Goal: Task Accomplishment & Management: Complete application form

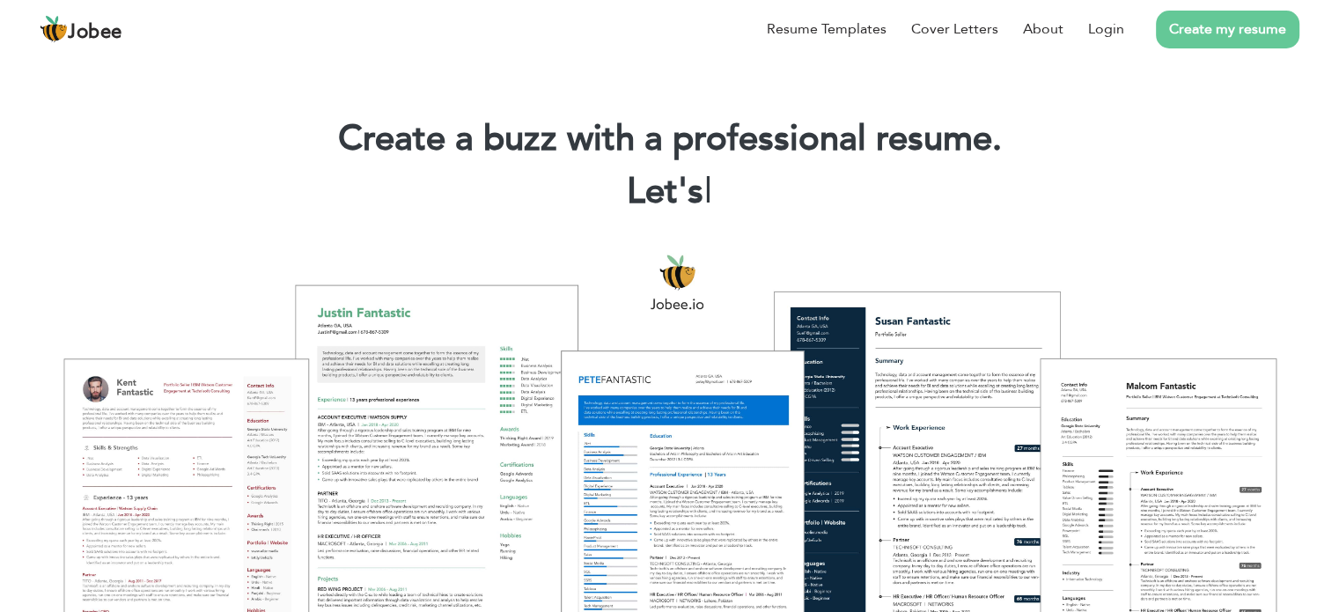
click at [1267, 21] on link "Create my resume" at bounding box center [1227, 30] width 143 height 38
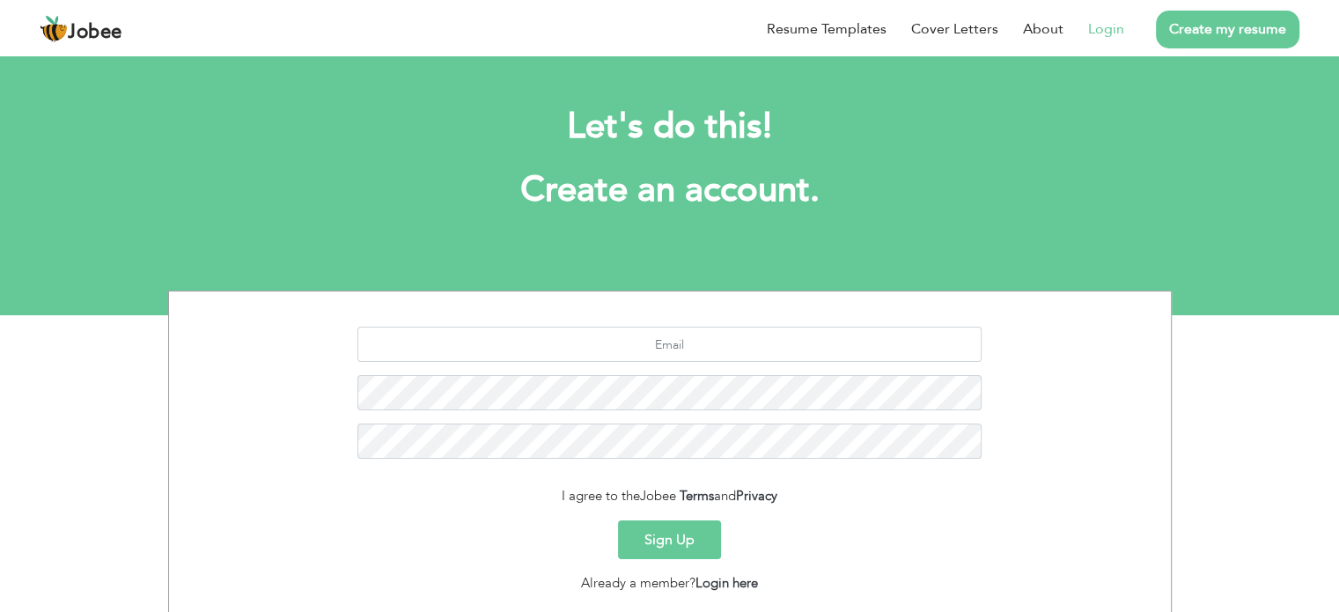
click at [1105, 25] on link "Login" at bounding box center [1106, 28] width 36 height 21
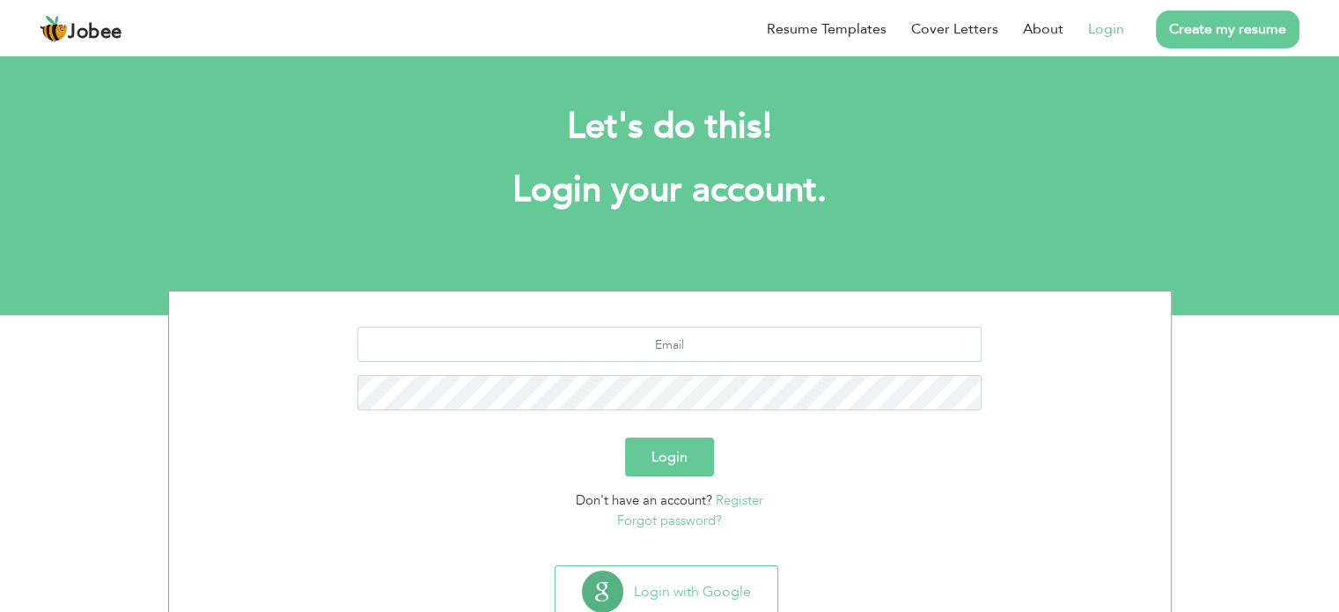
click at [743, 503] on link "Register" at bounding box center [740, 500] width 48 height 18
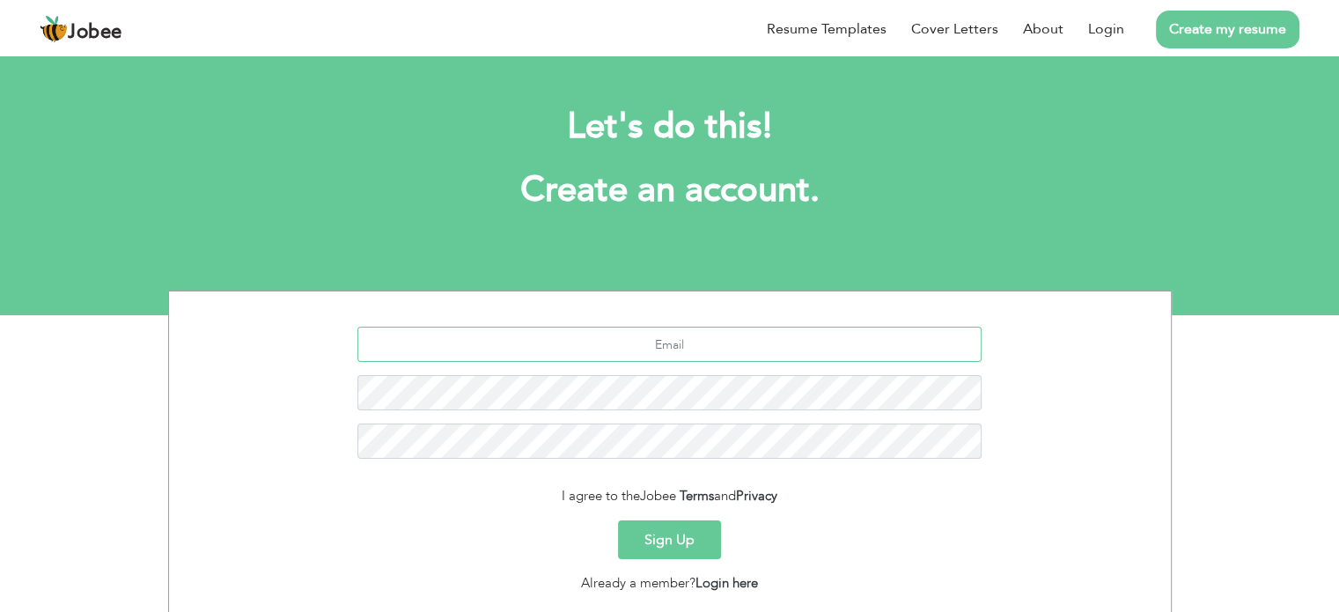
click at [512, 355] on input "text" at bounding box center [669, 344] width 624 height 35
type input "mozafarc@gmail.com"
click at [679, 545] on button "Sign Up" at bounding box center [669, 539] width 103 height 39
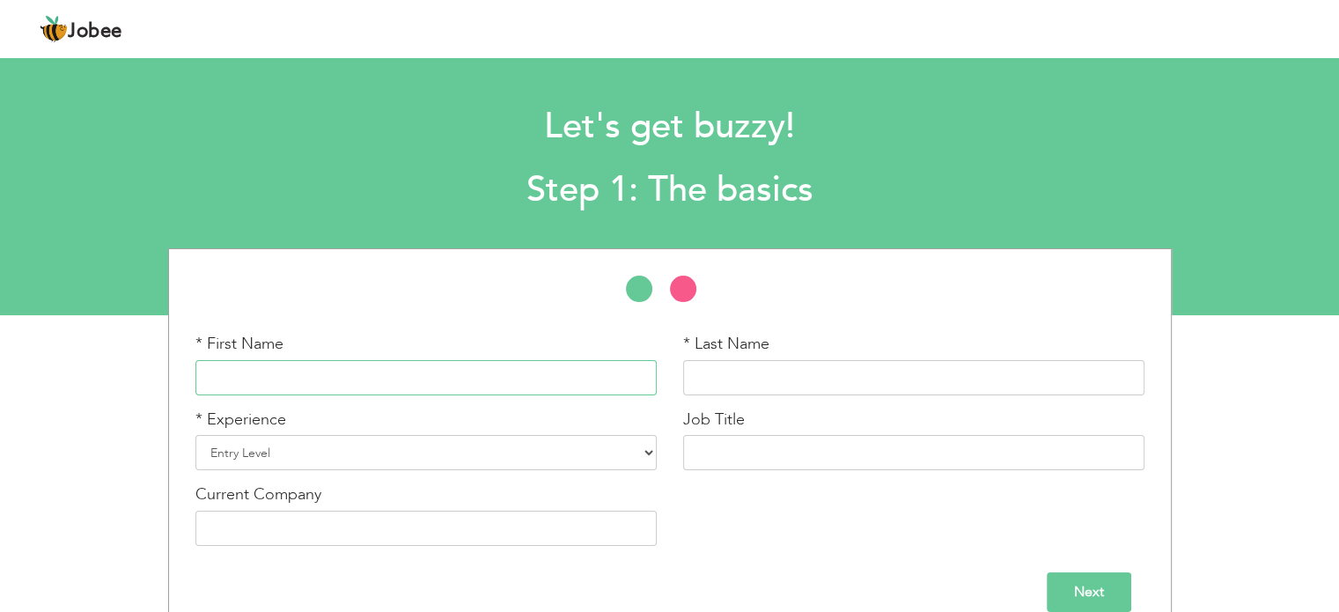
click at [396, 381] on input "text" at bounding box center [425, 377] width 461 height 35
type input "Zafar"
type input "Iqbal"
click at [314, 449] on select "Entry Level Less than 1 Year 1 Year 2 Years 3 Years 4 Years 5 Years 6 Years 7 Y…" at bounding box center [425, 452] width 461 height 35
select select "27"
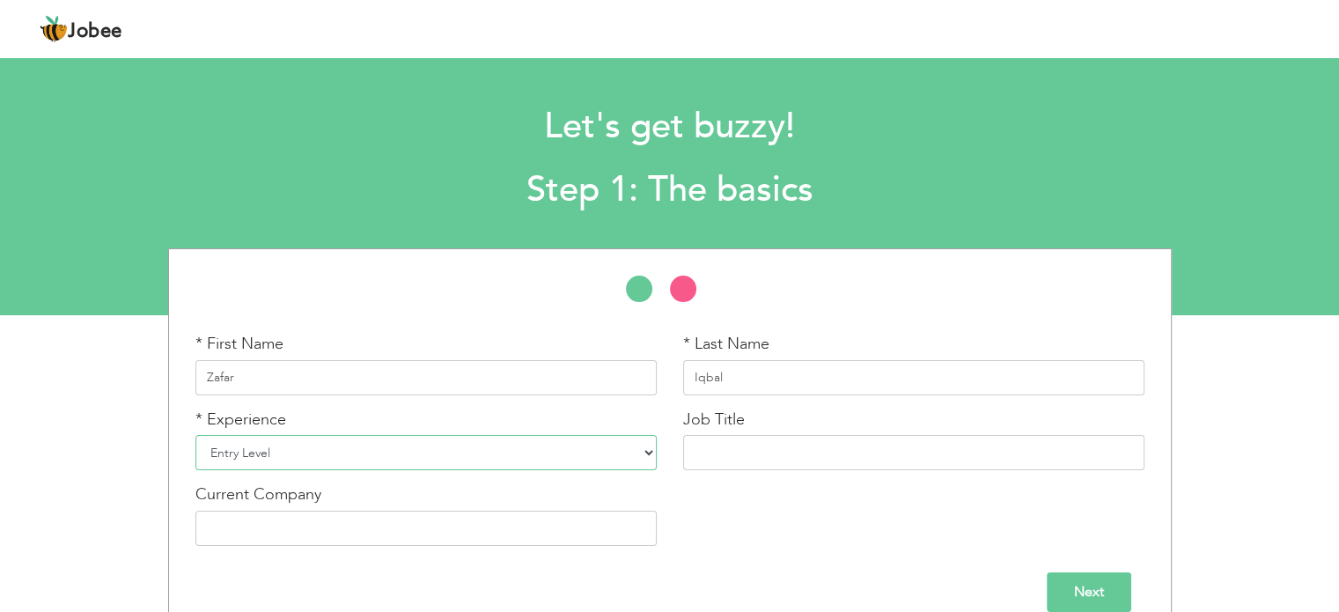
click at [195, 435] on select "Entry Level Less than 1 Year 1 Year 2 Years 3 Years 4 Years 5 Years 6 Years 7 Y…" at bounding box center [425, 452] width 461 height 35
click at [727, 450] on input "text" at bounding box center [913, 452] width 461 height 35
type input "s"
type input "Sales Coordinator"
click at [350, 532] on input "SJS Internation" at bounding box center [425, 527] width 461 height 35
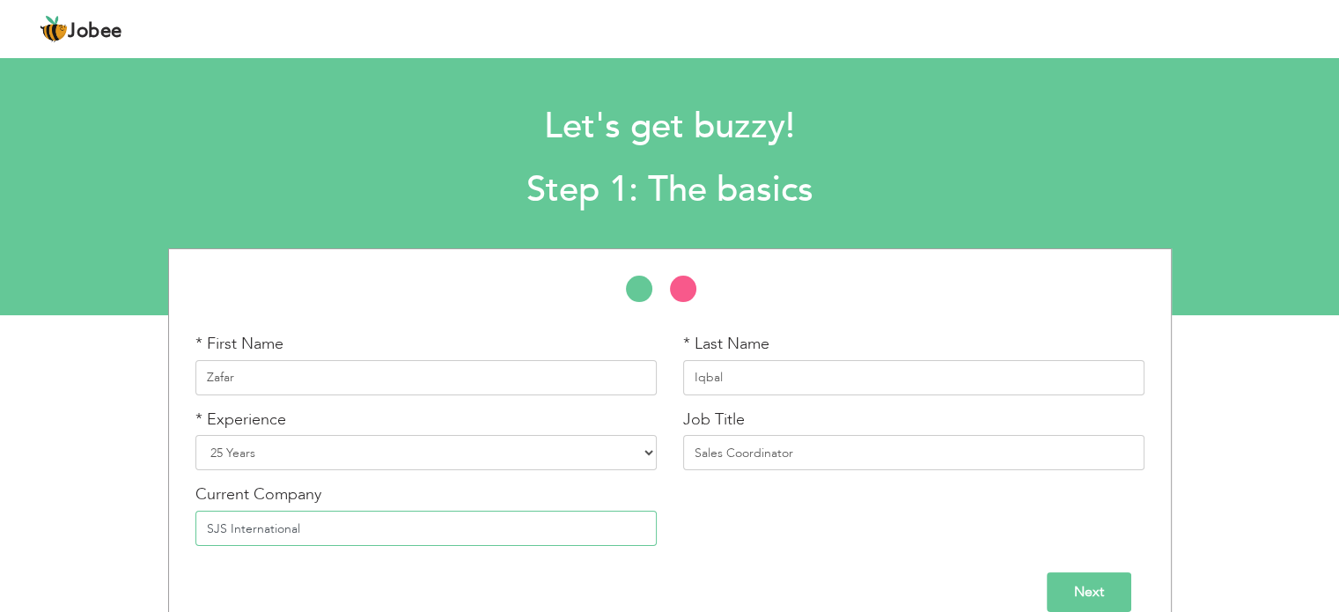
type input "SJS International"
click at [1091, 587] on input "Next" at bounding box center [1088, 592] width 84 height 40
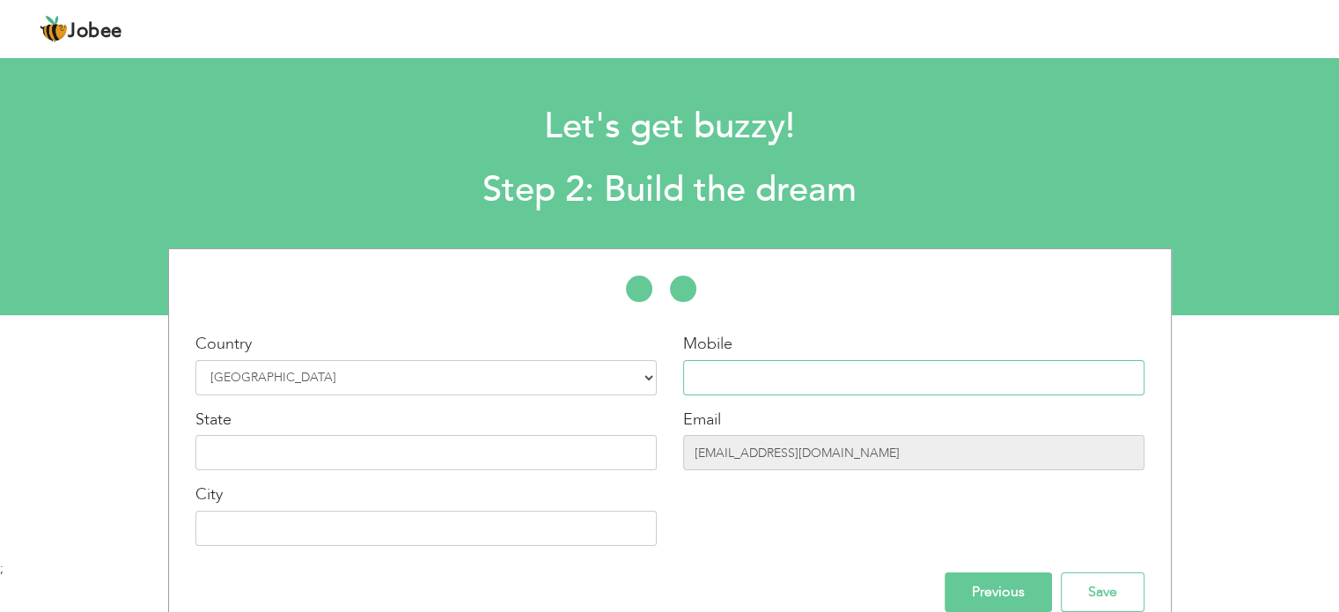
click at [710, 380] on input "text" at bounding box center [913, 377] width 461 height 35
type input "03214343251"
click at [285, 452] on input "text" at bounding box center [425, 452] width 461 height 35
type input "Pujab"
click at [248, 525] on input "text" at bounding box center [425, 527] width 461 height 35
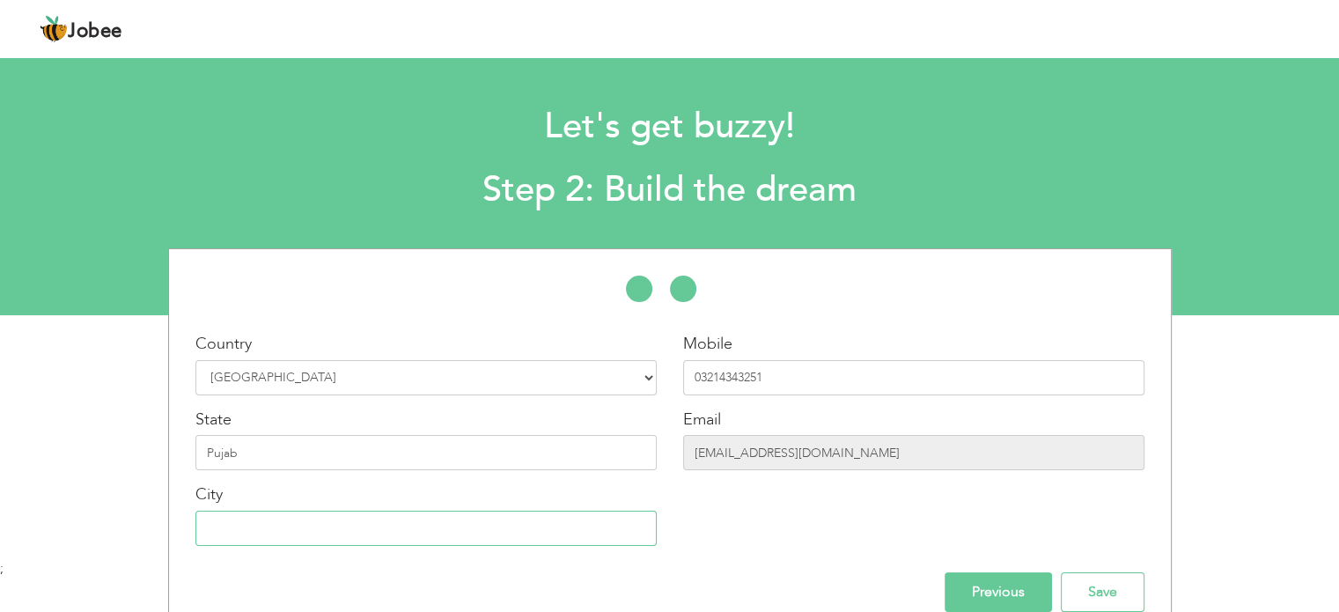
type input "[GEOGRAPHIC_DATA]"
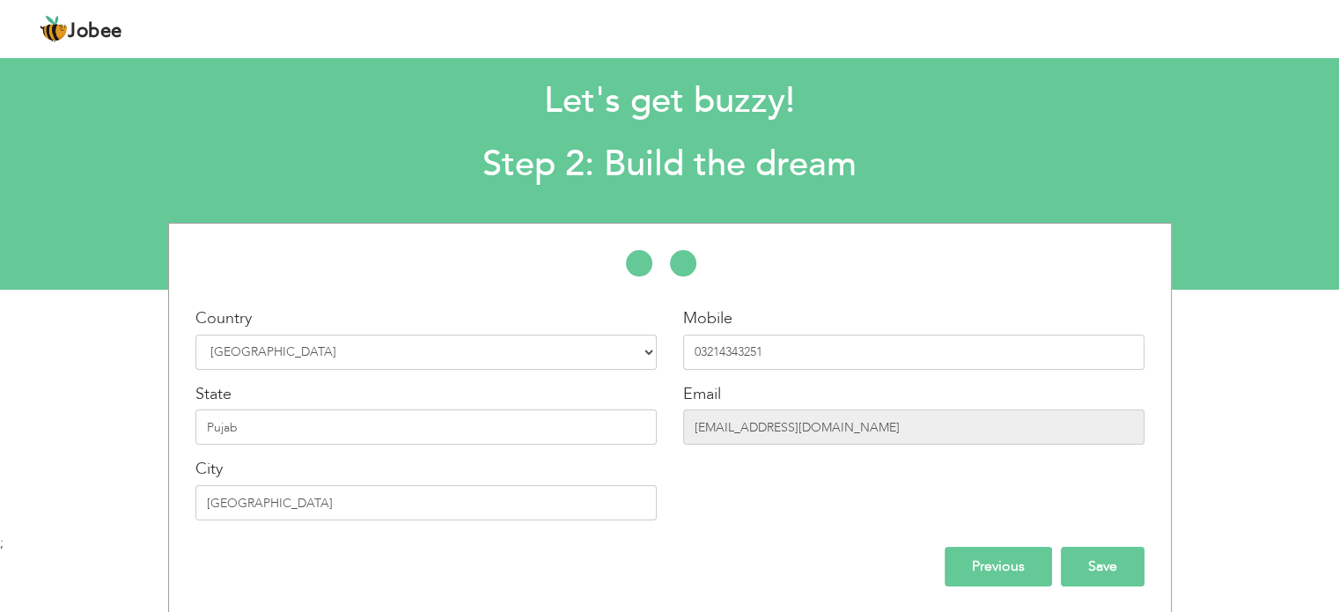
click at [1096, 569] on input "Save" at bounding box center [1103, 567] width 84 height 40
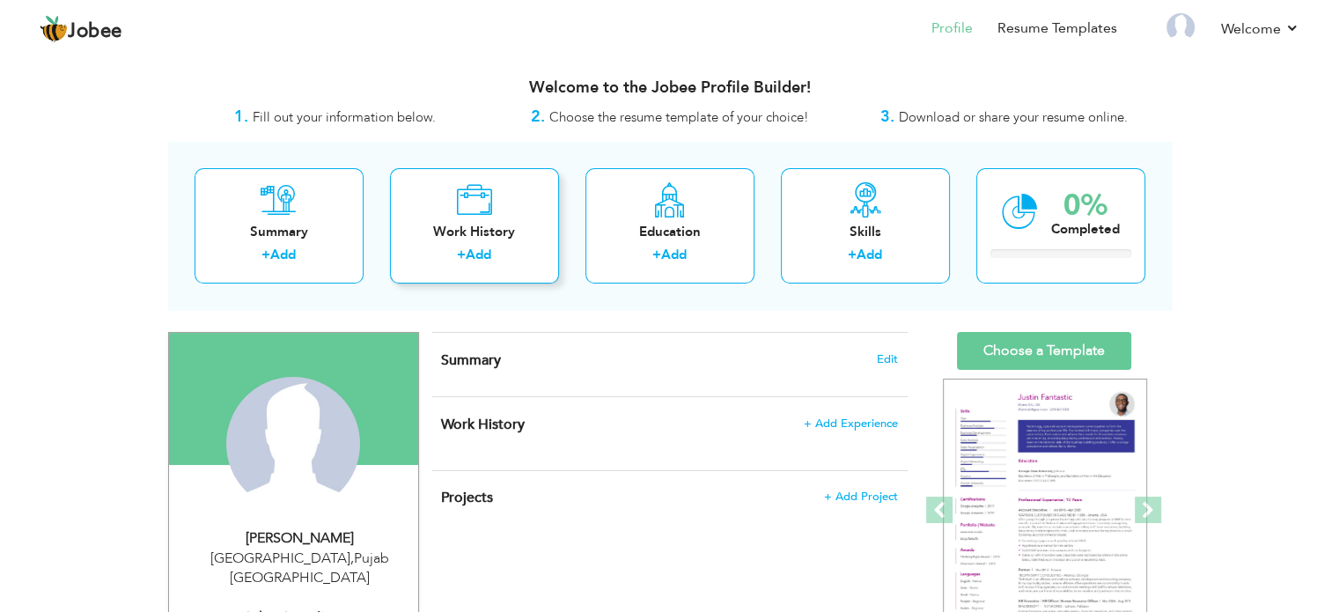
click at [475, 256] on link "Add" at bounding box center [479, 255] width 26 height 18
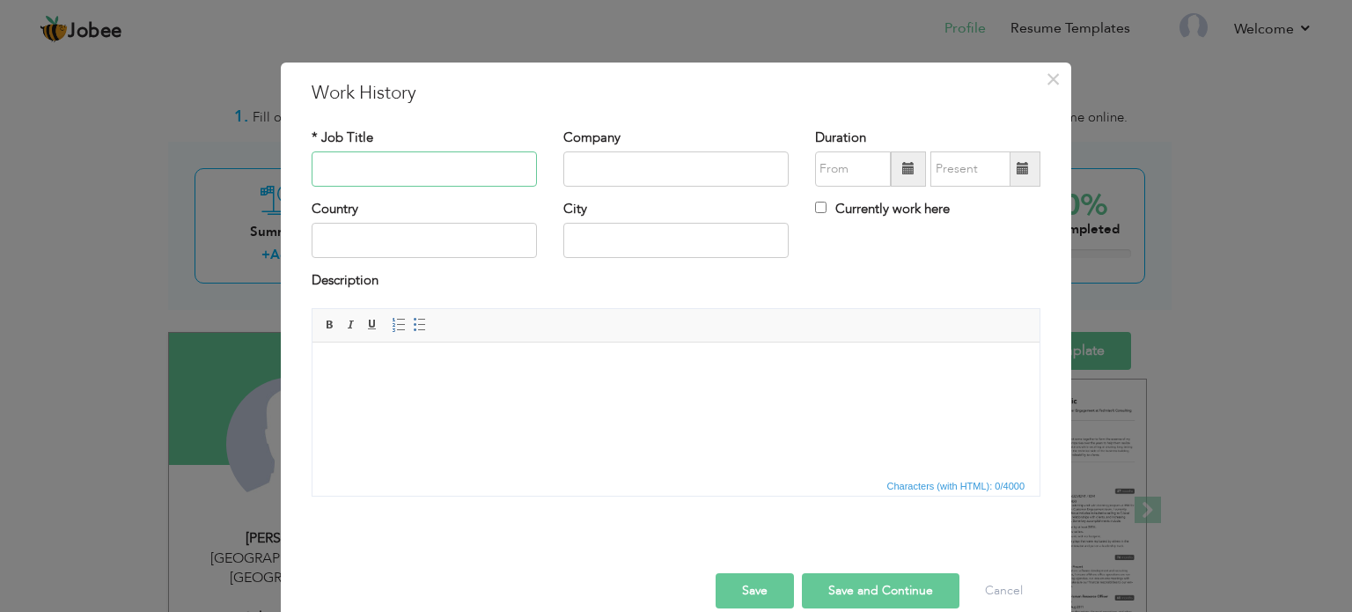
click at [412, 174] on input "text" at bounding box center [424, 168] width 225 height 35
paste input "• Sales Coordinator"
type input "• Sales Coordinator"
click at [577, 154] on input "text" at bounding box center [675, 168] width 225 height 35
click at [641, 161] on input "text" at bounding box center [675, 168] width 225 height 35
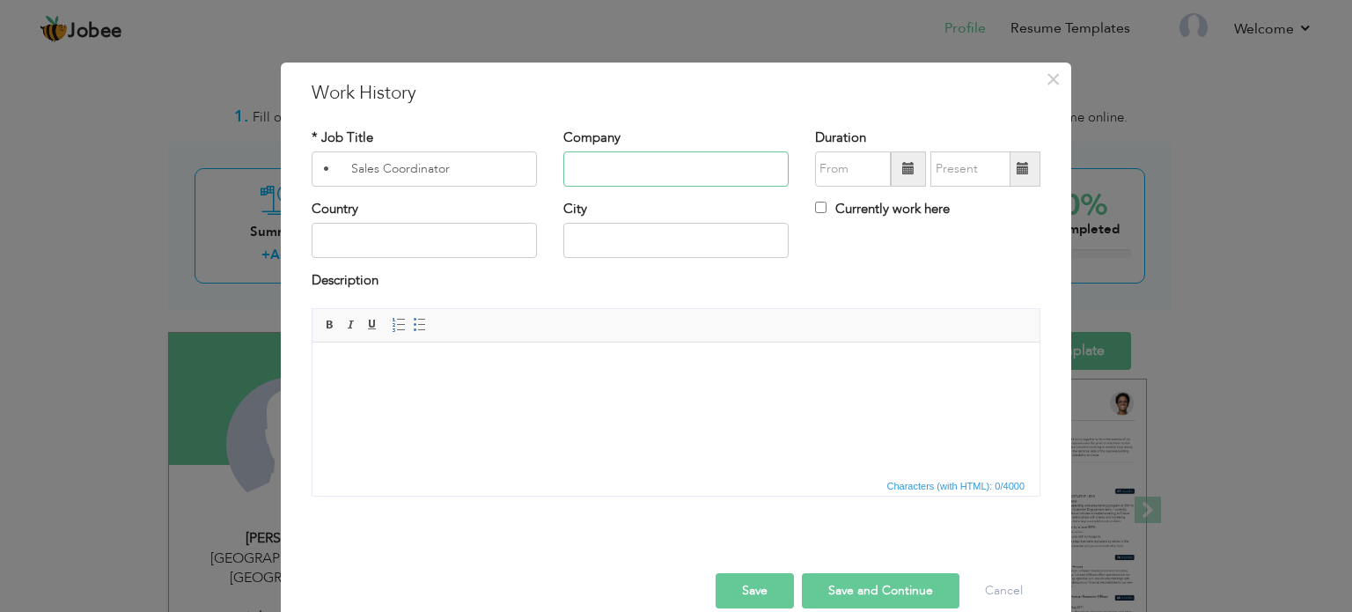
paste input "SJS International (Rivaj)"
type input "SJS International (Rivaj)"
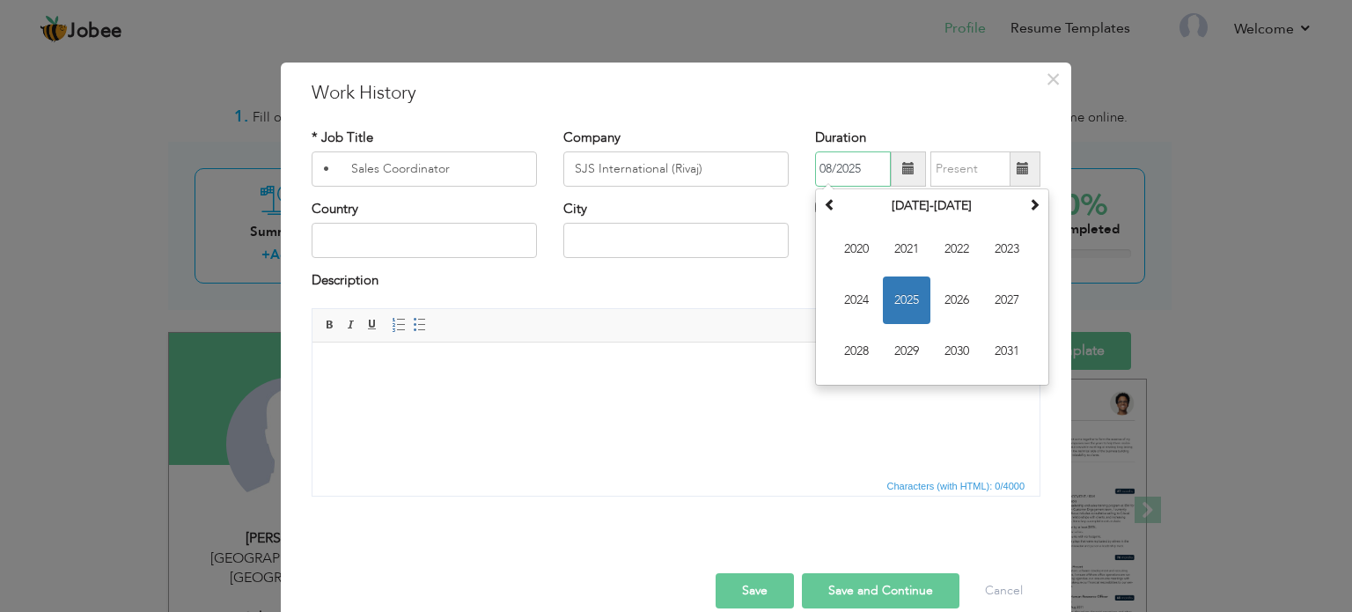
click at [845, 167] on input "08/2025" at bounding box center [853, 168] width 76 height 35
click at [998, 239] on span "2023" at bounding box center [1007, 249] width 48 height 48
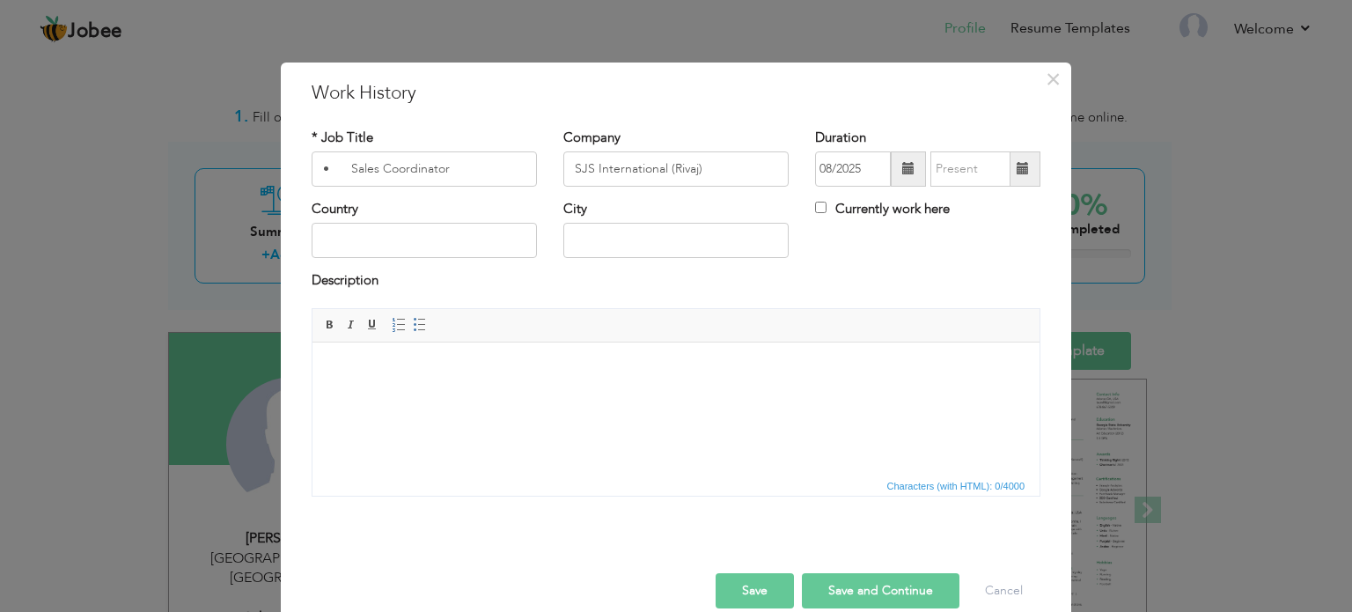
click at [891, 167] on span at bounding box center [908, 168] width 35 height 35
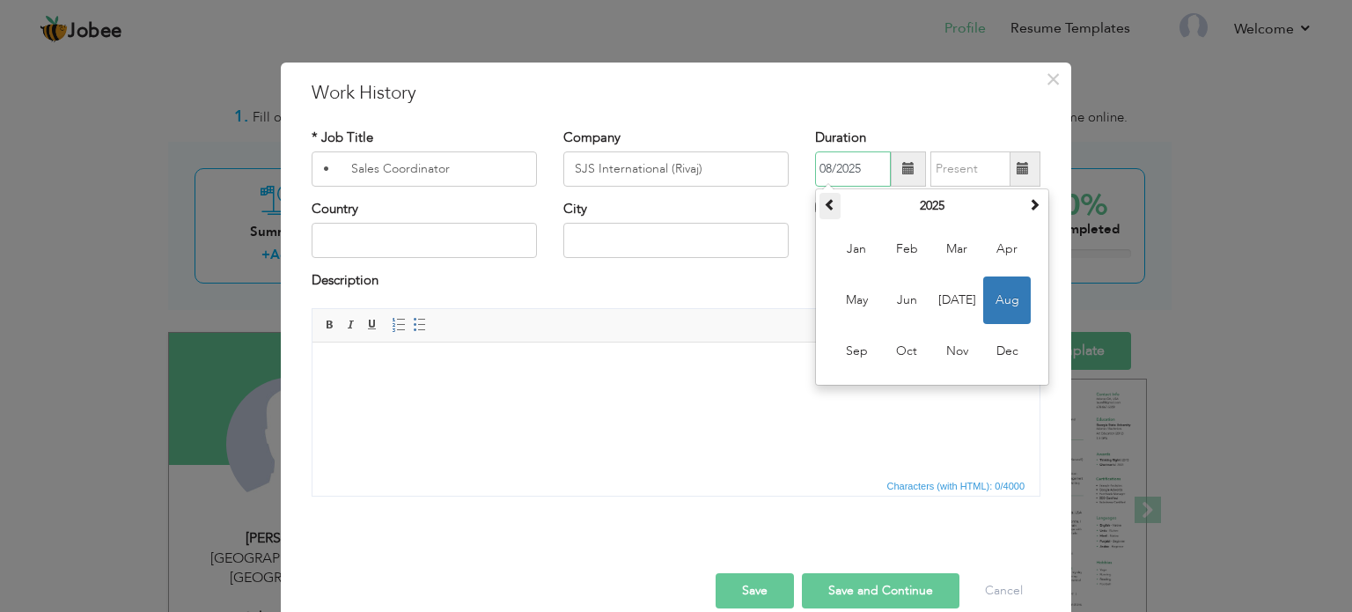
click at [824, 204] on span at bounding box center [830, 204] width 12 height 12
click at [845, 292] on span "May" at bounding box center [857, 300] width 48 height 48
type input "05/2024"
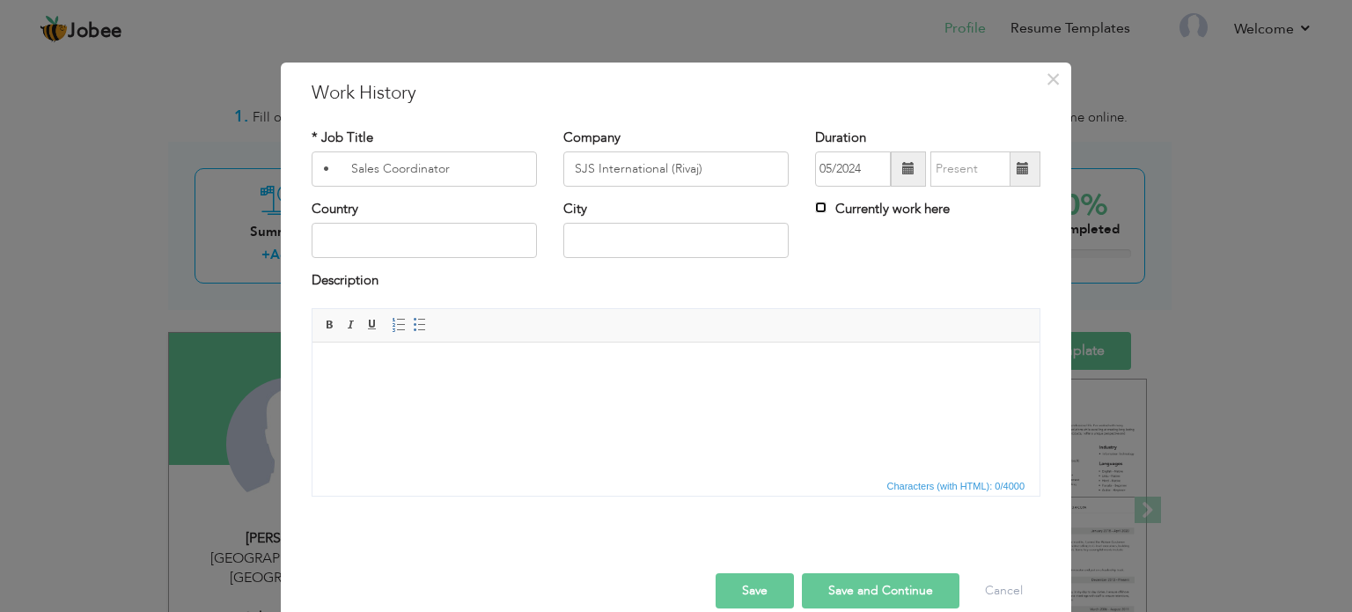
click at [815, 207] on input "Currently work here" at bounding box center [820, 207] width 11 height 11
checkbox input "true"
click at [420, 233] on input "text" at bounding box center [424, 240] width 225 height 35
type input "[GEOGRAPHIC_DATA]"
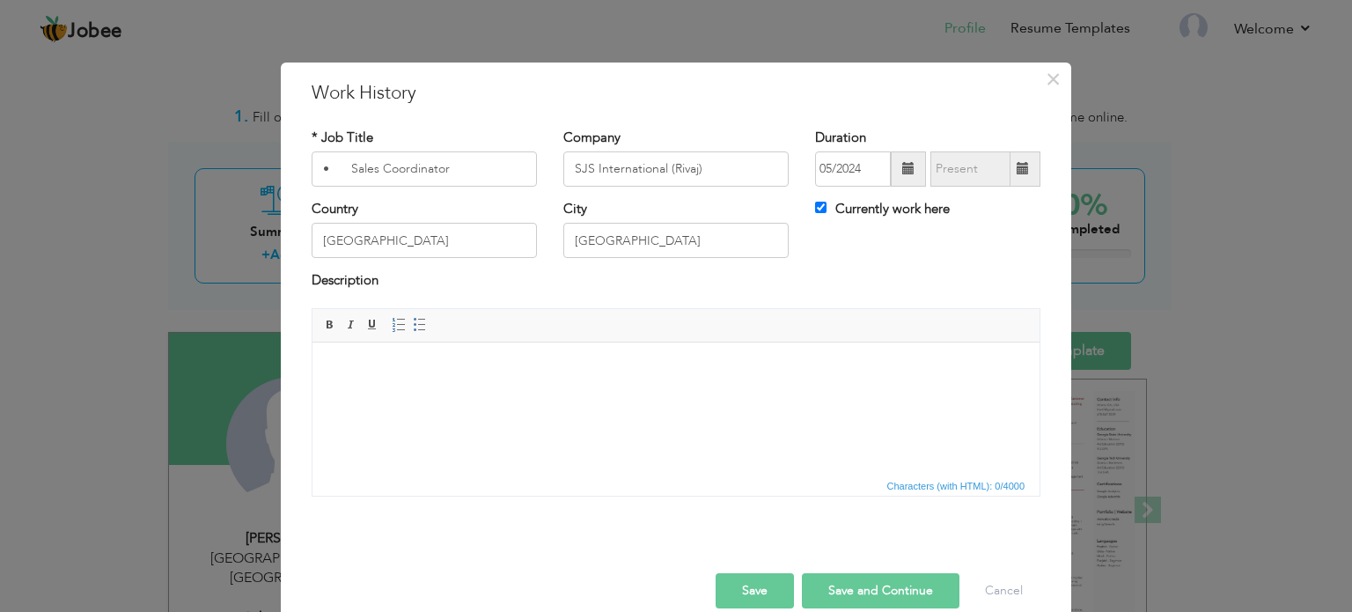
click at [853, 582] on button "Save and Continue" at bounding box center [881, 590] width 158 height 35
checkbox input "false"
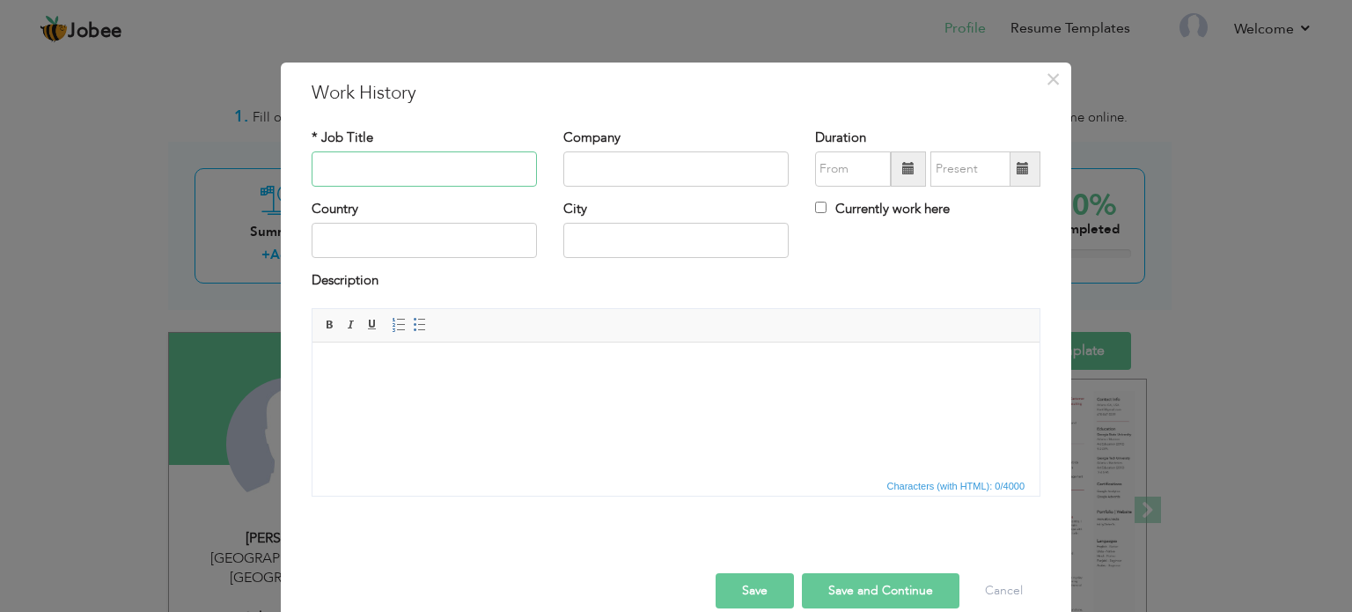
click at [365, 164] on input "text" at bounding box center [424, 168] width 225 height 35
paste input "• Sales Coordinator"
type input "• Sales Coordinator"
click at [584, 157] on input "text" at bounding box center [675, 168] width 225 height 35
click at [602, 161] on input "text" at bounding box center [675, 168] width 225 height 35
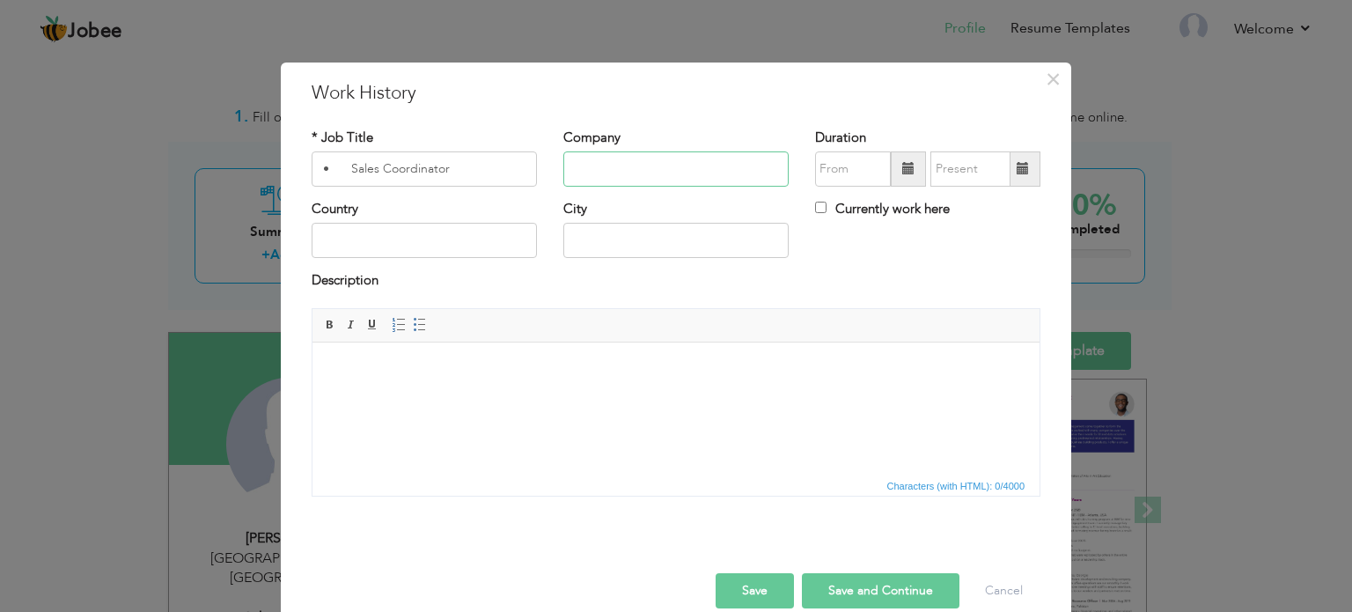
paste input "Gulbahar Industries (LIVVEL)"
type input "Gulbahar Industries (LIVVEL)"
click at [902, 167] on span at bounding box center [908, 168] width 12 height 12
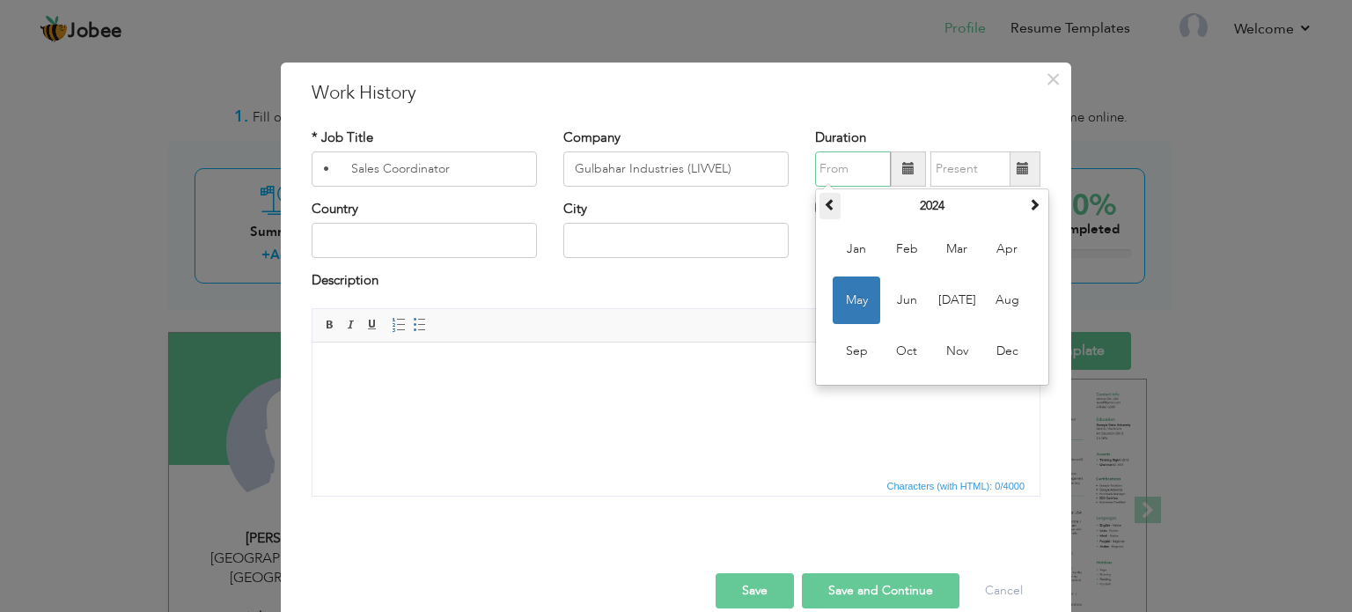
click at [824, 207] on span at bounding box center [830, 204] width 12 height 12
click at [902, 349] on span "Oct" at bounding box center [907, 351] width 48 height 48
type input "10/2022"
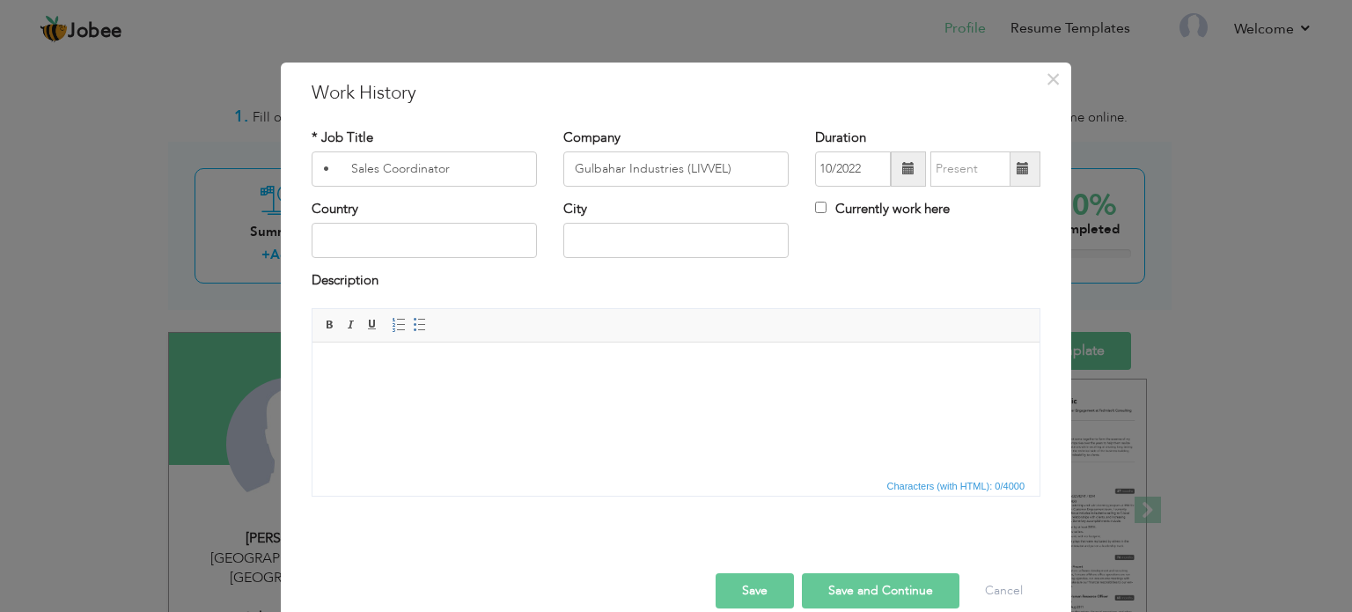
click at [1017, 168] on span at bounding box center [1023, 168] width 12 height 12
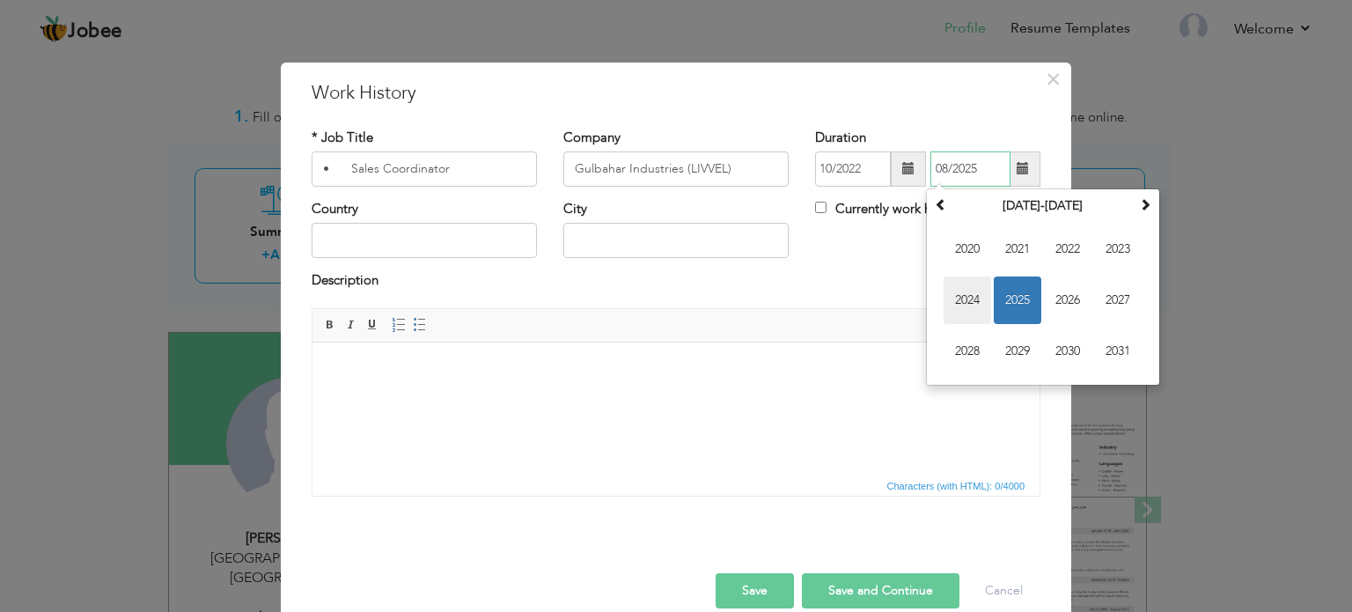
click at [968, 295] on span "2024" at bounding box center [968, 300] width 48 height 48
click at [951, 295] on span "May" at bounding box center [968, 300] width 48 height 48
type input "05/2024"
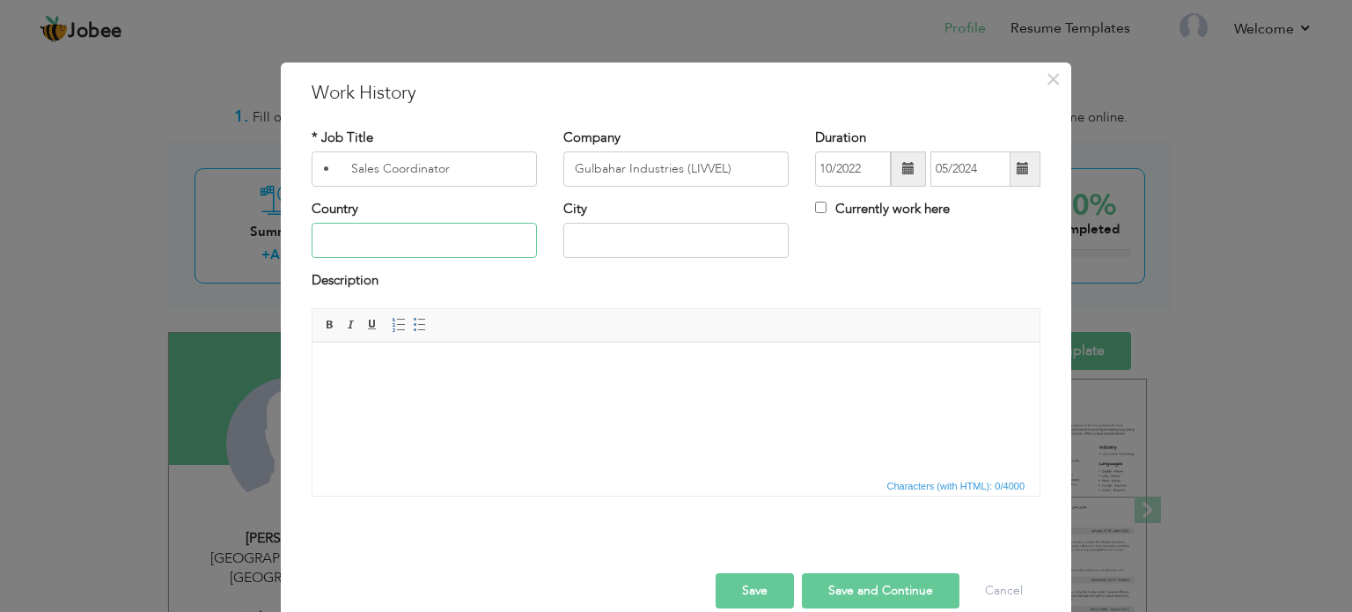
click at [373, 234] on input "text" at bounding box center [424, 240] width 225 height 35
type input "[GEOGRAPHIC_DATA]"
click at [859, 591] on button "Save and Continue" at bounding box center [881, 590] width 158 height 35
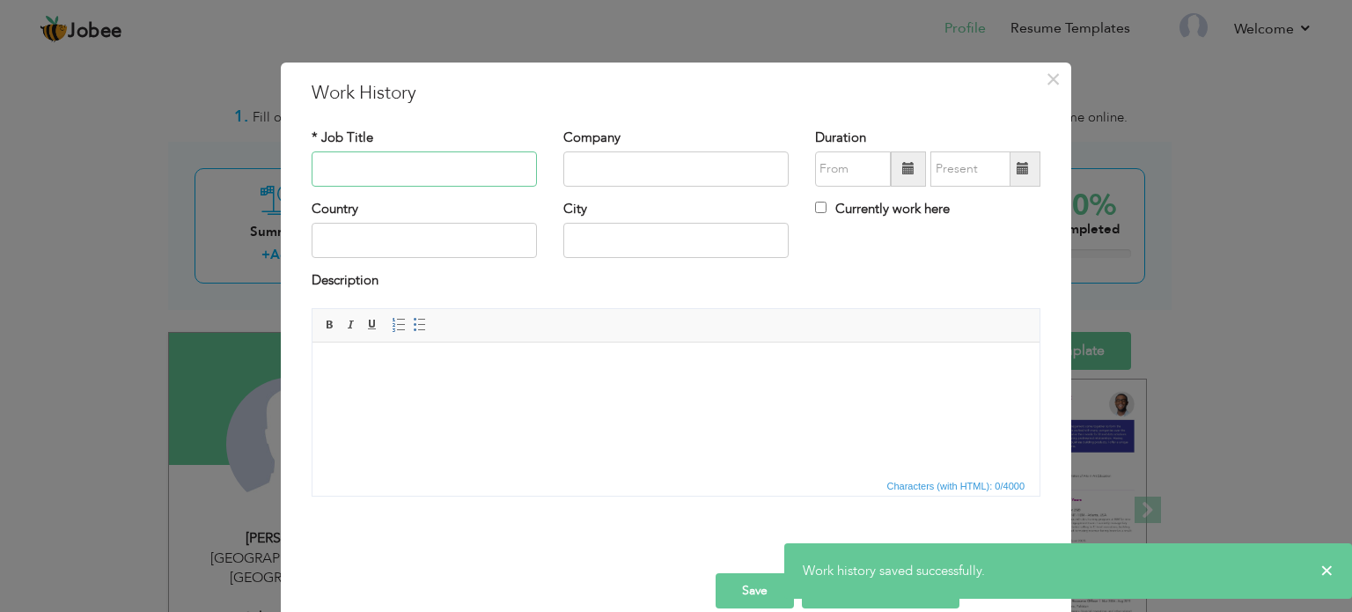
click at [341, 159] on input "text" at bounding box center [424, 168] width 225 height 35
paste input "Key Account Executive (Operations)"
type input "Key Account Executive (Operations)"
click at [620, 156] on input "text" at bounding box center [675, 168] width 225 height 35
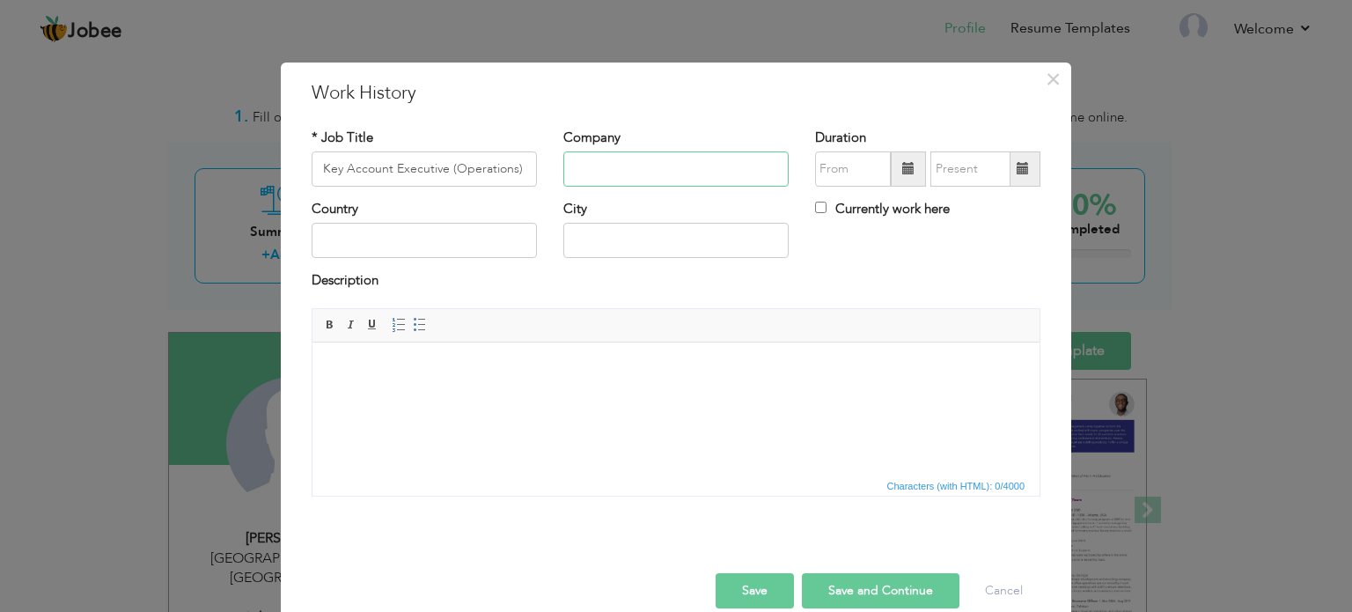
click at [636, 165] on input "text" at bounding box center [675, 168] width 225 height 35
paste input "Volka Food International"
type input "Volka Food International"
click at [904, 166] on span at bounding box center [908, 168] width 12 height 12
click at [902, 168] on span at bounding box center [908, 168] width 12 height 12
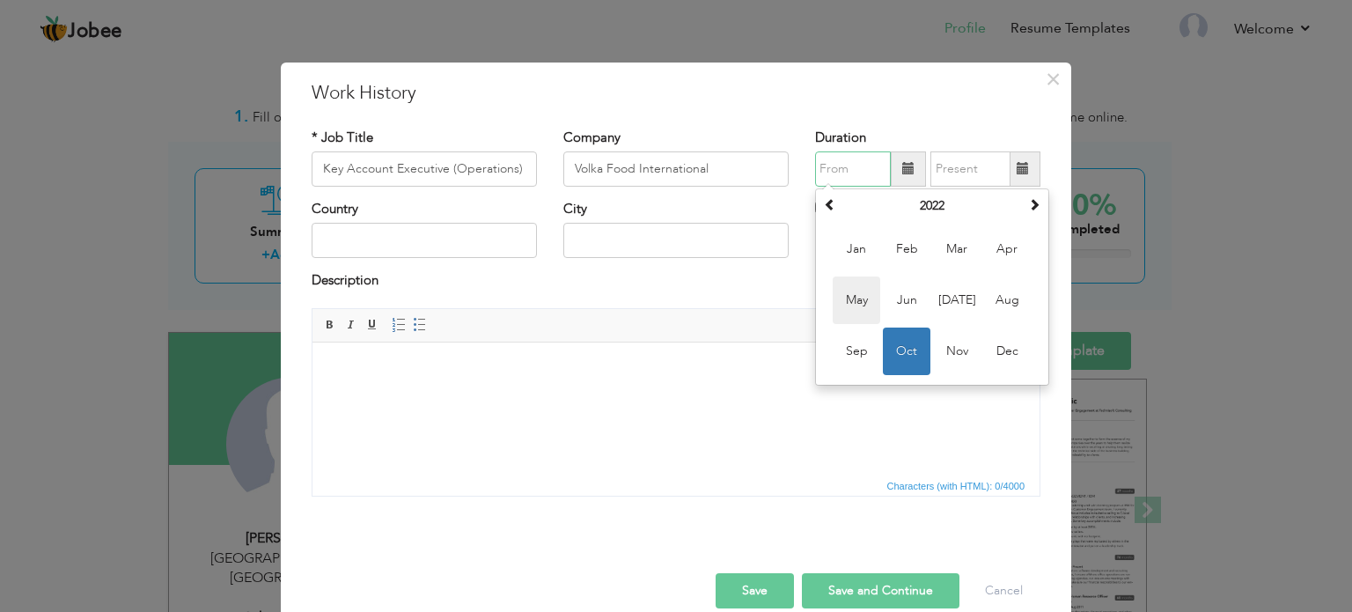
click at [859, 303] on span "May" at bounding box center [857, 300] width 48 height 48
type input "05/2022"
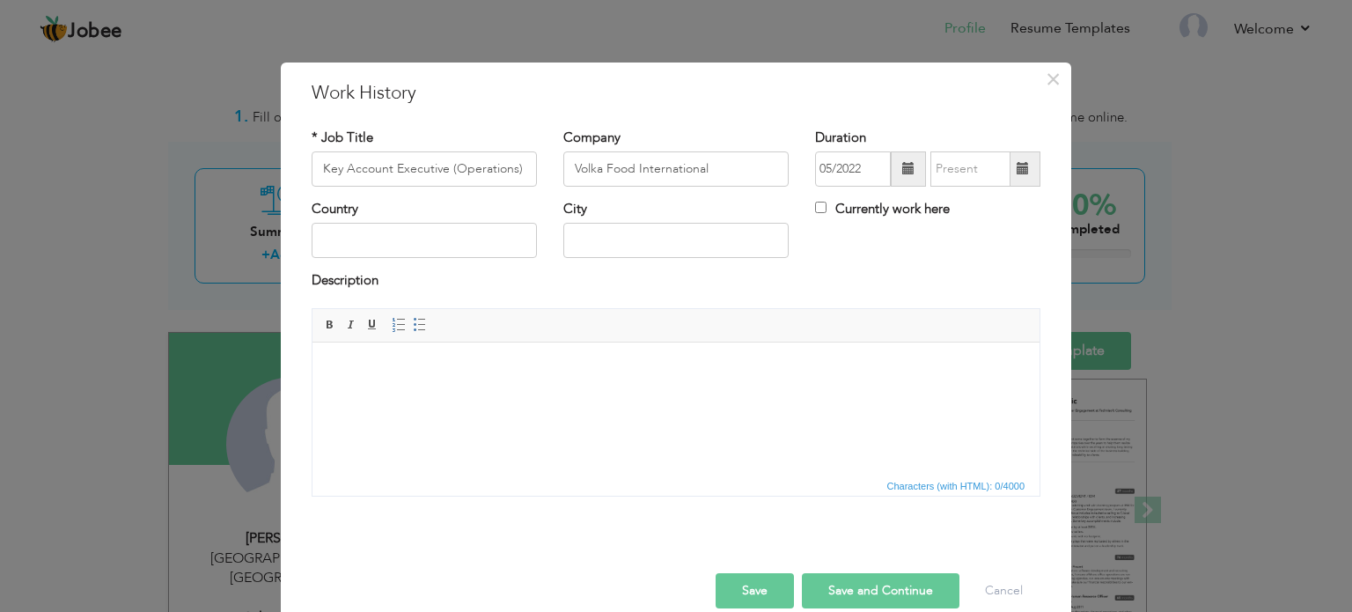
click at [1017, 172] on span at bounding box center [1023, 168] width 12 height 12
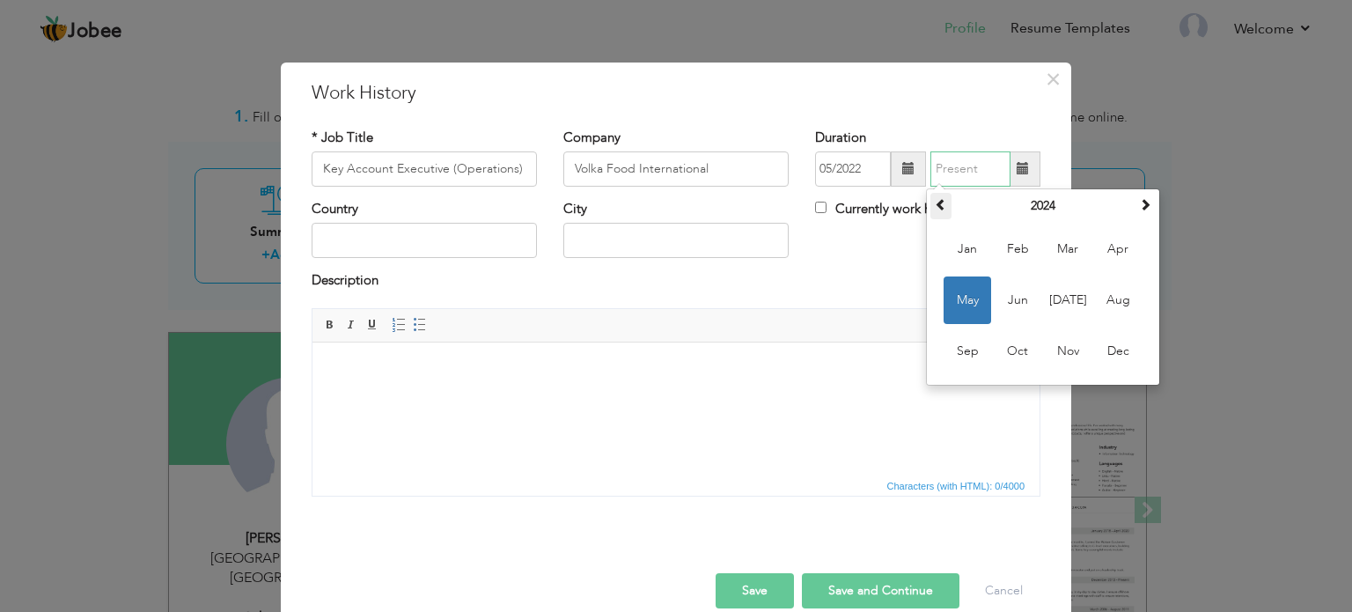
click at [936, 203] on span at bounding box center [941, 204] width 12 height 12
click at [958, 348] on span "Sep" at bounding box center [968, 351] width 48 height 48
type input "09/2022"
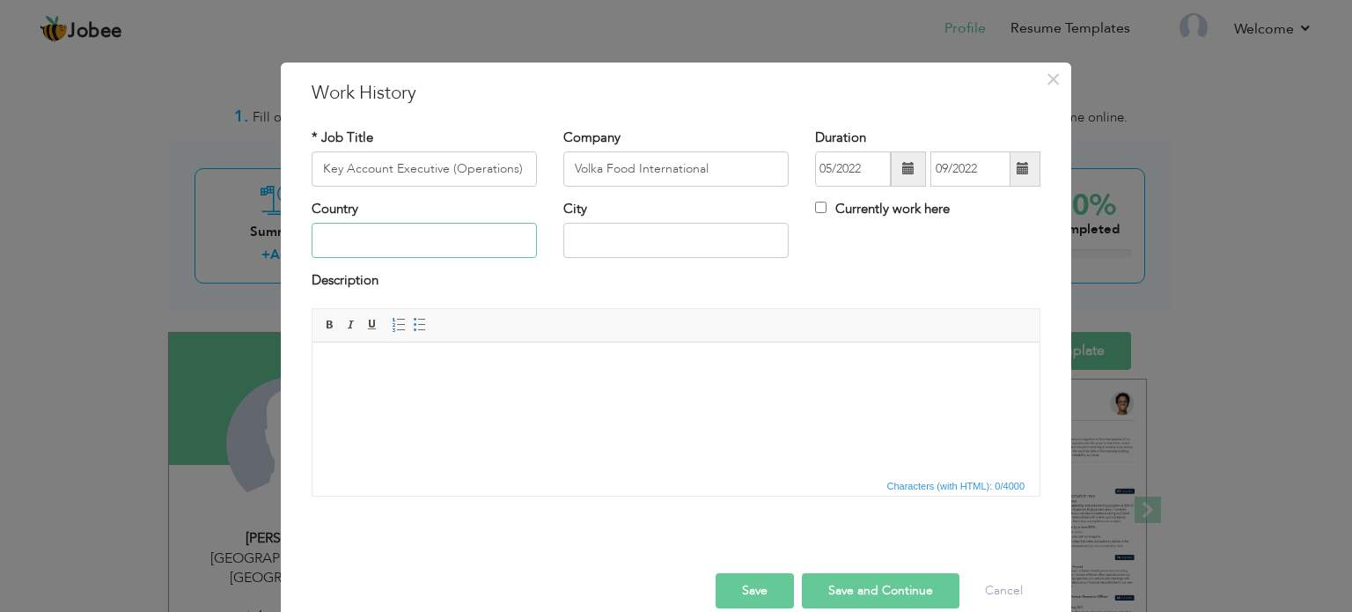
click at [401, 244] on input "text" at bounding box center [424, 240] width 225 height 35
type input "[GEOGRAPHIC_DATA]"
click at [871, 589] on button "Save and Continue" at bounding box center [881, 590] width 158 height 35
click at [349, 158] on input "text" at bounding box center [424, 168] width 225 height 35
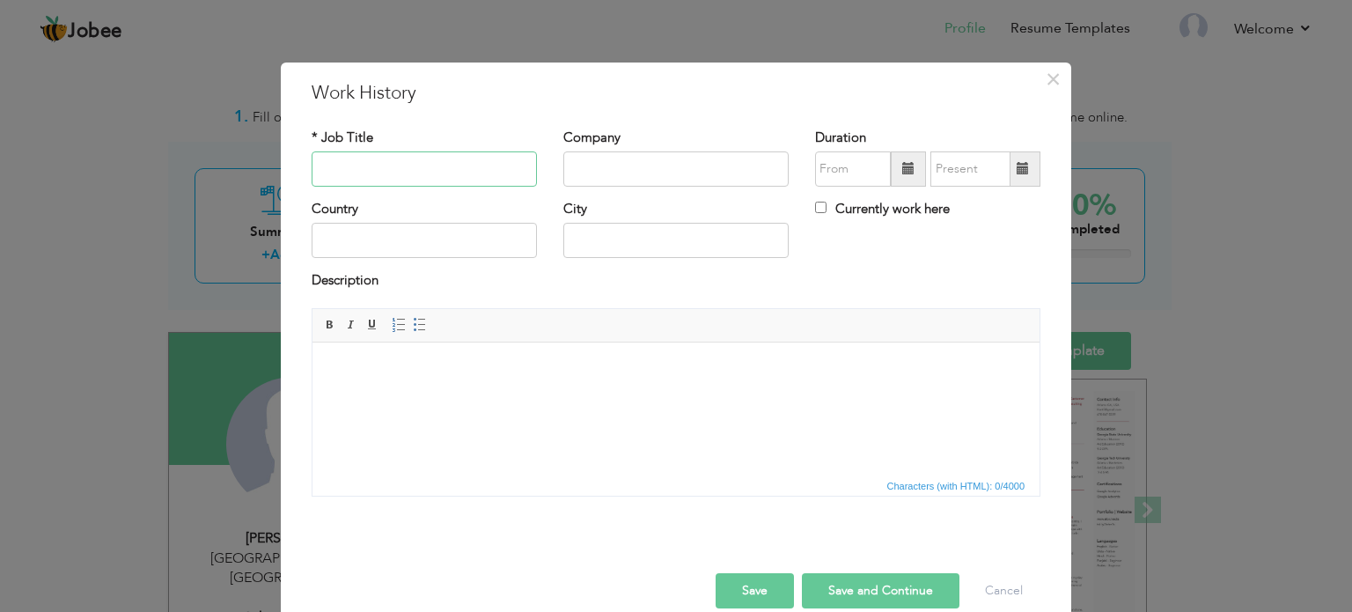
paste input "• IT Executive"
click at [341, 170] on input "• IT Executive" at bounding box center [424, 168] width 225 height 35
type input "IT Executive"
click at [595, 158] on input "text" at bounding box center [675, 168] width 225 height 35
click at [623, 167] on input "text" at bounding box center [675, 168] width 225 height 35
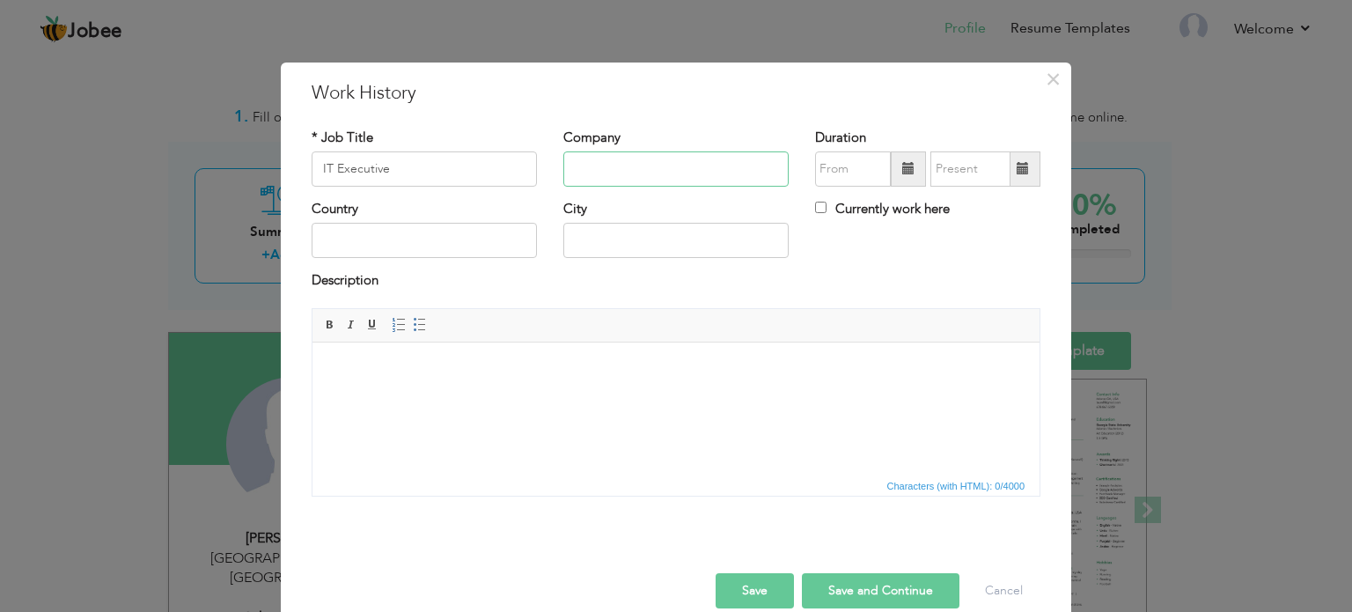
paste input "Premier Sales Ltd"
type input "Premier Sales Ltd"
click at [902, 165] on span at bounding box center [908, 168] width 12 height 12
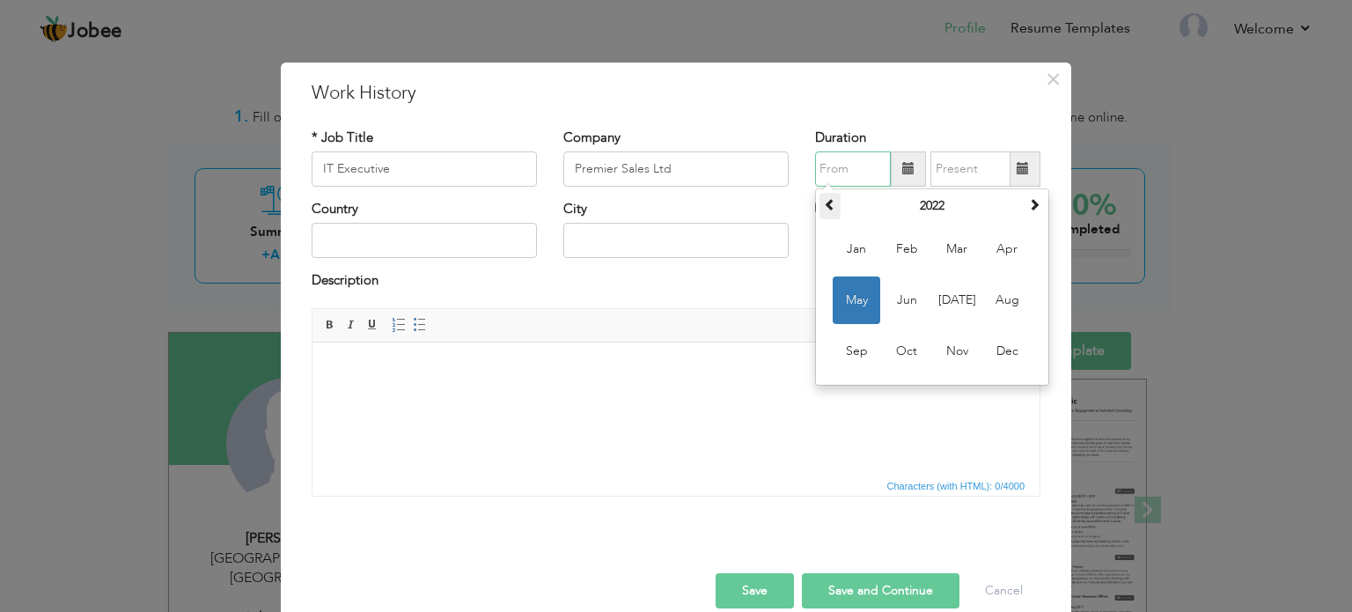
click at [831, 203] on th at bounding box center [829, 206] width 21 height 26
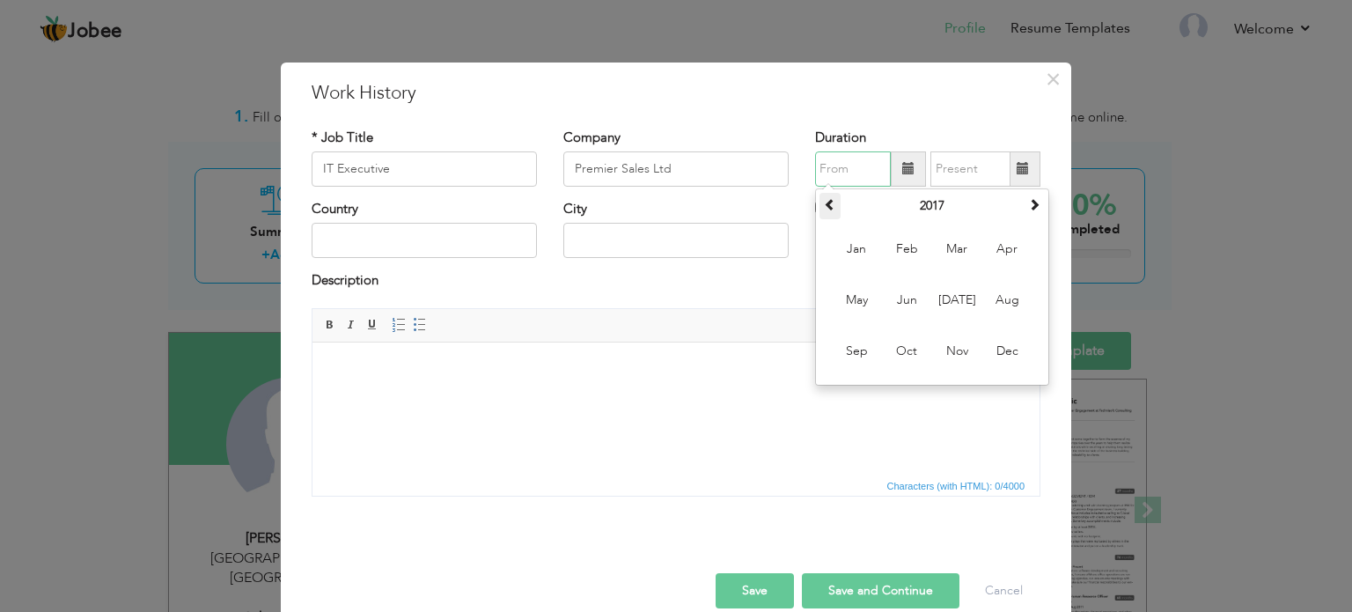
click at [831, 203] on th at bounding box center [829, 206] width 21 height 26
click at [951, 302] on span "[DATE]" at bounding box center [957, 300] width 48 height 48
type input "07/2015"
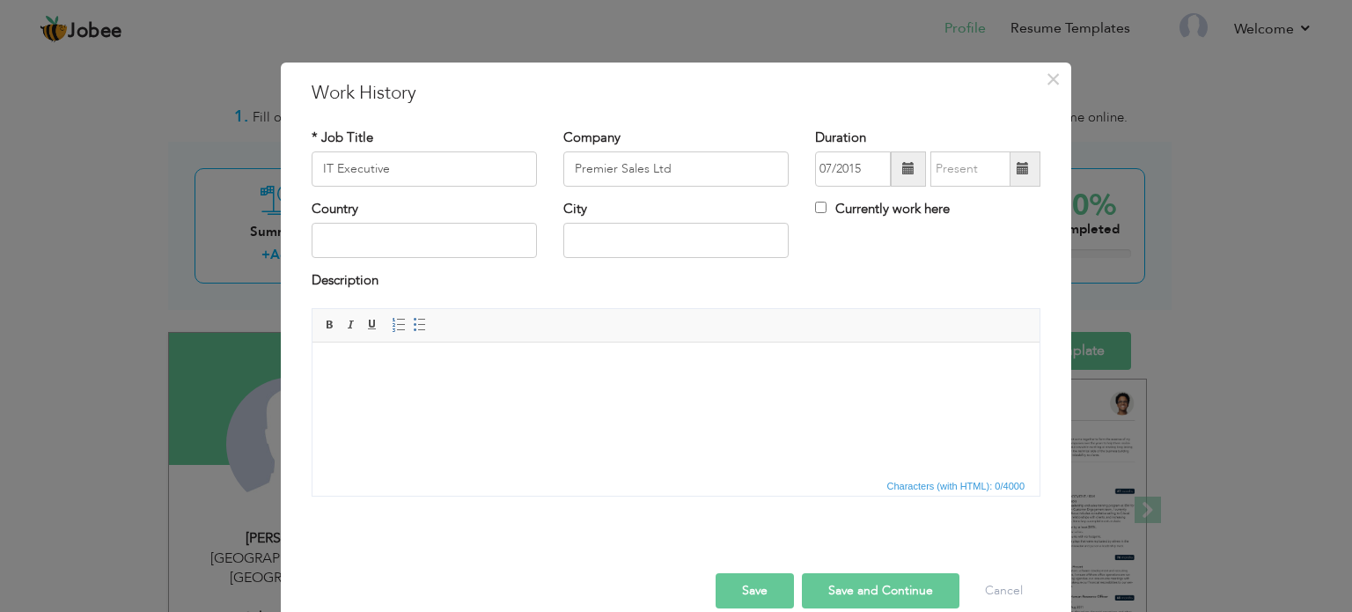
click at [1017, 165] on span at bounding box center [1023, 168] width 12 height 12
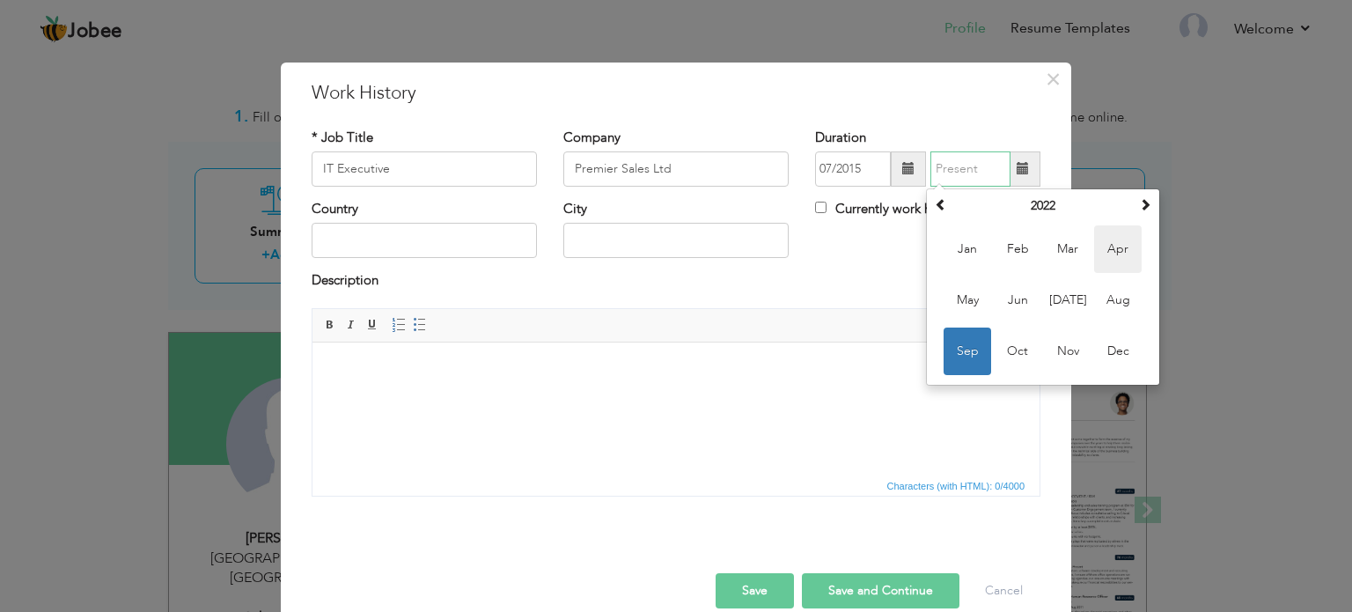
click at [1105, 249] on span "Apr" at bounding box center [1118, 249] width 48 height 48
type input "04/2022"
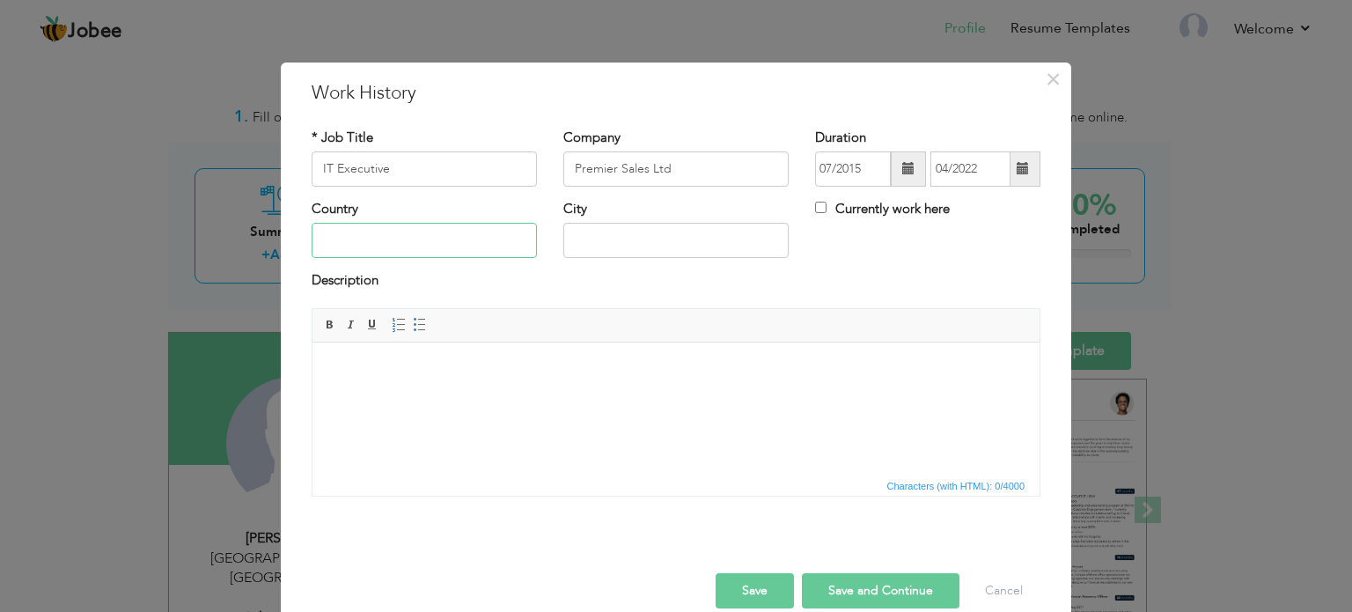
click at [371, 243] on input "text" at bounding box center [424, 240] width 225 height 35
type input "[GEOGRAPHIC_DATA]"
click at [826, 581] on button "Save and Continue" at bounding box center [881, 590] width 158 height 35
click at [380, 154] on input "text" at bounding box center [424, 168] width 225 height 35
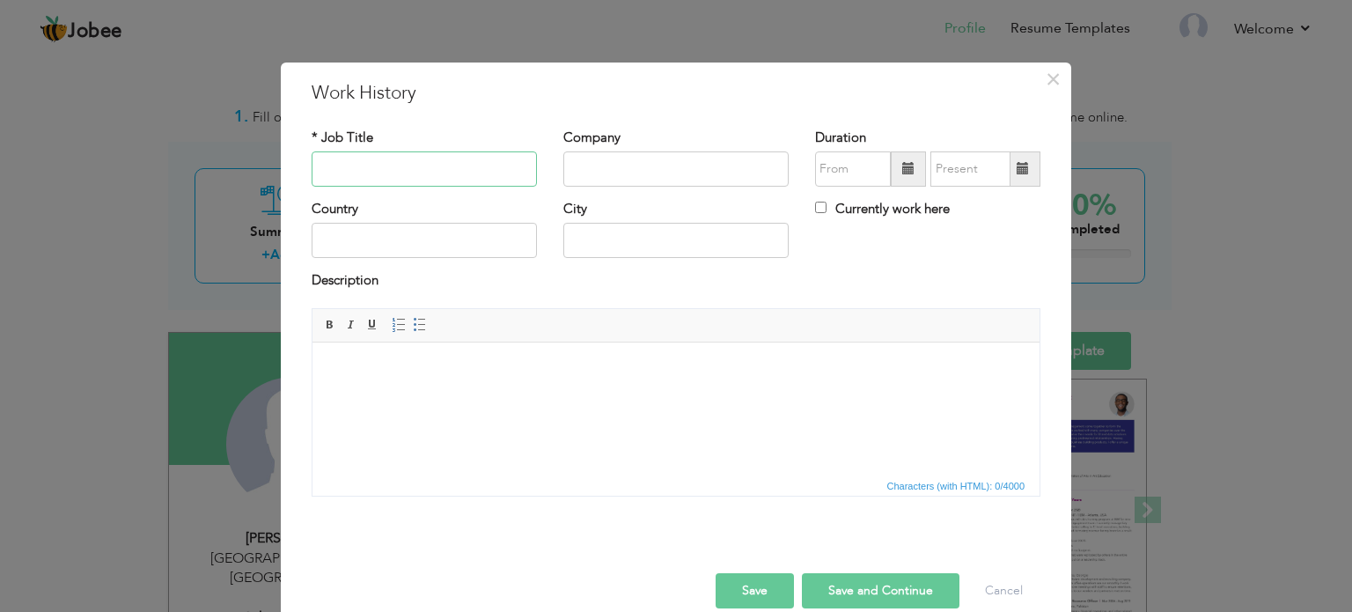
paste input "Store In-Charge"
type input "Store In-Charge"
click at [676, 168] on input "text" at bounding box center [675, 168] width 225 height 35
paste input "Vikor Enterprises"
type input "Vikor Enterprises"
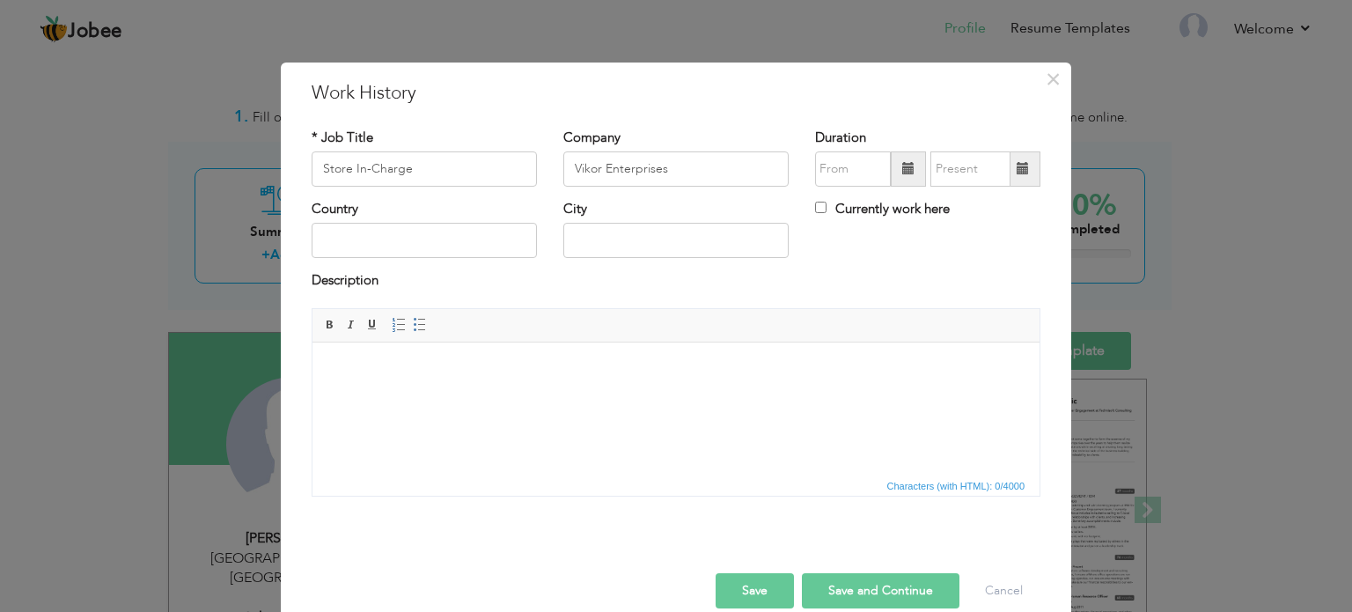
click at [894, 172] on span at bounding box center [908, 168] width 35 height 35
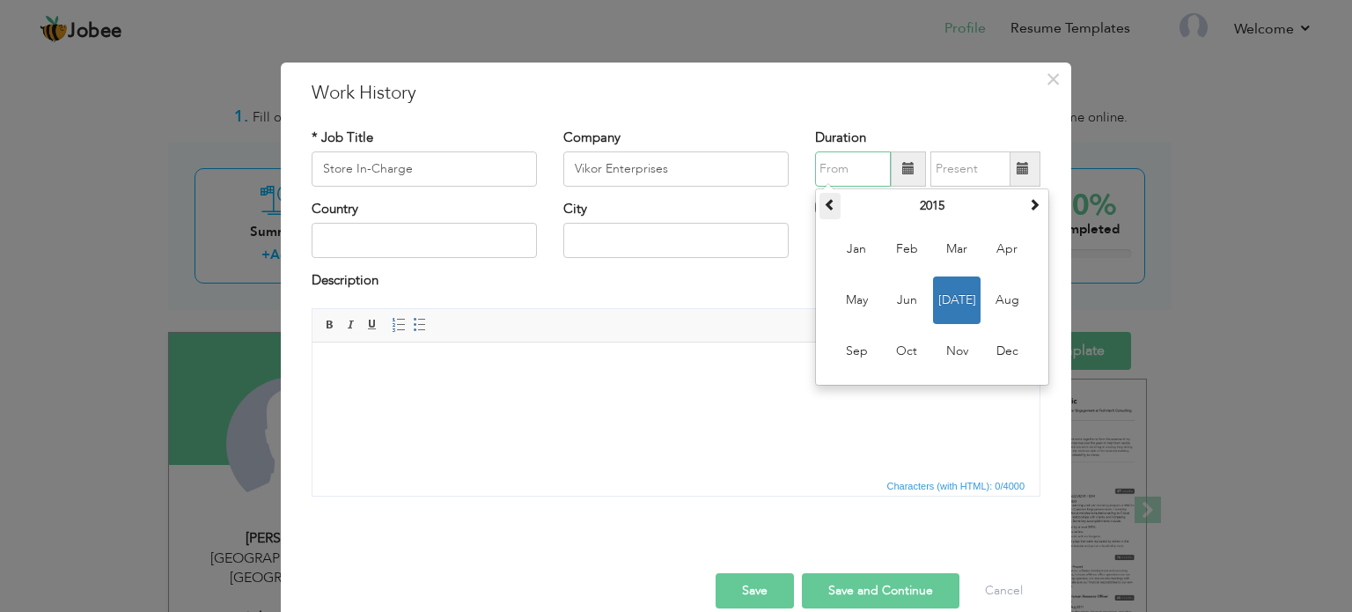
click at [824, 208] on span at bounding box center [830, 204] width 12 height 12
click at [852, 246] on span "Jan" at bounding box center [857, 249] width 48 height 48
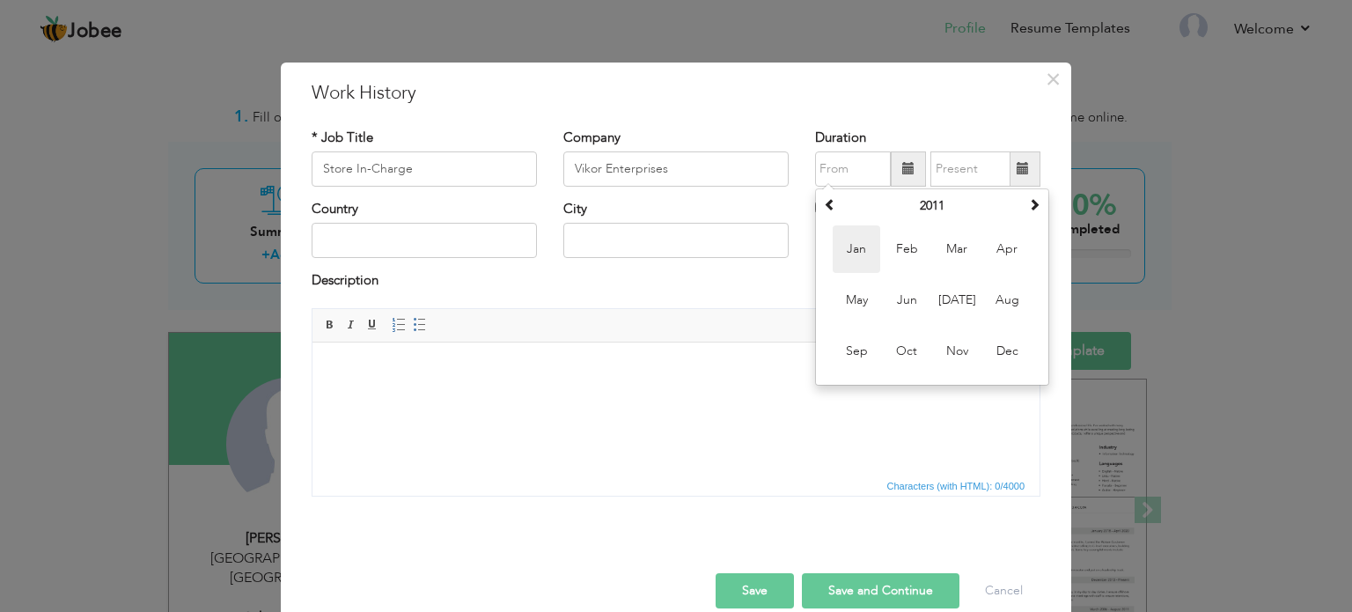
type input "01/2011"
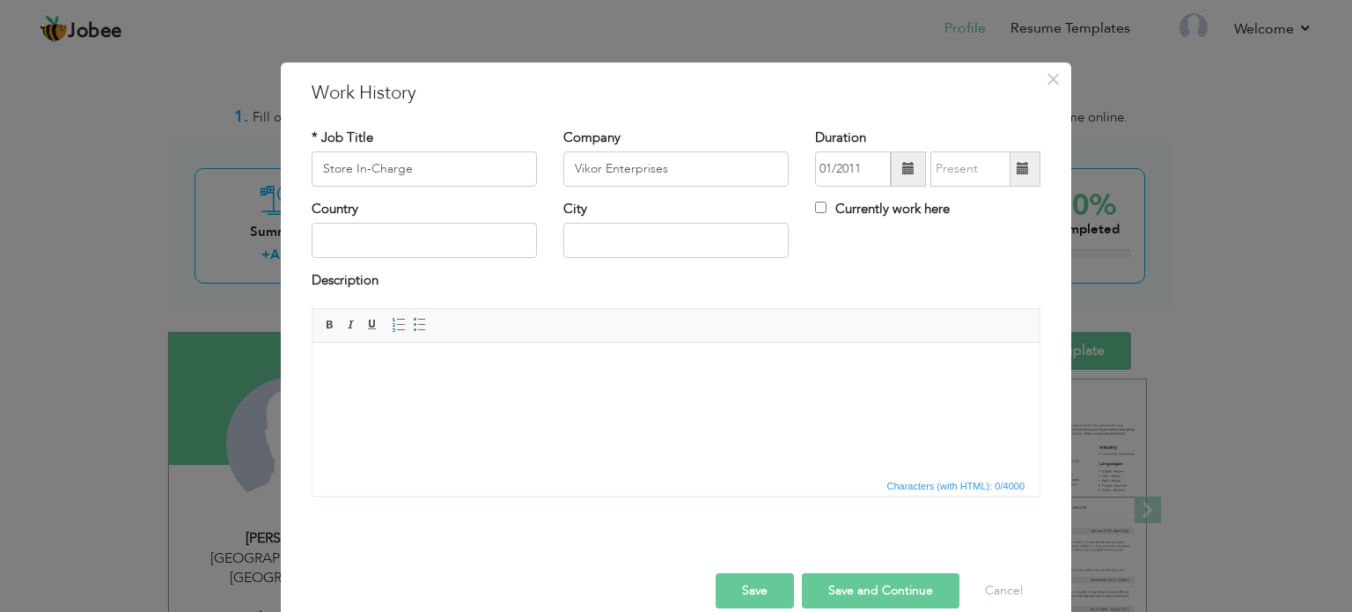
click at [1017, 165] on span at bounding box center [1023, 168] width 12 height 12
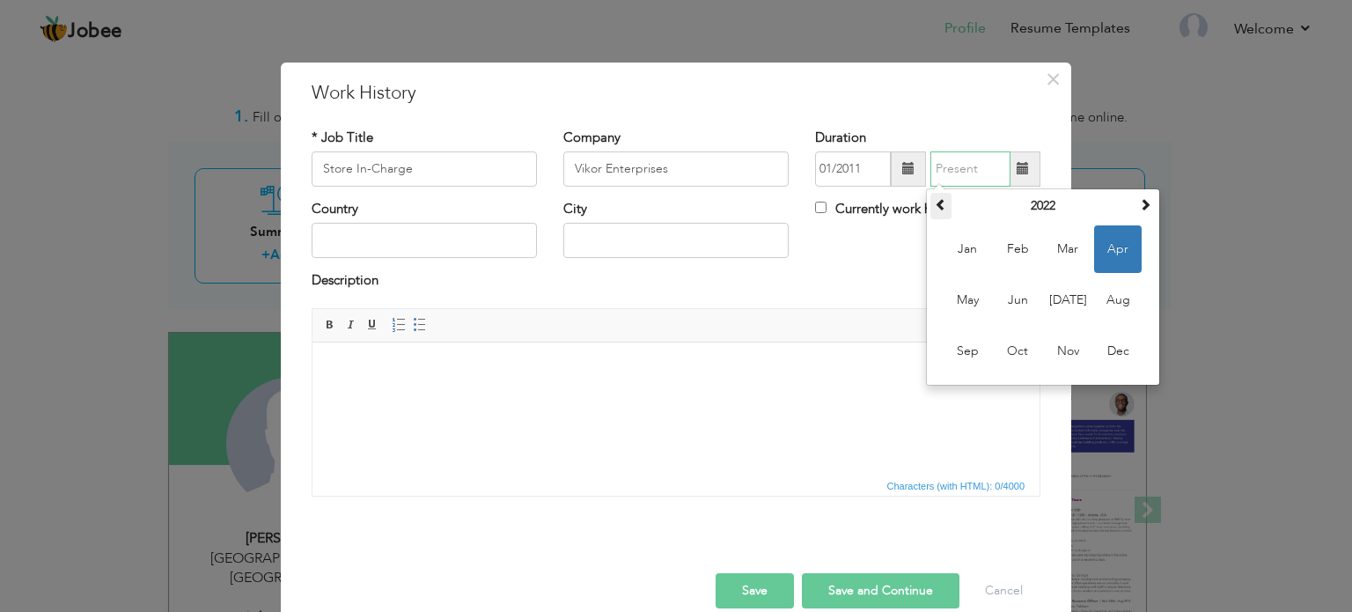
click at [936, 200] on span at bounding box center [941, 204] width 12 height 12
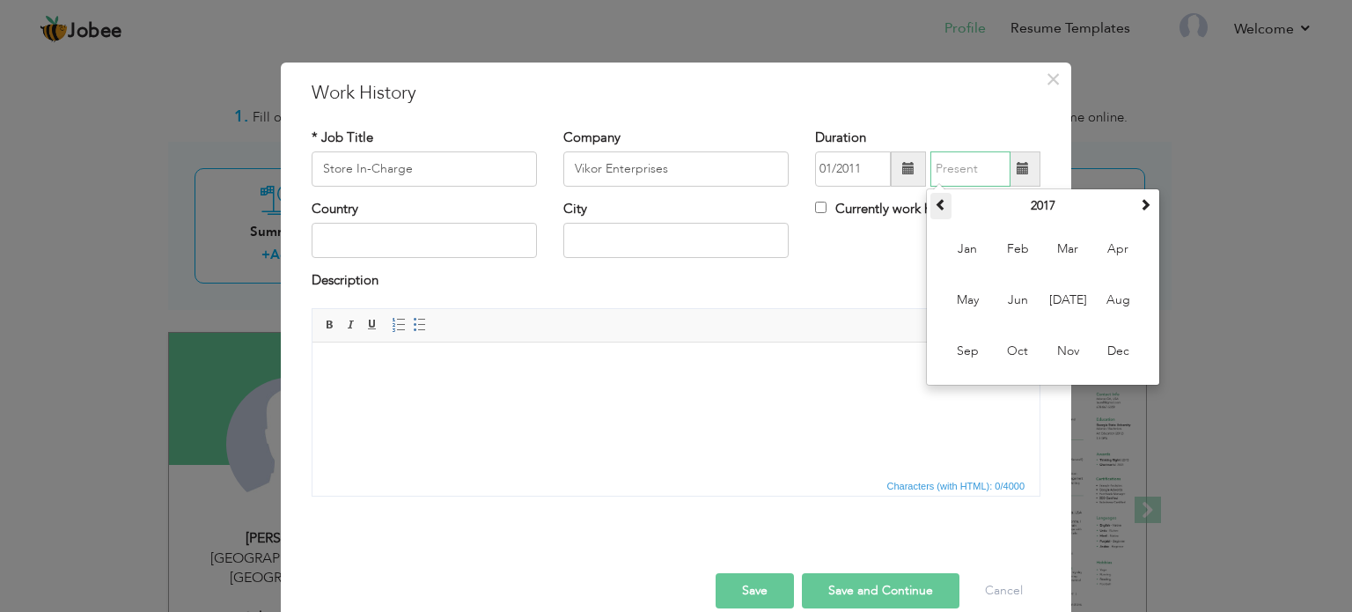
click at [936, 200] on span at bounding box center [941, 204] width 12 height 12
click at [1010, 304] on span "Jun" at bounding box center [1018, 300] width 48 height 48
type input "06/2015"
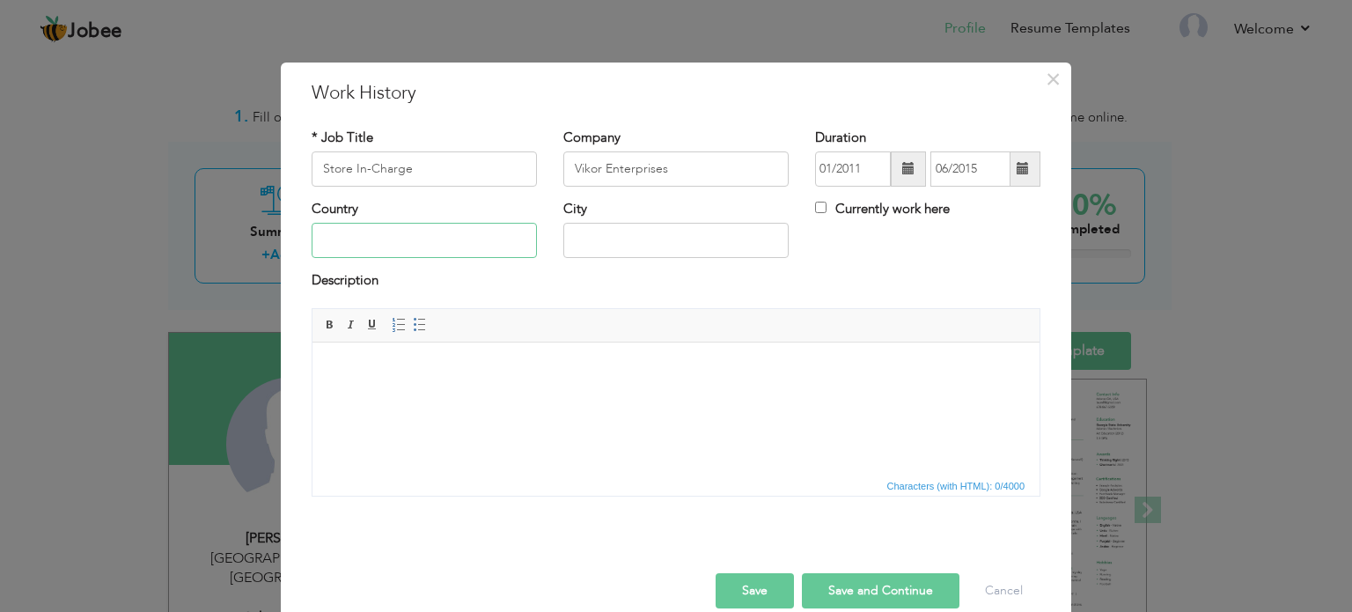
click at [333, 239] on input "text" at bounding box center [424, 240] width 225 height 35
type input "[GEOGRAPHIC_DATA]"
click at [870, 584] on button "Save and Continue" at bounding box center [881, 590] width 158 height 35
click at [356, 161] on input "text" at bounding box center [424, 168] width 225 height 35
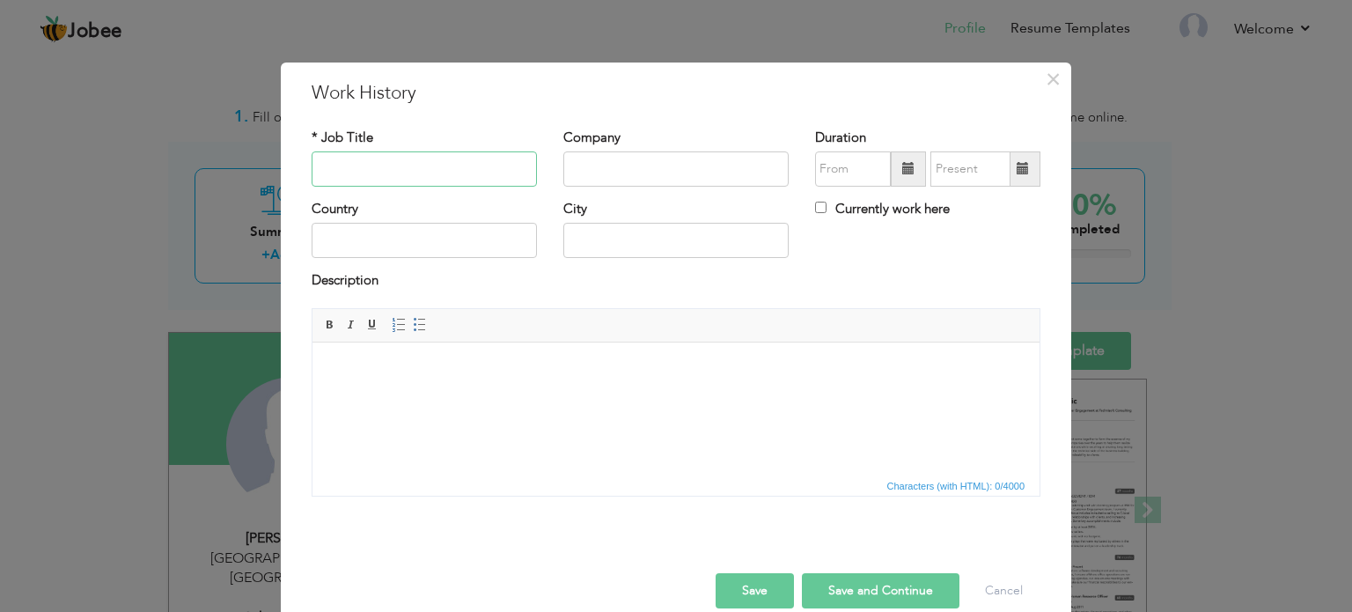
paste input "IT In-Charge"
type input "IT In-Charge"
type input "Pre`"
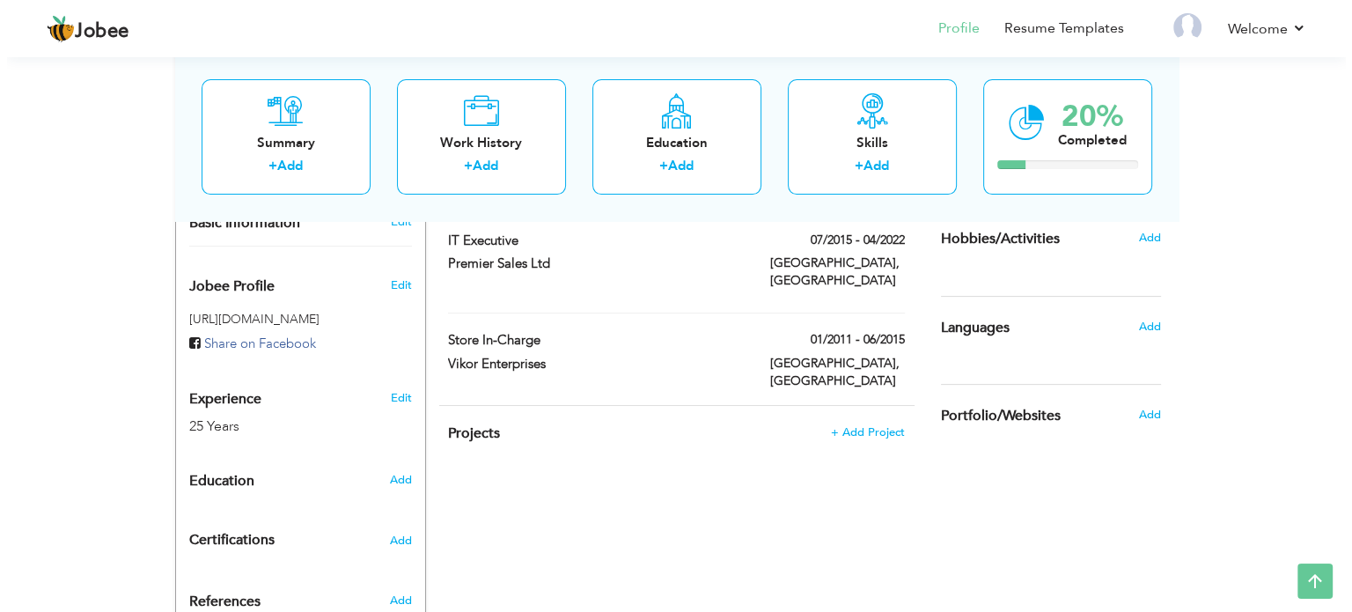
scroll to position [521, 0]
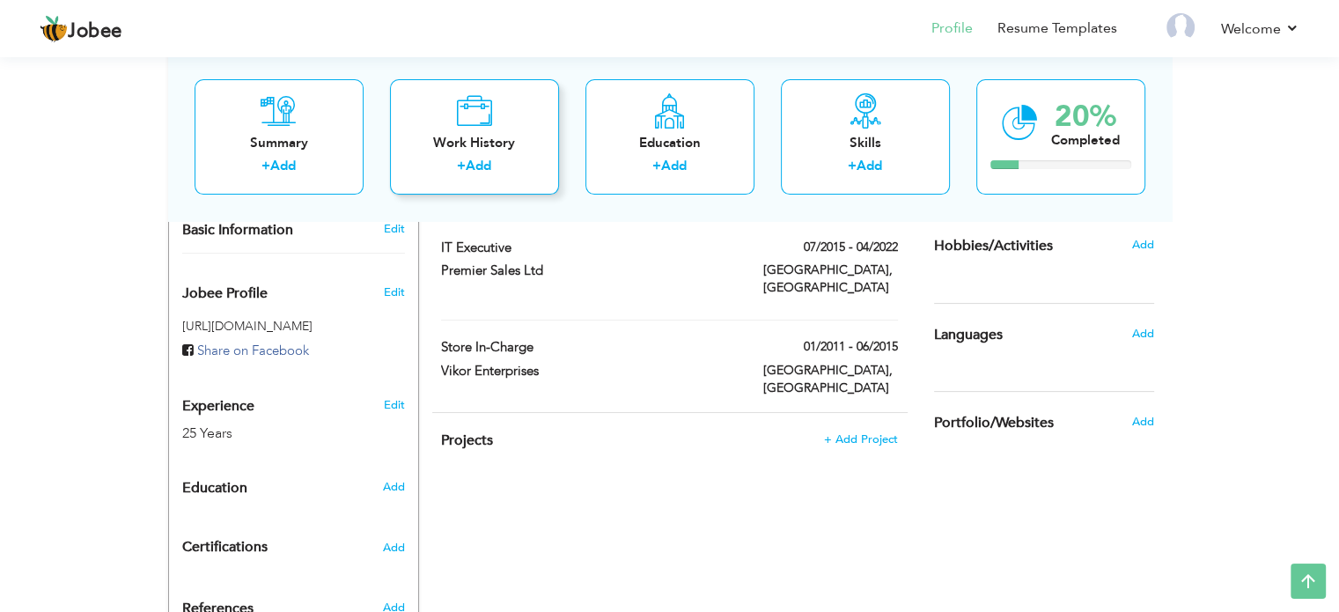
click at [480, 171] on link "Add" at bounding box center [479, 167] width 26 height 18
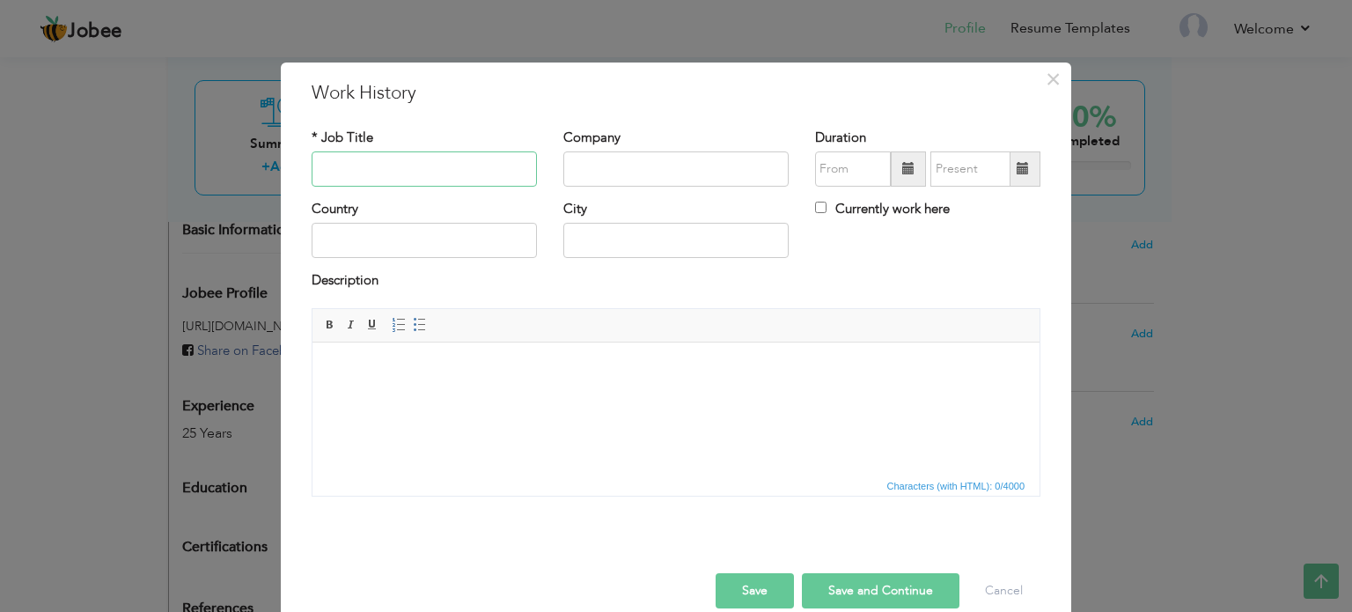
click at [422, 168] on input "text" at bounding box center [424, 168] width 225 height 35
paste input "IT In-Charge"
type input "IT In-Charge"
click at [626, 161] on input "text" at bounding box center [675, 168] width 225 height 35
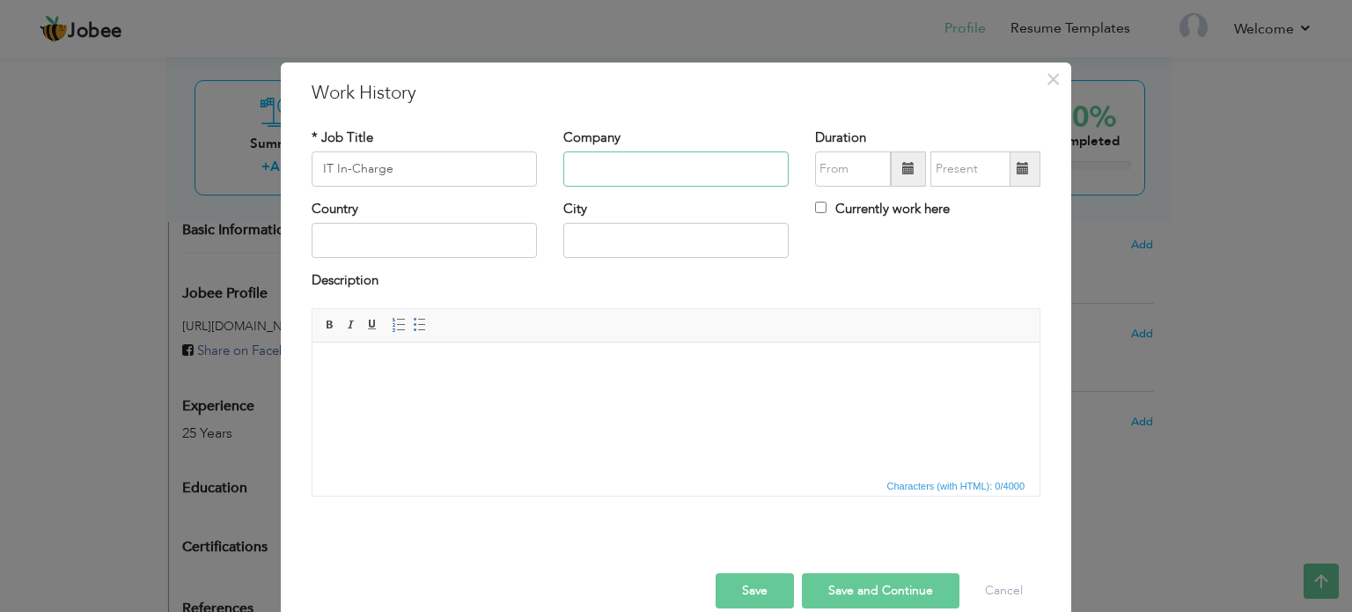
paste input "Premier Sales Ltd"
type input "Premier Sales Ltd"
click at [902, 174] on span at bounding box center [908, 168] width 12 height 12
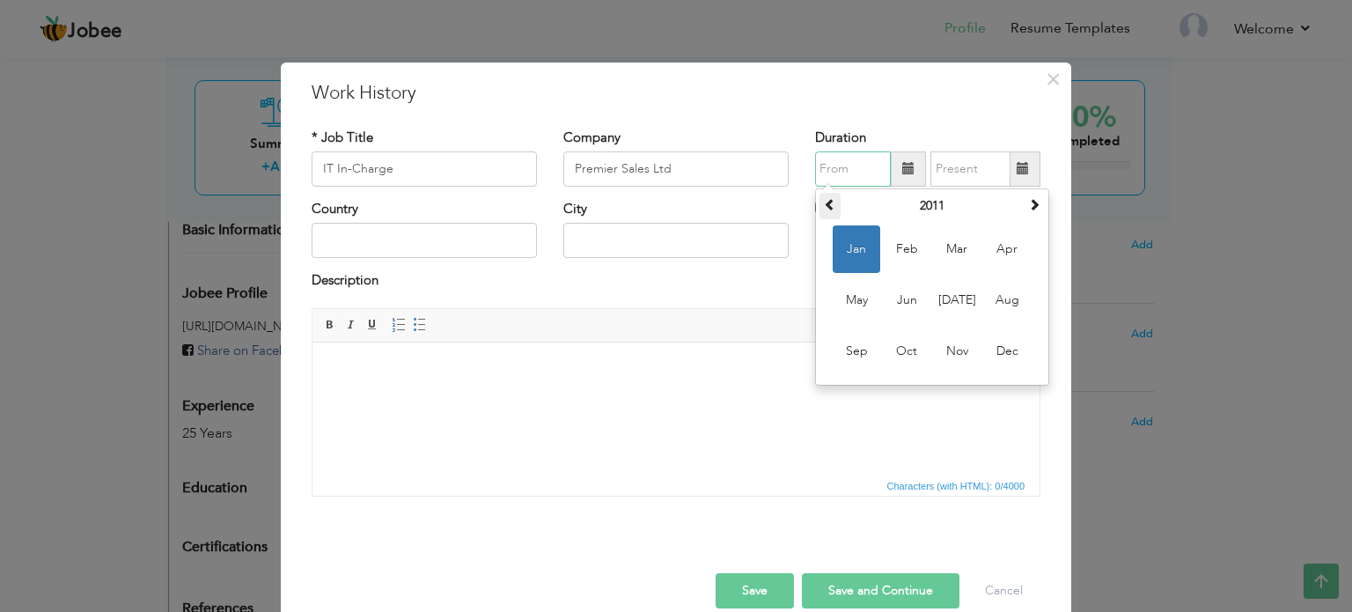
click at [824, 200] on span at bounding box center [830, 204] width 12 height 12
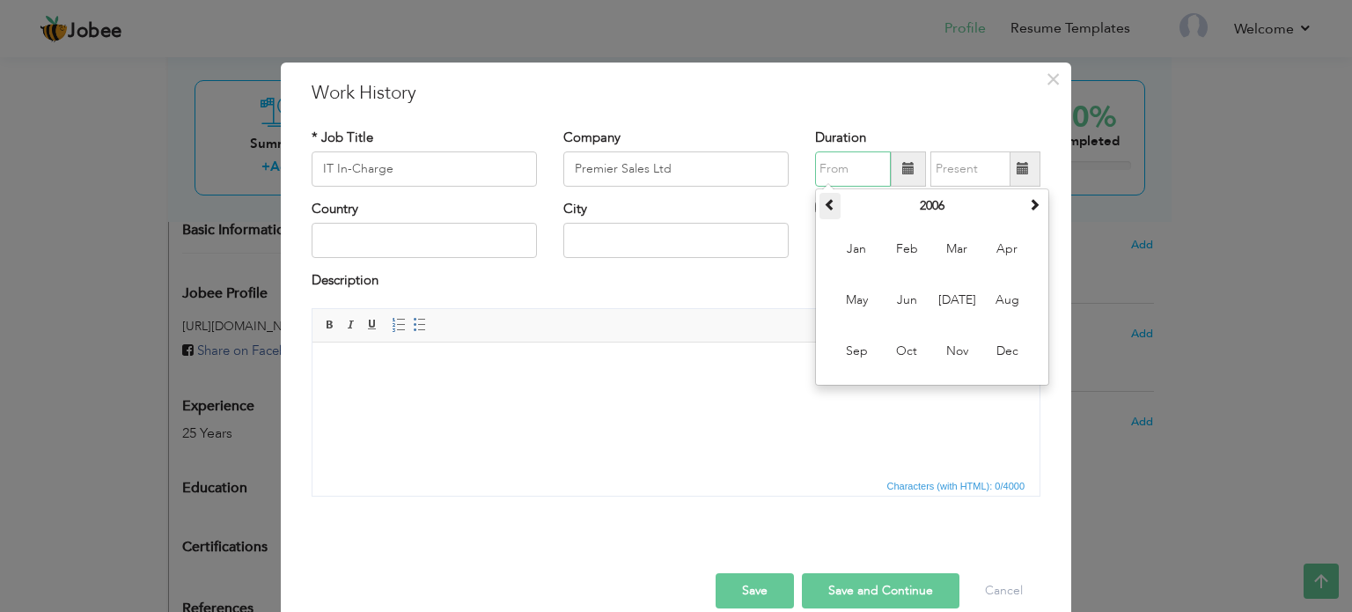
click at [824, 200] on span at bounding box center [830, 204] width 12 height 12
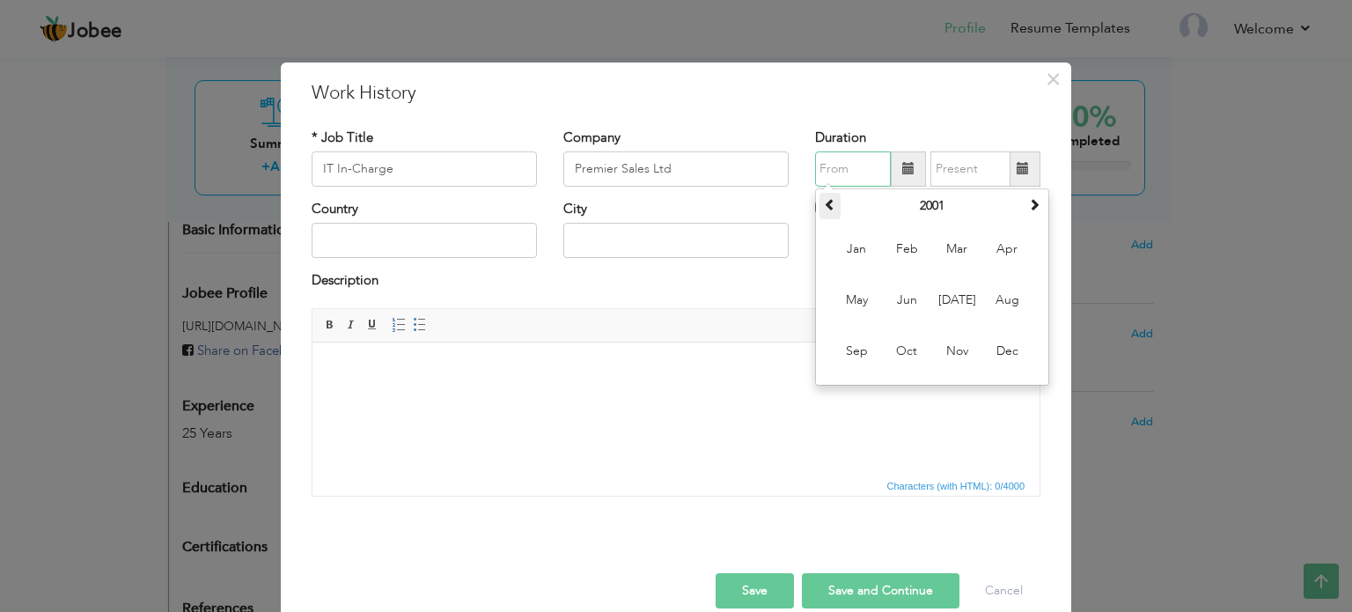
click at [824, 200] on span at bounding box center [830, 204] width 12 height 12
click at [1029, 195] on th at bounding box center [1034, 206] width 21 height 26
click at [953, 298] on span "[DATE]" at bounding box center [957, 300] width 48 height 48
click at [907, 167] on span at bounding box center [908, 168] width 12 height 12
click at [899, 307] on span "Jun" at bounding box center [907, 300] width 48 height 48
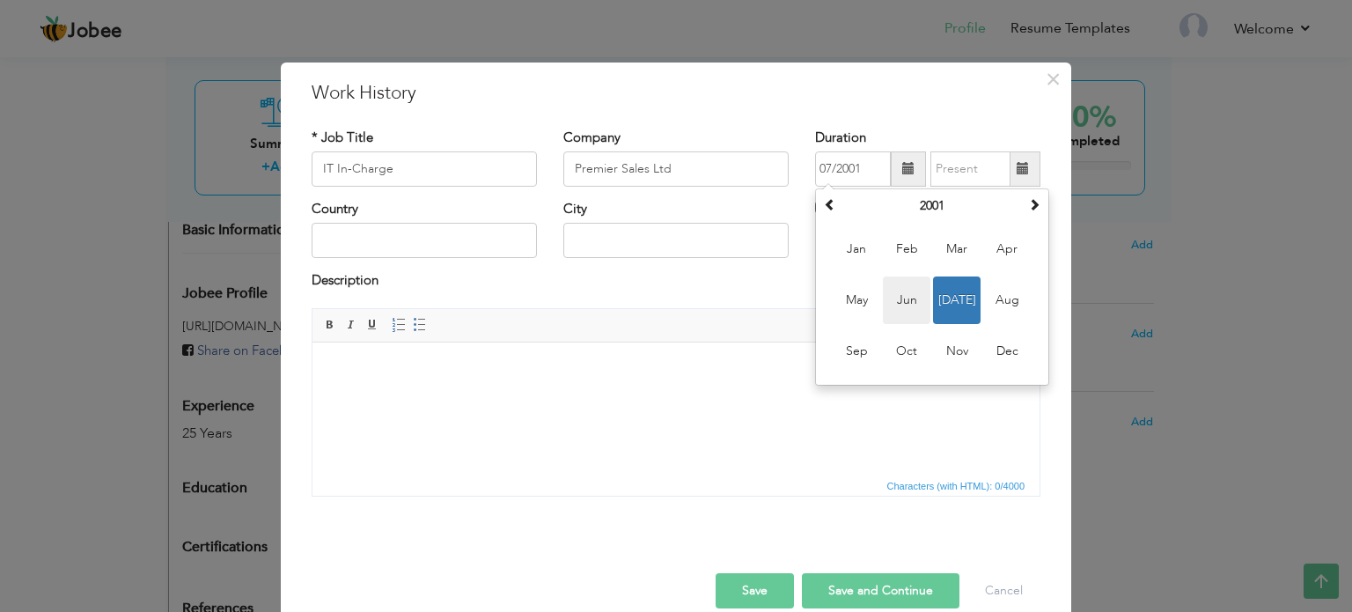
type input "06/2001"
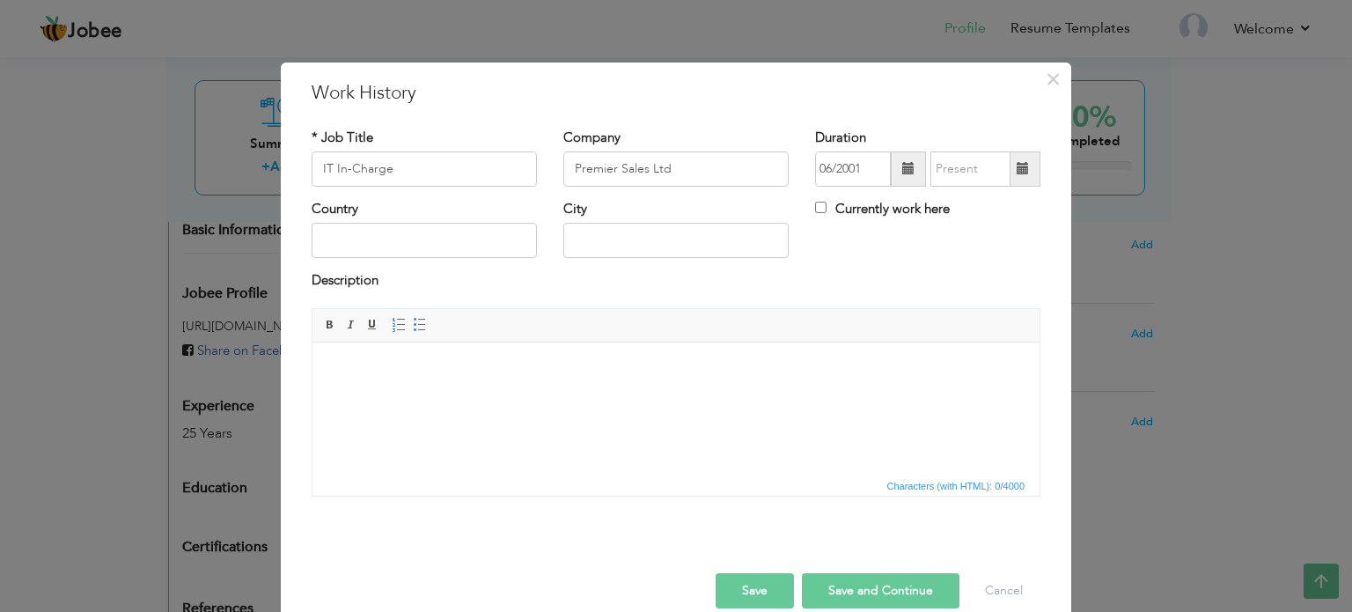
click at [1017, 171] on span at bounding box center [1023, 168] width 12 height 12
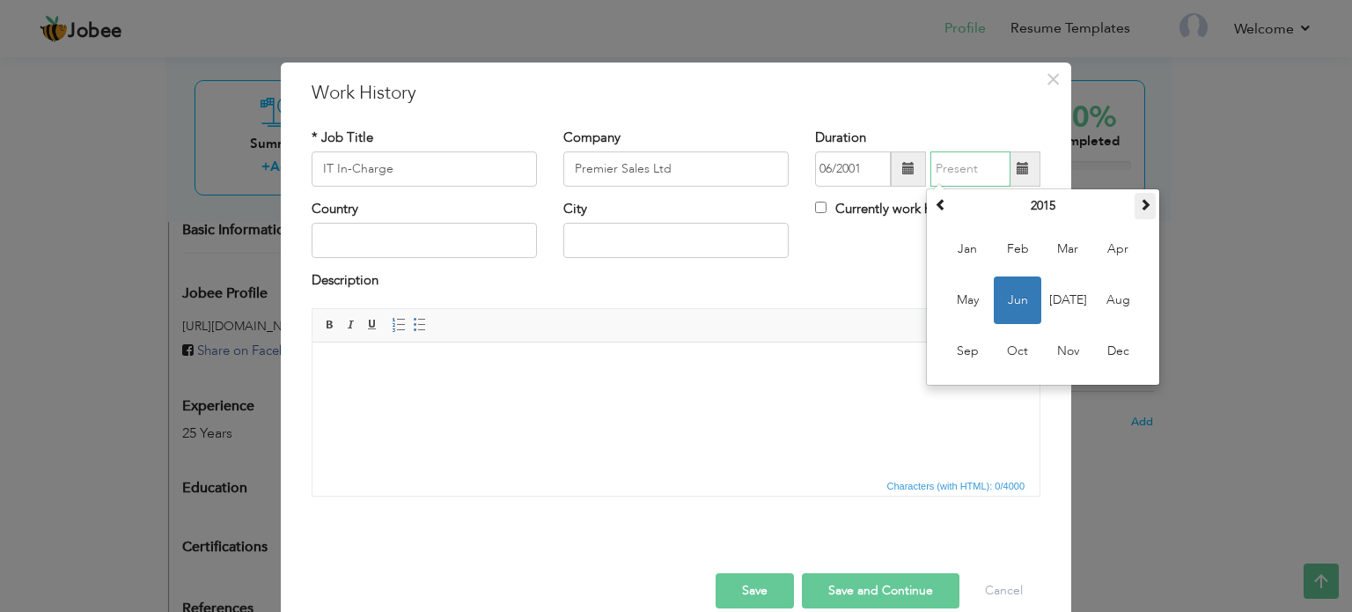
click at [1141, 196] on th at bounding box center [1144, 206] width 21 height 26
click at [938, 202] on span at bounding box center [941, 204] width 12 height 12
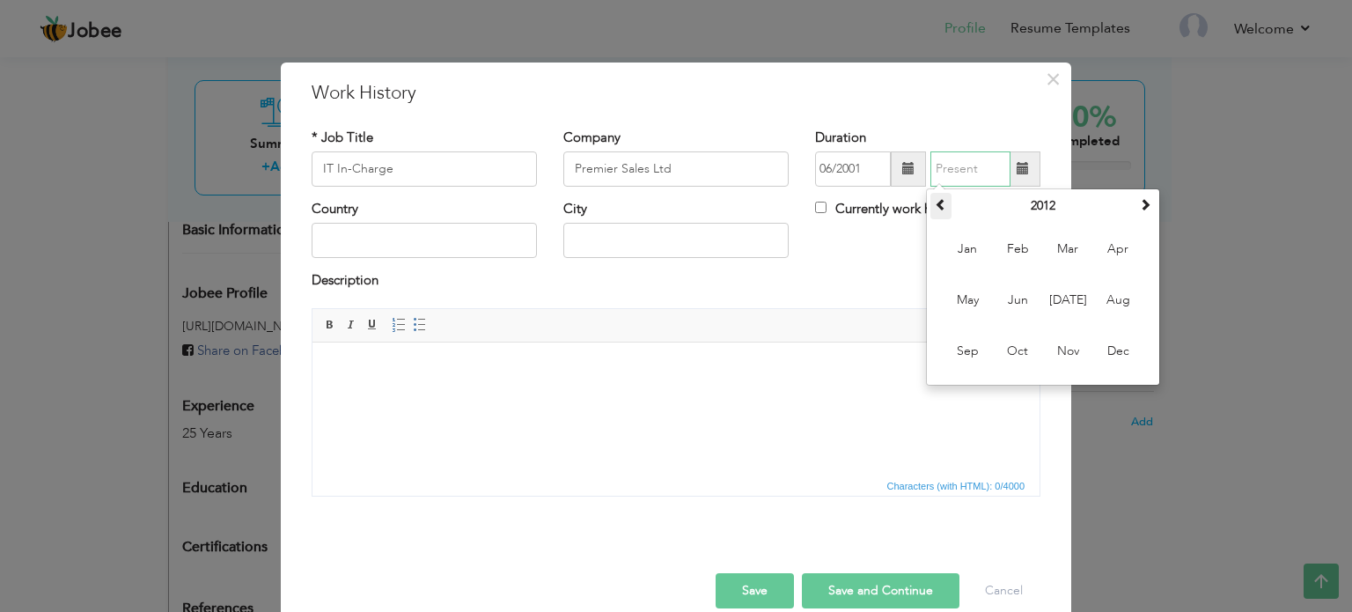
click at [938, 202] on span at bounding box center [941, 204] width 12 height 12
click at [1109, 349] on span "Dec" at bounding box center [1118, 351] width 48 height 48
type input "12/2010"
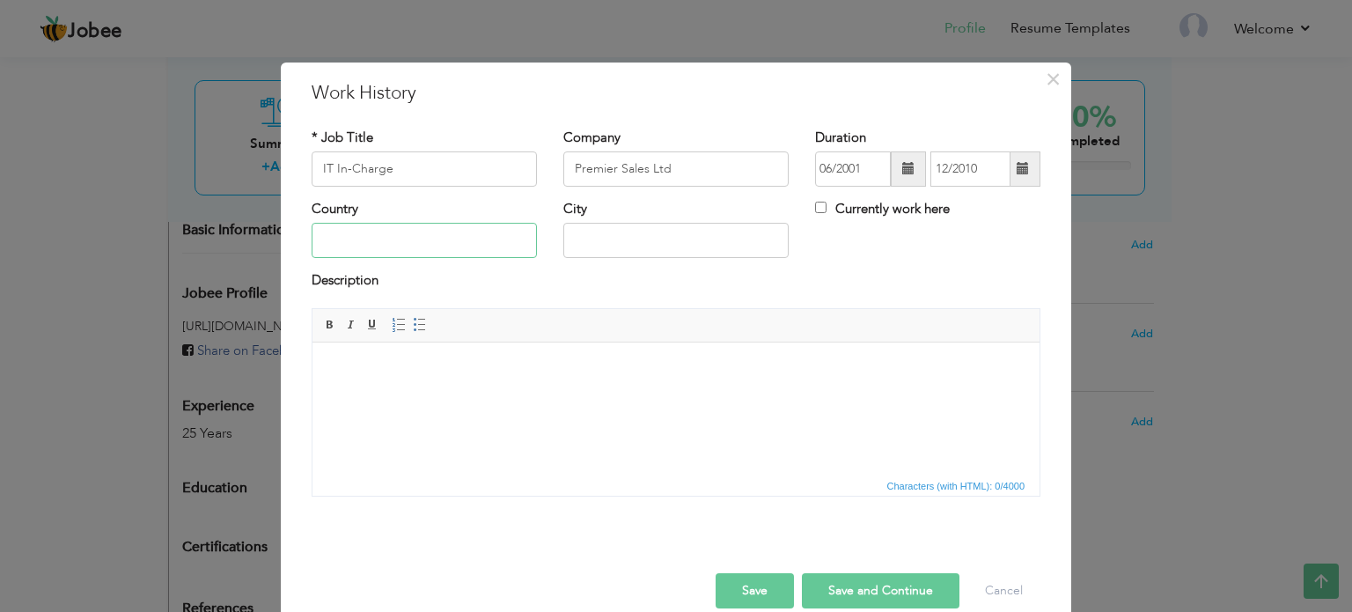
click at [376, 245] on input "text" at bounding box center [424, 240] width 225 height 35
type input "[GEOGRAPHIC_DATA]"
click at [851, 593] on button "Save and Continue" at bounding box center [881, 590] width 158 height 35
click at [364, 180] on input "text" at bounding box center [424, 168] width 225 height 35
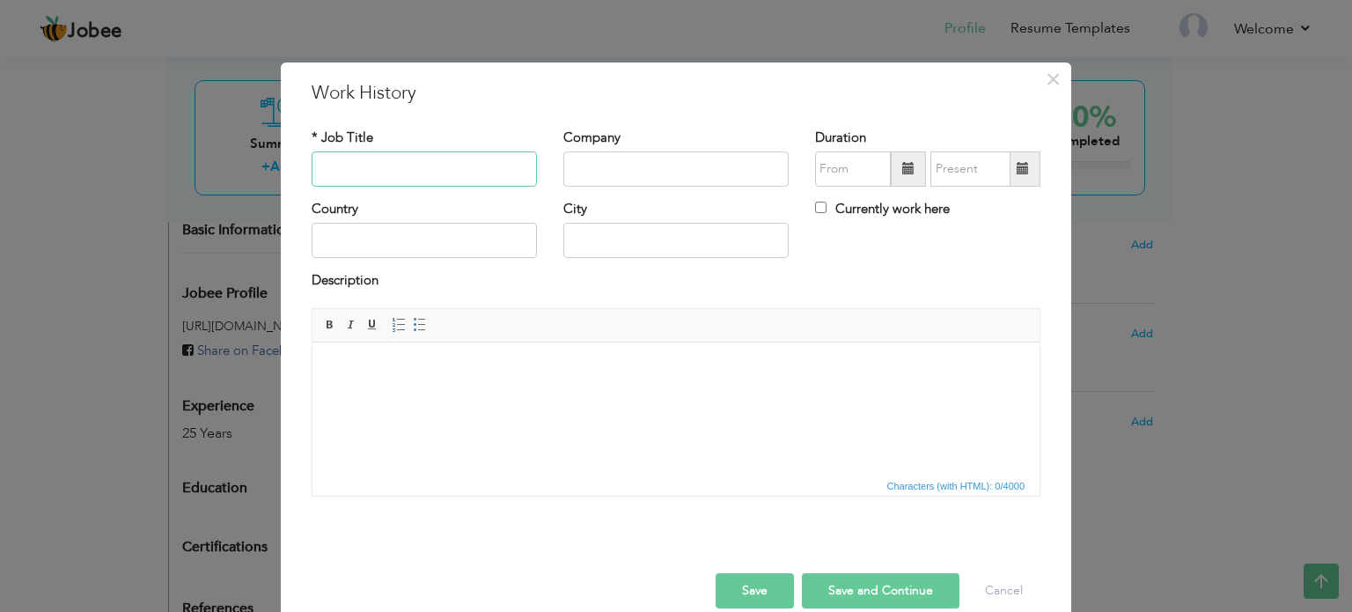
paste input "• Senior Sales Executive"
click at [334, 166] on input "• Senior Sales Executive" at bounding box center [424, 168] width 225 height 35
type input "Senior Sales Executive"
click at [598, 171] on input "text" at bounding box center [675, 168] width 225 height 35
click at [665, 169] on input "text" at bounding box center [675, 168] width 225 height 35
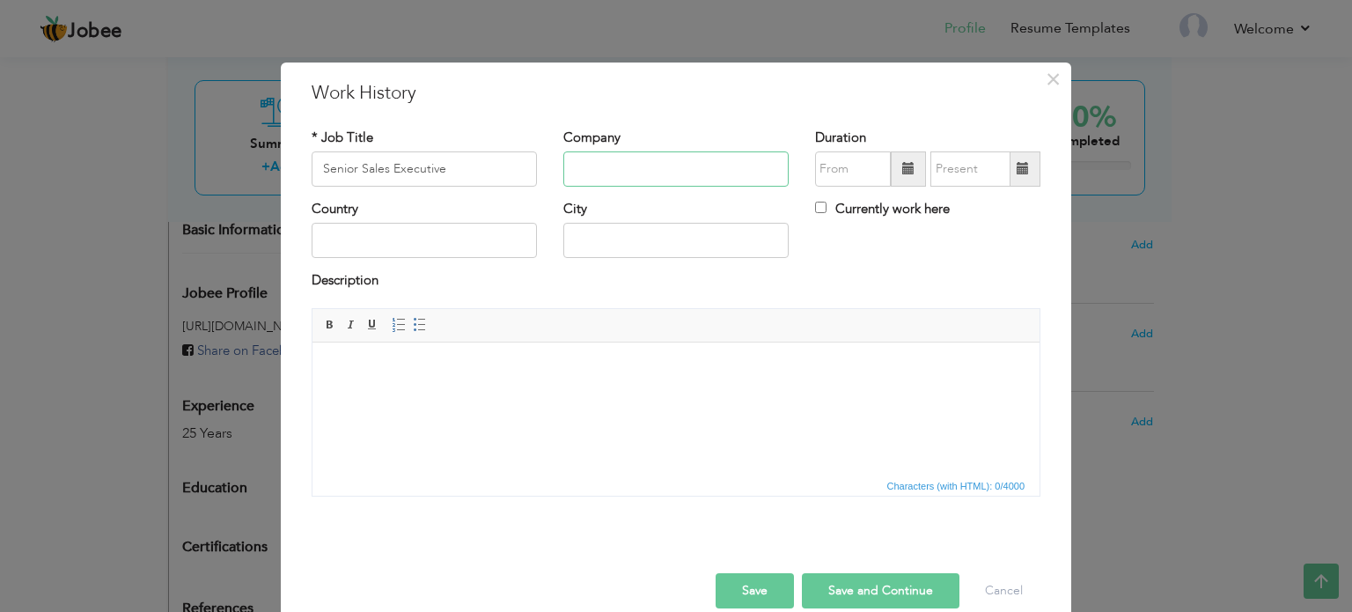
paste input "[PERSON_NAME] Medicine Co"
type input "[PERSON_NAME] Medicine Co"
click at [902, 164] on span at bounding box center [908, 168] width 12 height 12
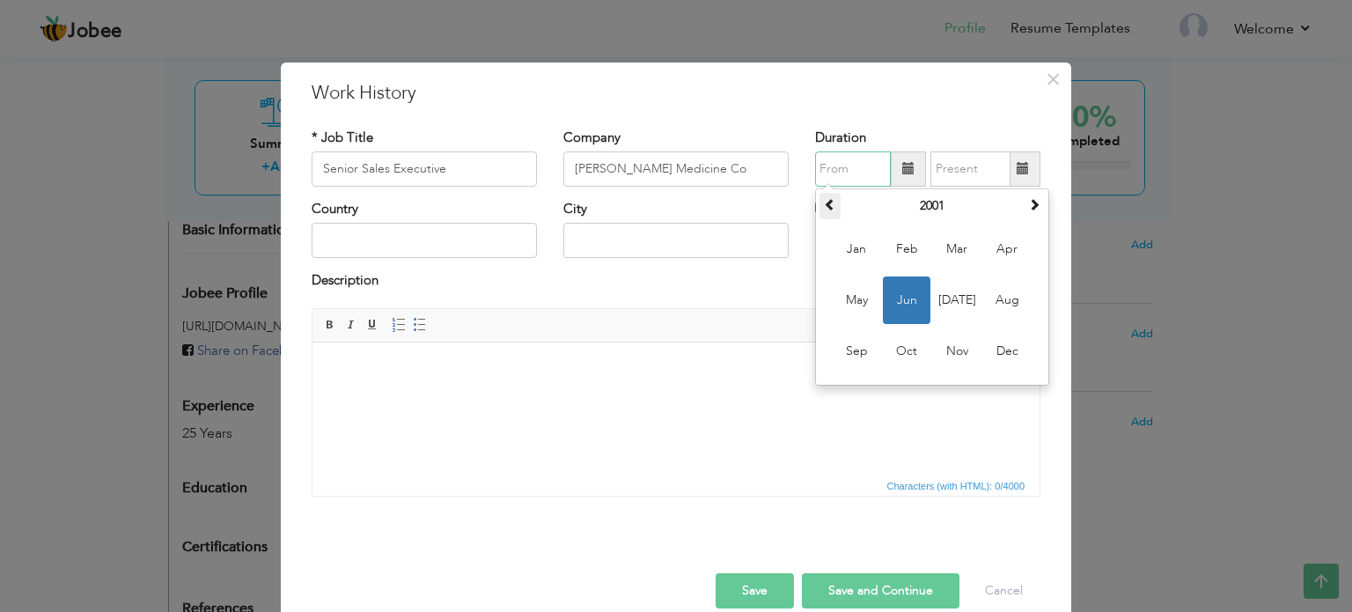
click at [832, 200] on th at bounding box center [829, 206] width 21 height 26
click at [948, 253] on span "Mar" at bounding box center [957, 249] width 48 height 48
type input "03/1998"
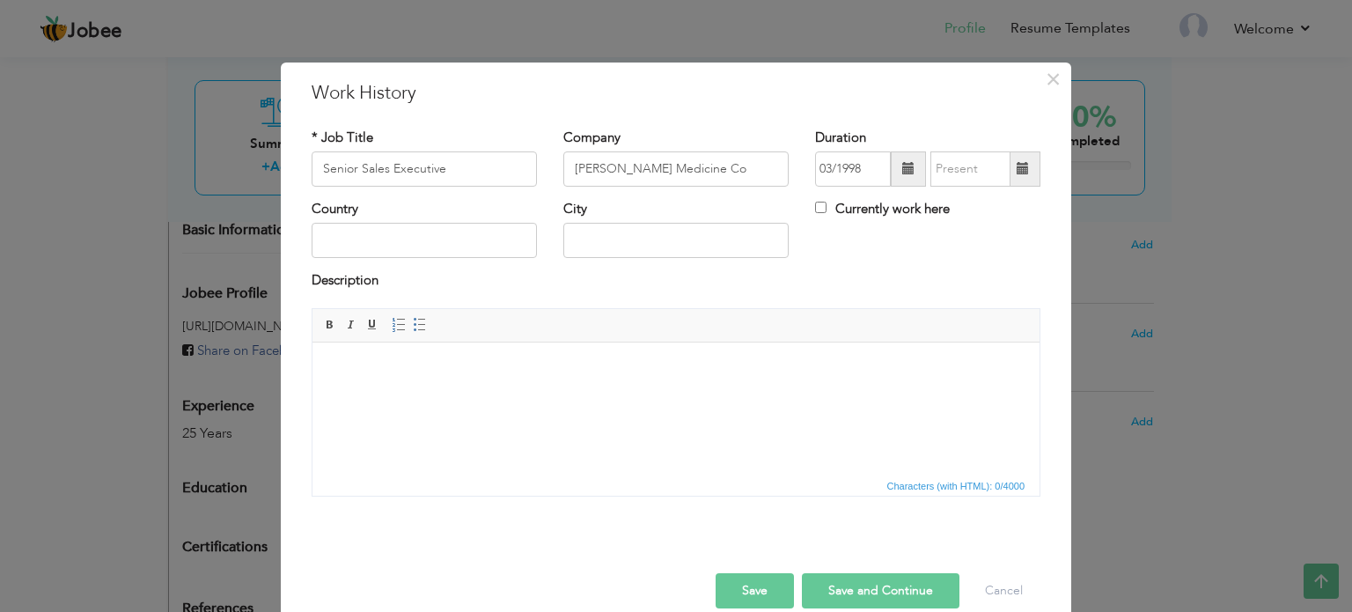
click at [1024, 165] on span at bounding box center [1023, 168] width 34 height 35
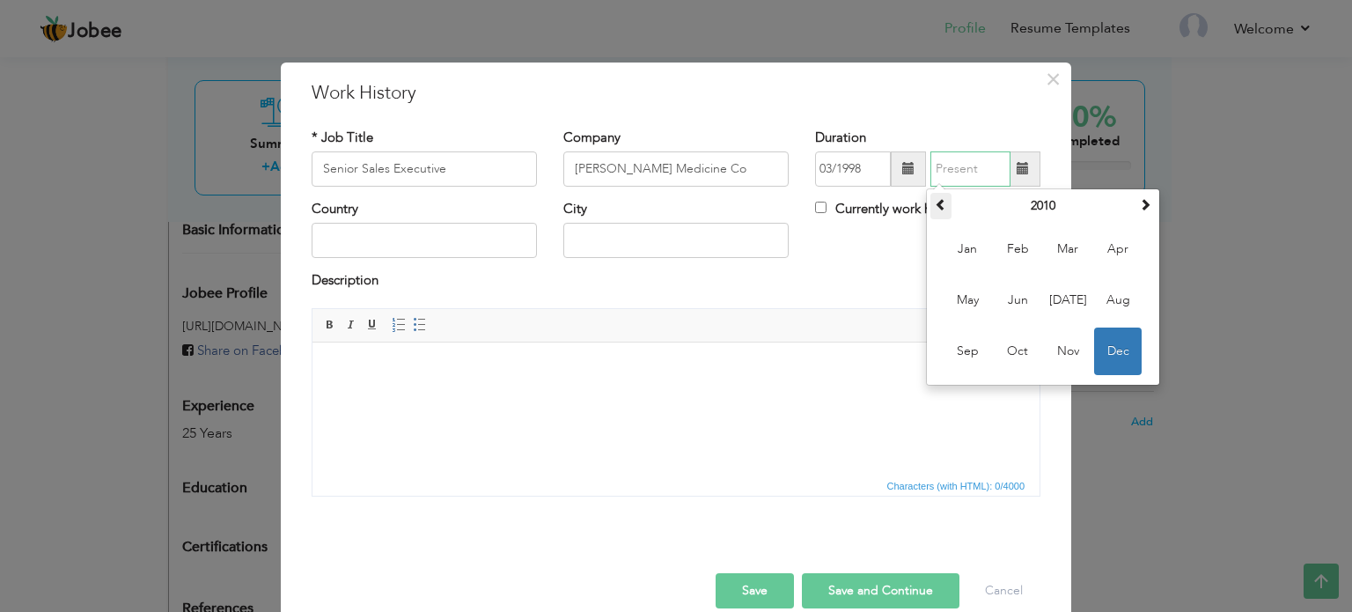
click at [936, 203] on span at bounding box center [941, 204] width 12 height 12
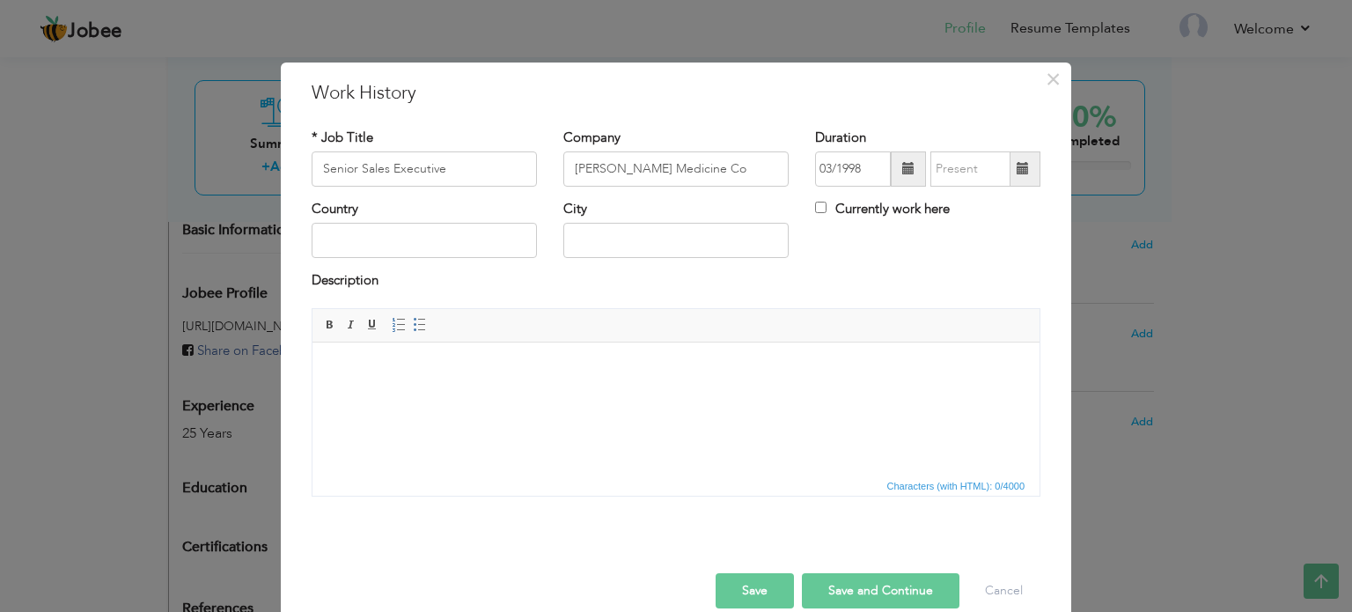
click at [1017, 172] on span at bounding box center [1023, 168] width 12 height 12
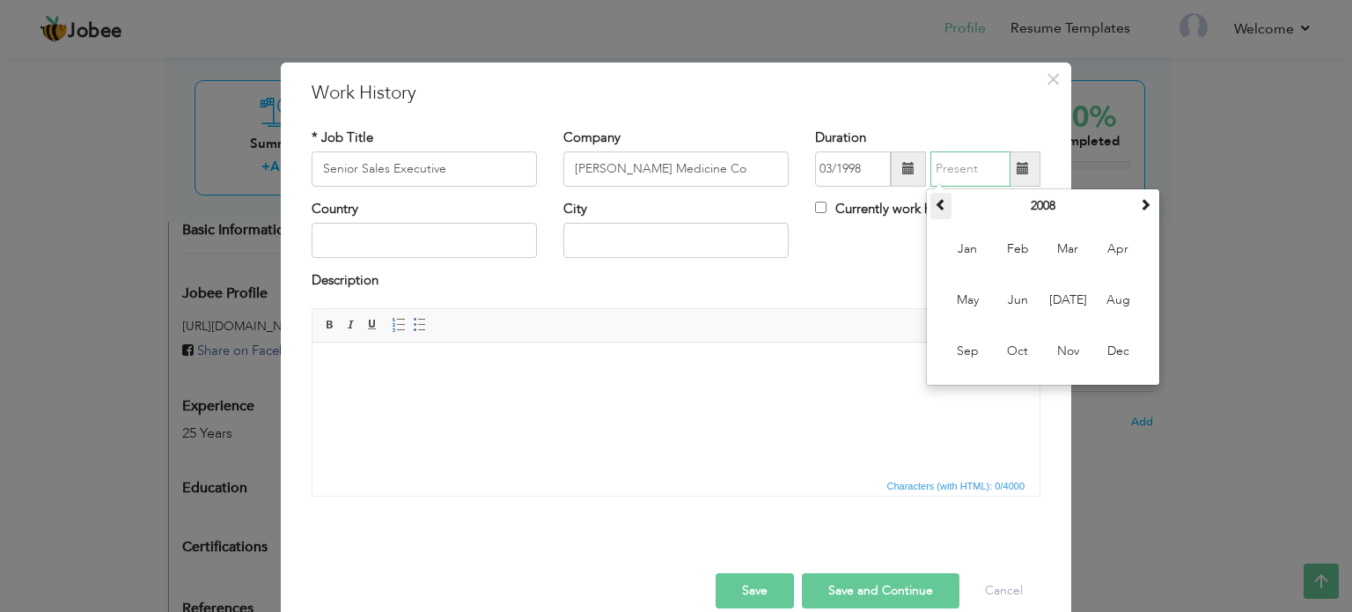
click at [935, 209] on span at bounding box center [941, 204] width 12 height 12
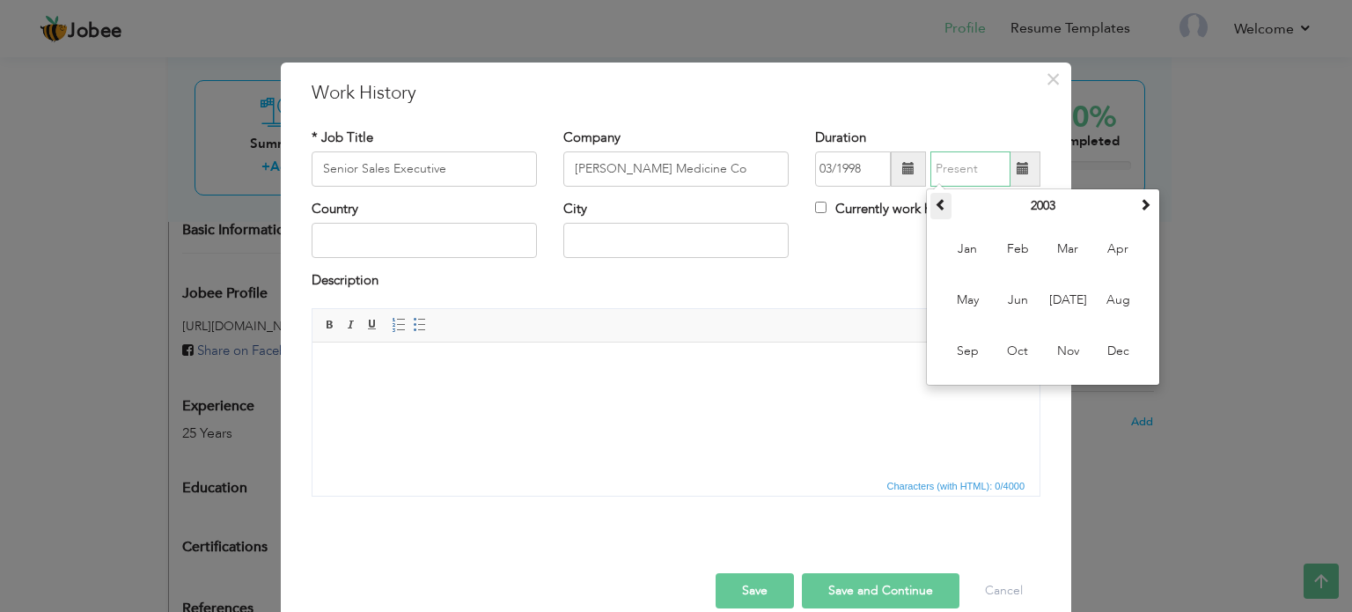
click at [935, 209] on span at bounding box center [941, 204] width 12 height 12
click at [1107, 298] on span "Aug" at bounding box center [1118, 300] width 48 height 48
type input "08/2000"
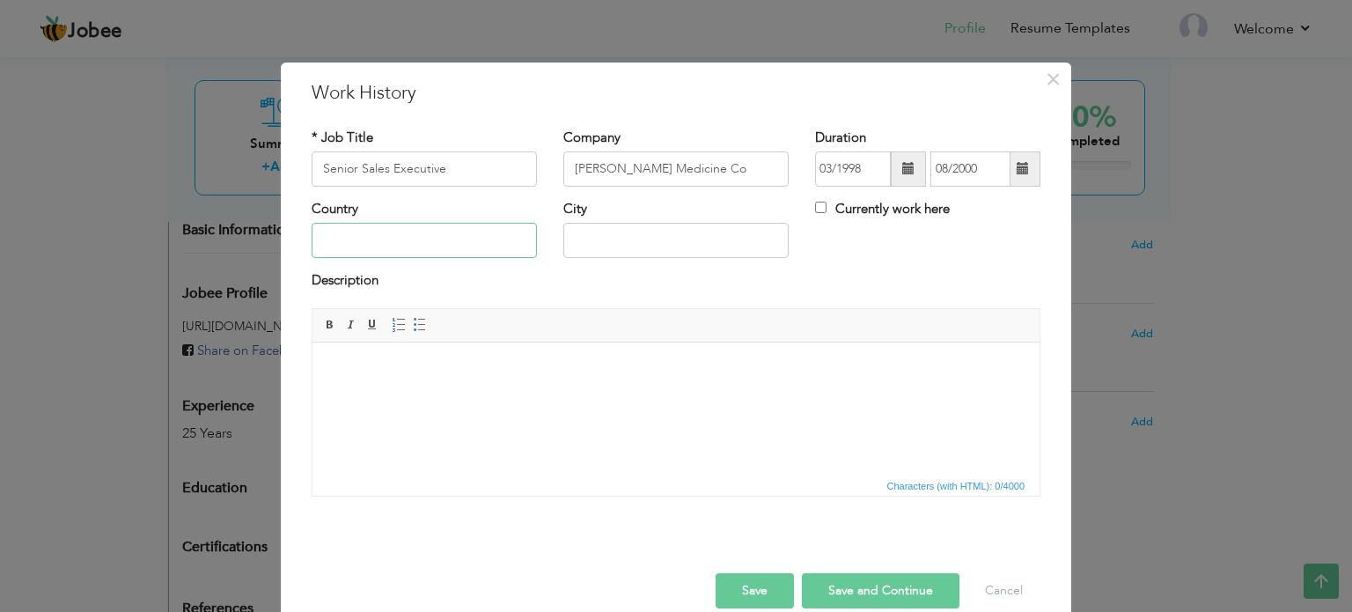
click at [356, 231] on input "text" at bounding box center [424, 240] width 225 height 35
type input "[GEOGRAPHIC_DATA]"
click at [848, 585] on button "Save and Continue" at bounding box center [881, 590] width 158 height 35
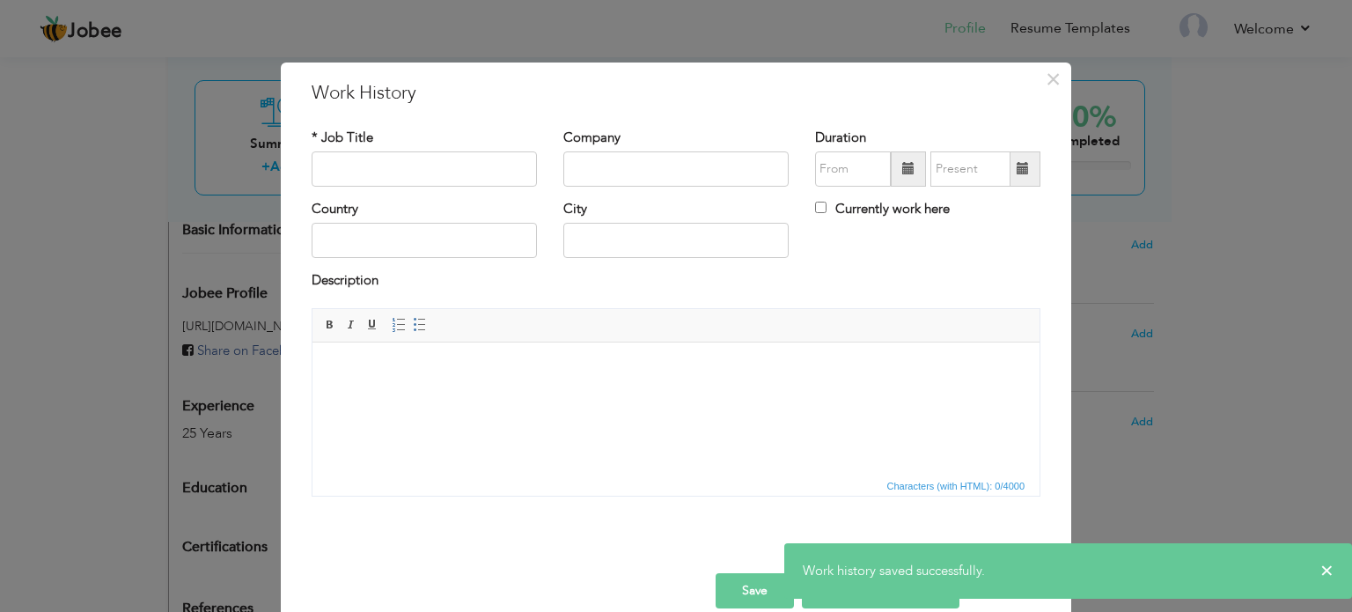
click at [764, 578] on button "Save" at bounding box center [755, 590] width 78 height 35
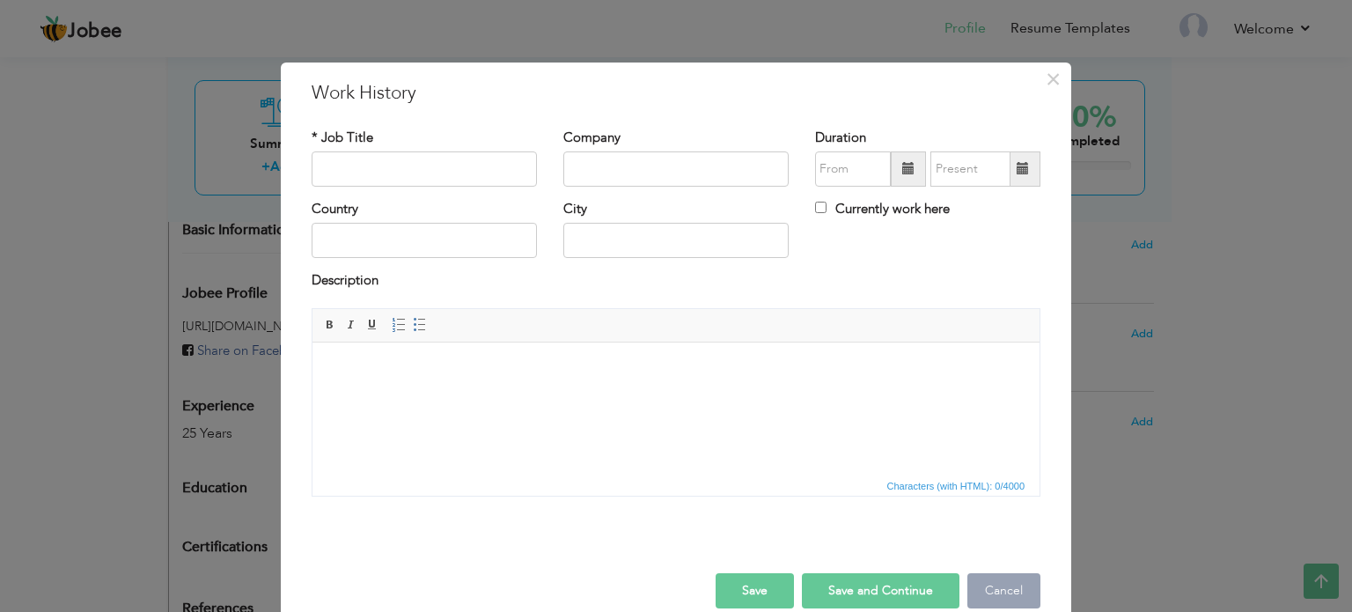
click at [1001, 584] on button "Cancel" at bounding box center [1003, 590] width 73 height 35
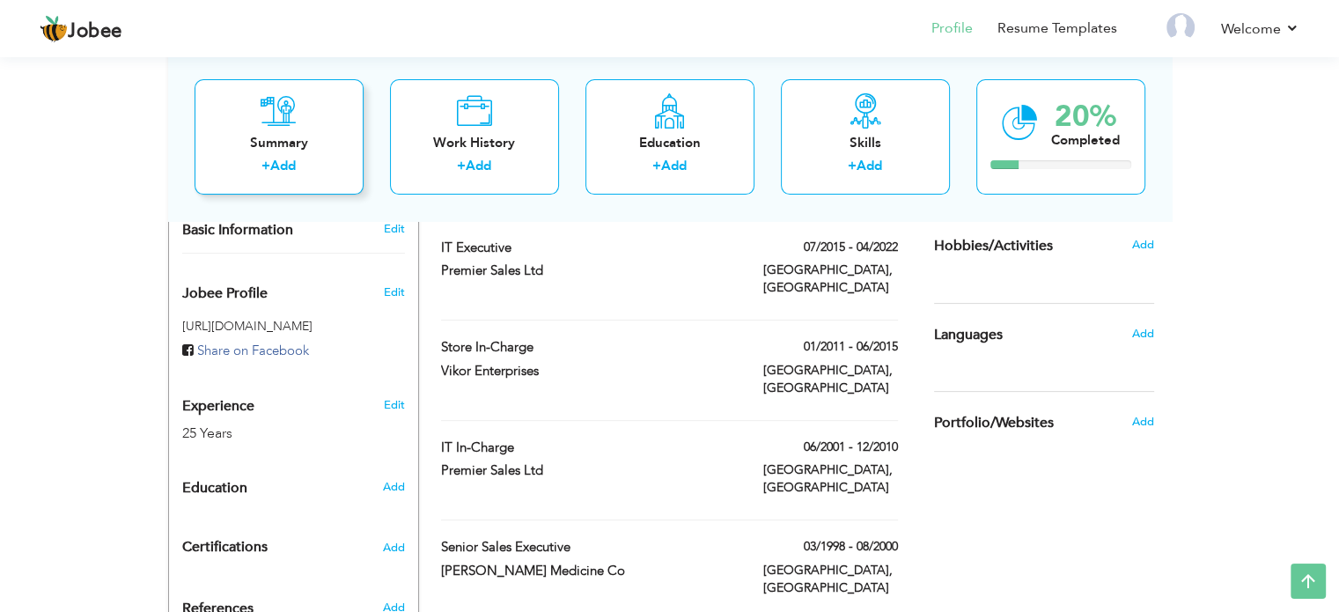
click at [270, 161] on label "+" at bounding box center [265, 167] width 9 height 18
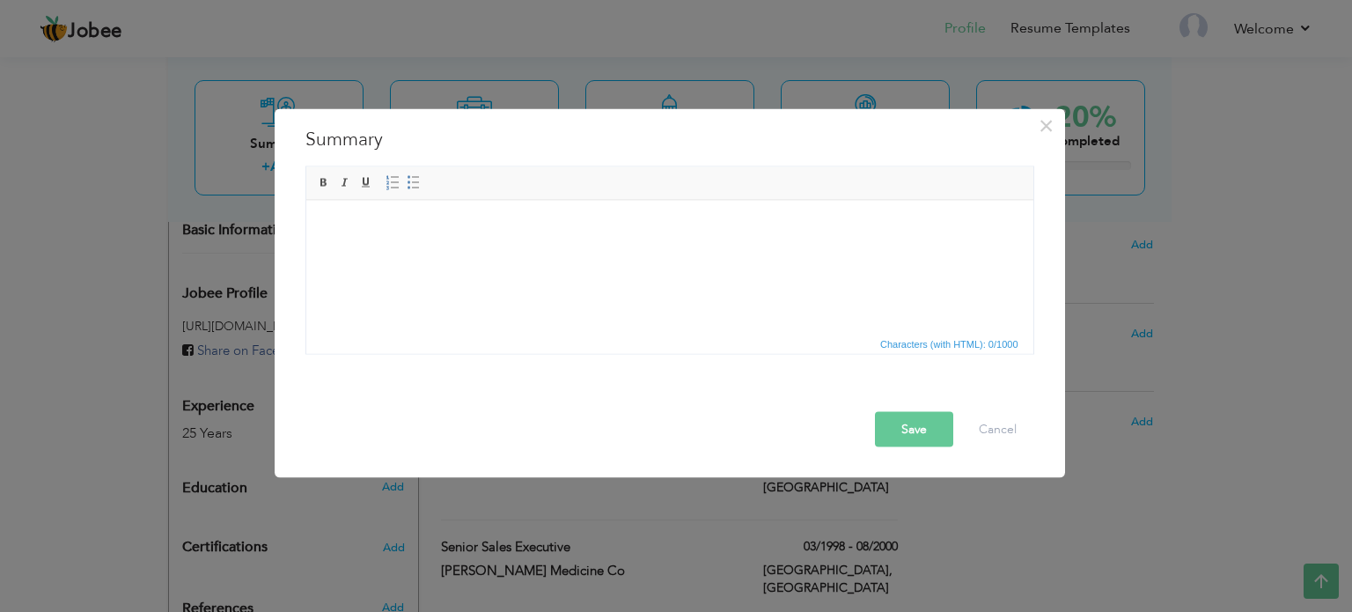
scroll to position [47, 0]
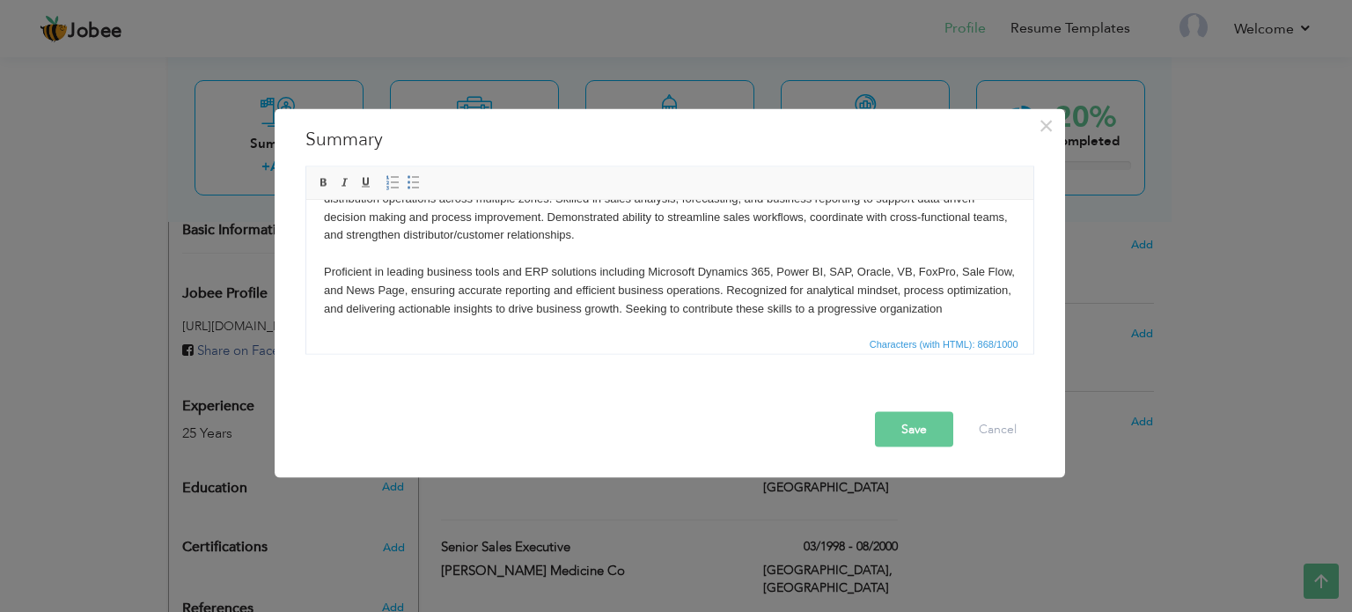
click at [902, 268] on body "Detail-oriented and results-driven Sales Coordinator with proven expertise in m…" at bounding box center [669, 244] width 692 height 146
click at [909, 418] on button "Save" at bounding box center [914, 428] width 78 height 35
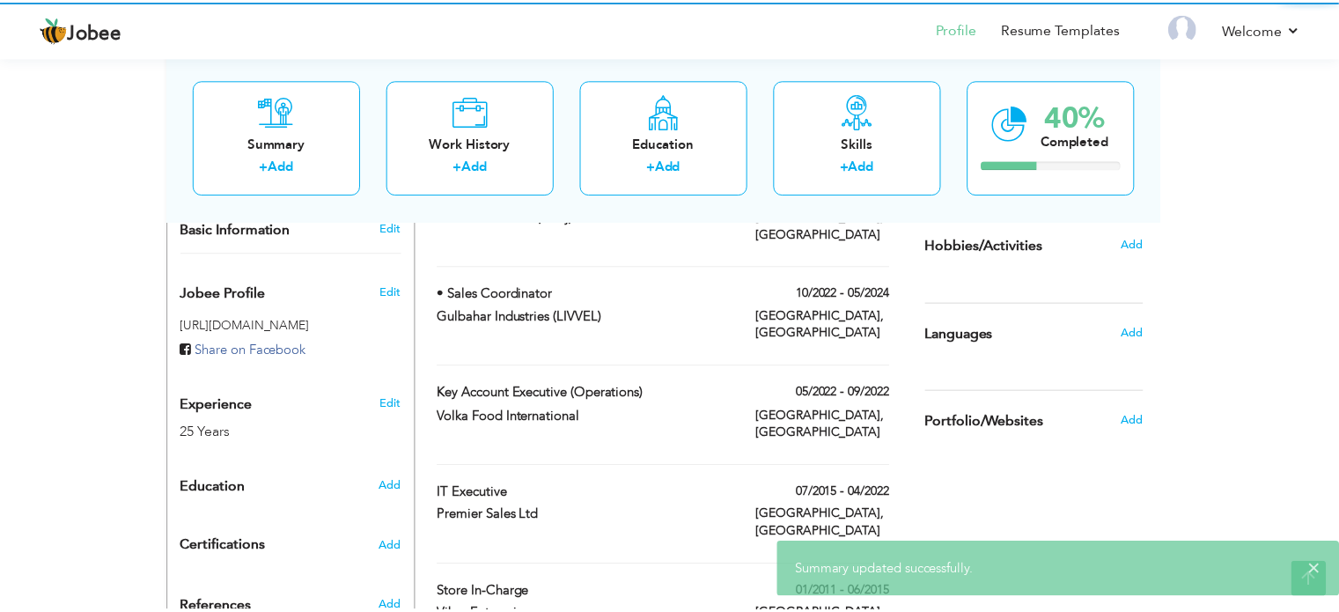
scroll to position [0, 0]
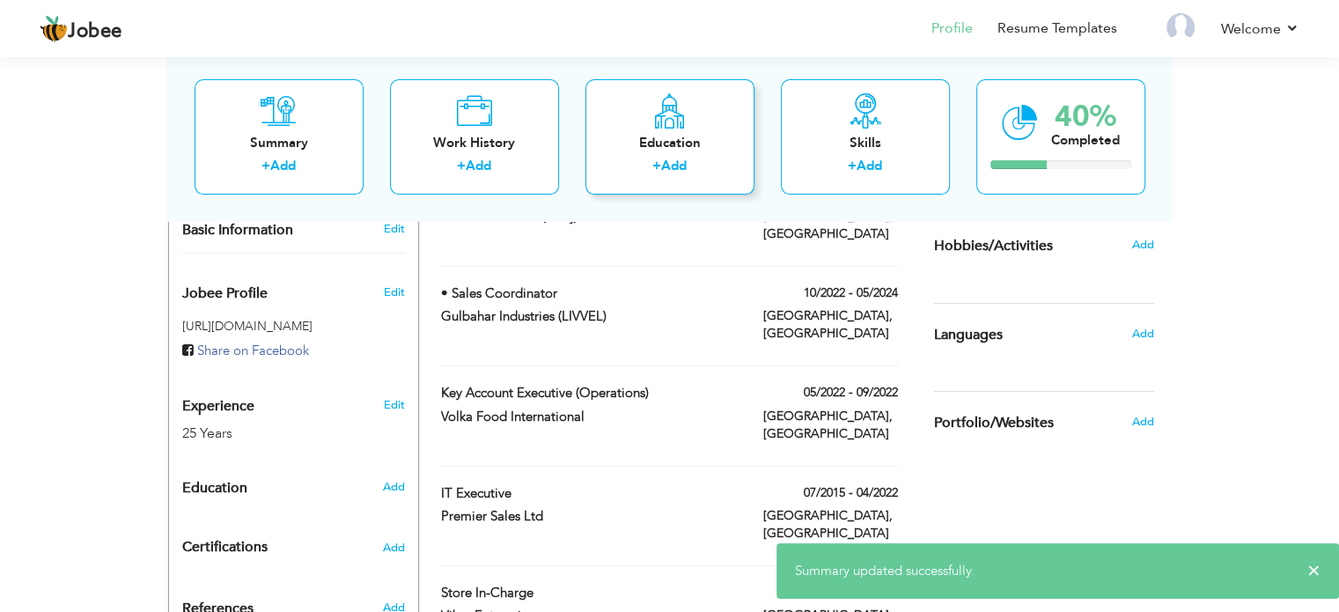
click at [668, 172] on link "Add" at bounding box center [674, 167] width 26 height 18
radio input "true"
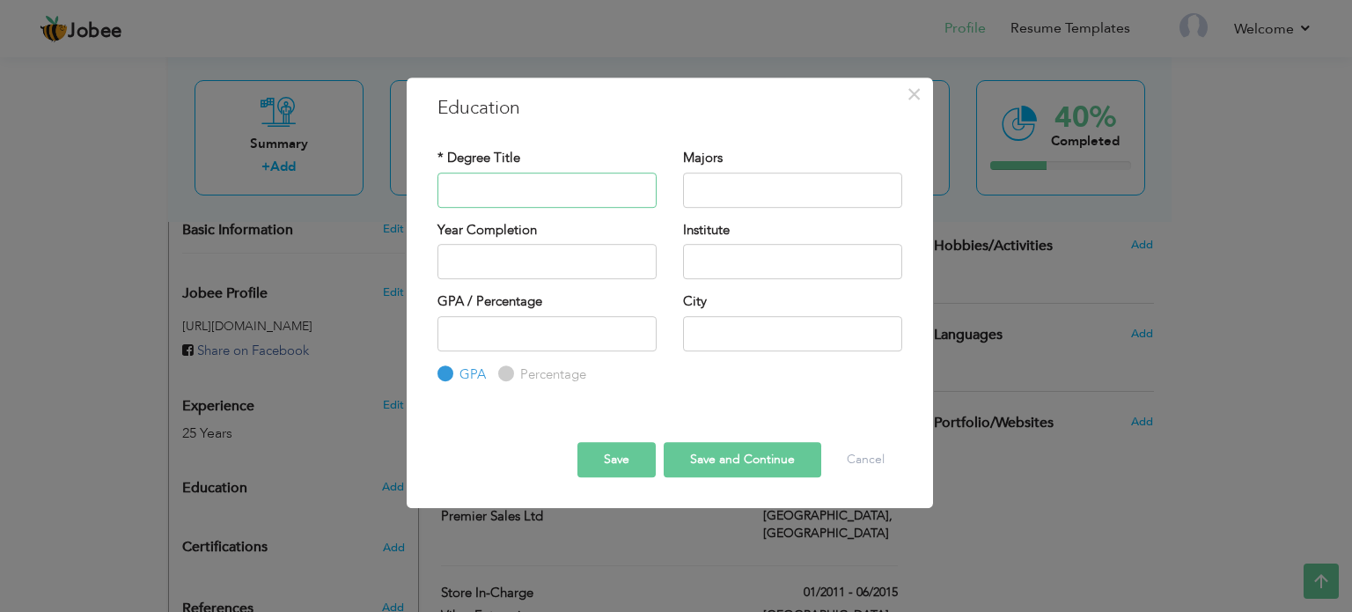
click at [496, 193] on input "text" at bounding box center [546, 190] width 219 height 35
paste input "Intermediate (FA)"
type input "Intermediate (FA)"
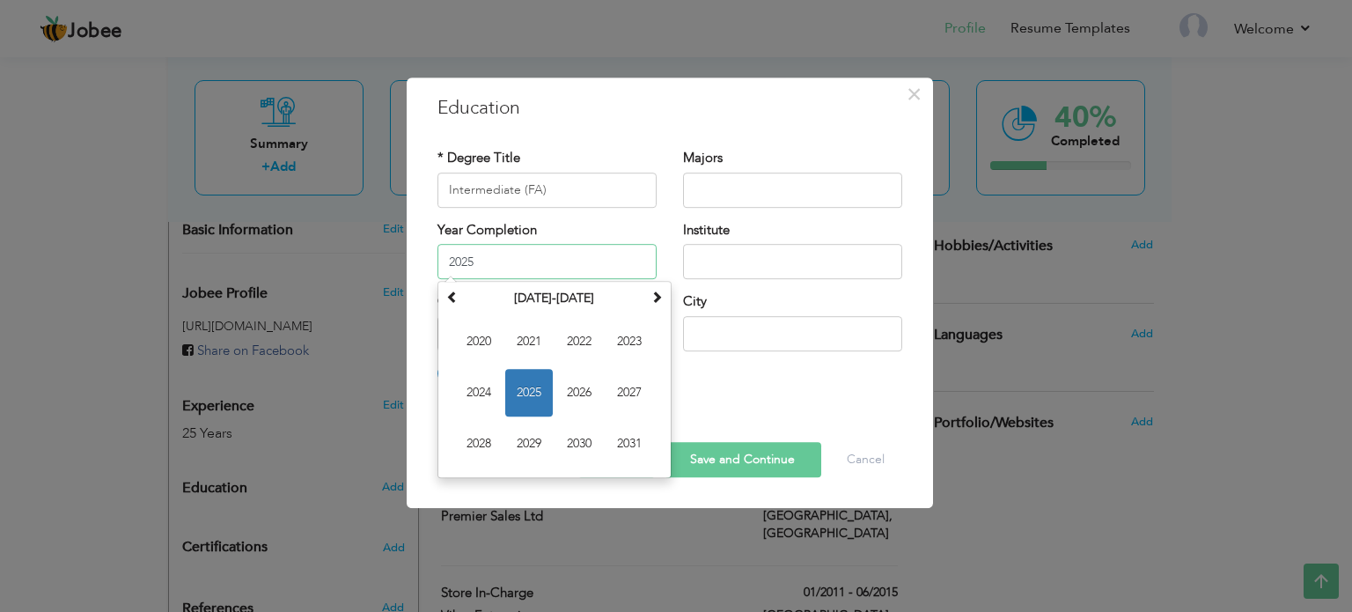
click at [474, 263] on input "2025" at bounding box center [546, 261] width 219 height 35
click at [452, 299] on span at bounding box center [452, 296] width 12 height 12
click at [524, 441] on span "2009" at bounding box center [529, 444] width 48 height 48
type input "2009"
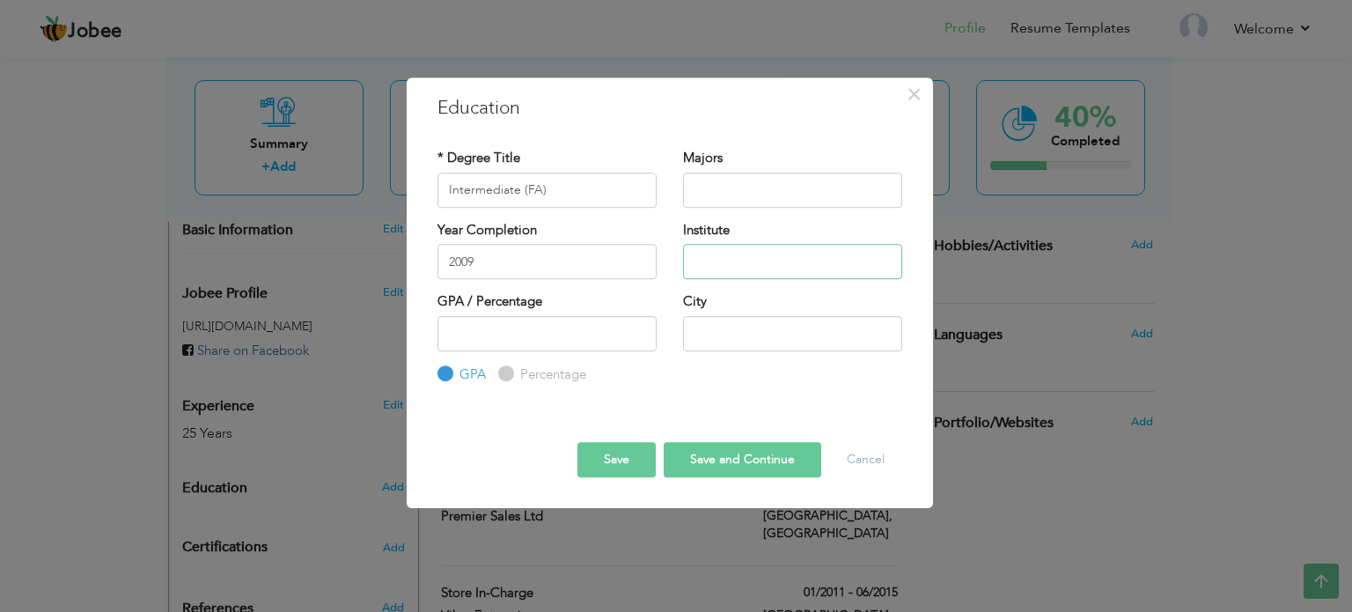
click at [729, 262] on input "text" at bounding box center [792, 261] width 219 height 35
click at [732, 254] on input "text" at bounding box center [792, 261] width 219 height 35
paste input "Lahore Board | [DATE]–[DATE]"
type input "Lahore Board"
click at [546, 330] on input "number" at bounding box center [546, 333] width 219 height 35
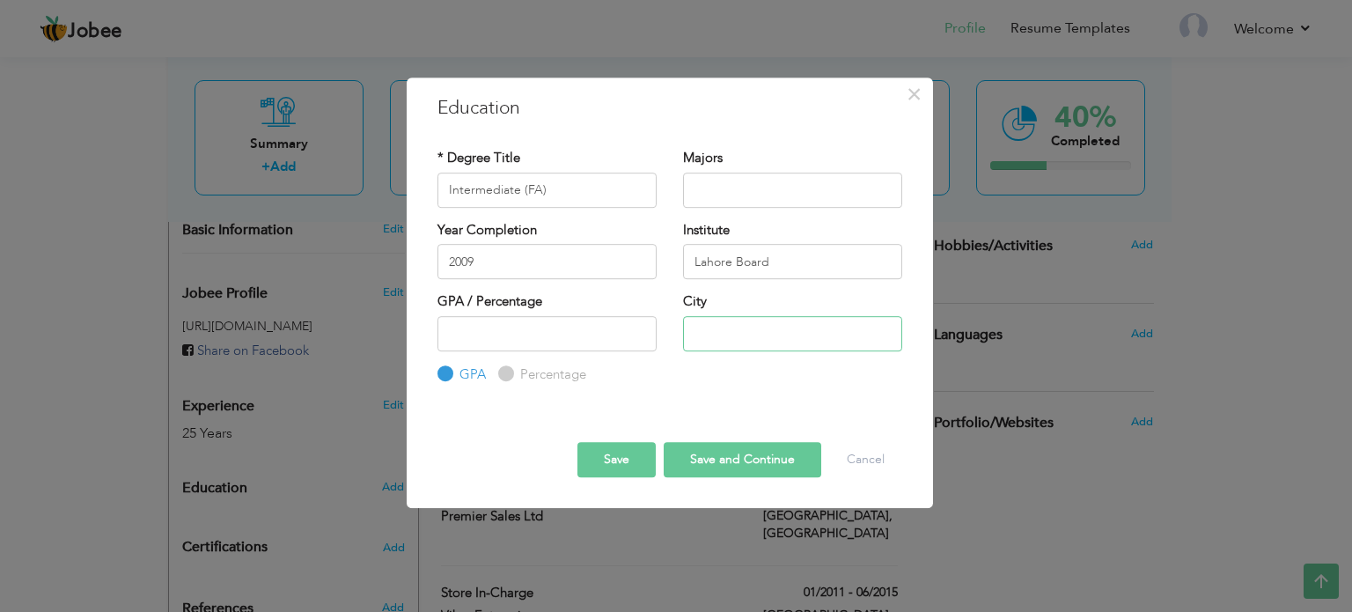
click at [742, 332] on input "text" at bounding box center [792, 333] width 219 height 35
type input "[GEOGRAPHIC_DATA]"
click at [534, 322] on input "number" at bounding box center [546, 333] width 219 height 35
click at [640, 330] on input "1" at bounding box center [546, 333] width 219 height 35
click at [636, 341] on input "0" at bounding box center [546, 333] width 219 height 35
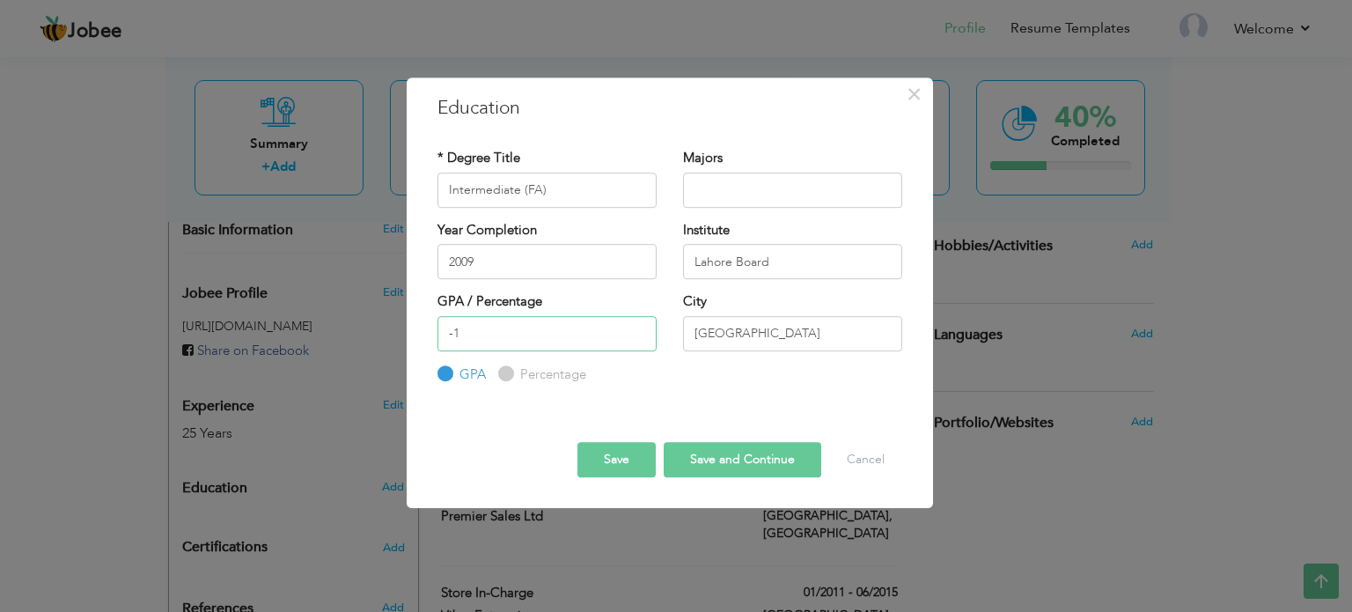
click at [636, 341] on input "-1" at bounding box center [546, 333] width 219 height 35
type input "0"
click at [637, 325] on input "0" at bounding box center [546, 333] width 219 height 35
click at [712, 467] on button "Save and Continue" at bounding box center [743, 459] width 158 height 35
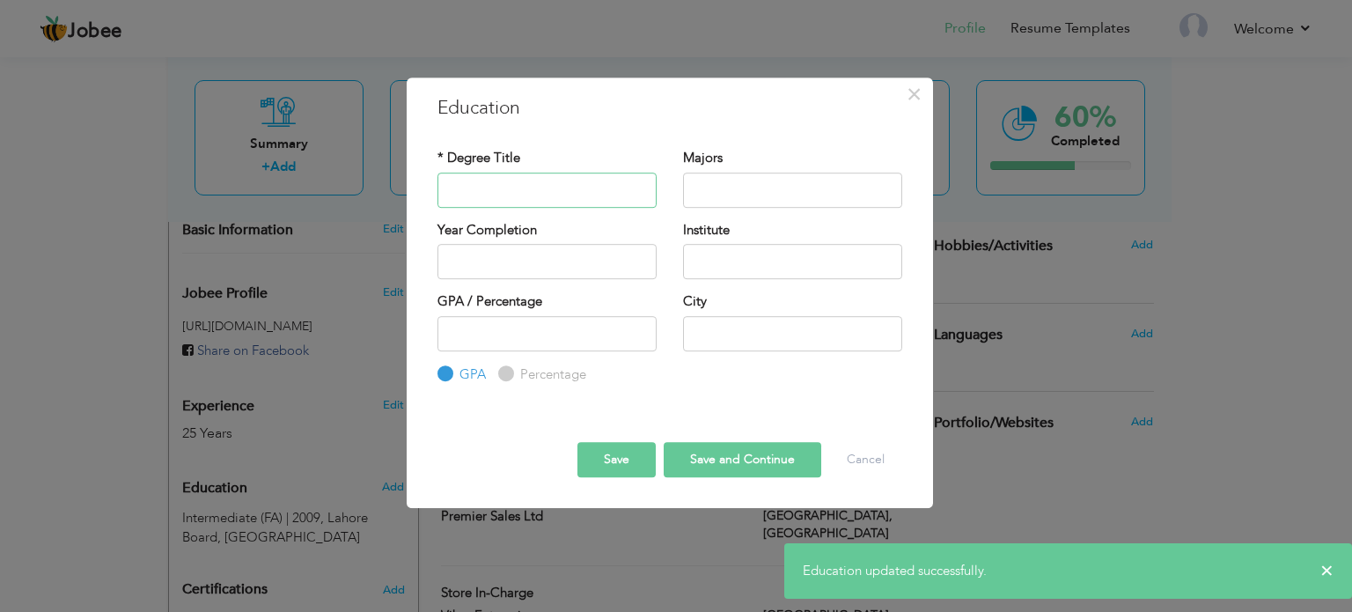
click at [532, 189] on input "text" at bounding box center [546, 190] width 219 height 35
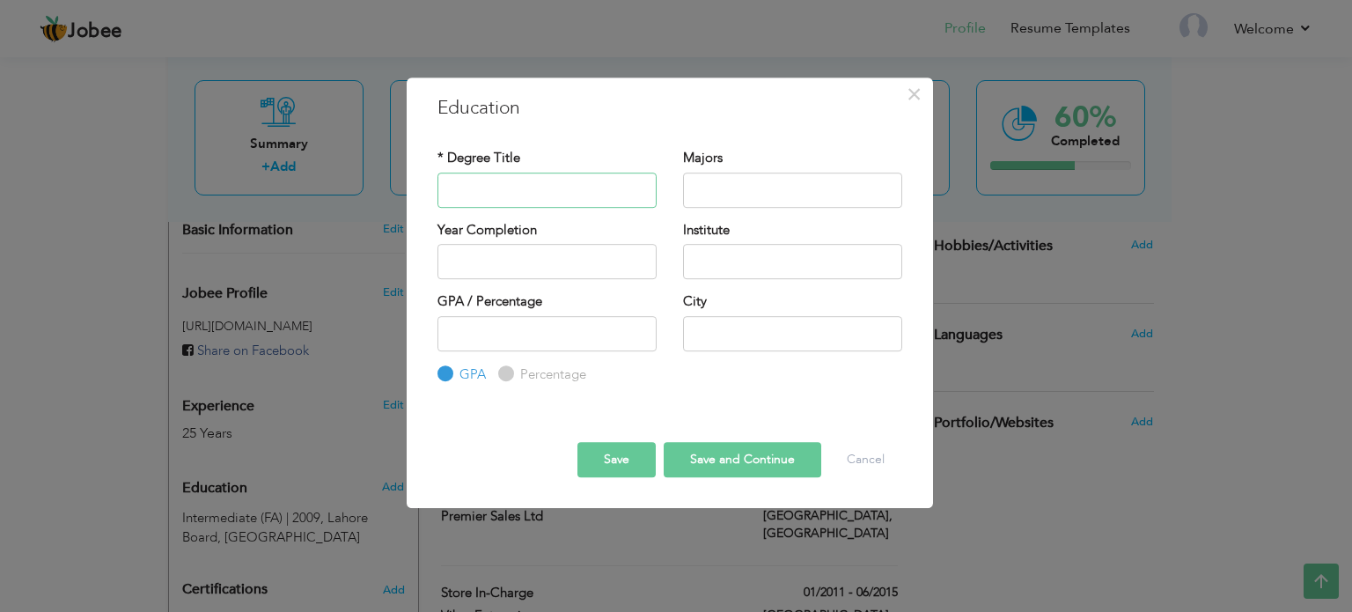
click at [484, 194] on input "text" at bounding box center [546, 190] width 219 height 35
paste input "Diploma in E-Commerce"
type input "Diploma in E-Commerce"
click at [725, 183] on input "text" at bounding box center [792, 190] width 219 height 35
paste input "Royal Institute of Computer Science"
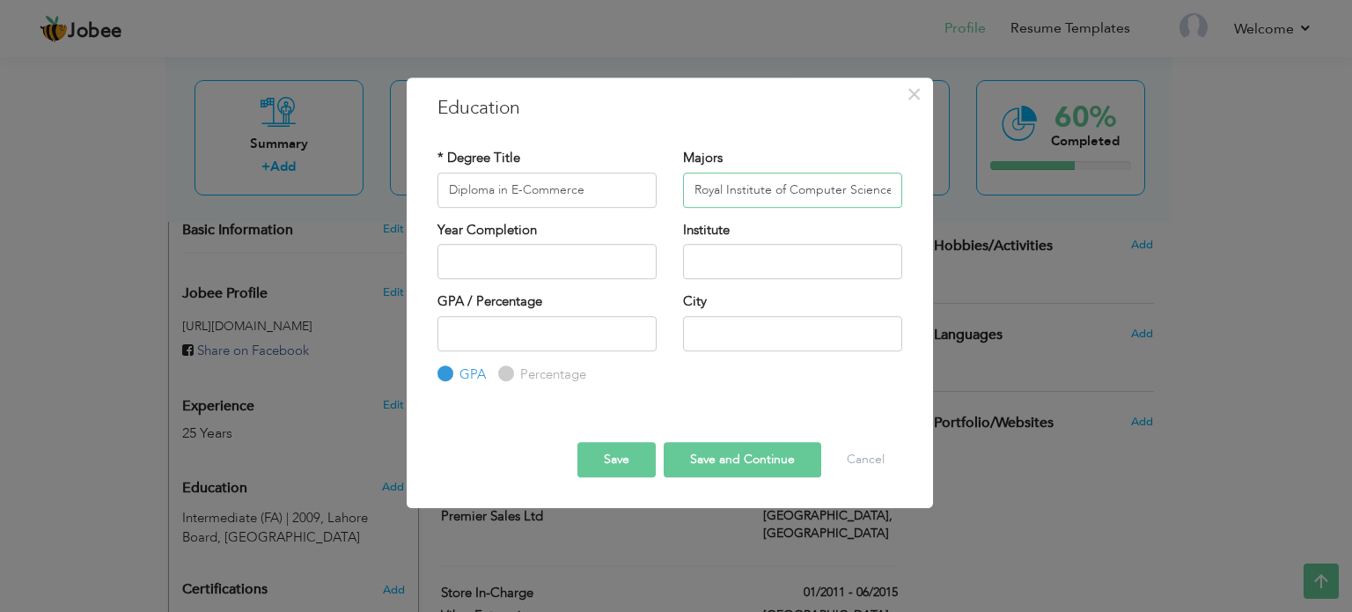
type input "Royal Institute of Computer Science"
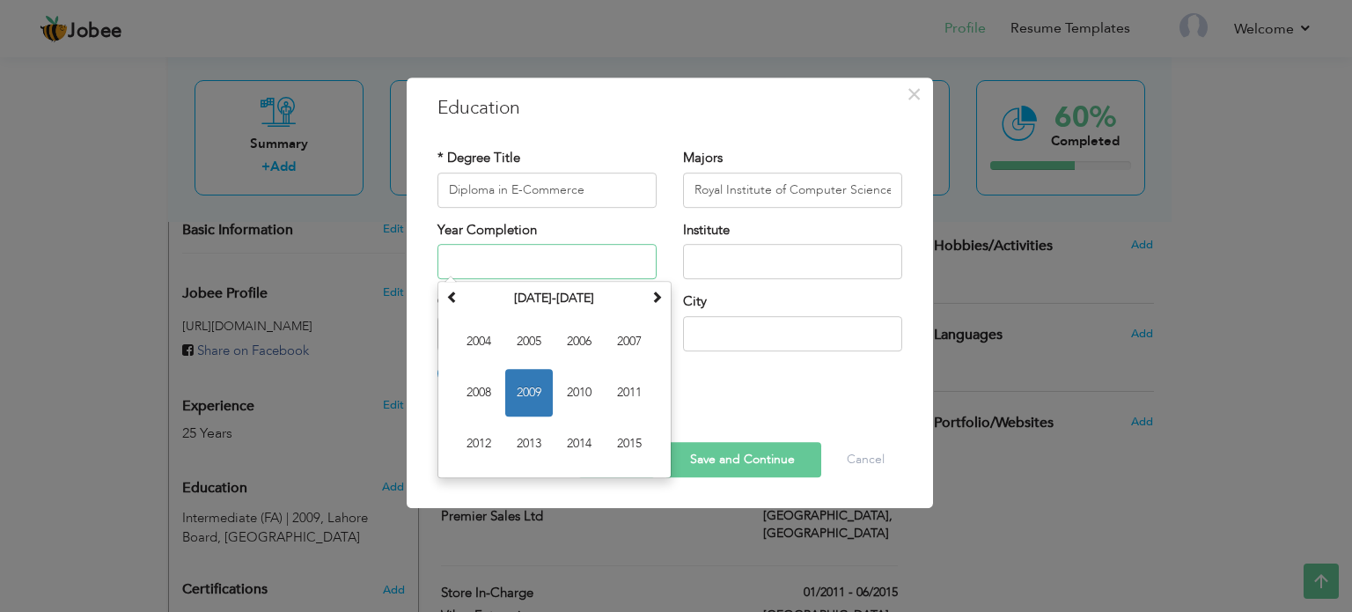
click at [521, 244] on input "text" at bounding box center [546, 261] width 219 height 35
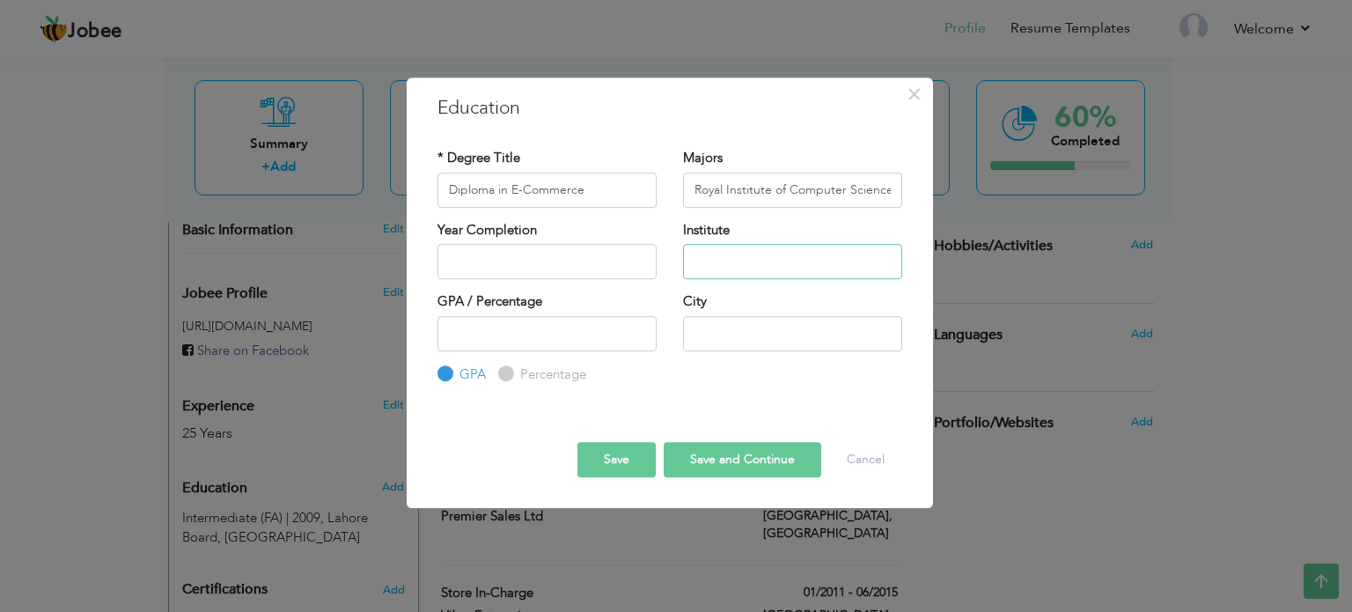
click at [699, 256] on input "text" at bounding box center [792, 261] width 219 height 35
paste input "Royal Institute of Computer Science"
type input "Royal Institute of Computer Science"
click at [694, 182] on input "Royal Institute of Computer Science" at bounding box center [792, 190] width 219 height 35
type input "e"
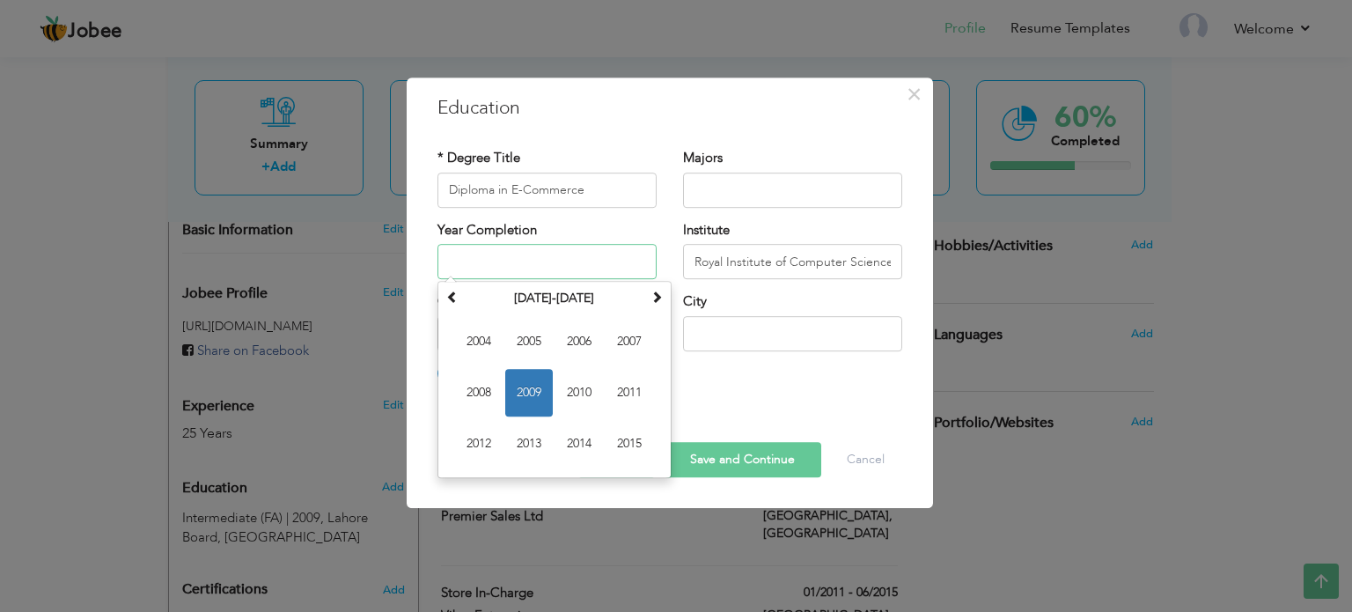
click at [496, 254] on input "text" at bounding box center [546, 261] width 219 height 35
click at [456, 305] on th at bounding box center [452, 298] width 21 height 26
click at [573, 394] on span "2000" at bounding box center [579, 393] width 48 height 48
type input "2000"
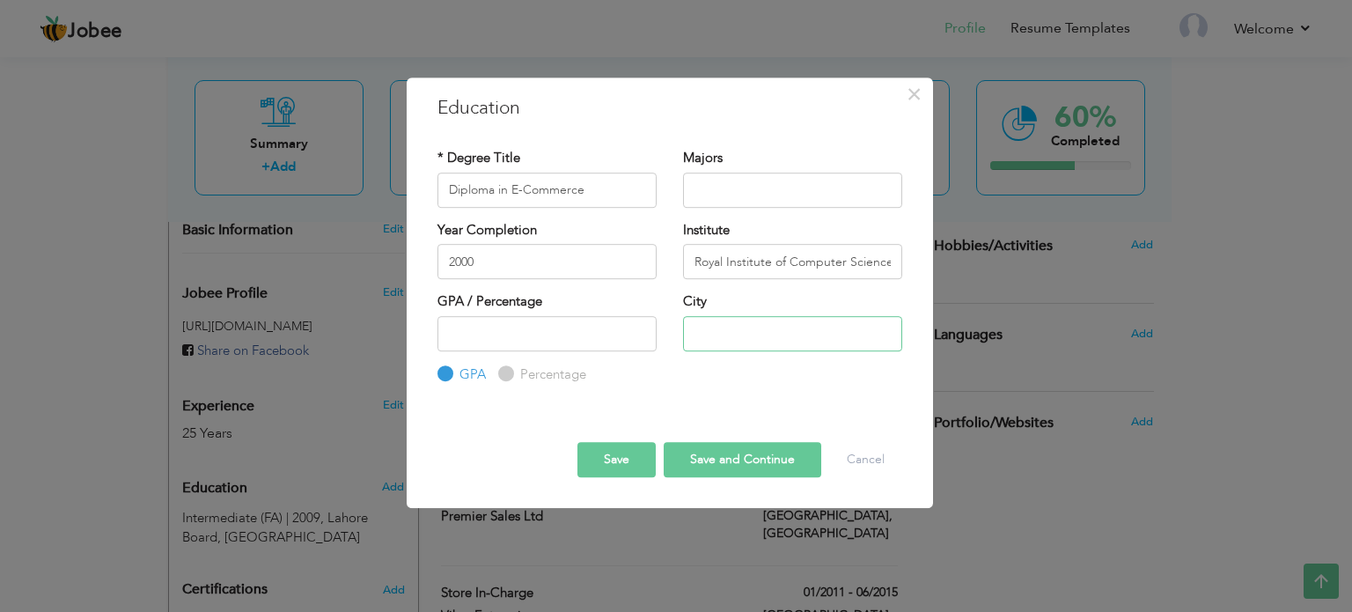
click at [748, 341] on input "text" at bounding box center [792, 333] width 219 height 35
type input "[GEOGRAPHIC_DATA]"
click at [733, 456] on button "Save and Continue" at bounding box center [743, 459] width 158 height 35
click at [505, 178] on input "text" at bounding box center [546, 190] width 219 height 35
paste input "Diploma in Computer Science"
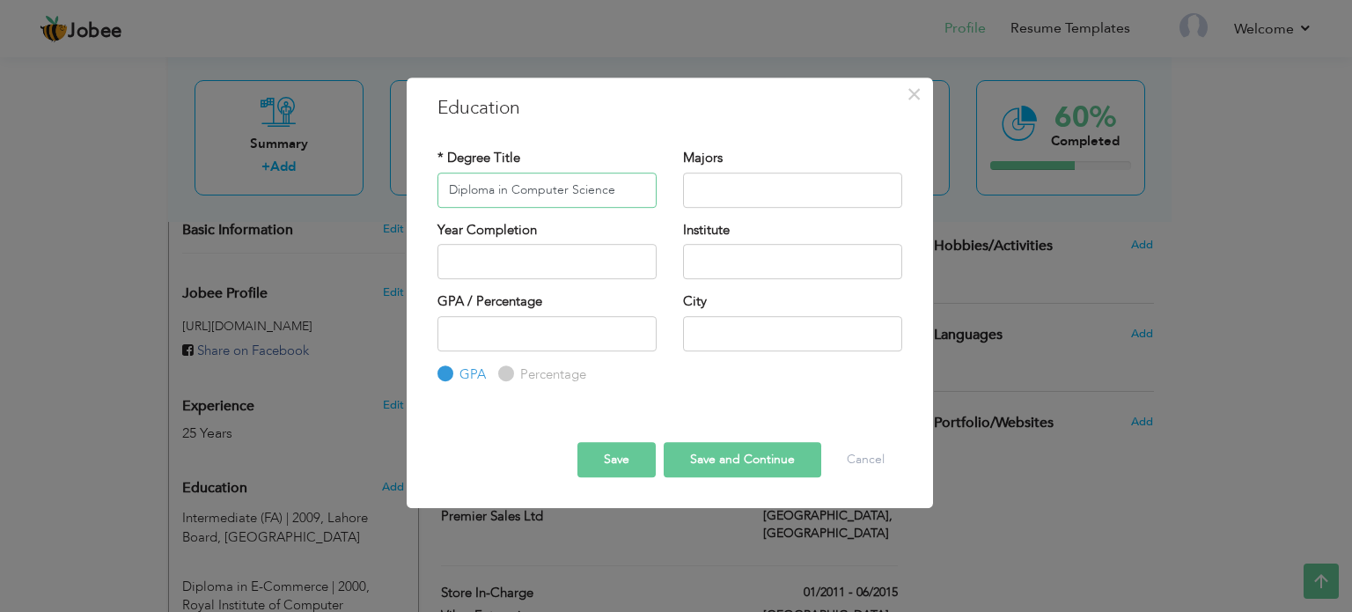
type input "Diploma in Computer Science"
click at [705, 267] on input "text" at bounding box center [792, 261] width 219 height 35
click at [715, 260] on input "text" at bounding box center [792, 261] width 219 height 35
paste input "Computer College"
type input "Computer College"
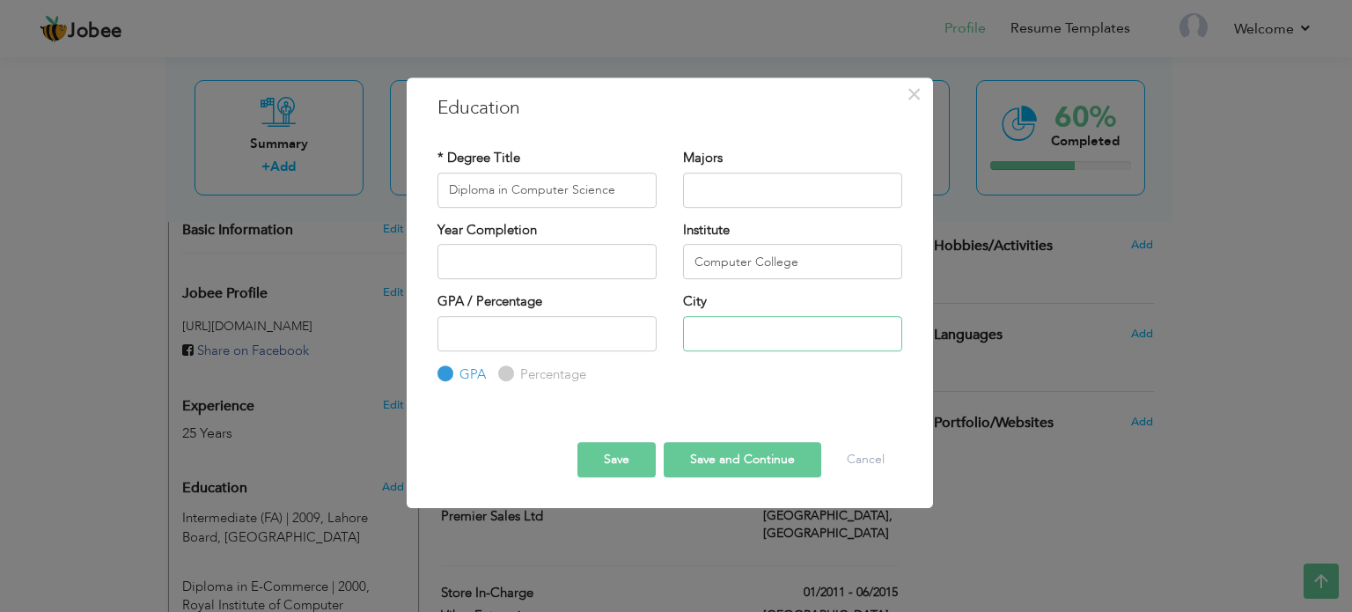
click at [692, 348] on input "text" at bounding box center [792, 333] width 219 height 35
type input "[GEOGRAPHIC_DATA]"
click at [722, 459] on button "Save and Continue" at bounding box center [743, 459] width 158 height 35
click at [876, 456] on button "Cancel" at bounding box center [865, 459] width 73 height 35
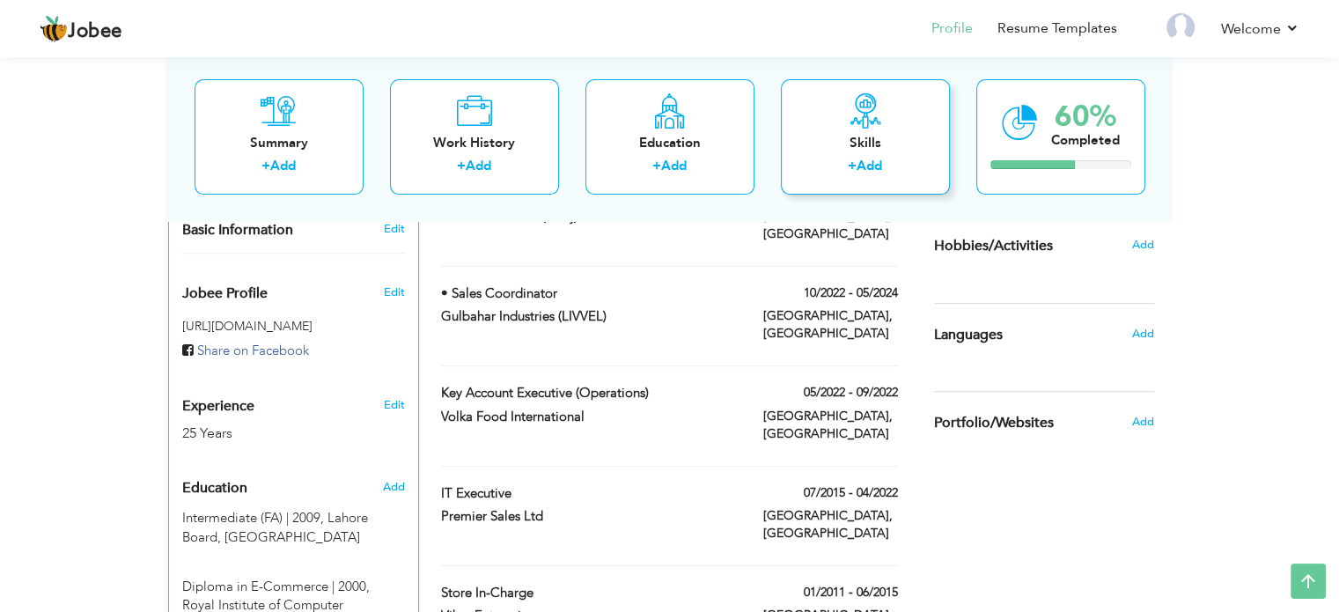
click at [864, 165] on link "Add" at bounding box center [869, 167] width 26 height 18
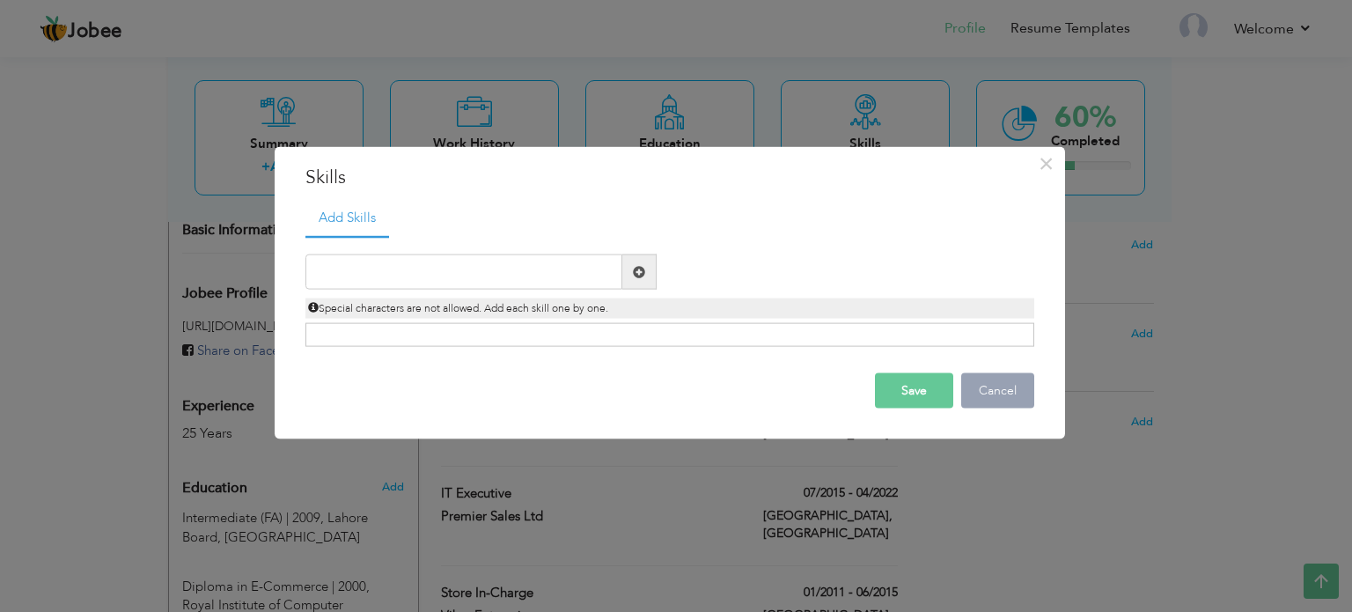
click at [996, 391] on button "Cancel" at bounding box center [997, 390] width 73 height 35
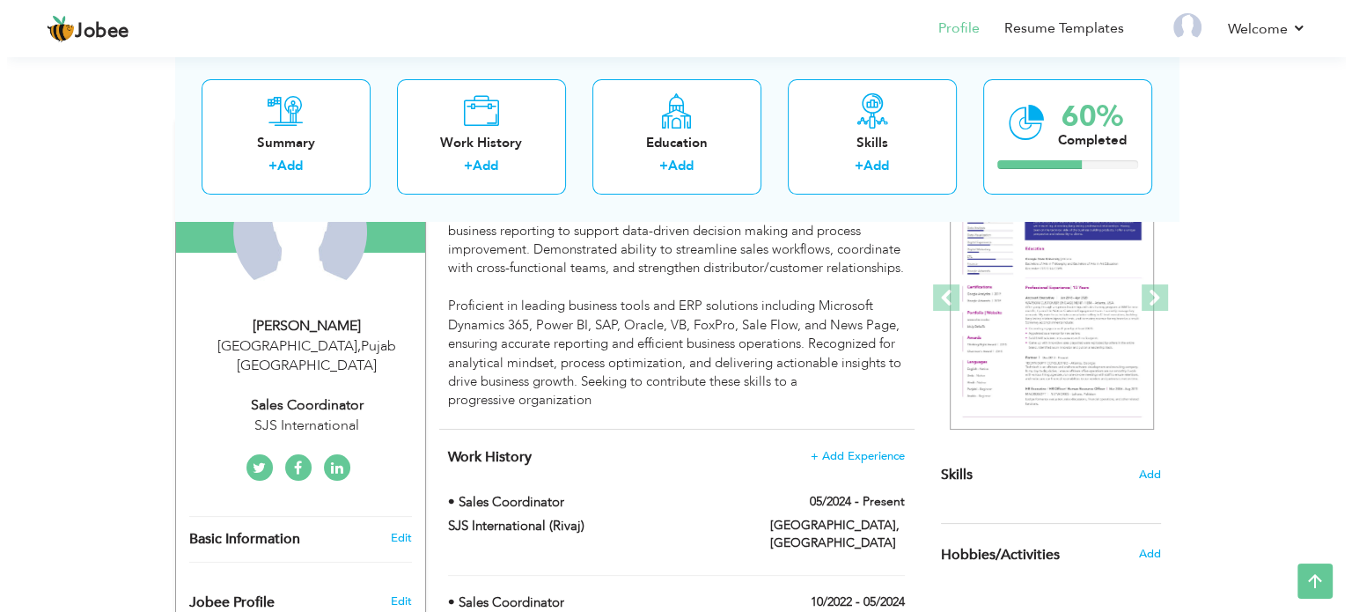
scroll to position [162, 0]
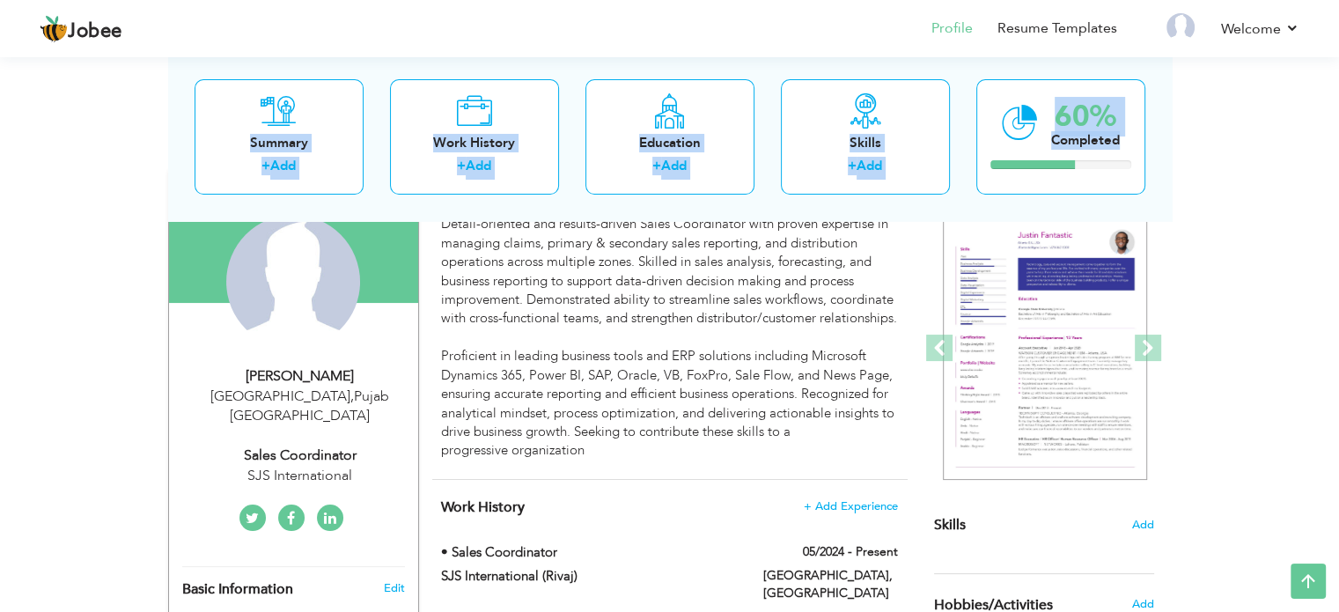
drag, startPoint x: 1326, startPoint y: 140, endPoint x: 1318, endPoint y: 50, distance: 90.1
click at [1318, 50] on div "Jobee Profile Resume Templates Resume Templates Cover Letters About My Resume W…" at bounding box center [669, 610] width 1339 height 1439
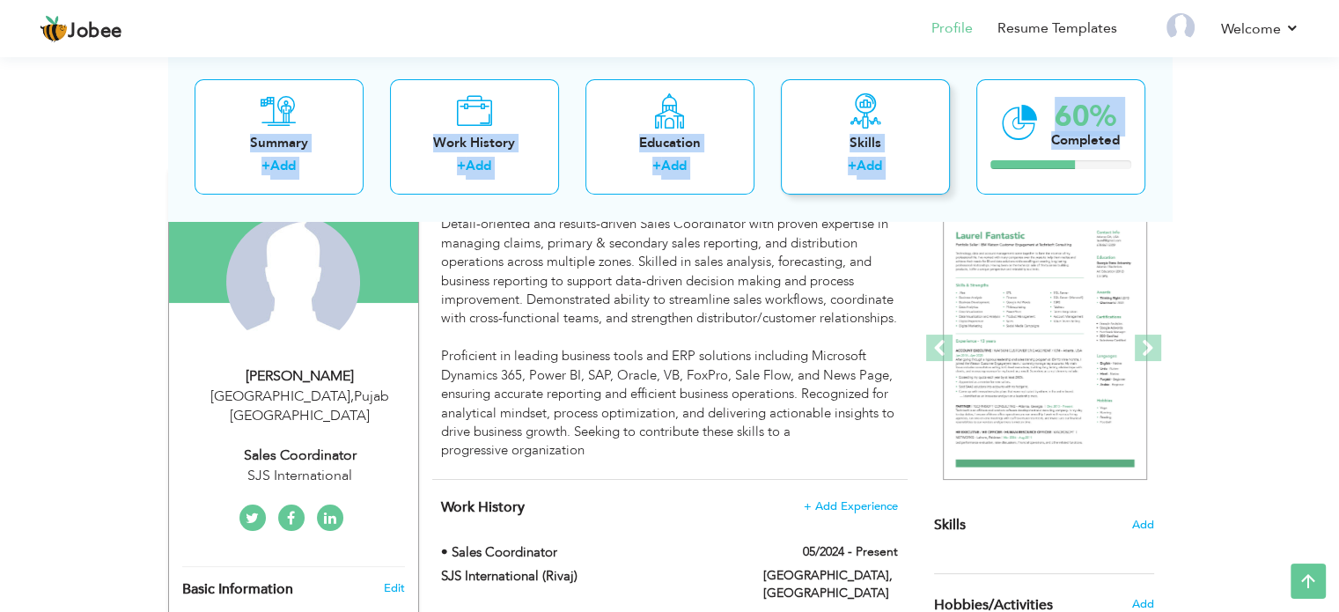
click at [901, 136] on div "Skills" at bounding box center [865, 143] width 141 height 18
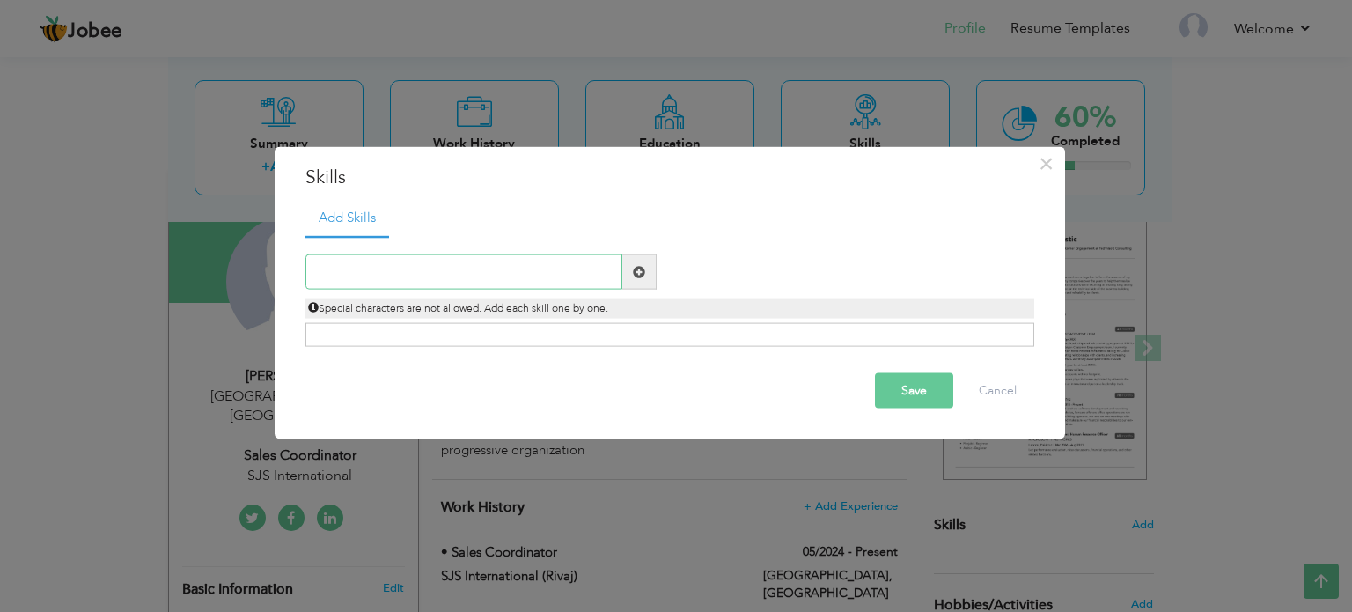
click at [413, 262] on input "text" at bounding box center [463, 271] width 317 height 35
paste input "Sales & Operations Management – Primary & Secondar"
type input "S"
click at [426, 265] on input "text" at bounding box center [463, 271] width 317 height 35
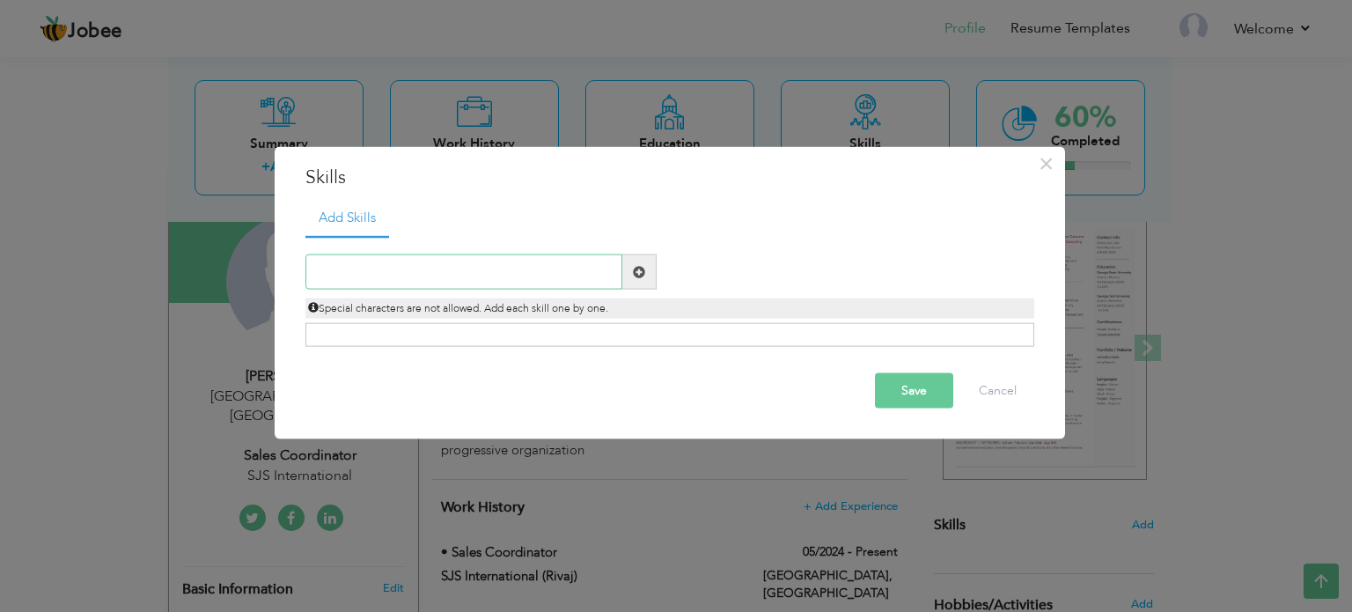
paste input "Sales & Operations Management – Primary & Secondar"
type input "Sales & Operations Management – Primary & Secondar"
click at [641, 266] on span at bounding box center [639, 271] width 12 height 12
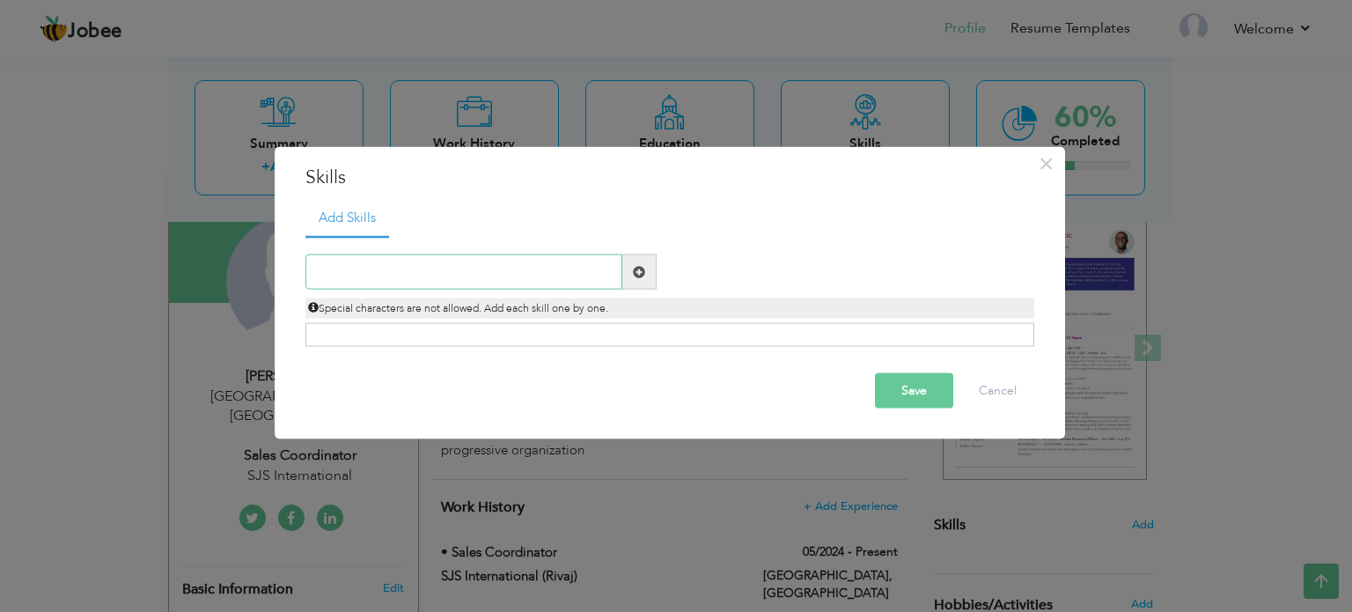
click at [598, 274] on input "text" at bounding box center [463, 271] width 317 height 35
paste input "Sales & Operations Management – Primary & Secondar"
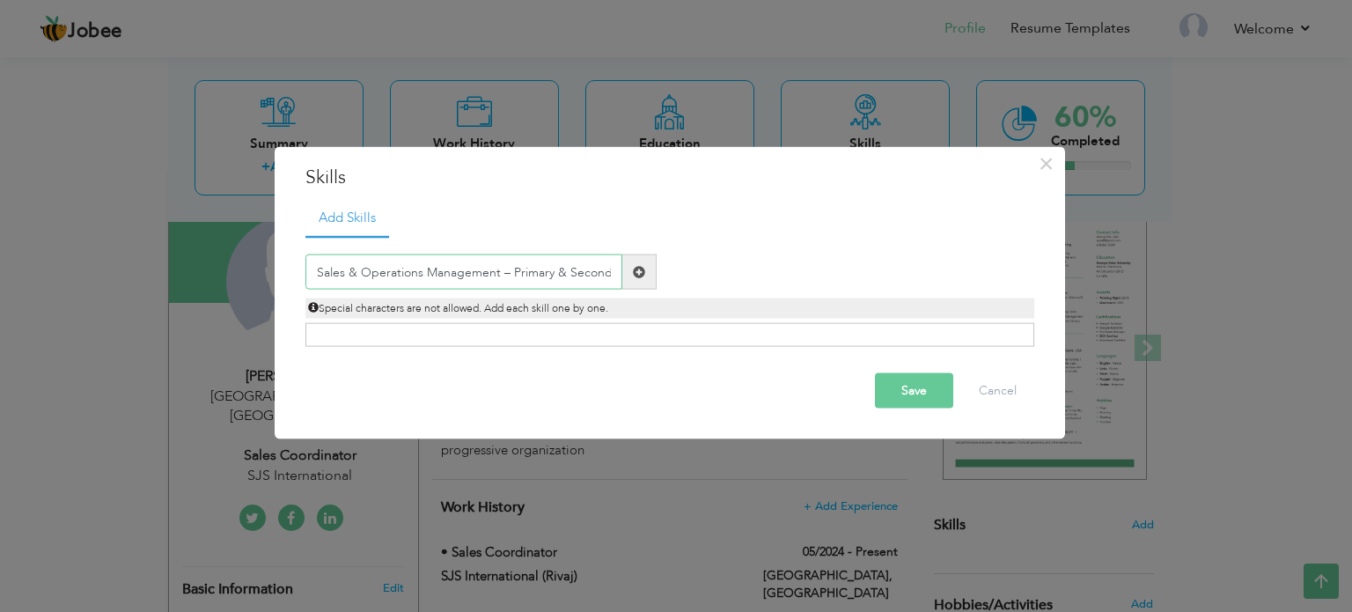
scroll to position [0, 7]
click at [496, 273] on input "Sales & Operations Management – Primary & Secondar" at bounding box center [463, 271] width 317 height 35
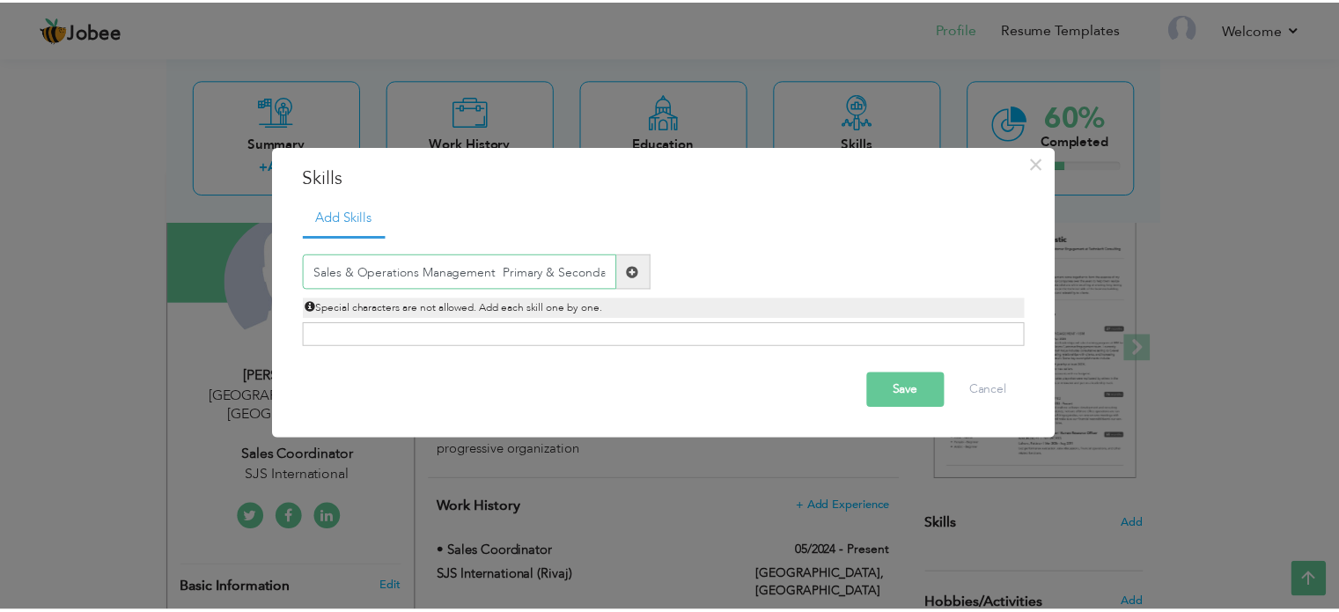
scroll to position [0, 0]
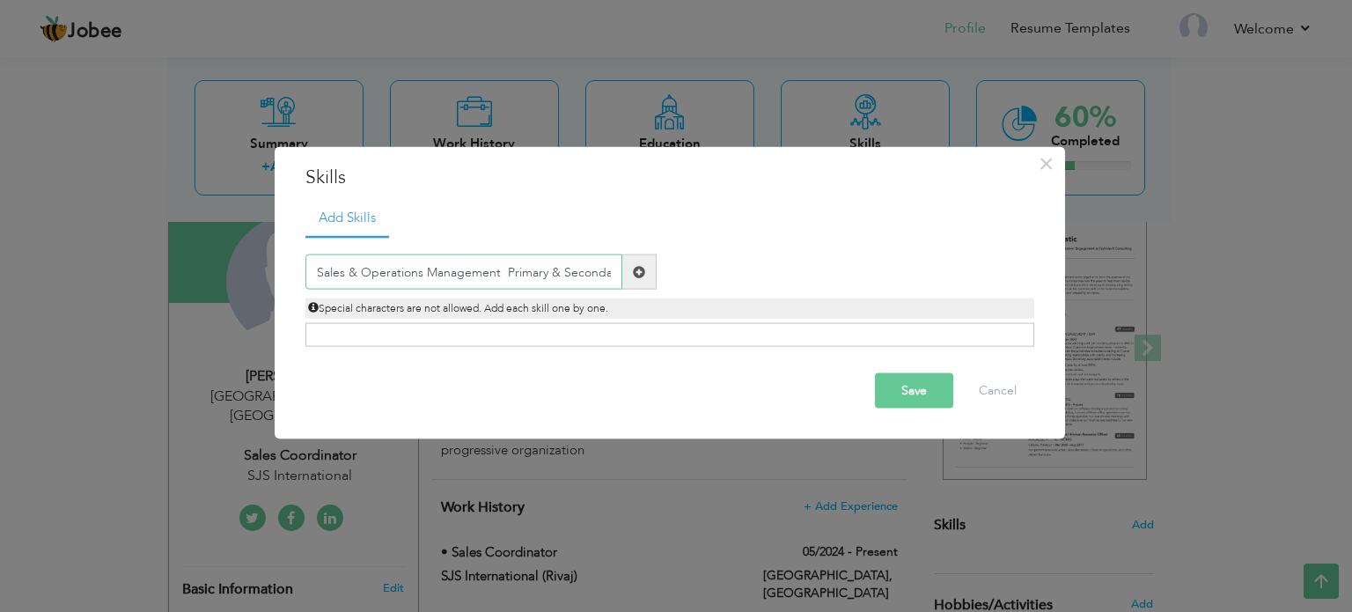
type input "Sales & Operations Management Primary & Secondar"
click at [638, 268] on span at bounding box center [639, 271] width 12 height 12
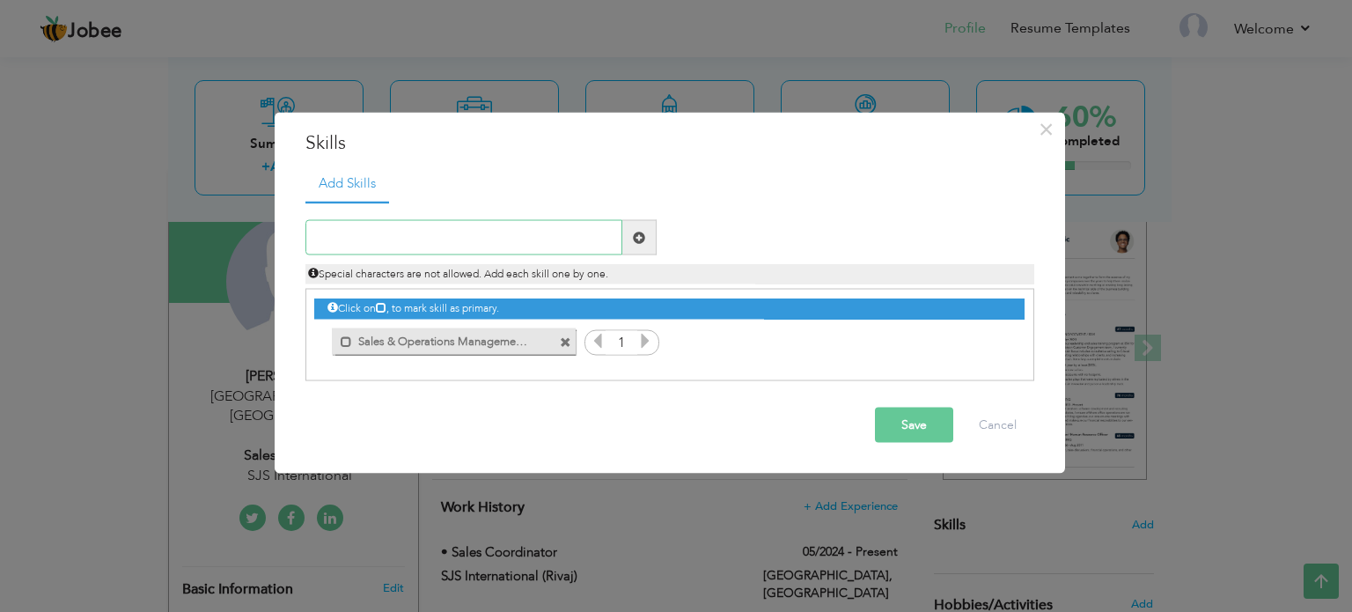
click at [454, 231] on input "text" at bounding box center [463, 237] width 317 height 35
paste input "Data Analysis & Reporting – Sales Forecasting, Mar"
click at [467, 239] on input "Data Analysis & Reporting – Sales Forecasting, Mar" at bounding box center [463, 237] width 317 height 35
type input "Data Analysis & Reporting Sales Forecasting, Mar"
click at [637, 239] on span at bounding box center [639, 237] width 12 height 12
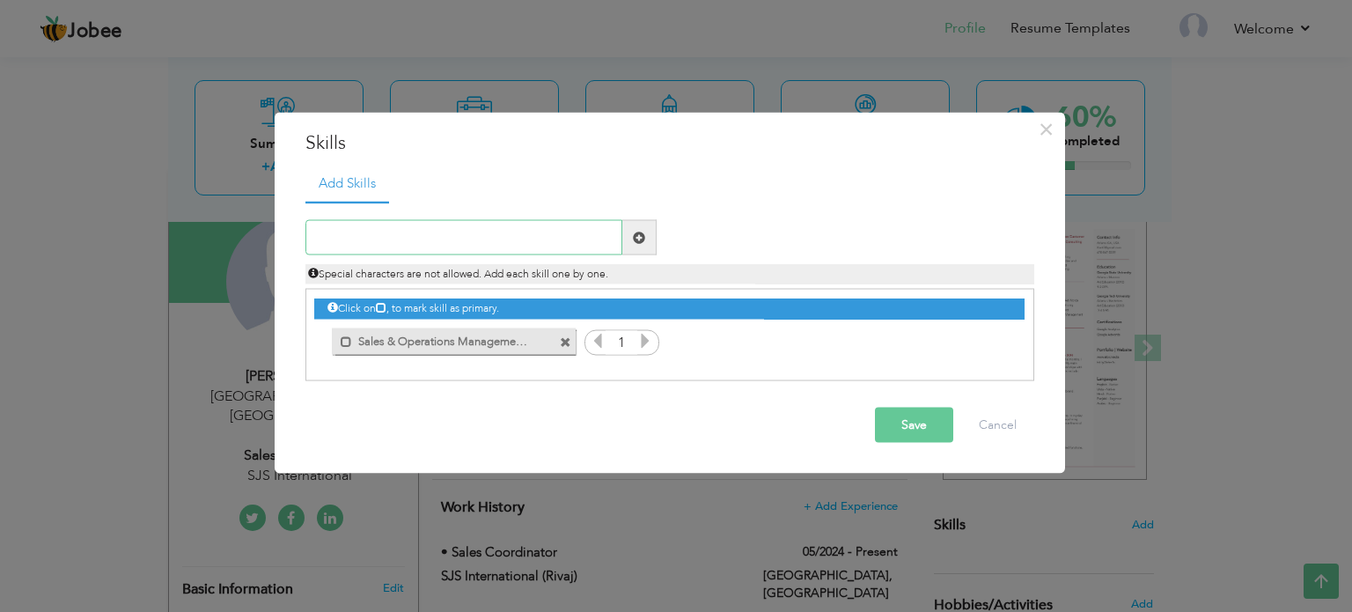
click at [482, 235] on input "text" at bounding box center [463, 237] width 317 height 35
paste input "Data Analysis & Reporting – Sales Forecasting, Mar"
type input "Data Analysis & Reporting"
click at [641, 239] on span at bounding box center [639, 237] width 12 height 12
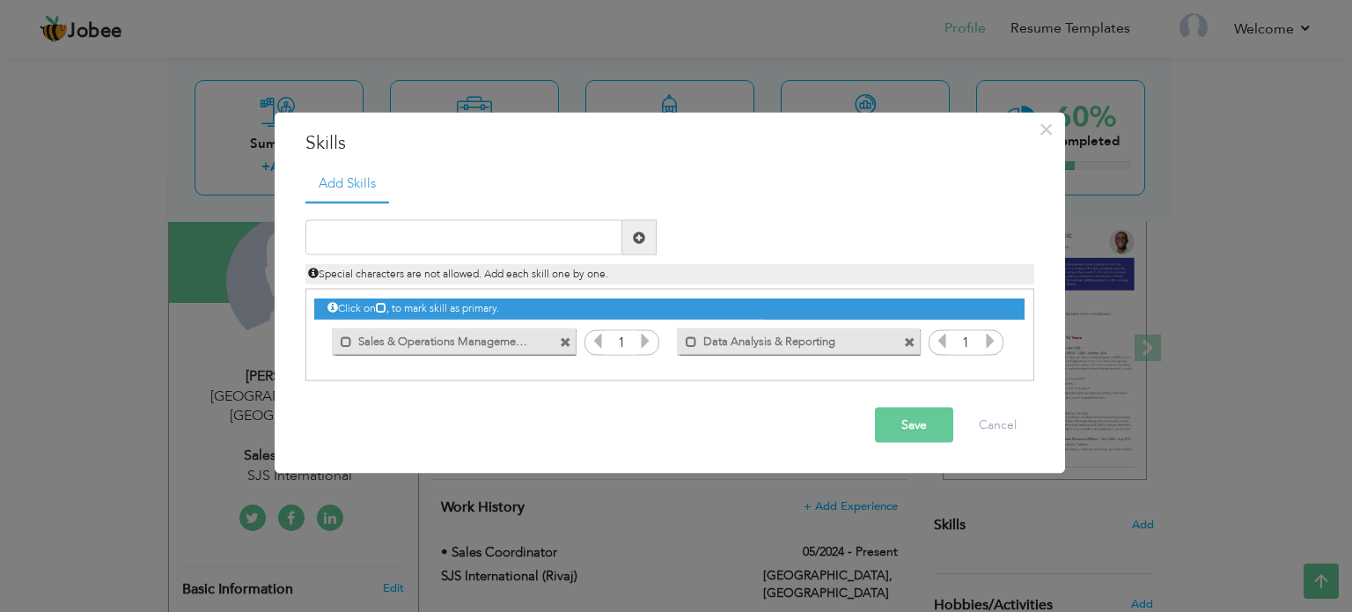
click at [560, 341] on span at bounding box center [565, 341] width 11 height 11
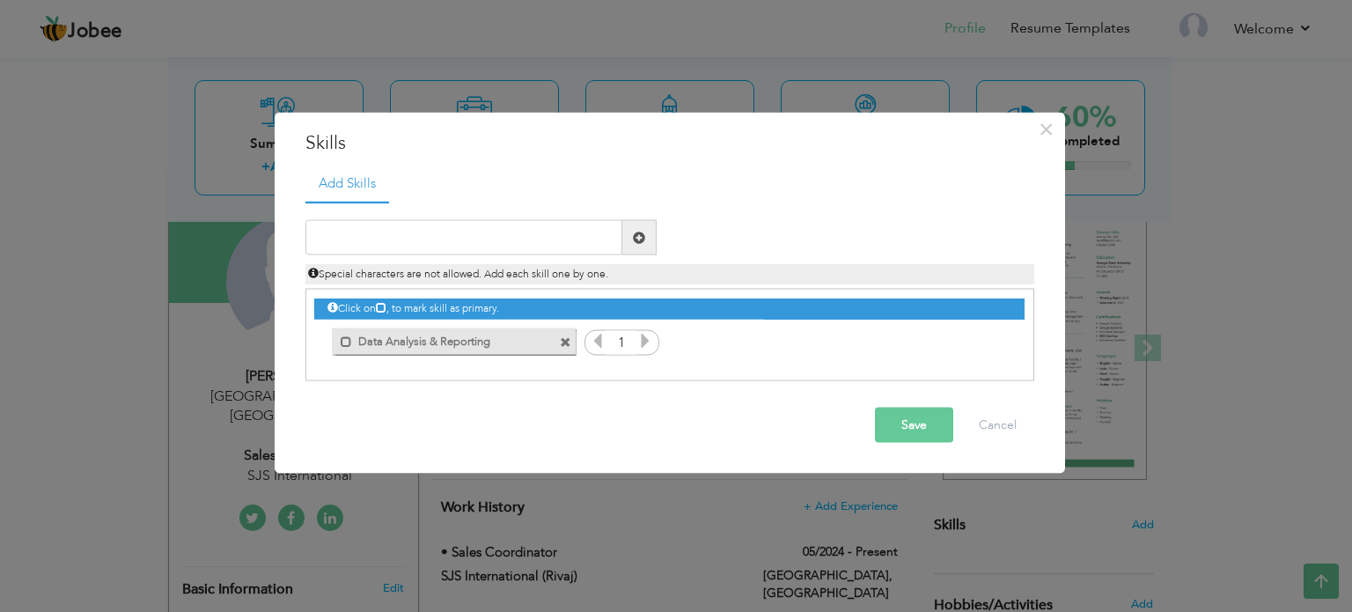
click at [564, 340] on span at bounding box center [565, 341] width 11 height 11
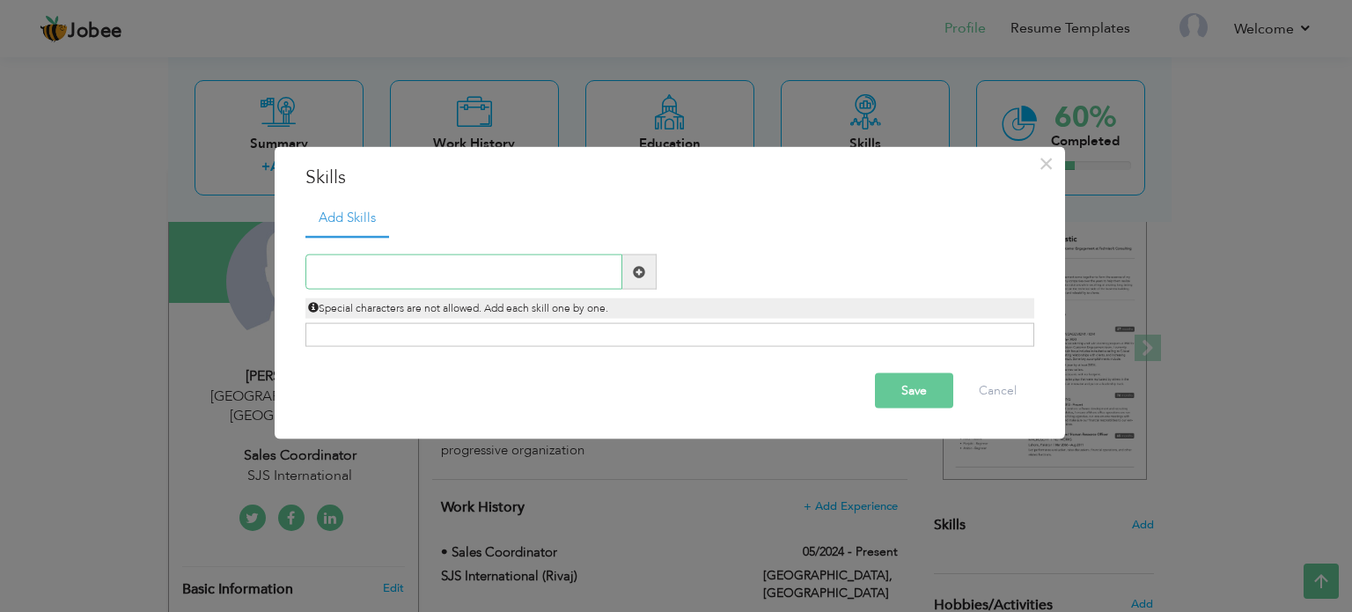
click at [338, 270] on input "text" at bounding box center [463, 271] width 317 height 35
paste input "Sales & Operations Management"
type input "Sales & Operations Management"
click at [637, 270] on span at bounding box center [639, 271] width 12 height 12
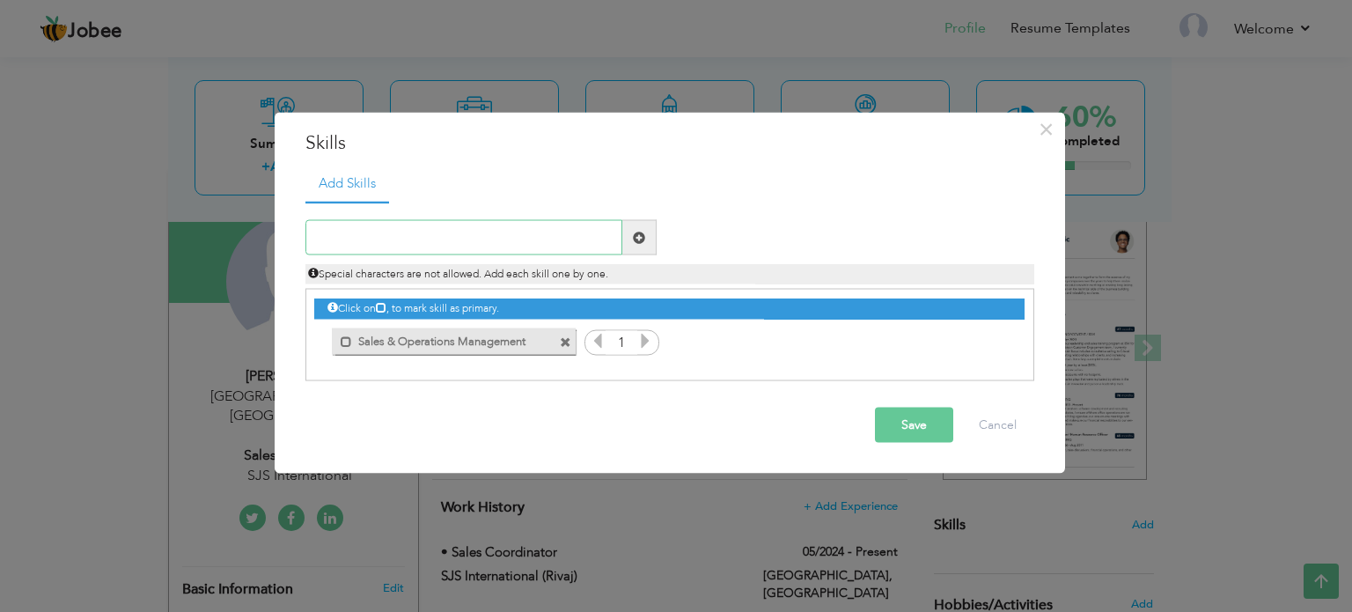
click at [399, 231] on input "text" at bounding box center [463, 237] width 317 height 35
paste input "Primary & Secondary Sales Reporting"
type input "Primary & Secondary Sales Reporting"
click at [634, 239] on span at bounding box center [639, 237] width 12 height 12
click at [388, 246] on input "text" at bounding box center [463, 237] width 317 height 35
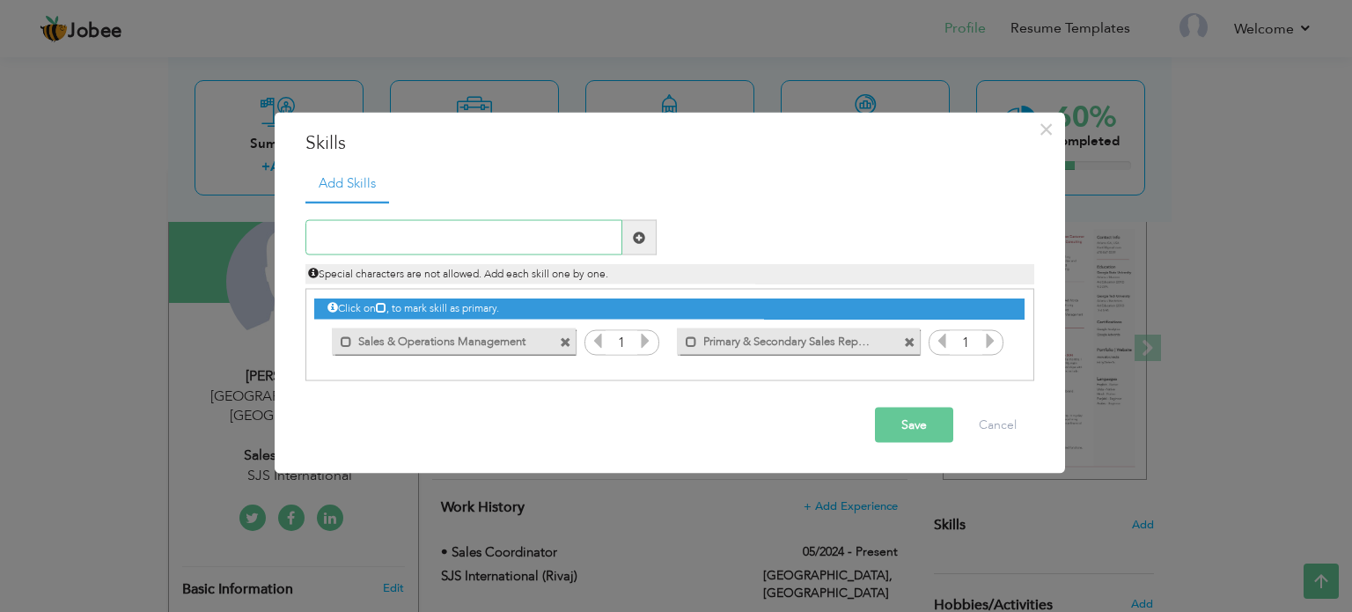
paste input "Claims Handling, Distributor Management"
type input "Claims Handling, Distributor Management"
click at [642, 239] on span at bounding box center [639, 237] width 12 height 12
click at [384, 237] on input "text" at bounding box center [463, 237] width 317 height 35
paste input "Claims Handling, Distributor Management"
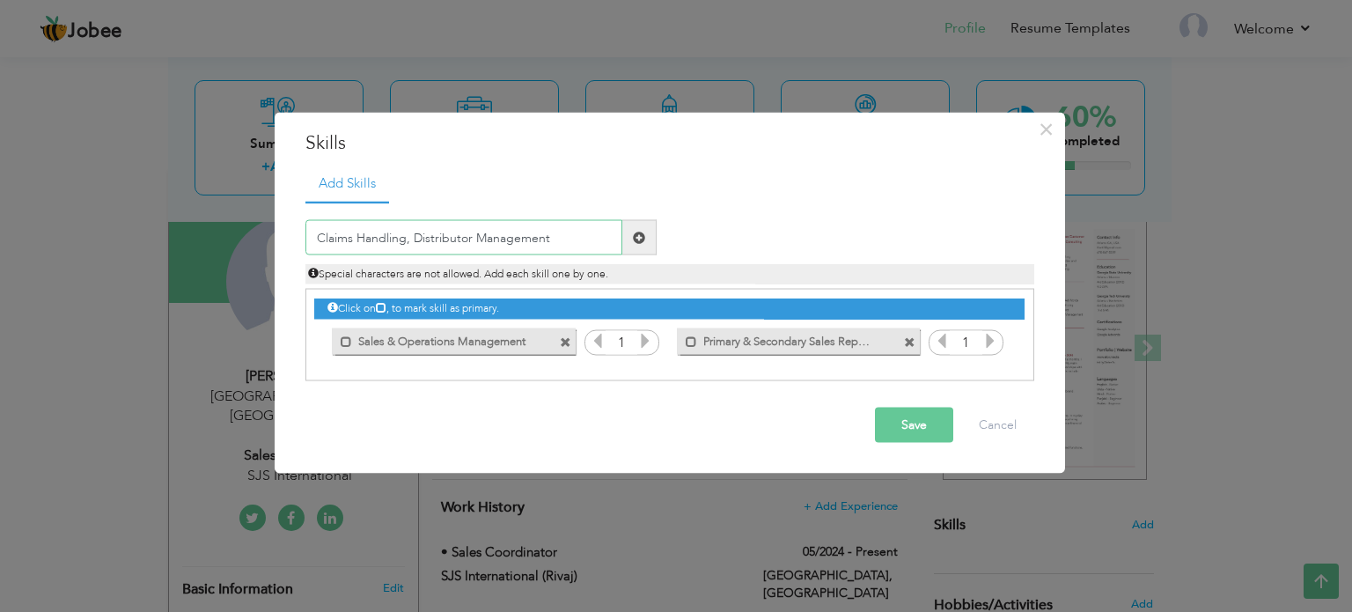
click at [407, 241] on input "Claims Handling, Distributor Management" at bounding box center [463, 237] width 317 height 35
type input "Claims Handling Distributor Management"
click at [642, 234] on span at bounding box center [639, 237] width 12 height 12
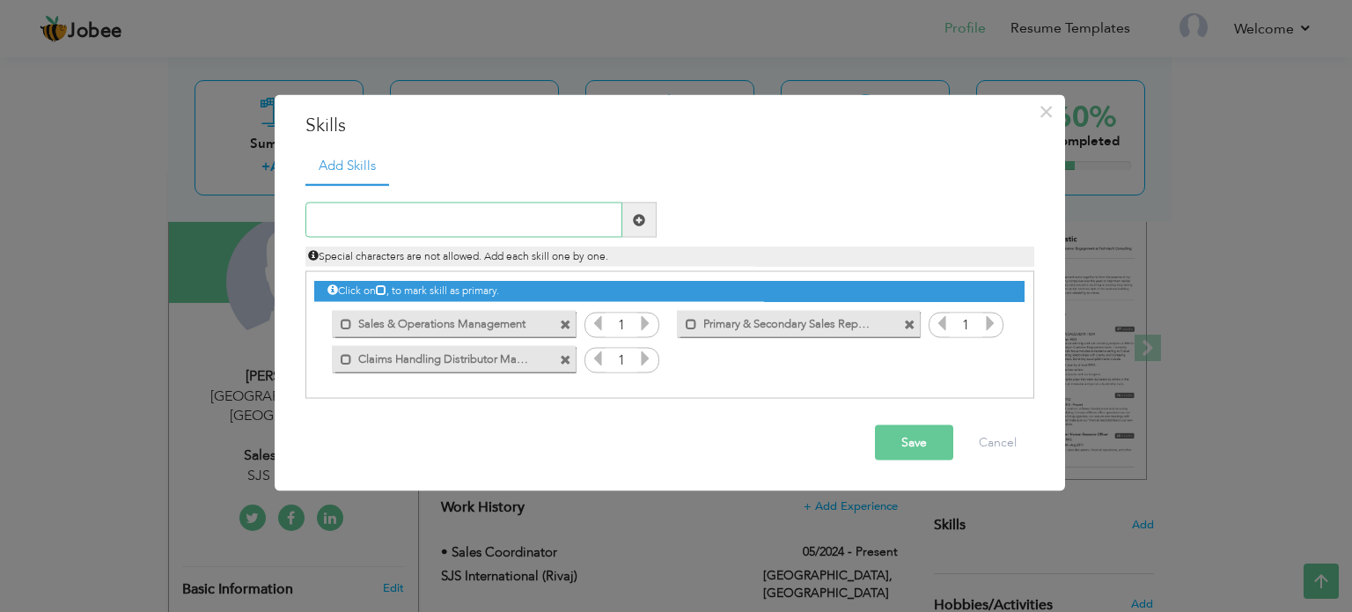
click at [402, 223] on input "text" at bounding box center [463, 219] width 317 height 35
paste input "Data Analysis & Reporting – Sales Forecasting"
click at [468, 217] on input "Data Analysis & Reporting – Sales Forecasting" at bounding box center [463, 219] width 317 height 35
type input "Data Analysis & Reporting Sales Forecasting"
click at [643, 217] on span at bounding box center [639, 219] width 12 height 12
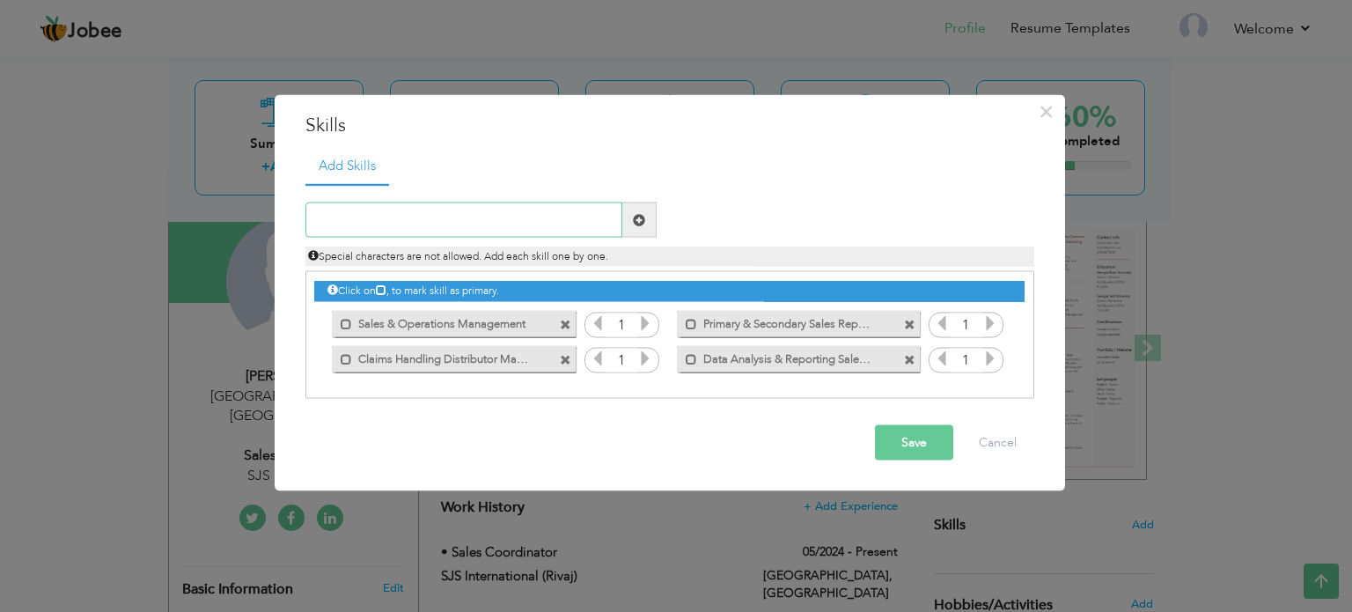
click at [414, 228] on input "text" at bounding box center [463, 219] width 317 height 35
paste input "Market Trend Analysis, KPI Monitoring"
click at [440, 224] on input "Market Trend Analysis, KPI Monitoring" at bounding box center [463, 219] width 317 height 35
type input "Market Trend Analysis KPI Monitoring"
click at [638, 217] on span at bounding box center [639, 219] width 12 height 12
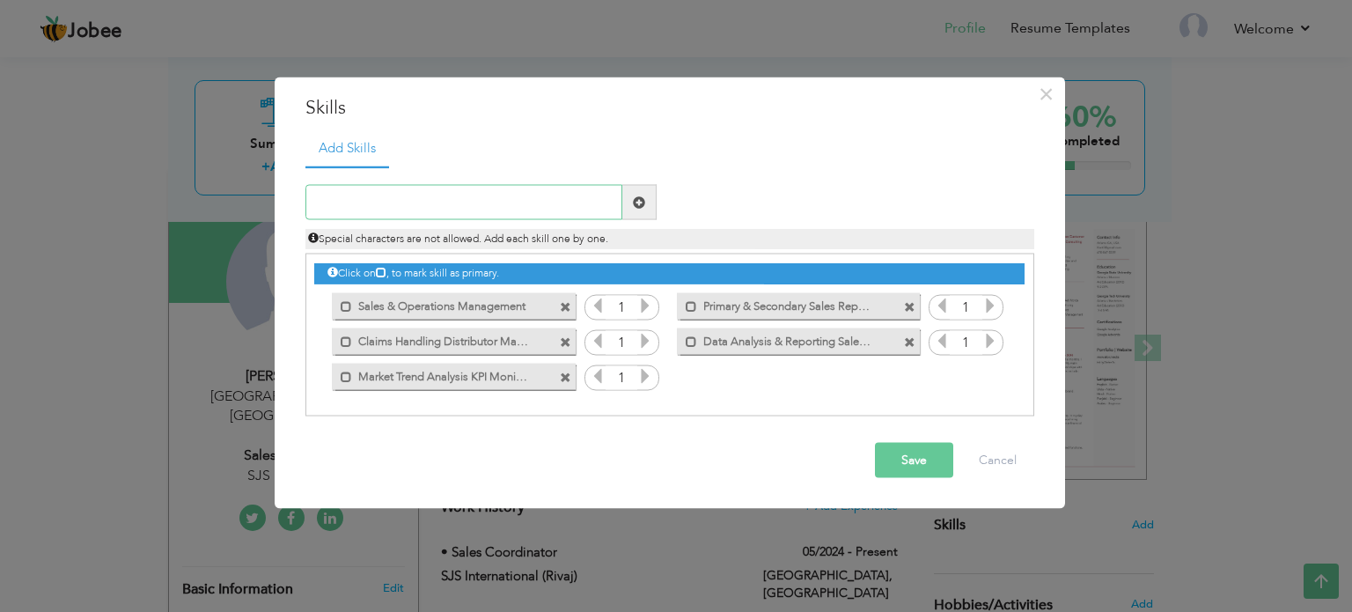
click at [385, 198] on input "text" at bounding box center [463, 202] width 317 height 35
paste input "ERP & Business Tools – Microsoft Dynamics 365"
click at [436, 202] on input "ERP & Business Tools – Microsoft Dynamics 365" at bounding box center [463, 202] width 317 height 35
type input "ERP & Business Tools Microsoft Dynamics 365"
click at [635, 198] on span at bounding box center [639, 201] width 12 height 12
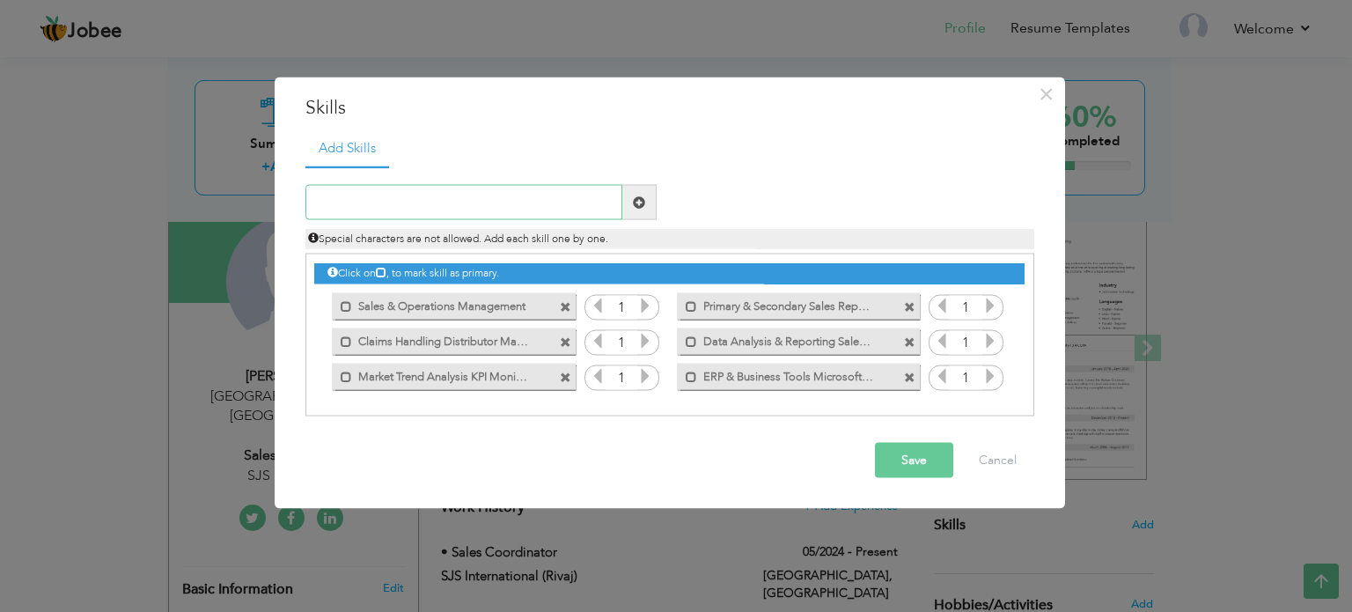
click at [419, 190] on input "text" at bounding box center [463, 202] width 317 height 35
paste input "SAP, Oracle, Sale Flow, News Page"
click at [439, 211] on input "SAP, Oracle, Sale Flow, News Page" at bounding box center [463, 202] width 317 height 35
click at [379, 202] on input "SAP, Oracle, Sale Flow News Page" at bounding box center [463, 202] width 317 height 35
click at [341, 198] on input "SAP, Oracle Sale Flow News Page" at bounding box center [463, 202] width 317 height 35
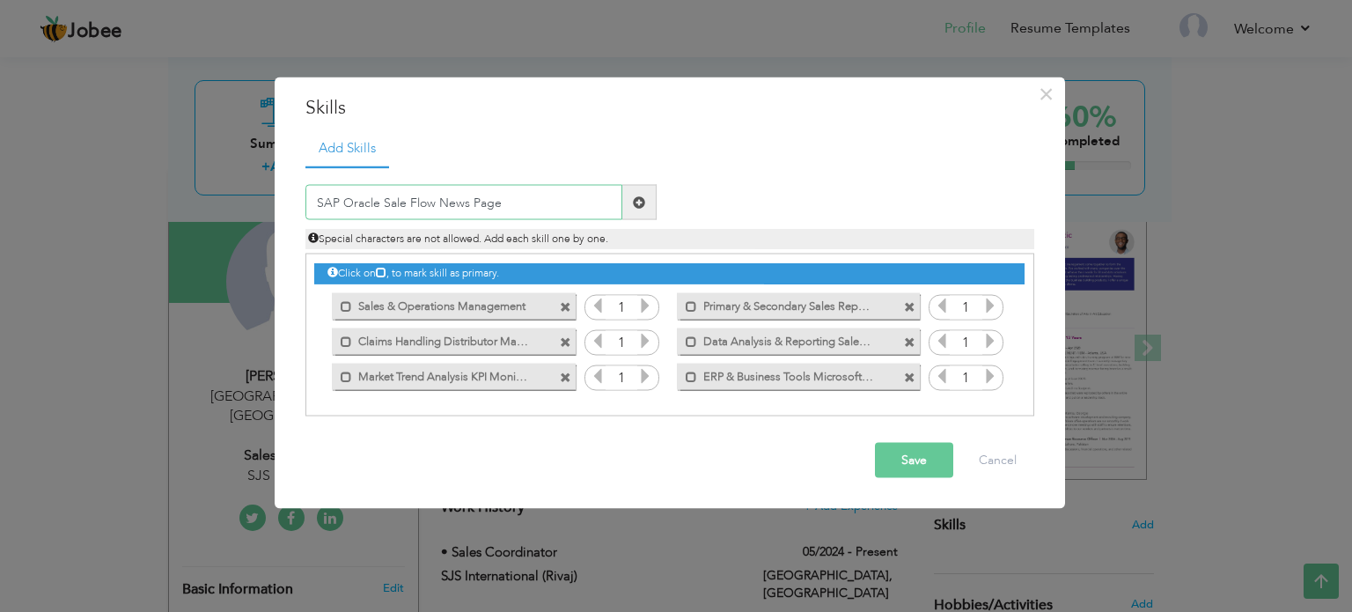
type input "SAP Oracle Sale Flow News Page"
click at [633, 196] on span at bounding box center [639, 201] width 12 height 12
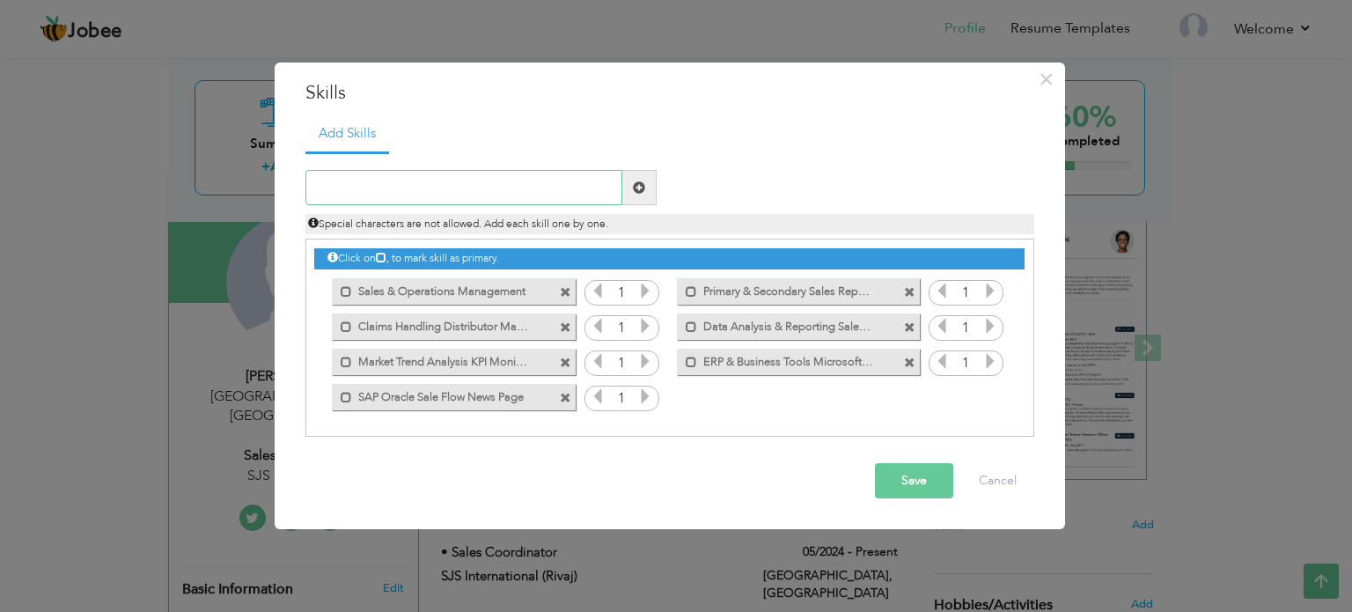
click at [405, 179] on input "text" at bounding box center [463, 187] width 317 height 35
paste input "Power BI, Advanced Excel (Pivot Tables, VLOOKUP, D"
click at [464, 189] on input "Power BI, Advanced EPivot Tables, VLOOKUP," at bounding box center [463, 187] width 317 height 35
type input "Pivot Tables, VLOOKUP,"
click at [464, 189] on input "Pivot Tables, VLOOKUP," at bounding box center [463, 187] width 317 height 35
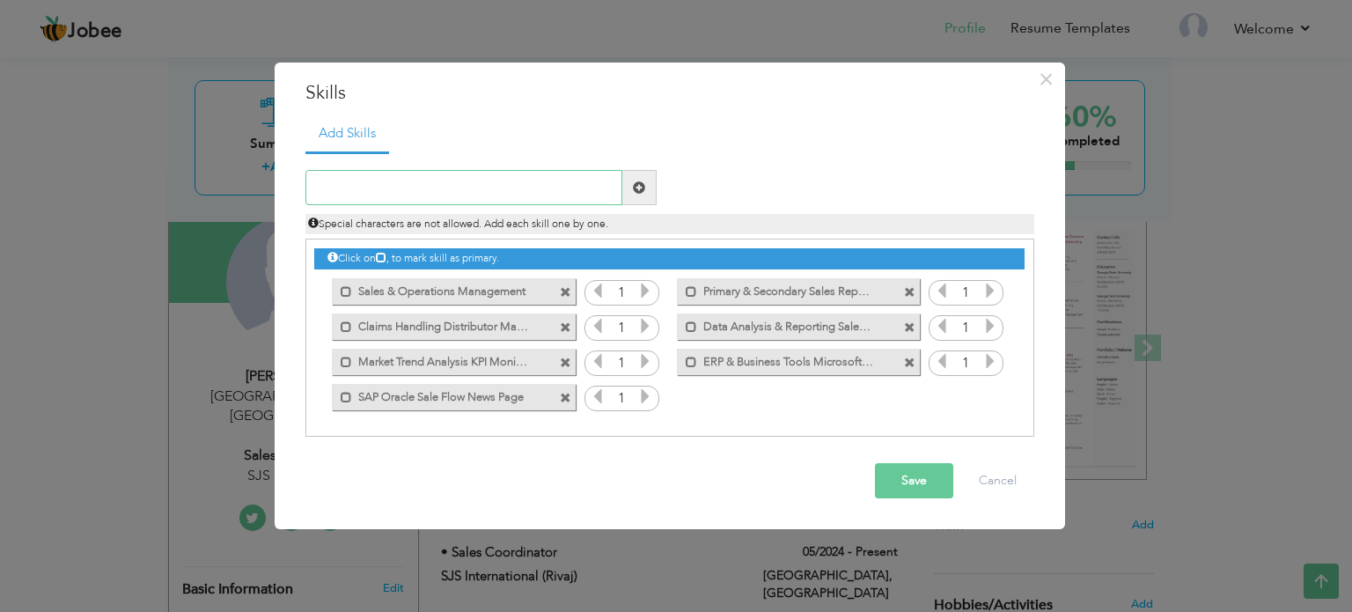
drag, startPoint x: 464, startPoint y: 189, endPoint x: 206, endPoint y: 175, distance: 258.3
click at [206, 175] on div "× Skills Add Skills Duplicate entry Mark as primary skill. 1 1 1" at bounding box center [676, 306] width 1352 height 612
paste input "Power BI, Advanced Excel (Pivot Tables, VLOOKUP, D"
click at [365, 187] on input "Power BI, Advanced Excel" at bounding box center [463, 187] width 317 height 35
click at [504, 187] on input "Power BI Advanced Excel On Buisness Level" at bounding box center [463, 187] width 317 height 35
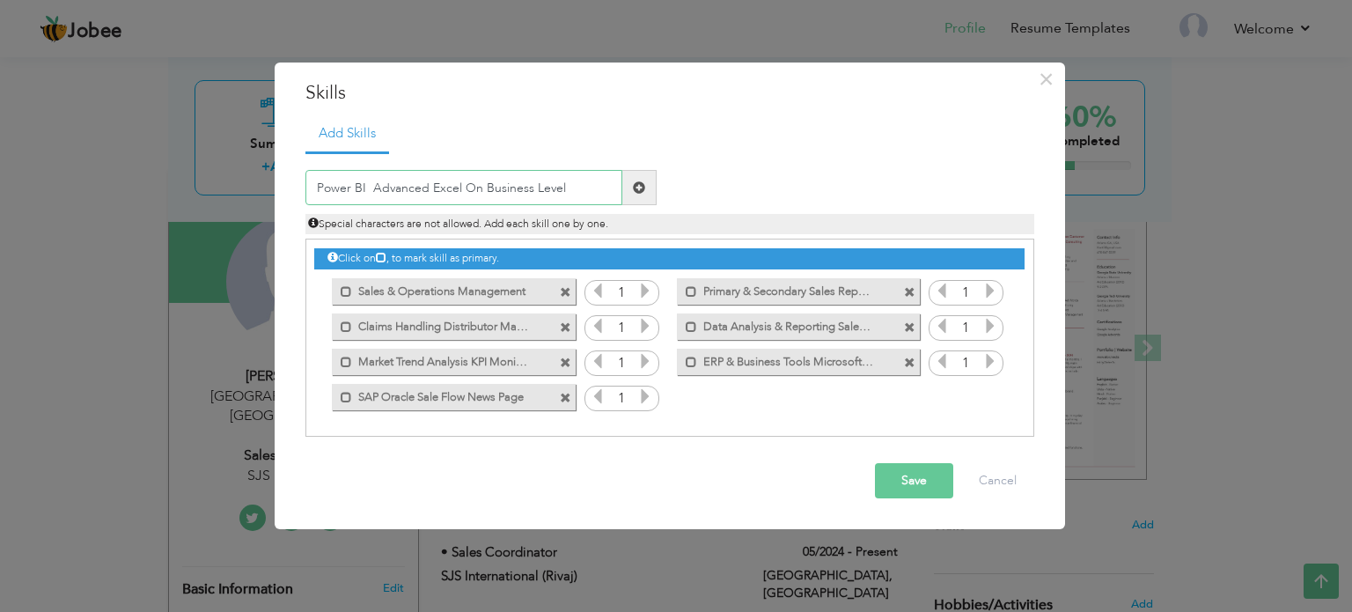
click at [585, 197] on input "Power BI Advanced Excel On Business Level" at bounding box center [463, 187] width 317 height 35
type input "Power BI Advanced Excel On Business Level"
click at [639, 188] on span at bounding box center [639, 187] width 12 height 12
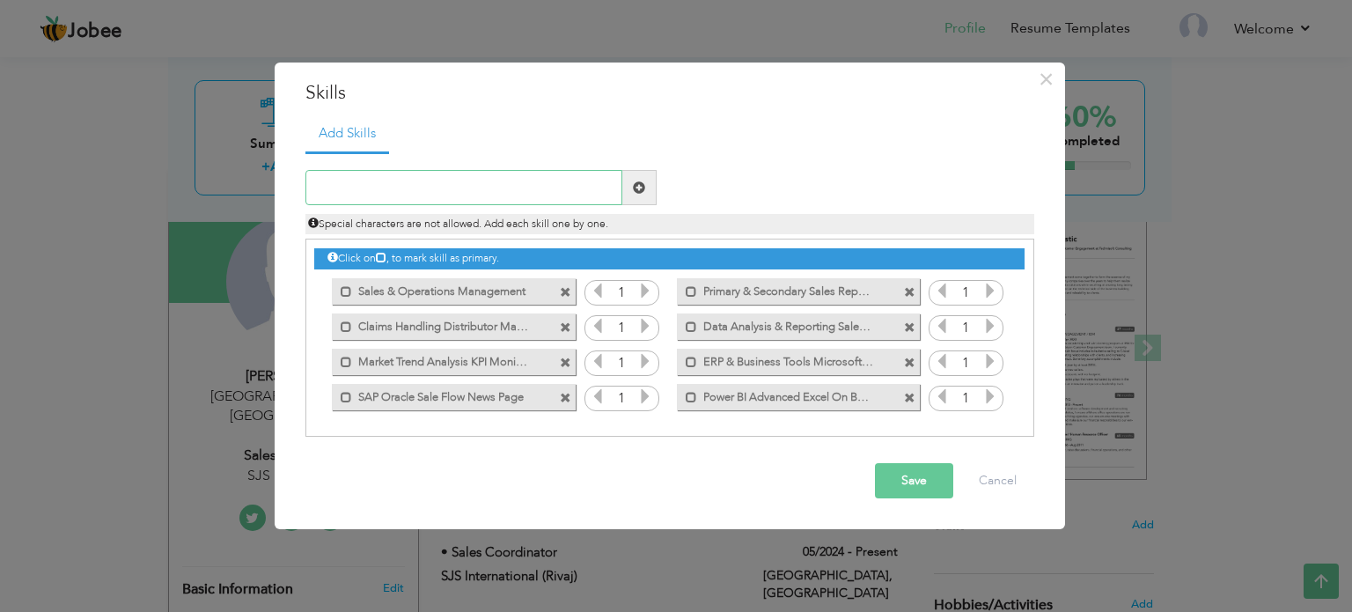
click at [352, 183] on input "text" at bounding box center [463, 187] width 317 height 35
paste input "Visual Basic (VB), FoxPro"
click at [407, 187] on input "Visual Basic (VB), FoxPro" at bounding box center [463, 187] width 317 height 35
type input "Visual Basic FoxPro"
click at [639, 181] on span at bounding box center [639, 187] width 12 height 12
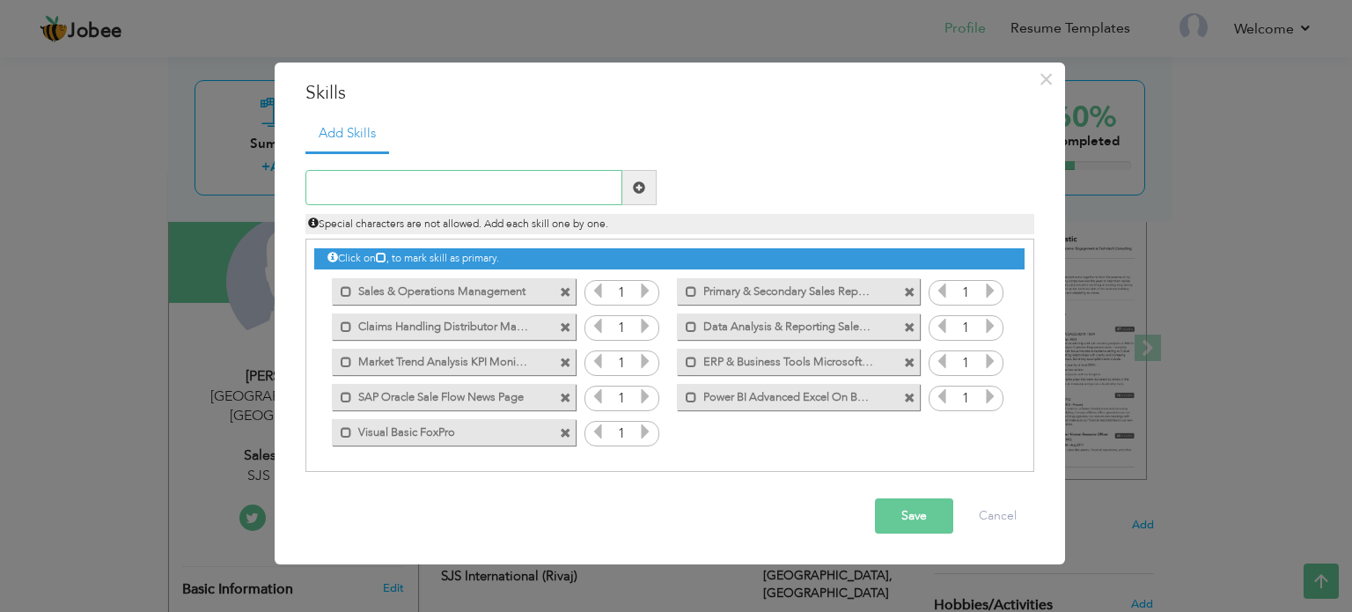
click at [422, 185] on input "text" at bounding box center [463, 187] width 317 height 35
paste input "Process Optimization"
type input "Process Optimization"
click at [635, 183] on span at bounding box center [639, 187] width 12 height 12
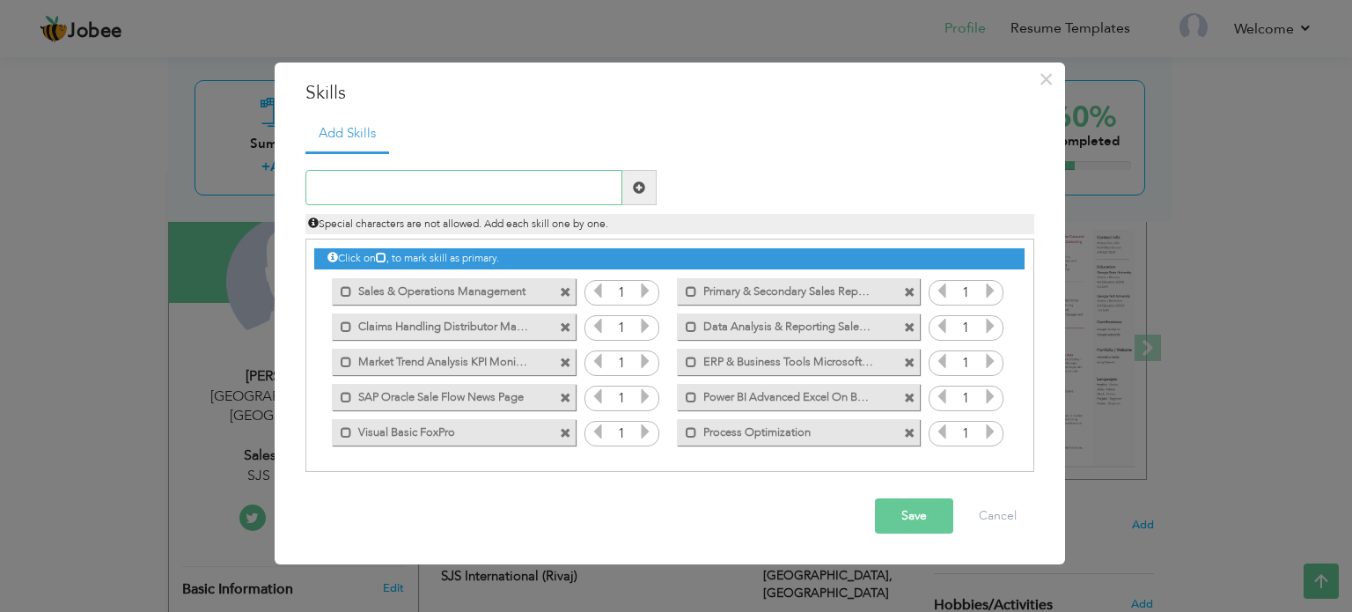
click at [425, 181] on input "text" at bounding box center [463, 187] width 317 height 35
paste input "Workflow Streamlining, Performance Tracking, Issue"
click at [442, 189] on input "Workflow Streamlining, Performance Tracking, Issue" at bounding box center [463, 187] width 317 height 35
click at [561, 189] on input "Workflow Streamlining Performance Tracking, Issue" at bounding box center [463, 187] width 317 height 35
type input "Workflow Streamlining Performance Tracking"
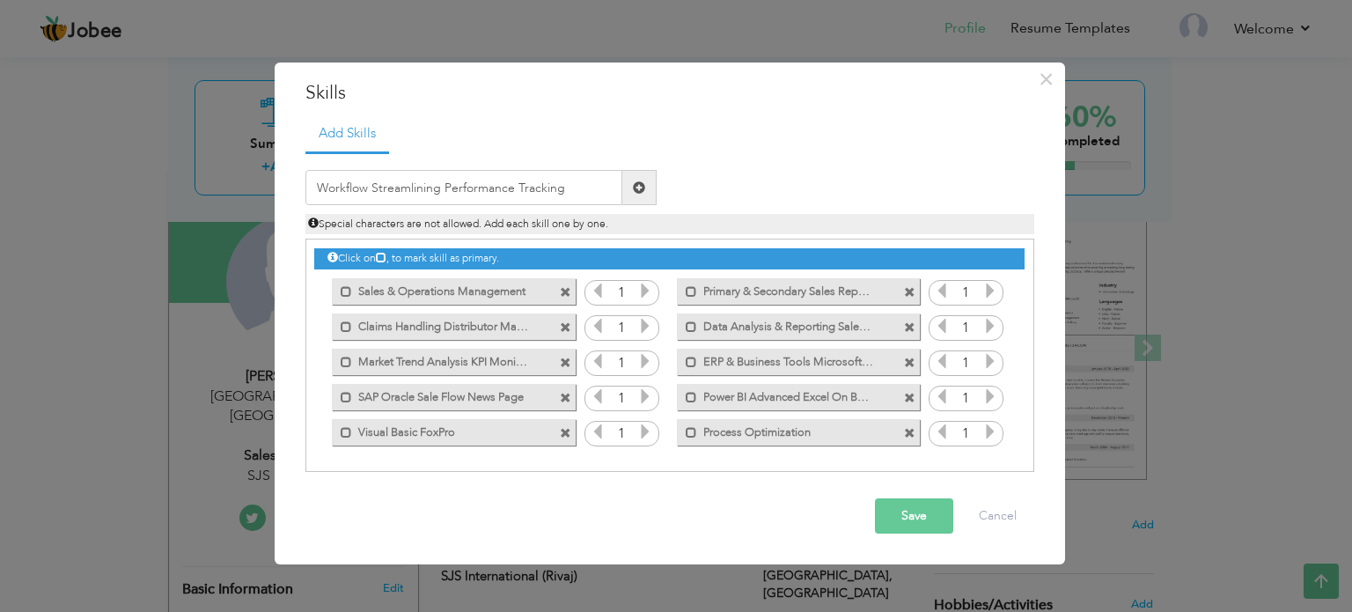
click at [643, 186] on span at bounding box center [639, 187] width 12 height 12
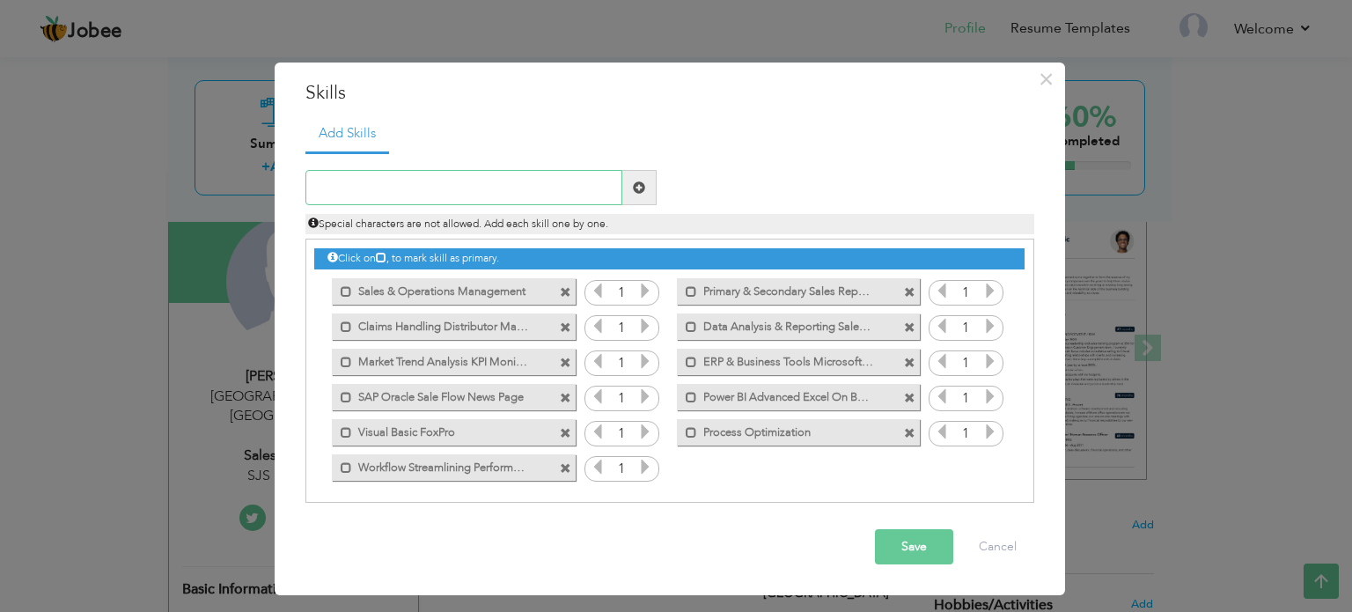
click at [393, 186] on input "text" at bounding box center [463, 187] width 317 height 35
paste input "Communication & Coordination"
type input "Communication & Coordination"
click at [636, 188] on span at bounding box center [639, 187] width 12 height 12
click at [358, 180] on input "text" at bounding box center [463, 187] width 317 height 35
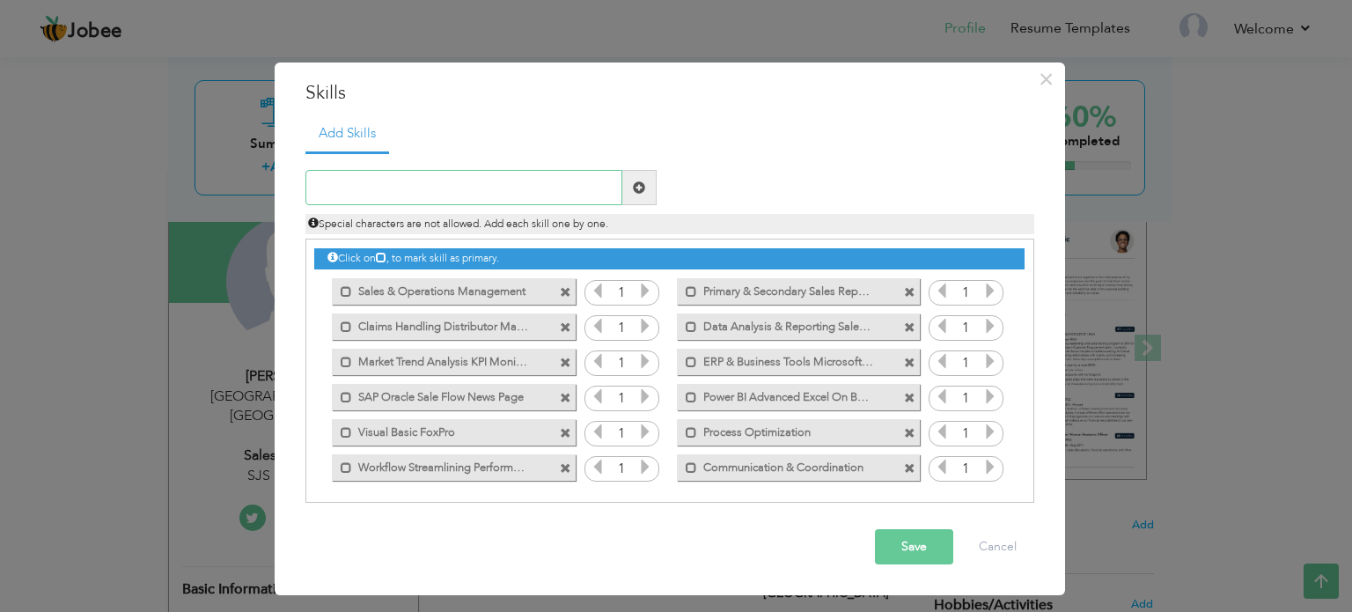
paste input "Cross-Functional Collaboration"
click at [350, 189] on input "Cross-Functional Collaboration" at bounding box center [463, 187] width 317 height 35
type input "Cross Functional Collaboration"
click at [648, 187] on span at bounding box center [639, 187] width 34 height 35
click at [400, 183] on input "text" at bounding box center [463, 187] width 317 height 35
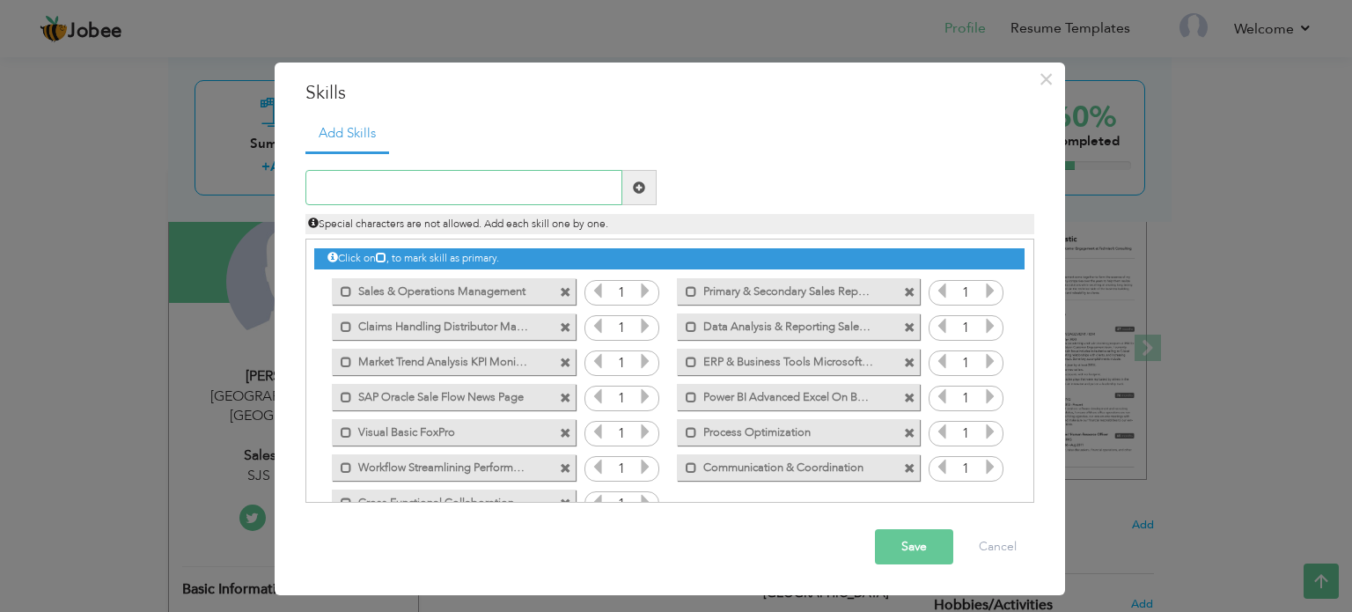
paste input "Problem Solving & Accuracy"
type input "Problem Solving & Accuracy"
click at [640, 190] on span at bounding box center [639, 187] width 12 height 12
click at [479, 183] on input "text" at bounding box center [463, 187] width 317 height 35
paste input "Data Validation, Reporting Efficiency"
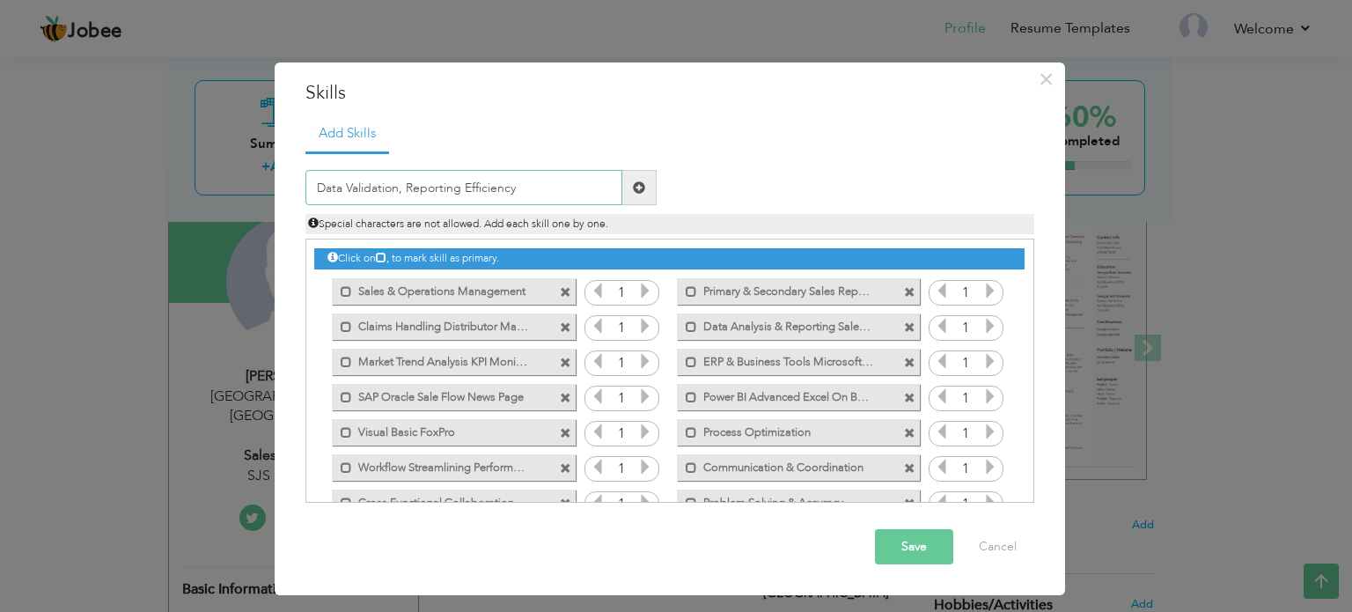
click at [401, 187] on input "Data Validation, Reporting Efficiency" at bounding box center [463, 187] width 317 height 35
type input "Data Validation Reporting Efficiency"
click at [635, 187] on span at bounding box center [639, 187] width 12 height 12
click at [912, 542] on button "Save" at bounding box center [914, 546] width 78 height 35
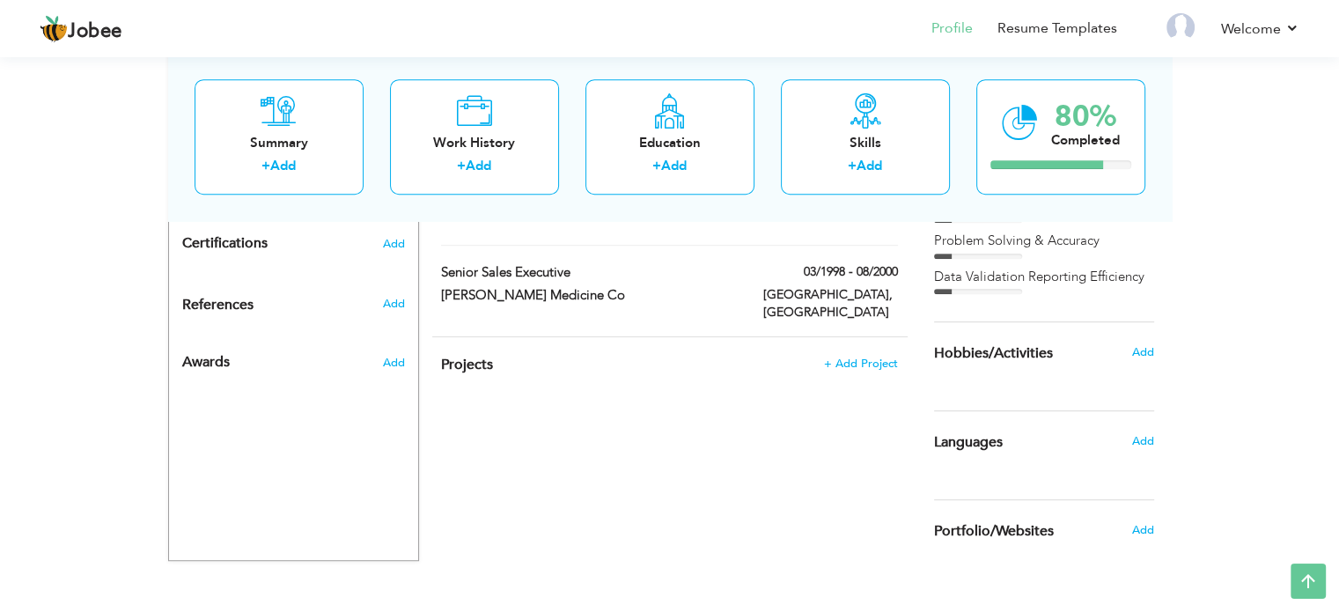
scroll to position [1063, 0]
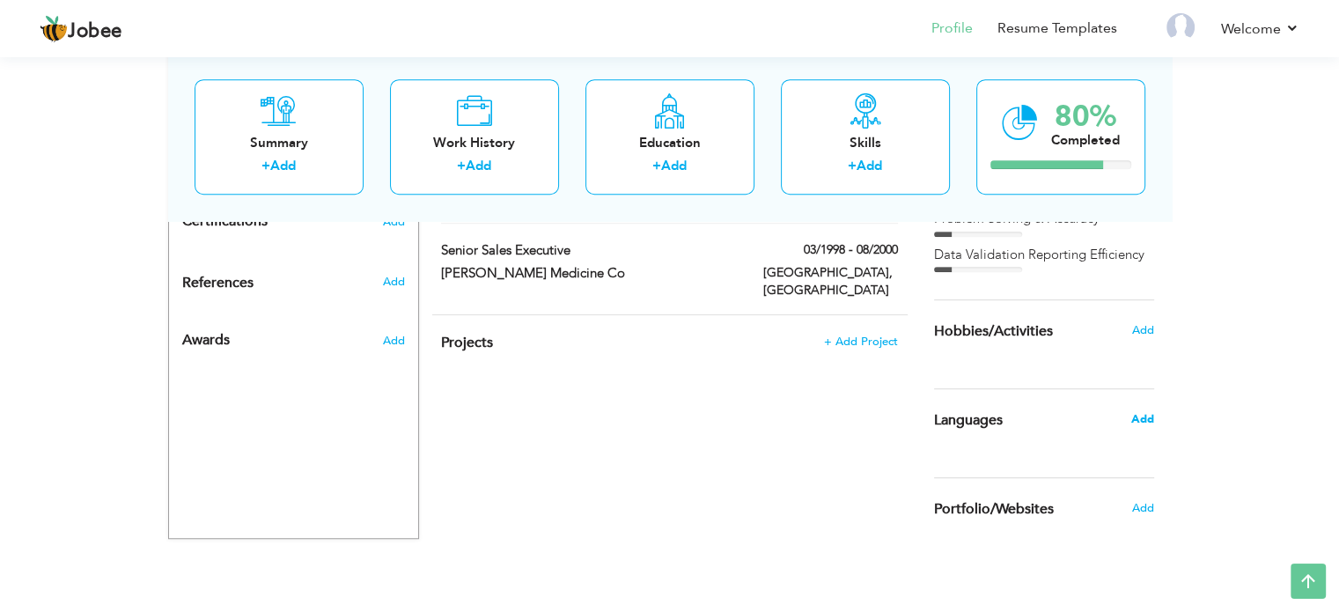
click at [1140, 418] on span "Add" at bounding box center [1141, 419] width 23 height 16
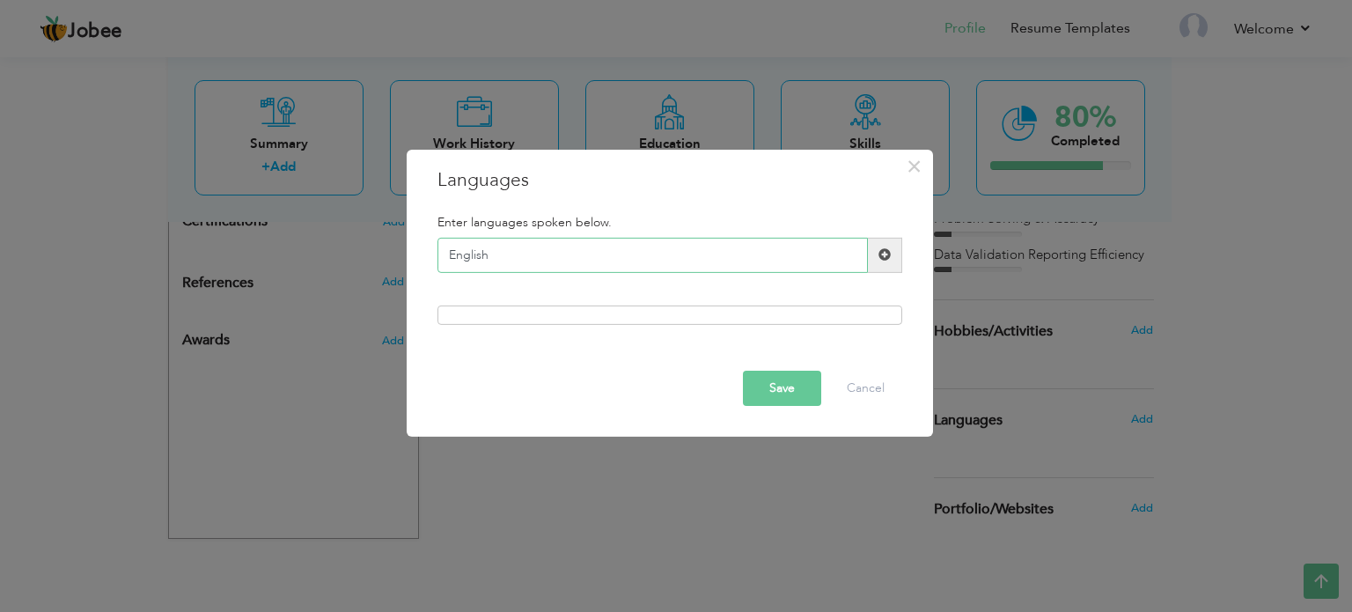
type input "English"
click at [884, 257] on span at bounding box center [884, 254] width 12 height 12
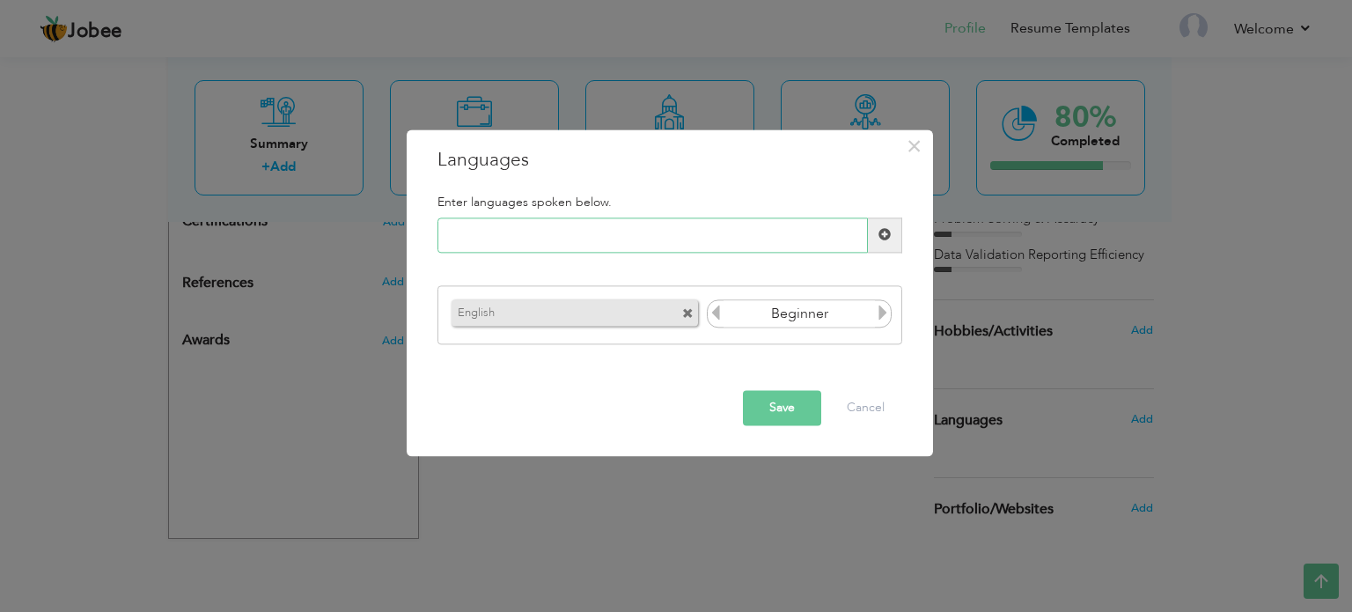
click at [522, 231] on input "text" at bounding box center [652, 234] width 430 height 35
click at [522, 231] on input "u" at bounding box center [652, 234] width 430 height 35
type input "u"
type input "Urdu"
click at [881, 312] on icon at bounding box center [883, 313] width 16 height 16
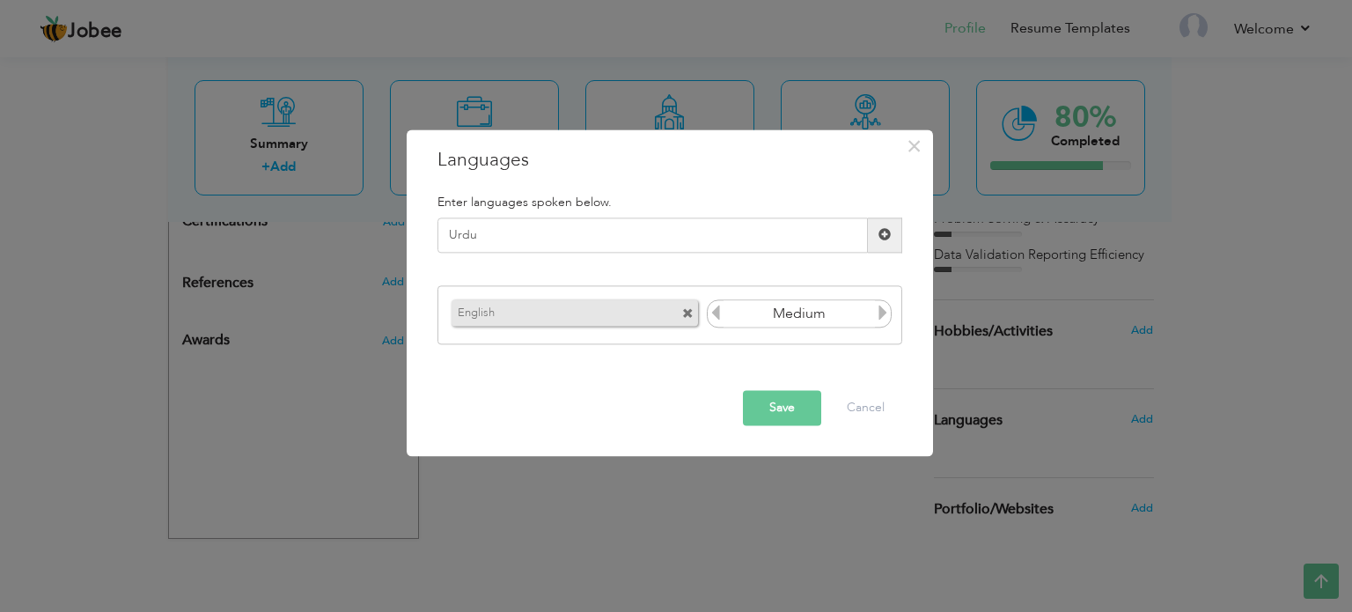
click at [881, 312] on icon at bounding box center [883, 313] width 16 height 16
click at [714, 312] on icon at bounding box center [716, 313] width 16 height 16
click at [770, 406] on button "Save" at bounding box center [782, 407] width 78 height 35
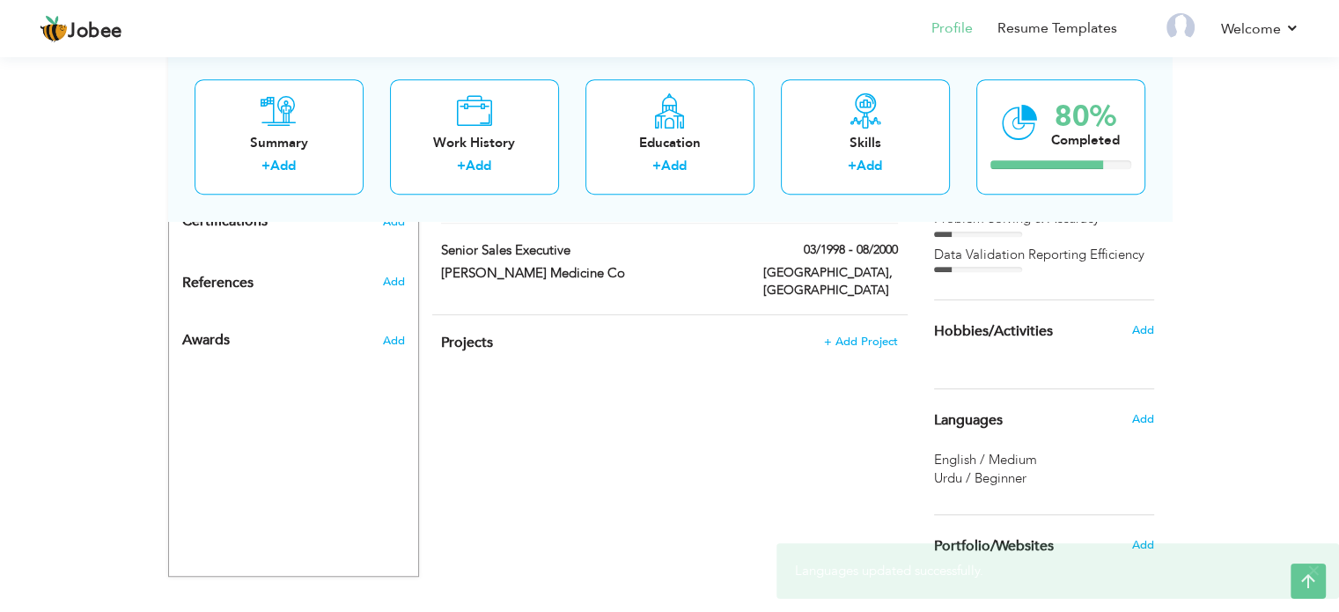
click at [986, 479] on span "Urdu / Beginner" at bounding box center [980, 478] width 92 height 18
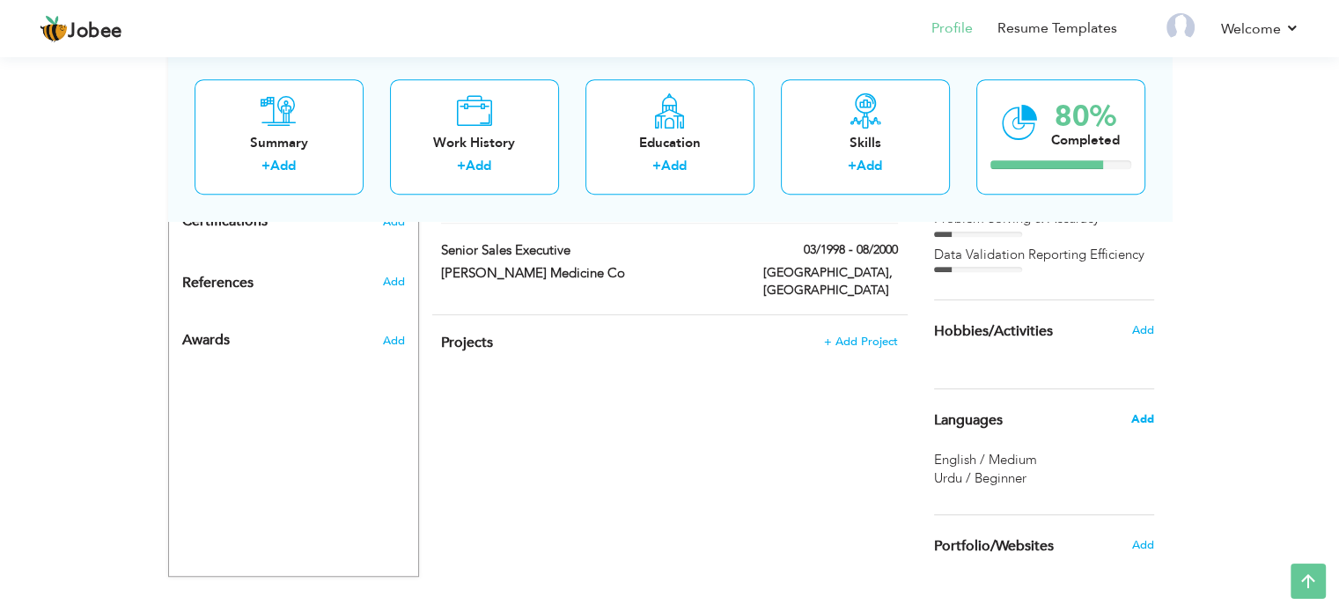
click at [1142, 416] on span "Add" at bounding box center [1141, 419] width 23 height 16
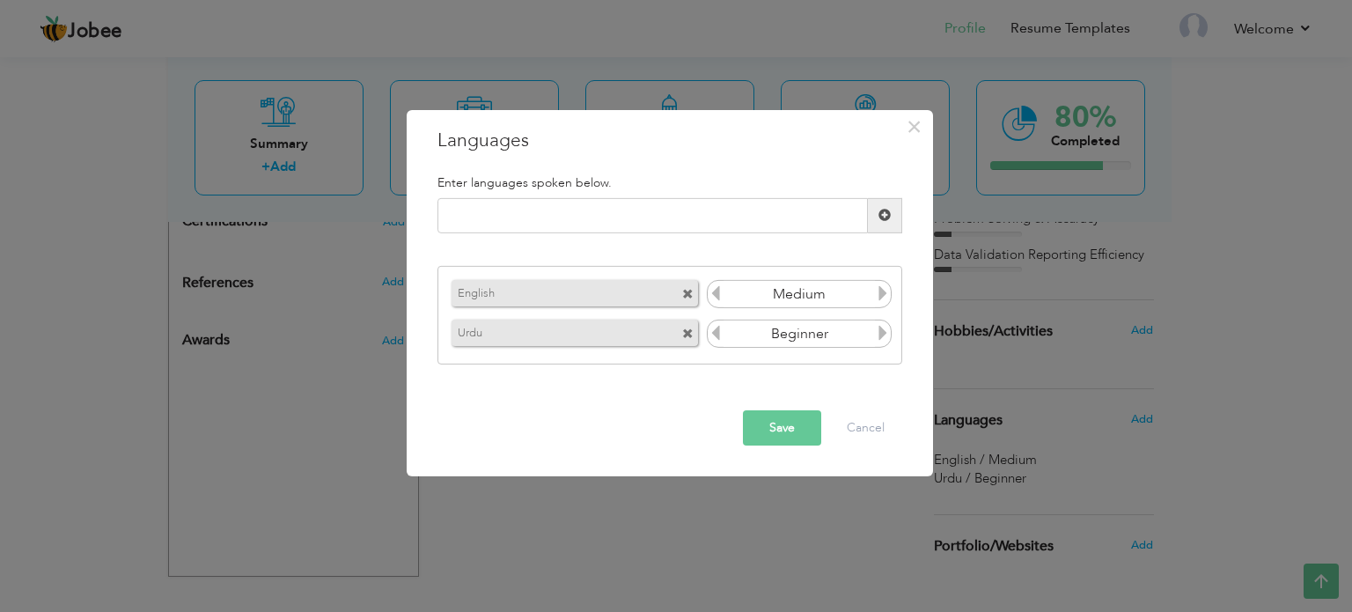
click at [883, 334] on icon at bounding box center [883, 333] width 16 height 16
click at [882, 334] on icon at bounding box center [883, 333] width 16 height 16
click at [780, 423] on button "Save" at bounding box center [782, 427] width 78 height 35
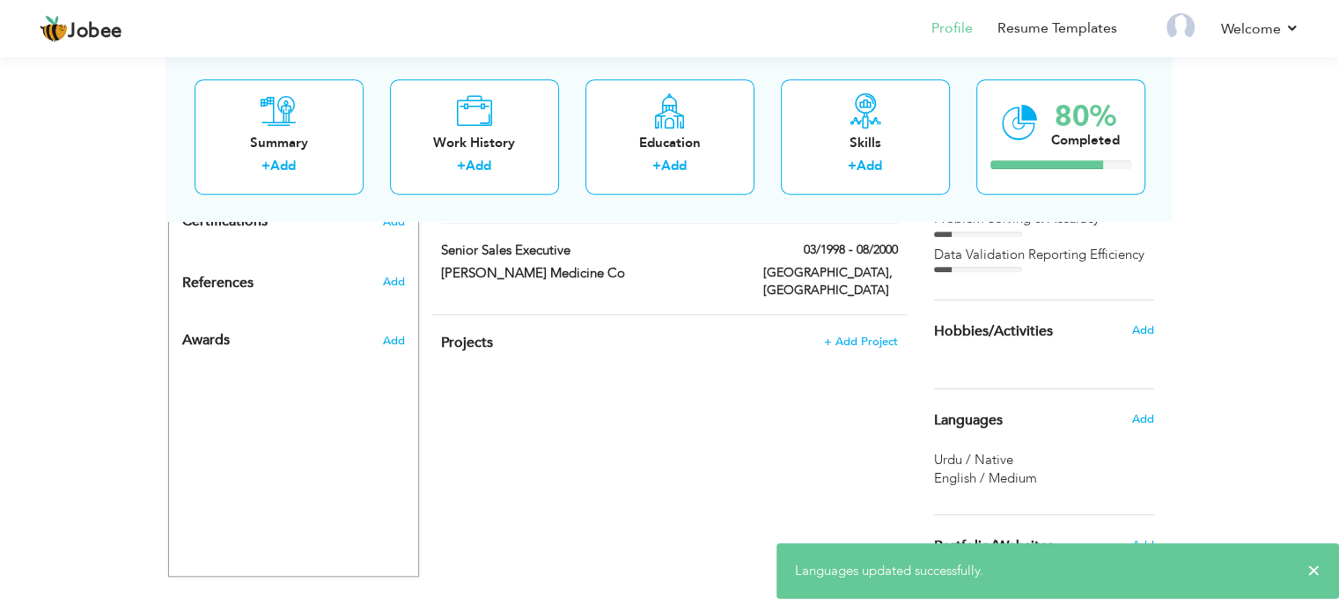
scroll to position [1102, 0]
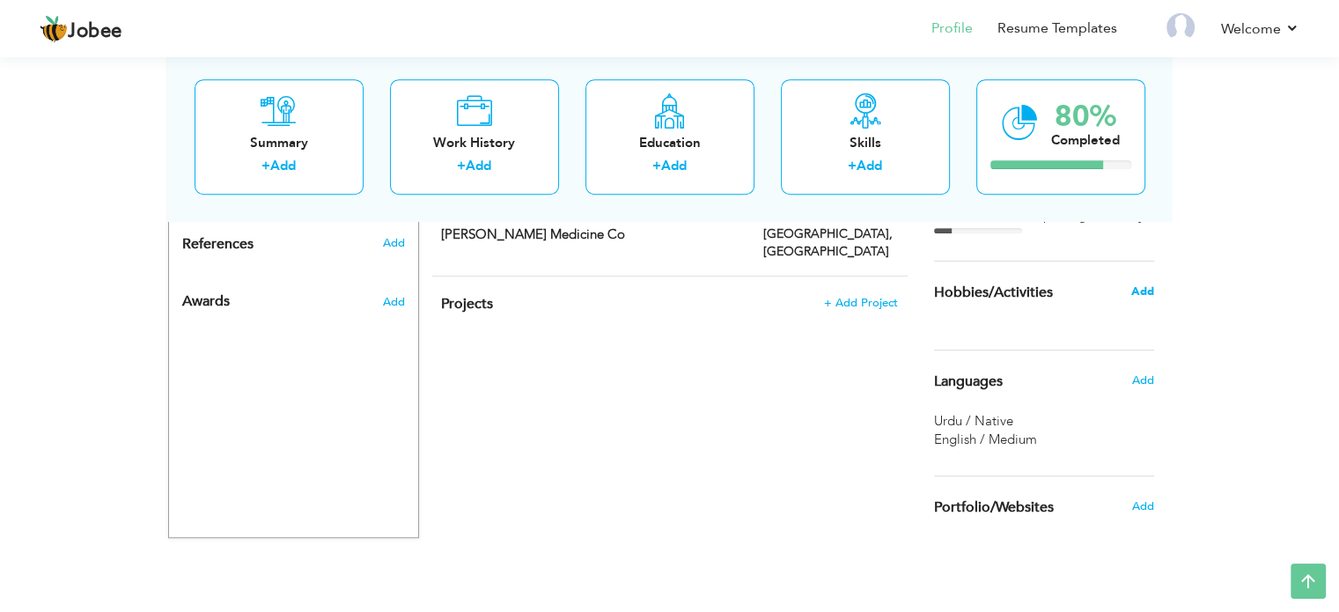
click at [1141, 287] on span "Add" at bounding box center [1141, 291] width 23 height 16
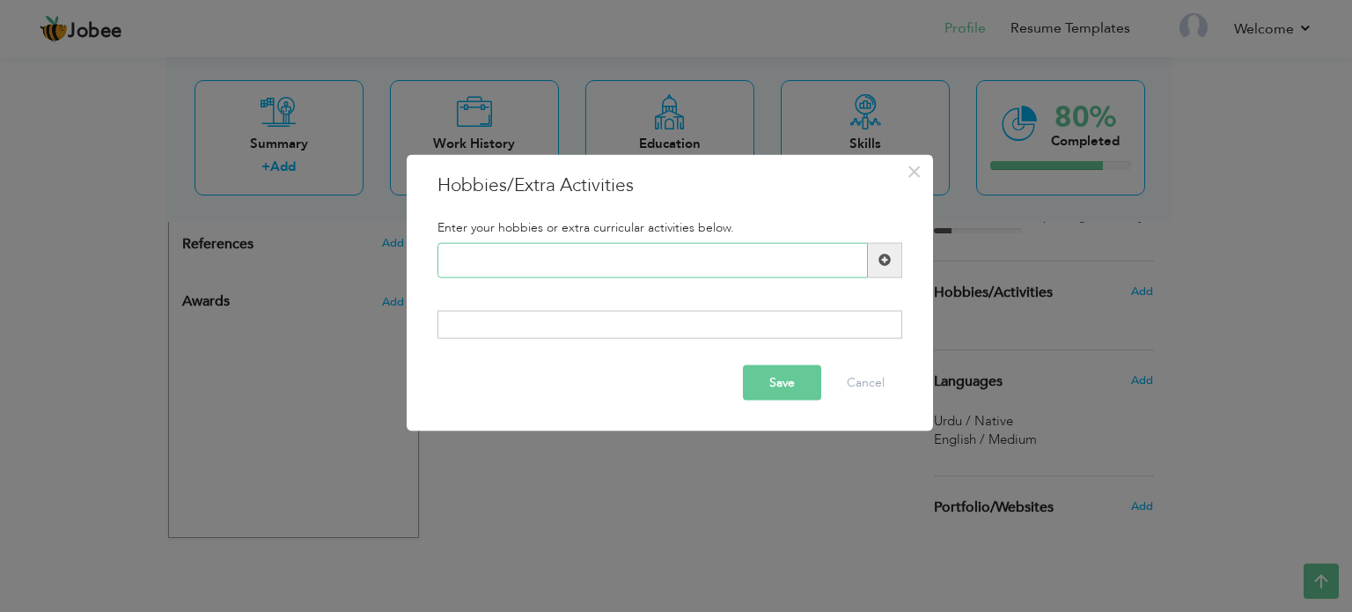
type input "B"
click at [556, 262] on input "text" at bounding box center [652, 259] width 430 height 35
paste input "Business & Market Researc"
click at [507, 253] on input "Business & Market Researc" at bounding box center [652, 259] width 430 height 35
click at [585, 261] on input "Business Market Researc" at bounding box center [652, 259] width 430 height 35
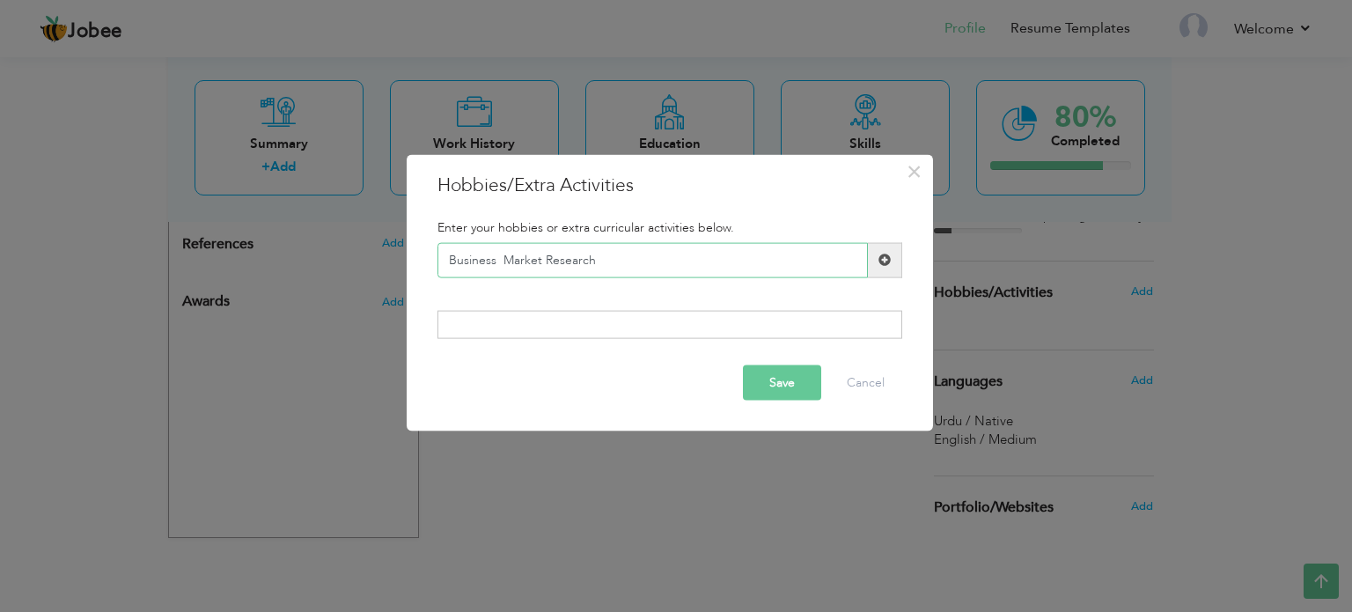
type input "Business Market Research"
click at [887, 260] on span at bounding box center [884, 259] width 12 height 12
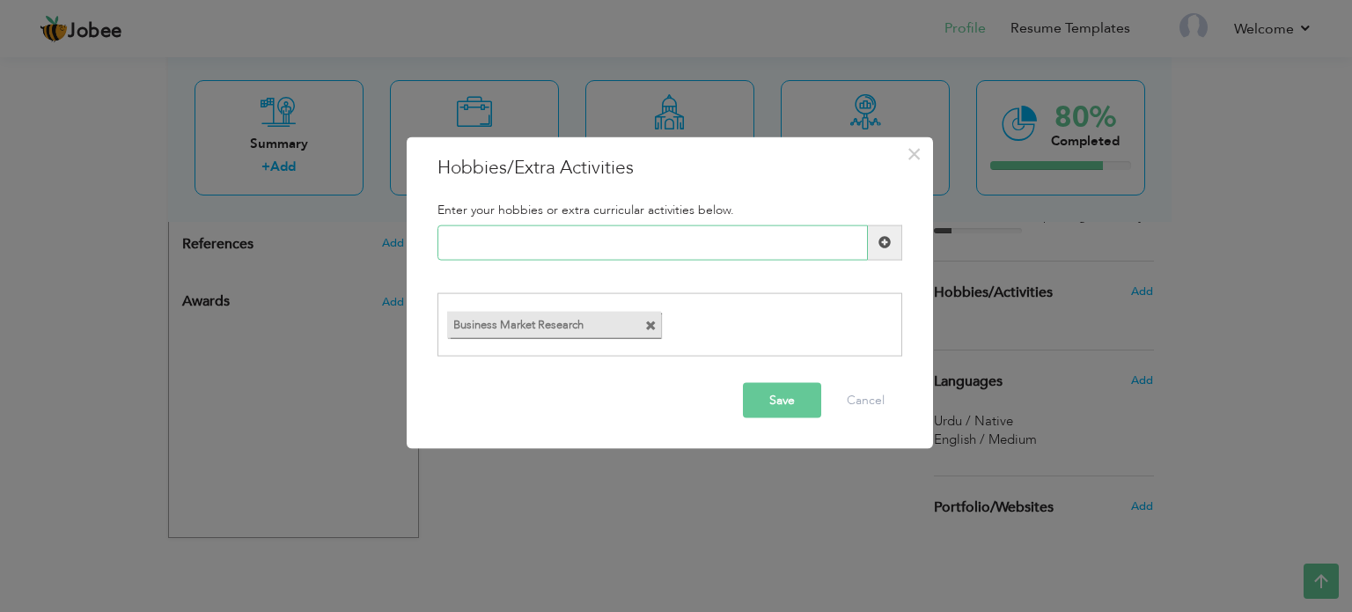
click at [510, 246] on input "text" at bounding box center [652, 241] width 430 height 35
paste input "Reading Self-Development"
click at [518, 243] on input "Reading Self-Development" at bounding box center [652, 241] width 430 height 35
type input "Reading Self Development"
click at [776, 388] on button "Save" at bounding box center [782, 400] width 78 height 35
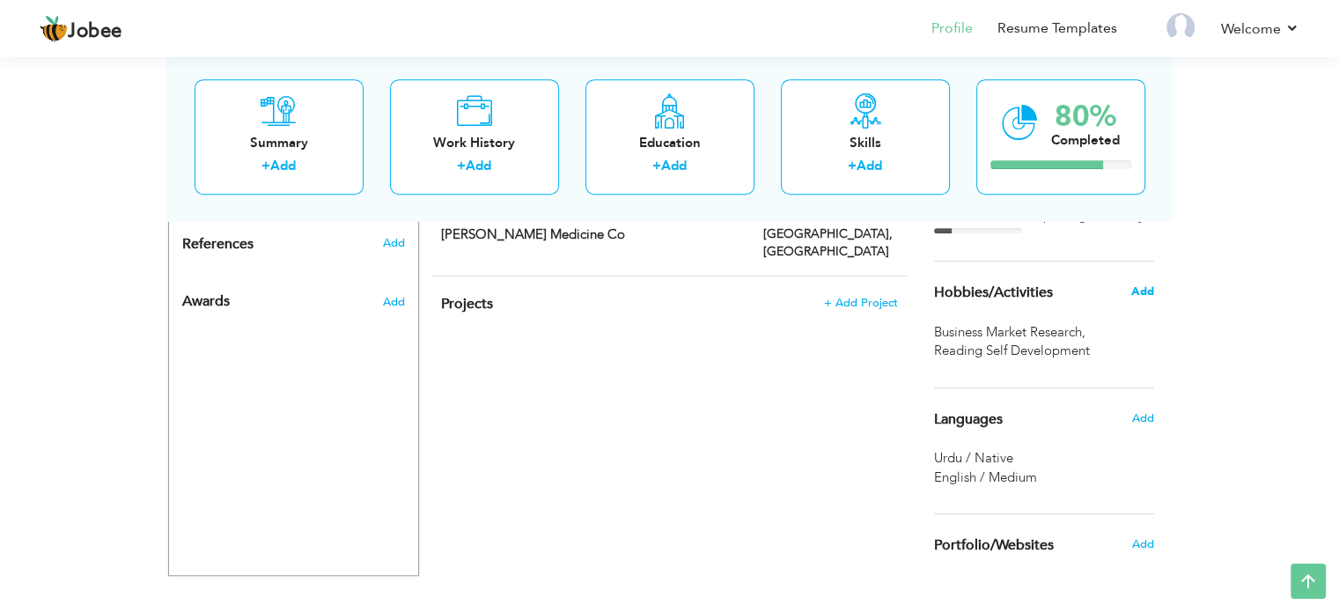
click at [1137, 289] on span "Add" at bounding box center [1141, 291] width 23 height 16
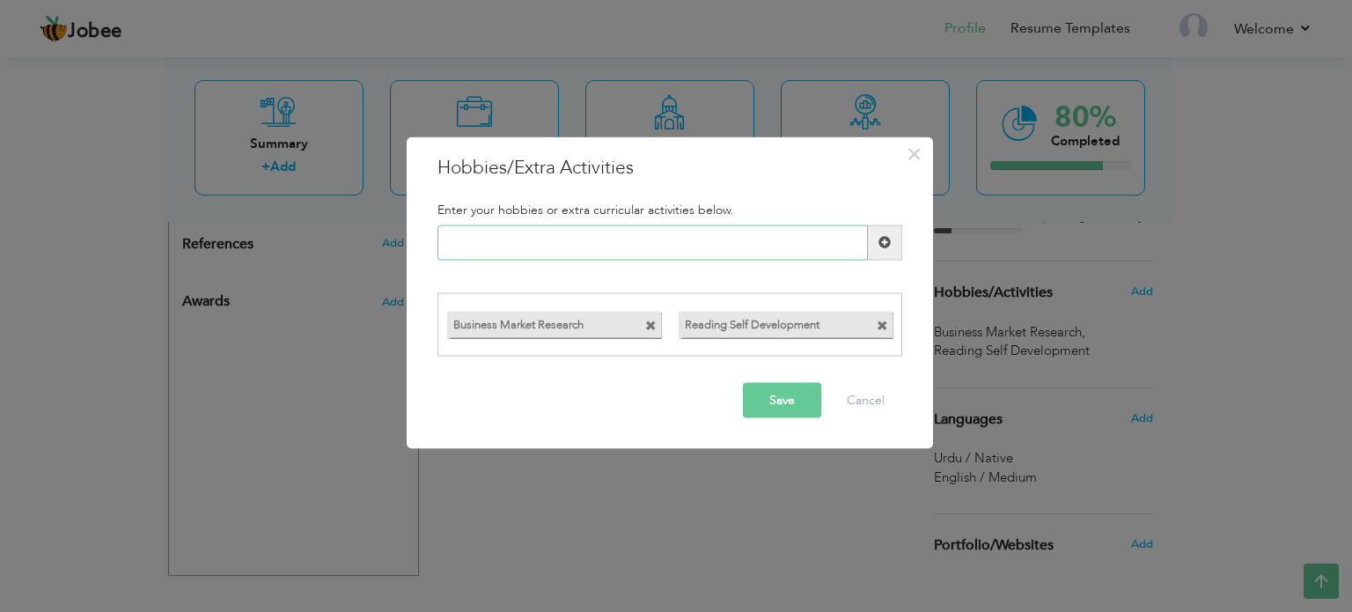
click at [576, 237] on input "text" at bounding box center [652, 241] width 430 height 35
paste input "Building Professional Rel"
click at [518, 245] on input "Building" at bounding box center [652, 241] width 430 height 35
paste input "Relationships"
type input "Building Relationships"
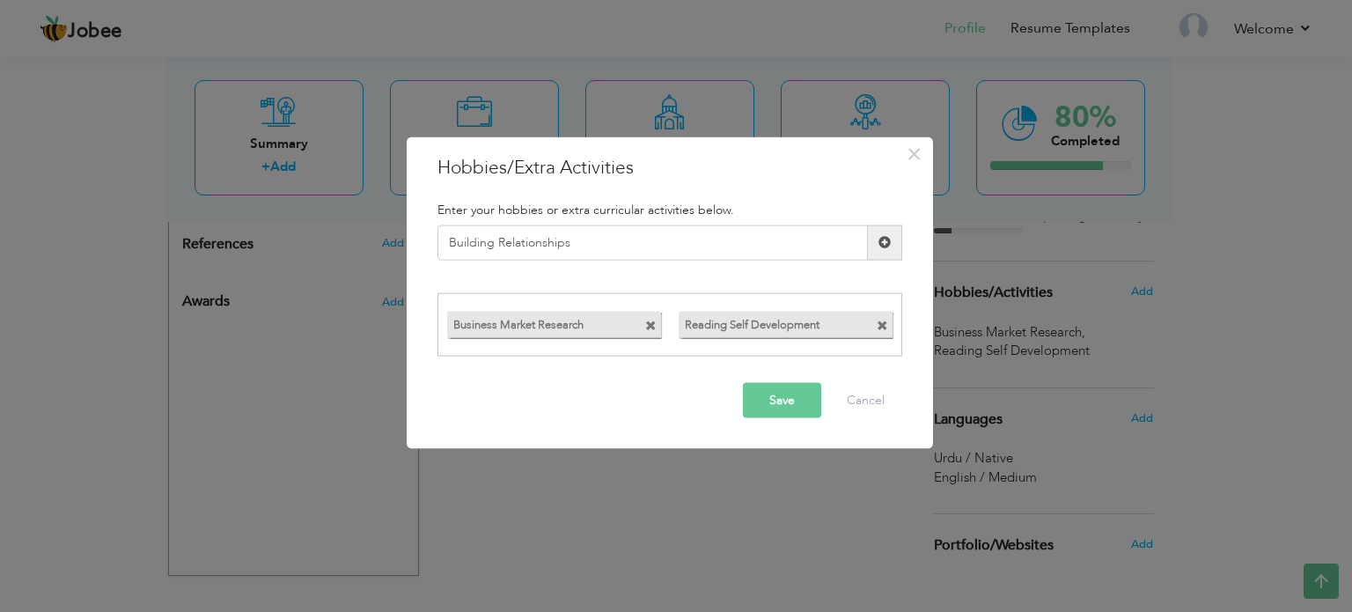
click at [789, 394] on button "Save" at bounding box center [782, 400] width 78 height 35
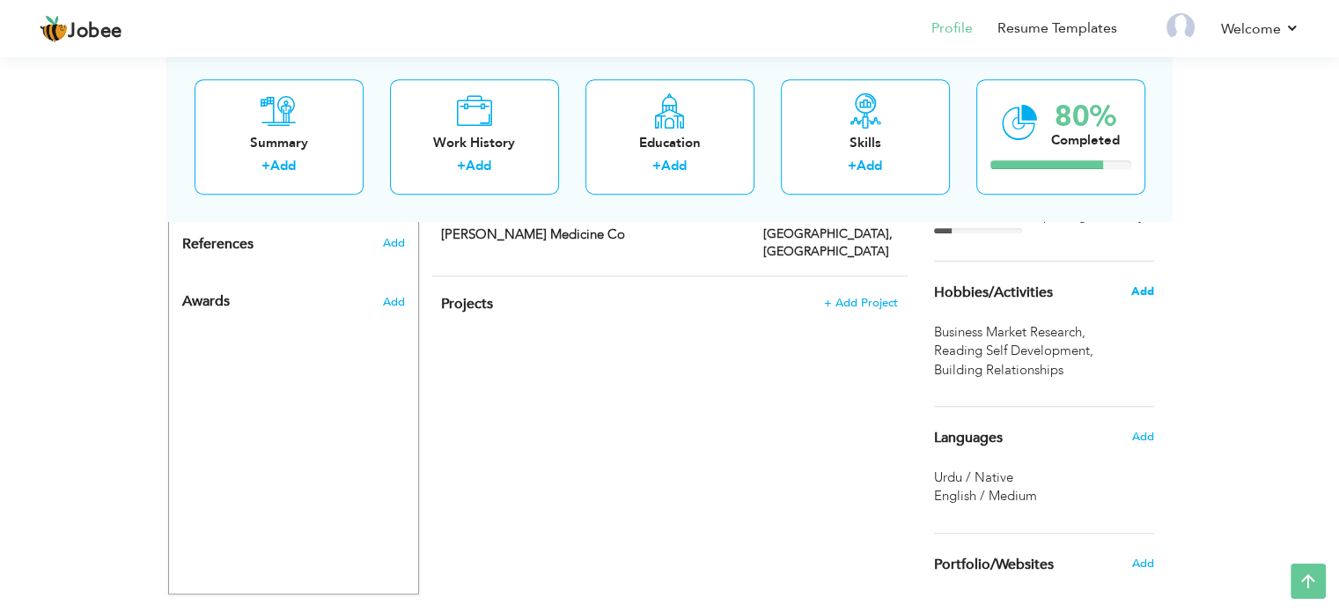
click at [1148, 291] on span "Add" at bounding box center [1141, 291] width 23 height 16
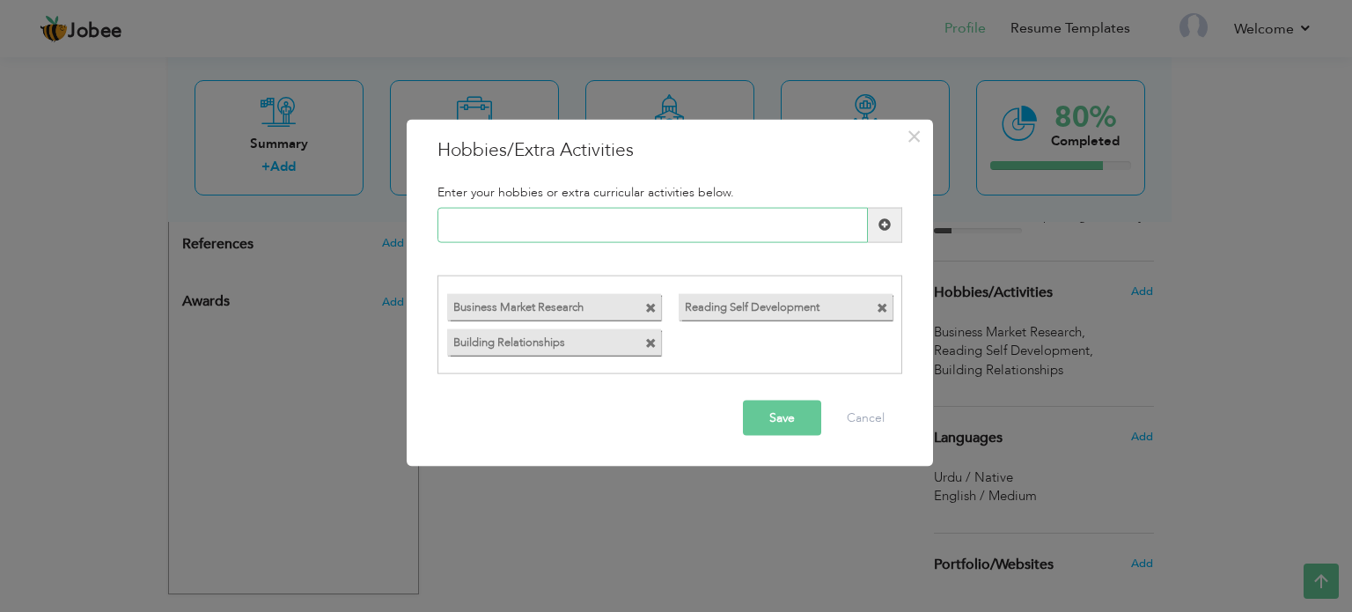
paste input "Traveling & Exploring Cul"
type input "Traveling & Exploring"
click at [891, 224] on span at bounding box center [885, 224] width 34 height 35
click at [591, 231] on input "text" at bounding box center [652, 224] width 430 height 35
paste input "Technology & Data Analyti"
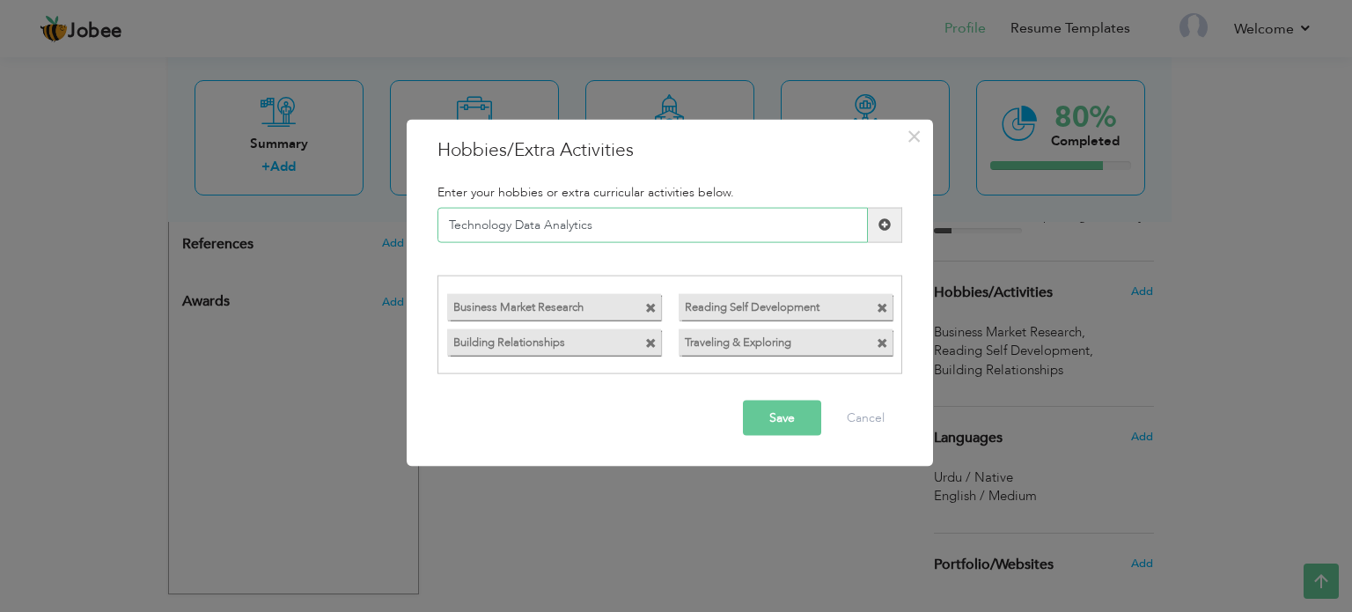
type input "Technology Data Analytics"
click at [888, 228] on span at bounding box center [884, 224] width 12 height 12
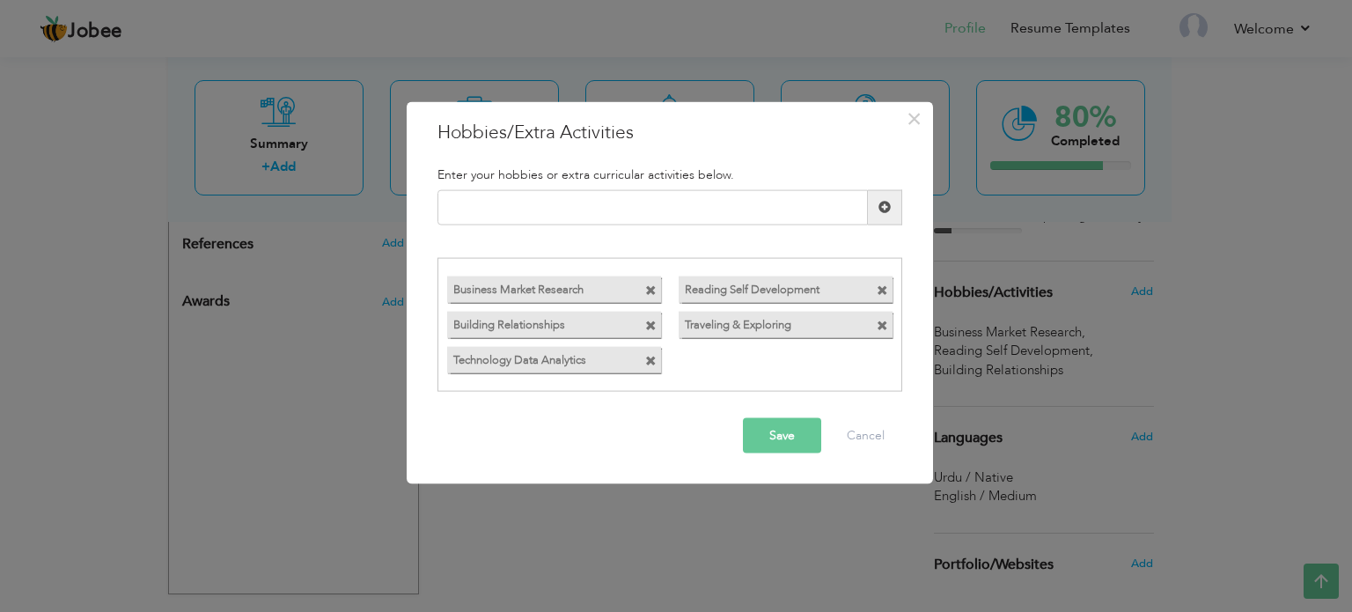
click at [789, 430] on button "Save" at bounding box center [782, 435] width 78 height 35
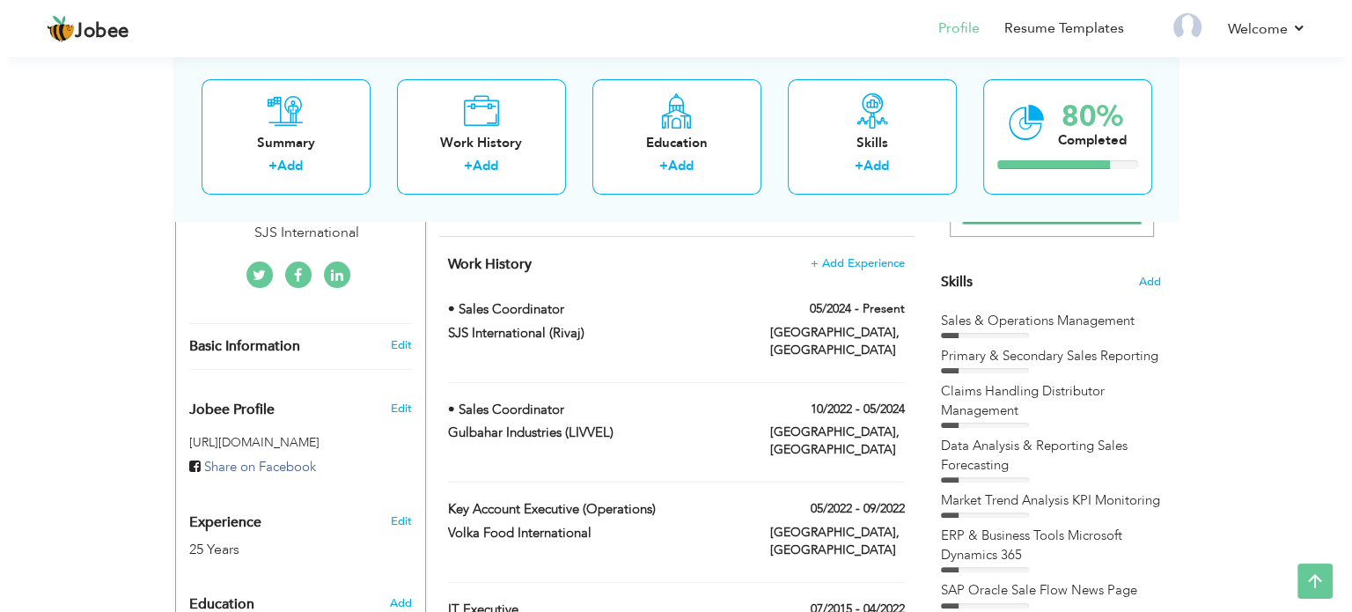
scroll to position [389, 0]
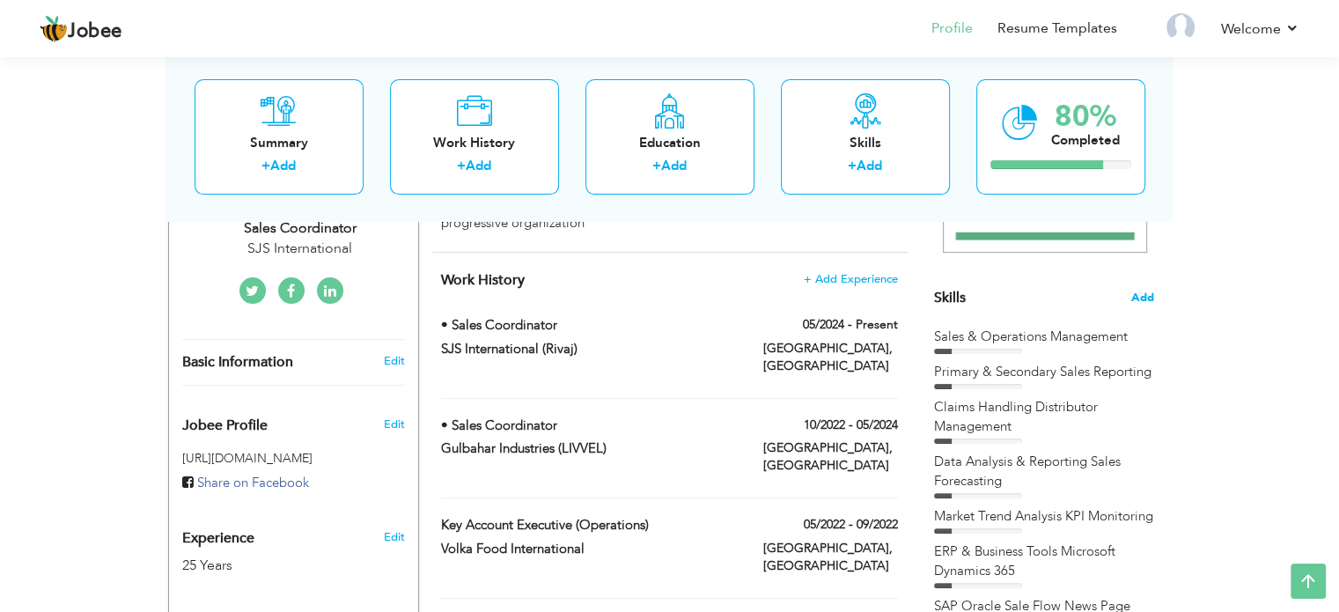
click at [1147, 297] on span "Add" at bounding box center [1142, 298] width 23 height 17
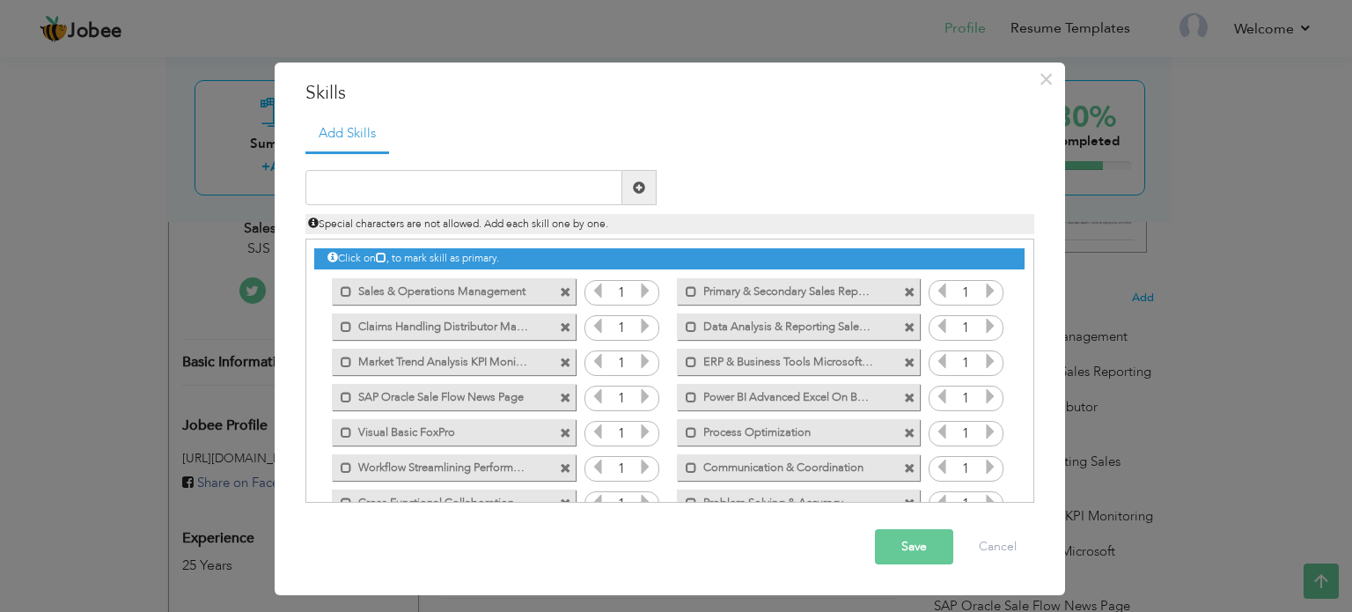
click at [646, 294] on icon at bounding box center [645, 291] width 16 height 16
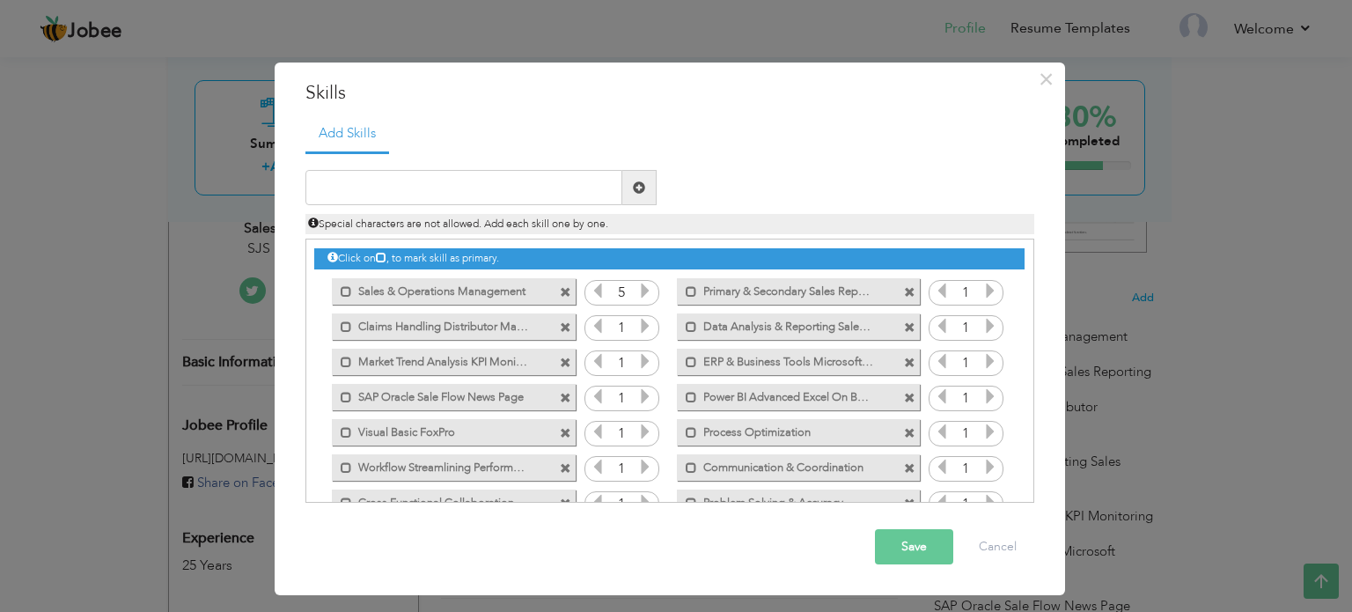
click at [646, 294] on icon at bounding box center [645, 291] width 16 height 16
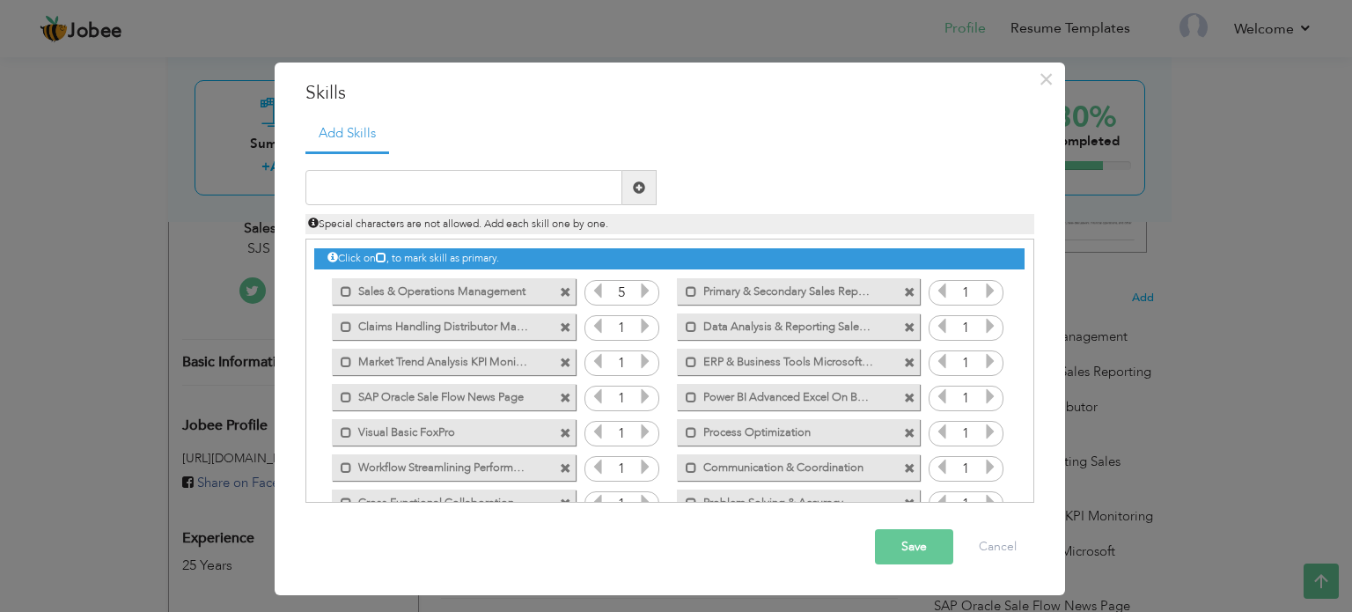
click at [982, 295] on icon at bounding box center [990, 291] width 16 height 16
click at [986, 327] on icon at bounding box center [990, 326] width 16 height 16
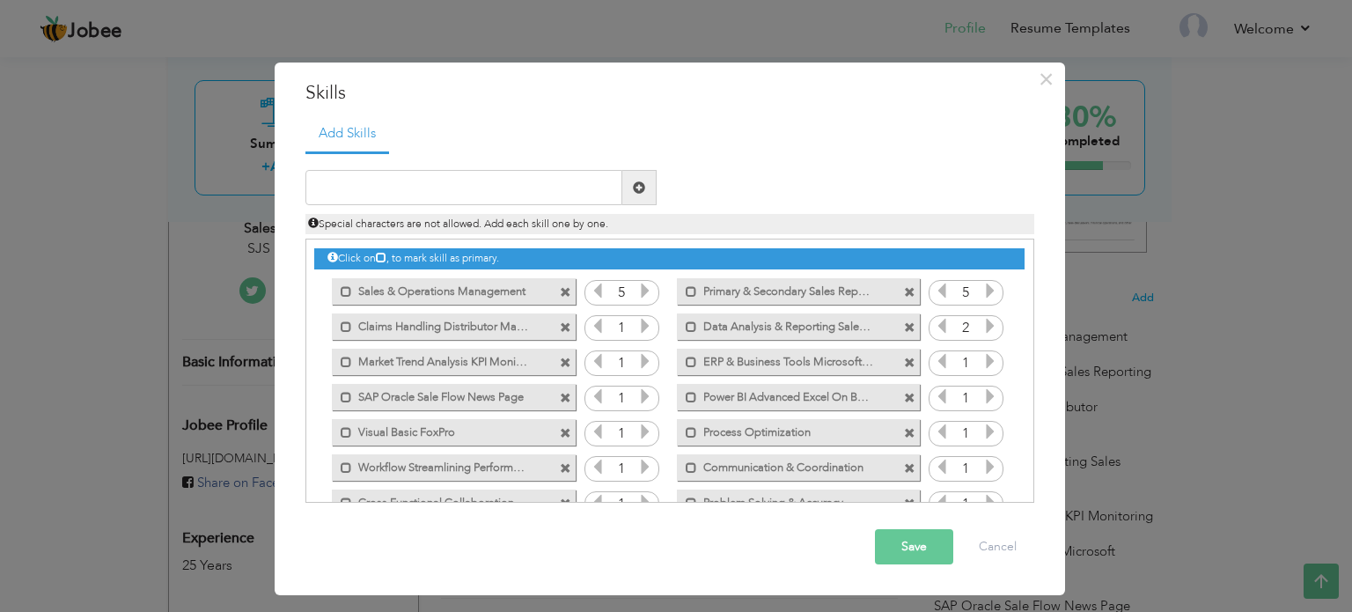
click at [986, 327] on icon at bounding box center [990, 326] width 16 height 16
click at [944, 323] on icon at bounding box center [942, 326] width 16 height 16
click at [637, 328] on icon at bounding box center [645, 326] width 16 height 16
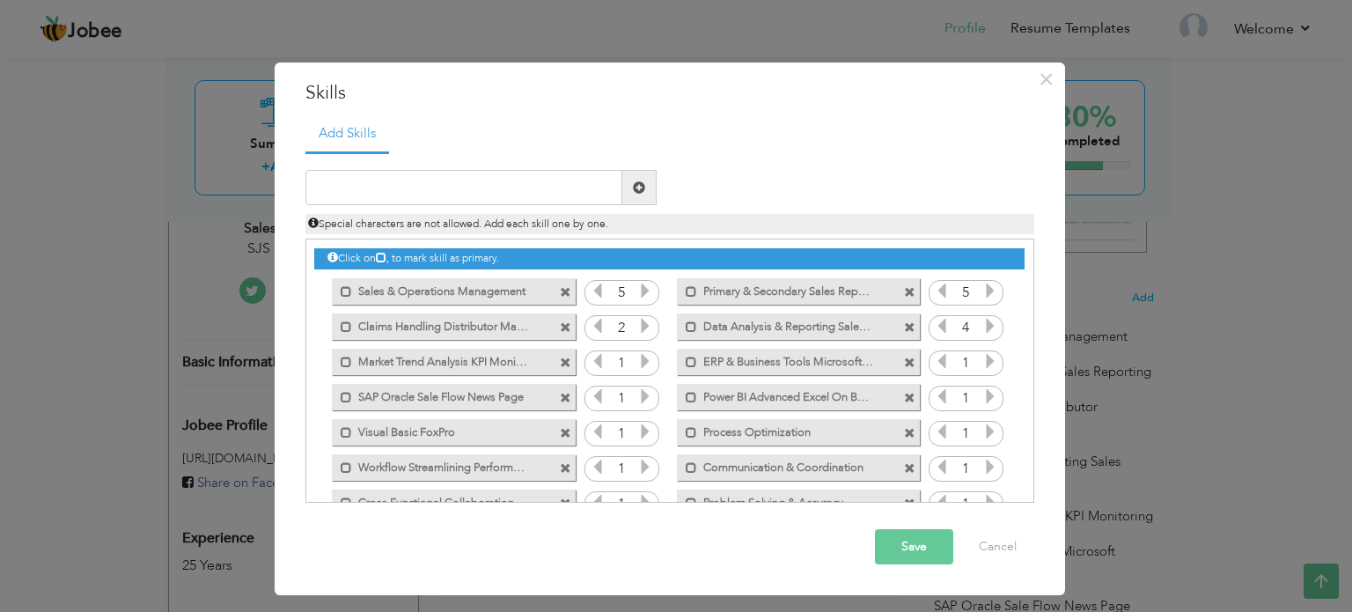
click at [637, 328] on icon at bounding box center [645, 326] width 16 height 16
click at [590, 290] on icon at bounding box center [598, 291] width 16 height 16
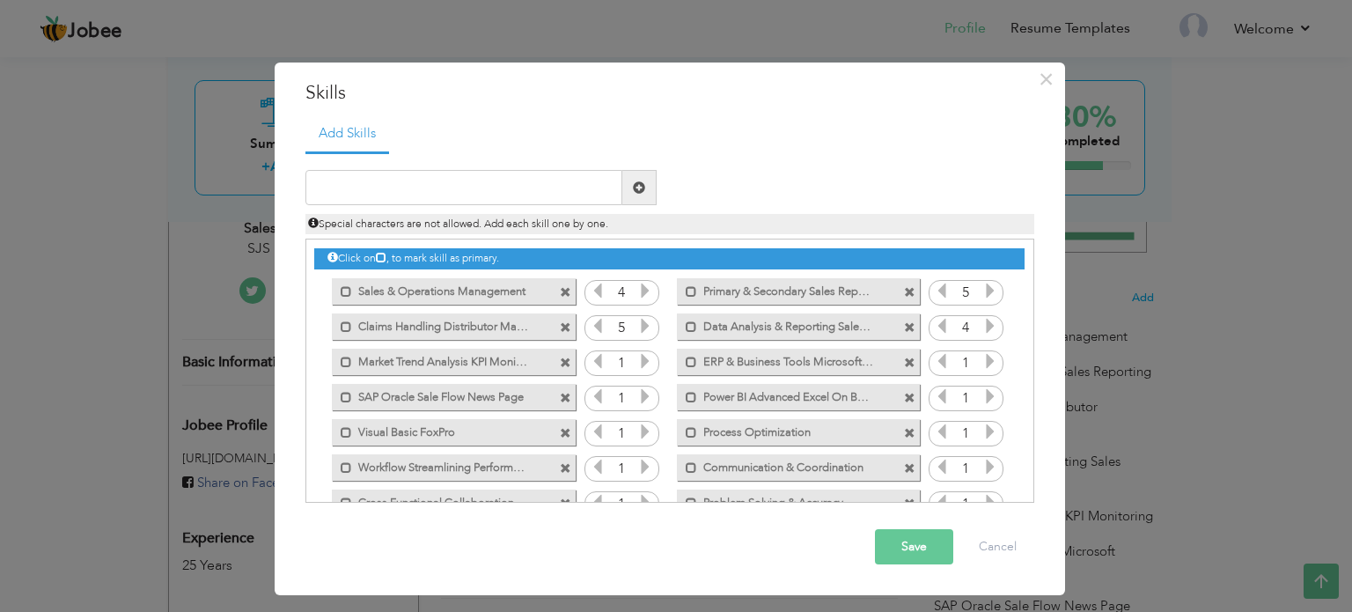
click at [643, 358] on icon at bounding box center [645, 361] width 16 height 16
click at [982, 356] on icon at bounding box center [990, 361] width 16 height 16
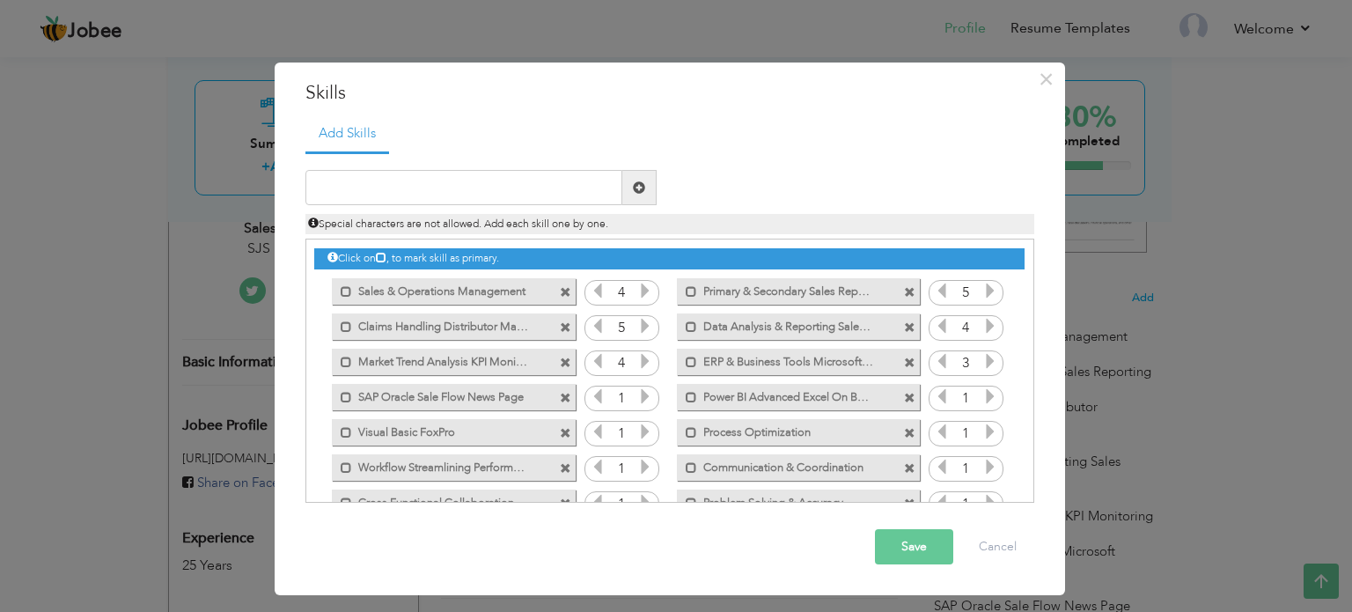
click at [982, 356] on icon at bounding box center [990, 361] width 16 height 16
click at [645, 395] on icon at bounding box center [645, 396] width 16 height 16
click at [982, 398] on icon at bounding box center [990, 396] width 16 height 16
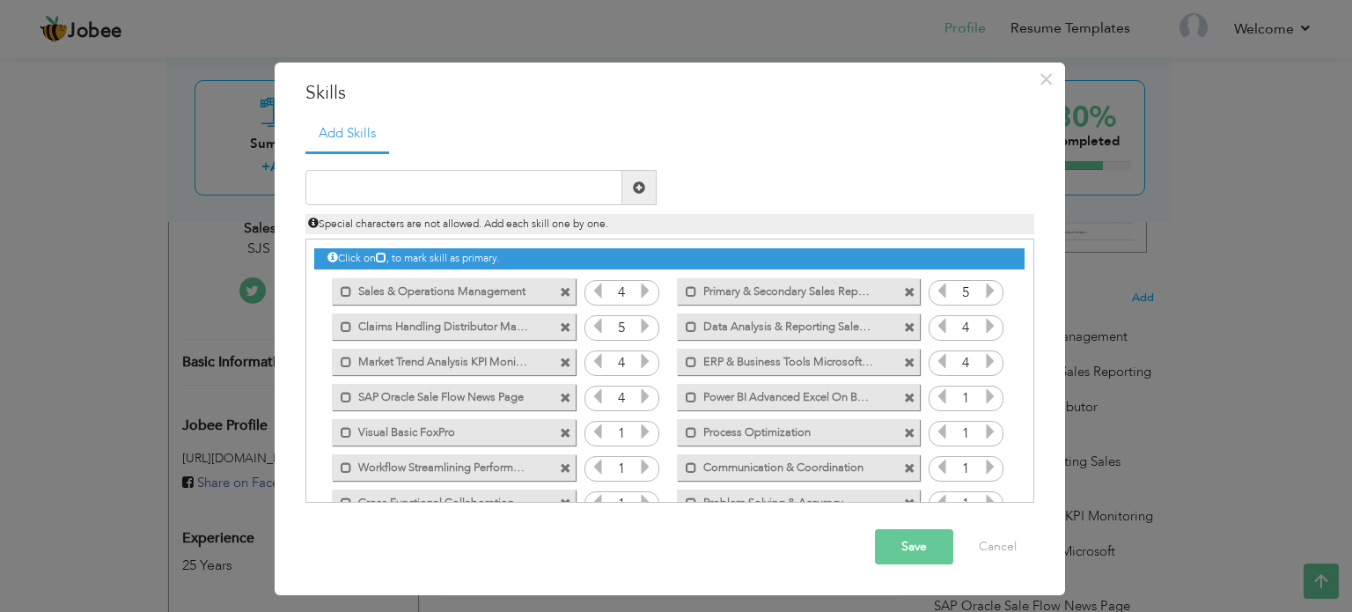
click at [982, 398] on icon at bounding box center [990, 396] width 16 height 16
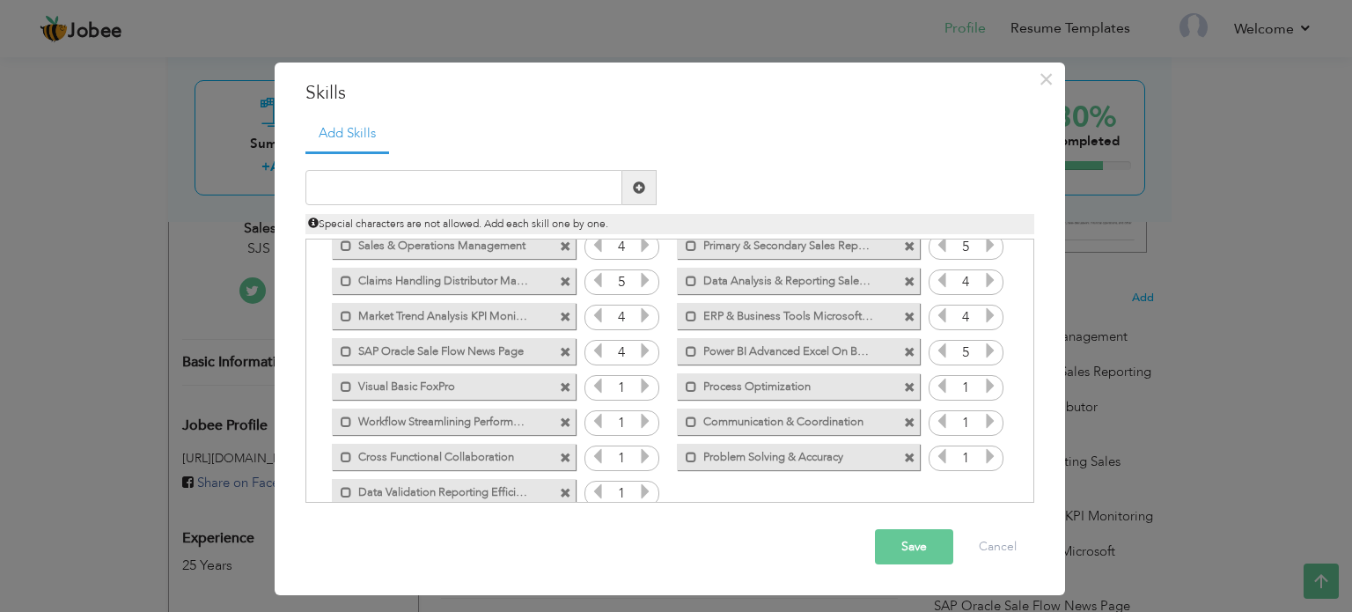
scroll to position [46, 0]
click at [989, 378] on icon at bounding box center [990, 386] width 16 height 16
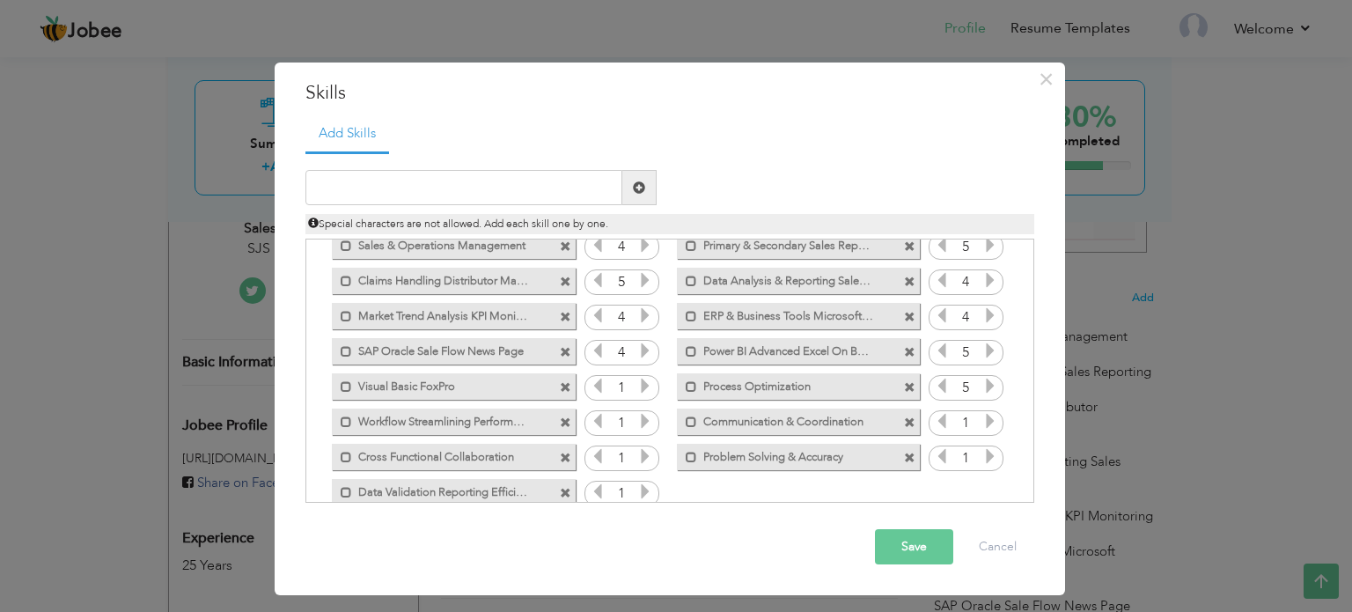
click at [640, 381] on icon at bounding box center [645, 386] width 16 height 16
click at [640, 416] on icon at bounding box center [645, 421] width 16 height 16
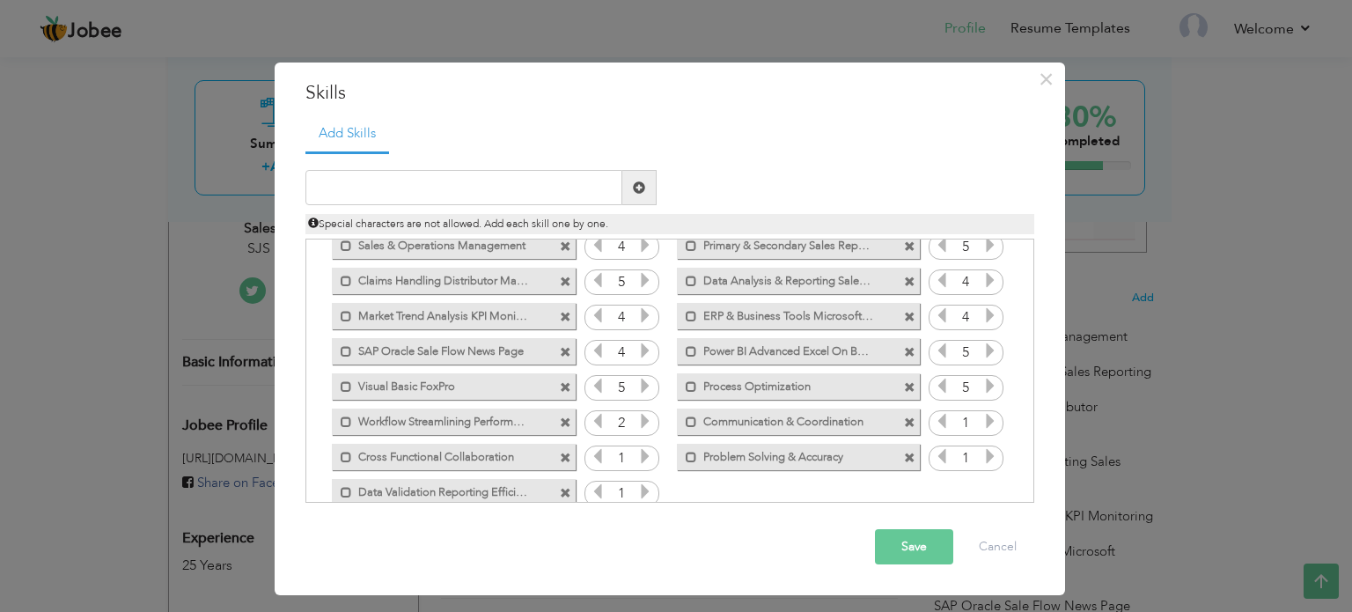
click at [640, 416] on icon at bounding box center [645, 421] width 16 height 16
click at [982, 426] on icon at bounding box center [990, 421] width 16 height 16
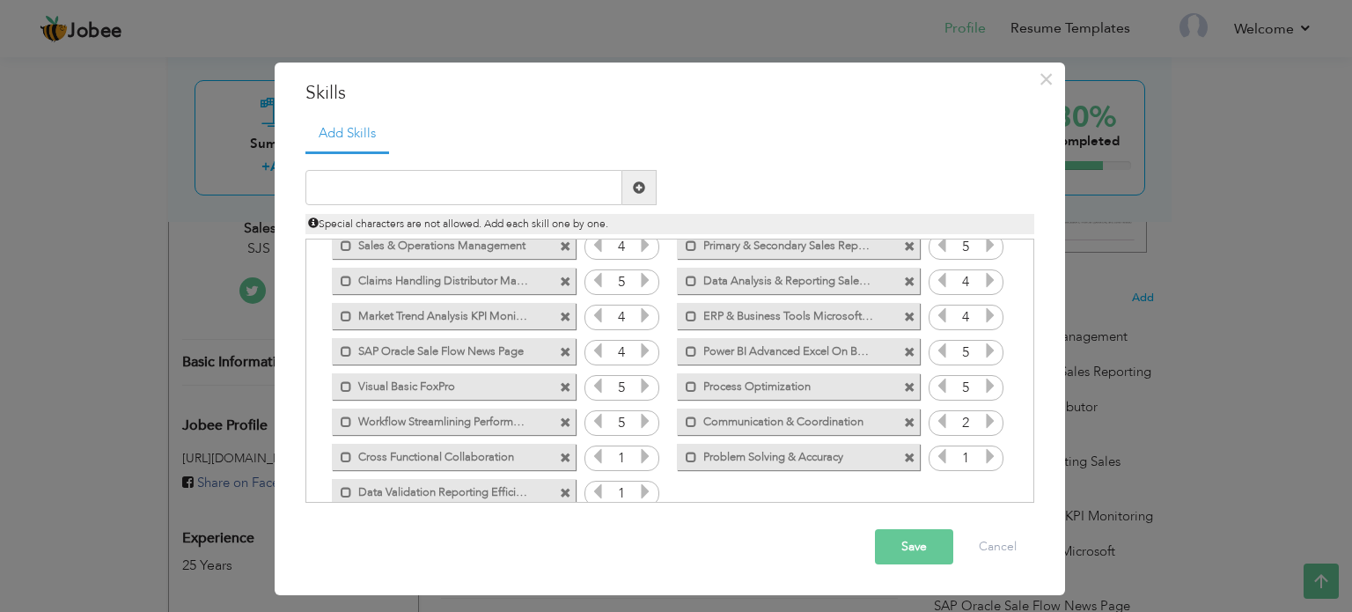
click at [982, 426] on icon at bounding box center [990, 421] width 16 height 16
click at [983, 452] on icon at bounding box center [990, 456] width 16 height 16
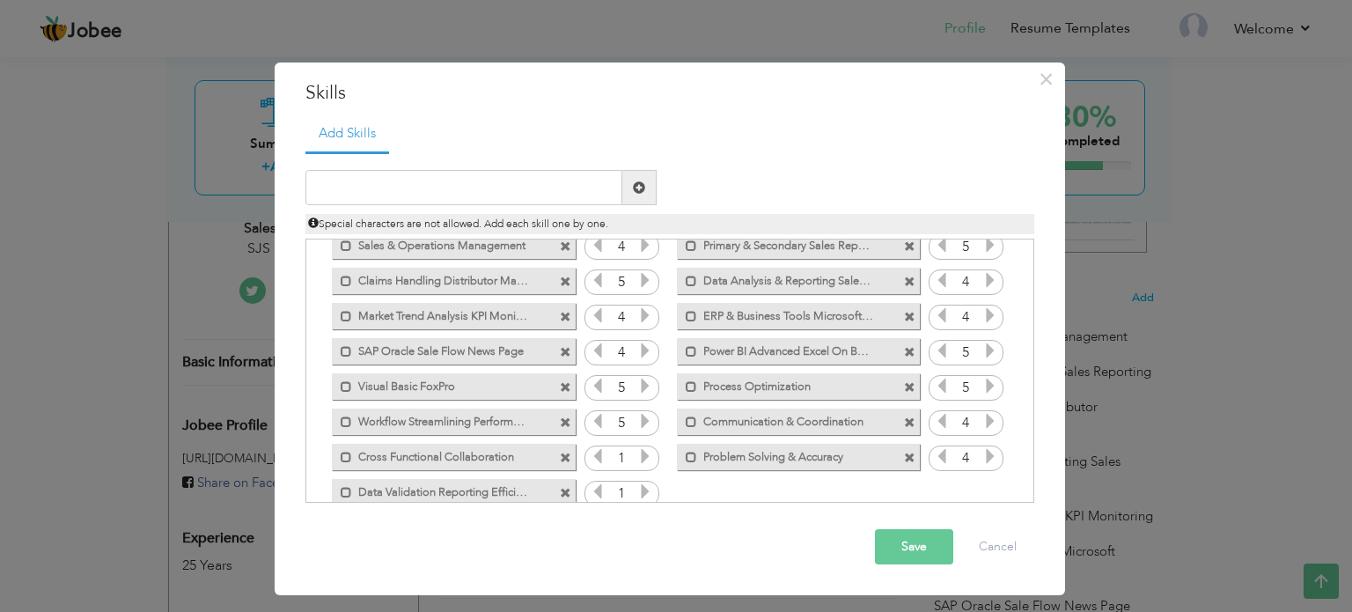
drag, startPoint x: 983, startPoint y: 452, endPoint x: 648, endPoint y: 457, distance: 335.4
click at [648, 457] on div "Click on , to mark skill as primary. Mark as primary skill. 1 Mark as primary s…" at bounding box center [668, 351] width 709 height 315
click at [648, 457] on icon at bounding box center [645, 456] width 16 height 16
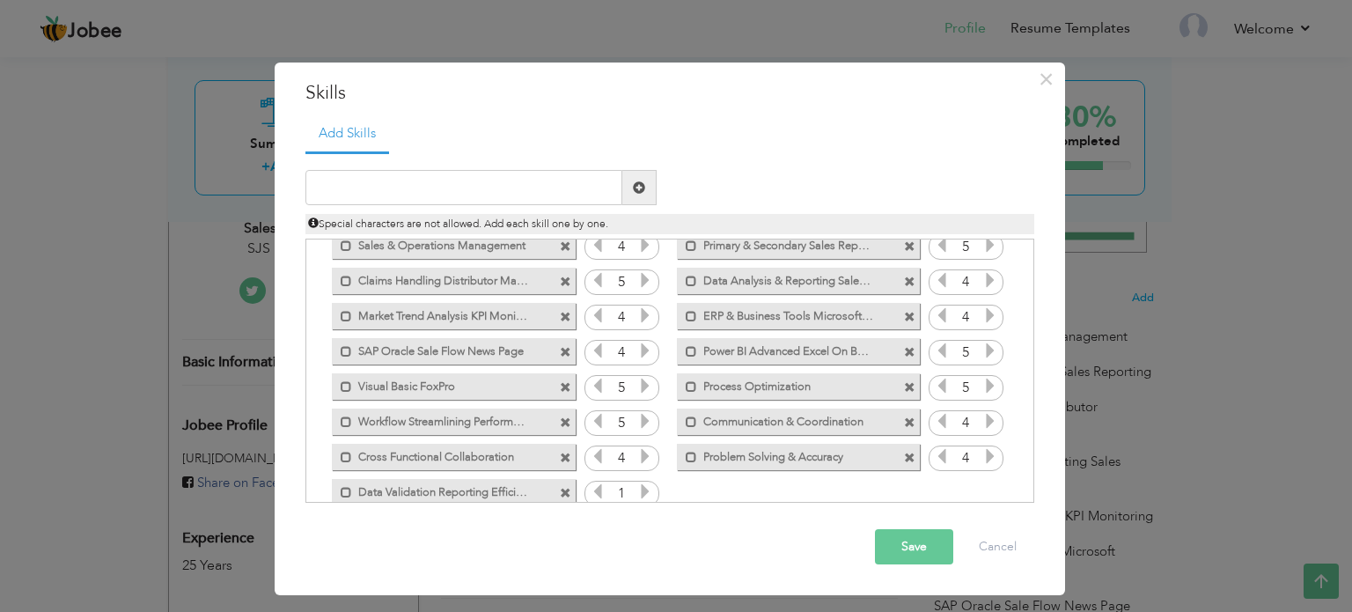
click at [645, 484] on icon at bounding box center [645, 491] width 16 height 16
click at [892, 544] on button "Save" at bounding box center [914, 546] width 78 height 35
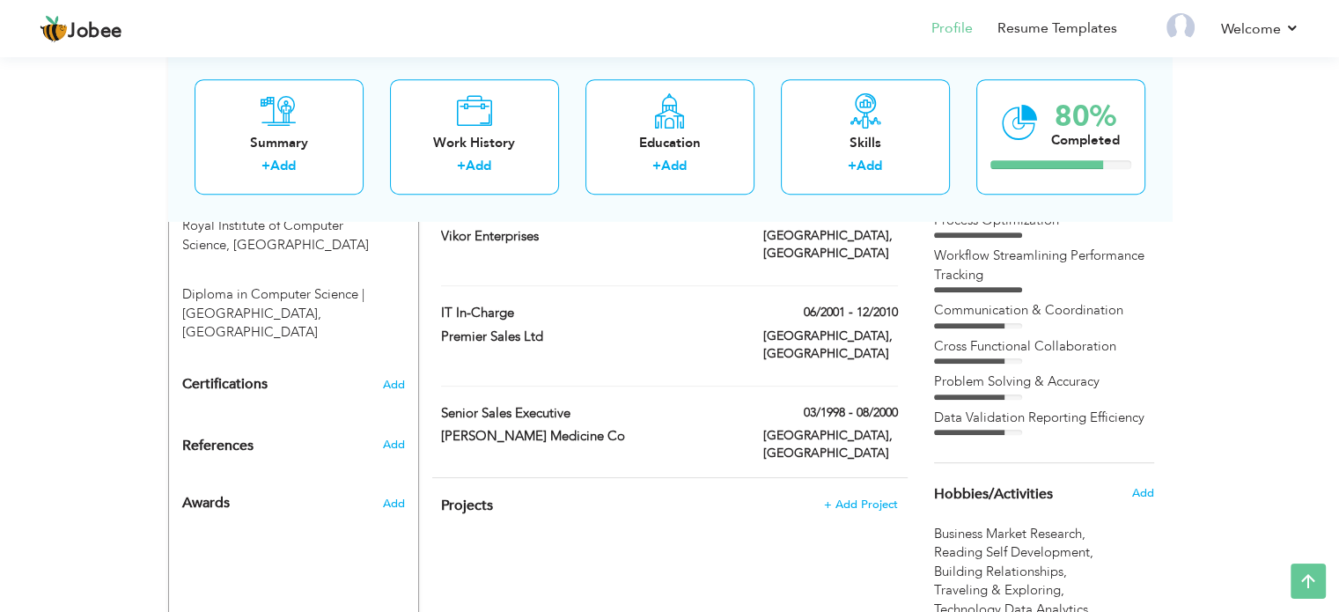
scroll to position [898, 0]
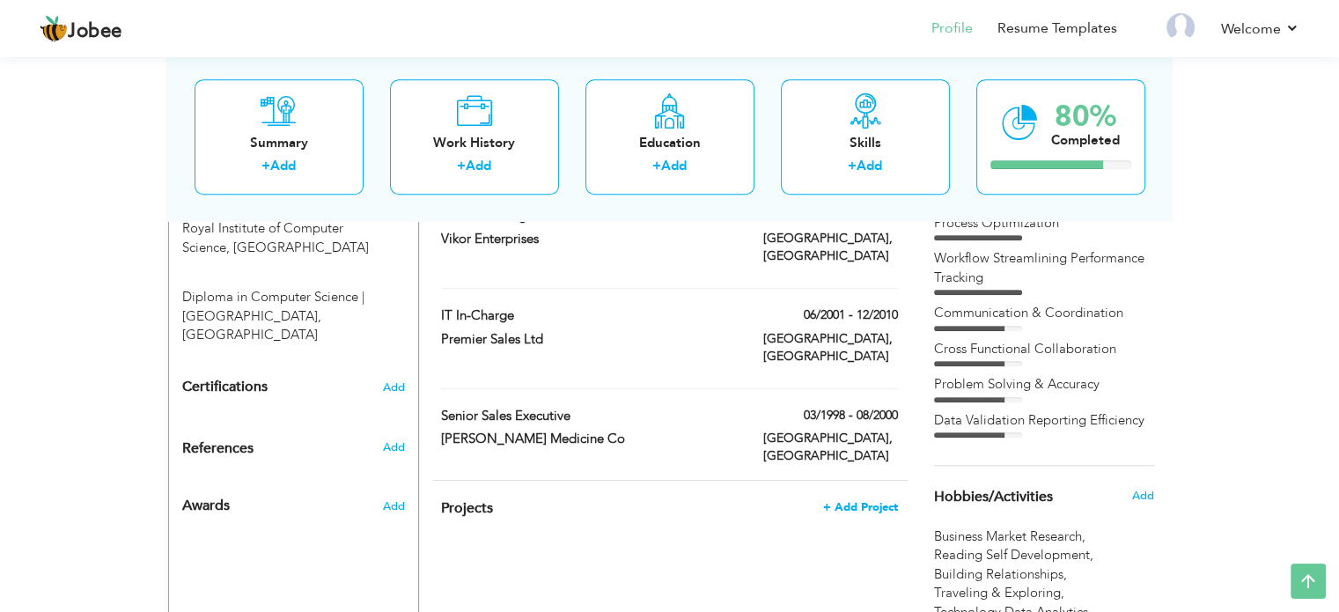
click at [876, 501] on span "+ Add Project" at bounding box center [860, 507] width 75 height 12
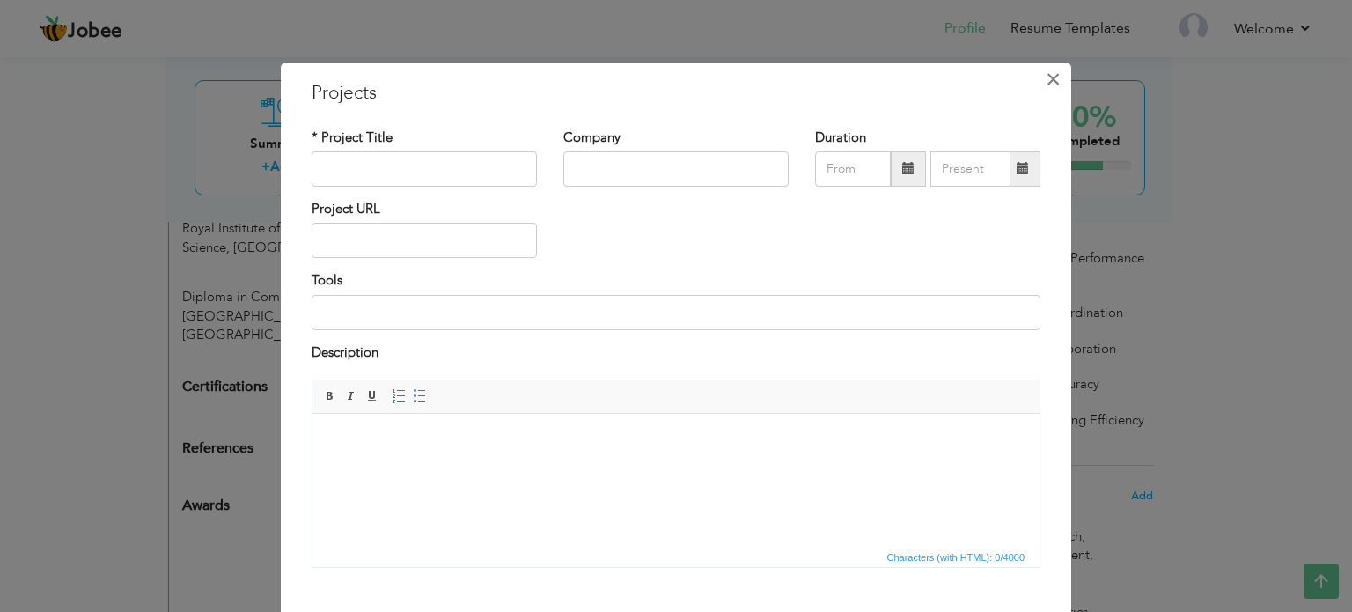
click at [1046, 73] on span "×" at bounding box center [1053, 79] width 15 height 32
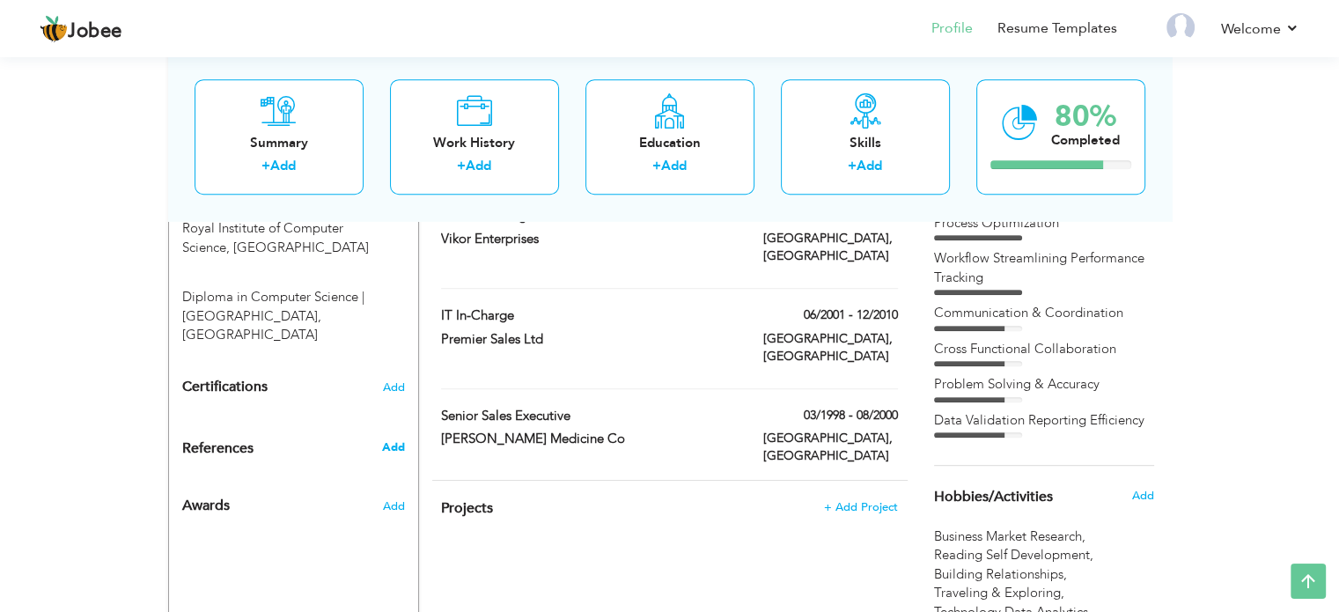
click at [397, 439] on span "Add" at bounding box center [392, 447] width 23 height 16
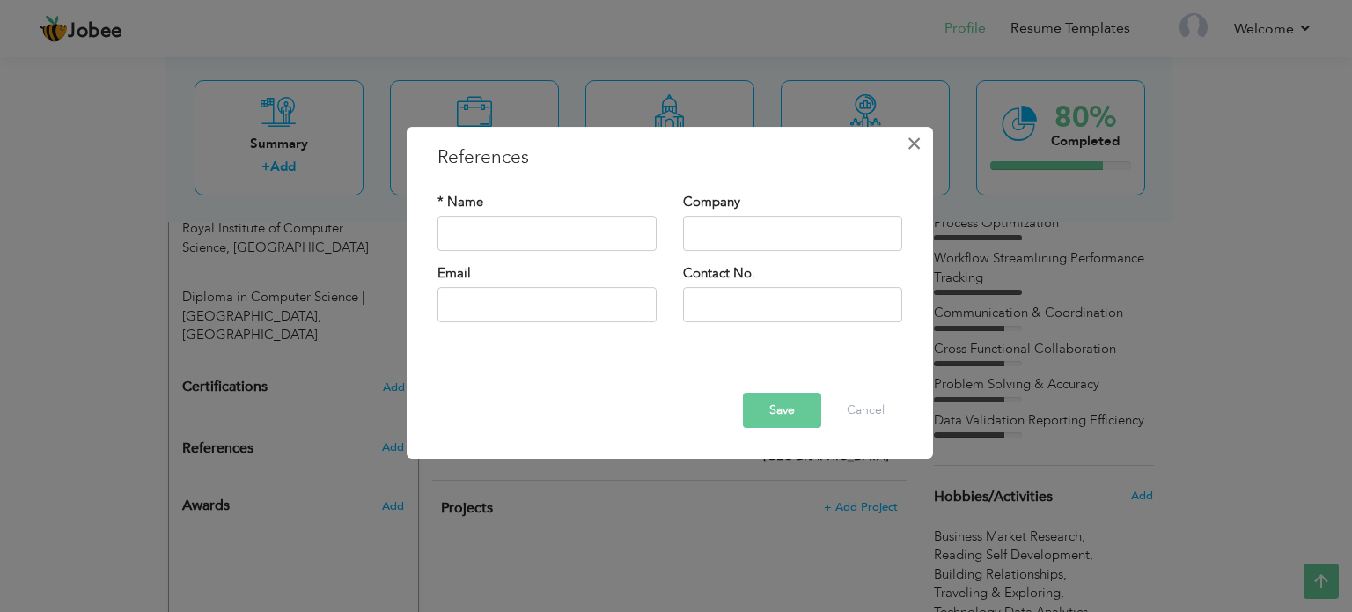
click at [914, 148] on span "×" at bounding box center [914, 144] width 15 height 32
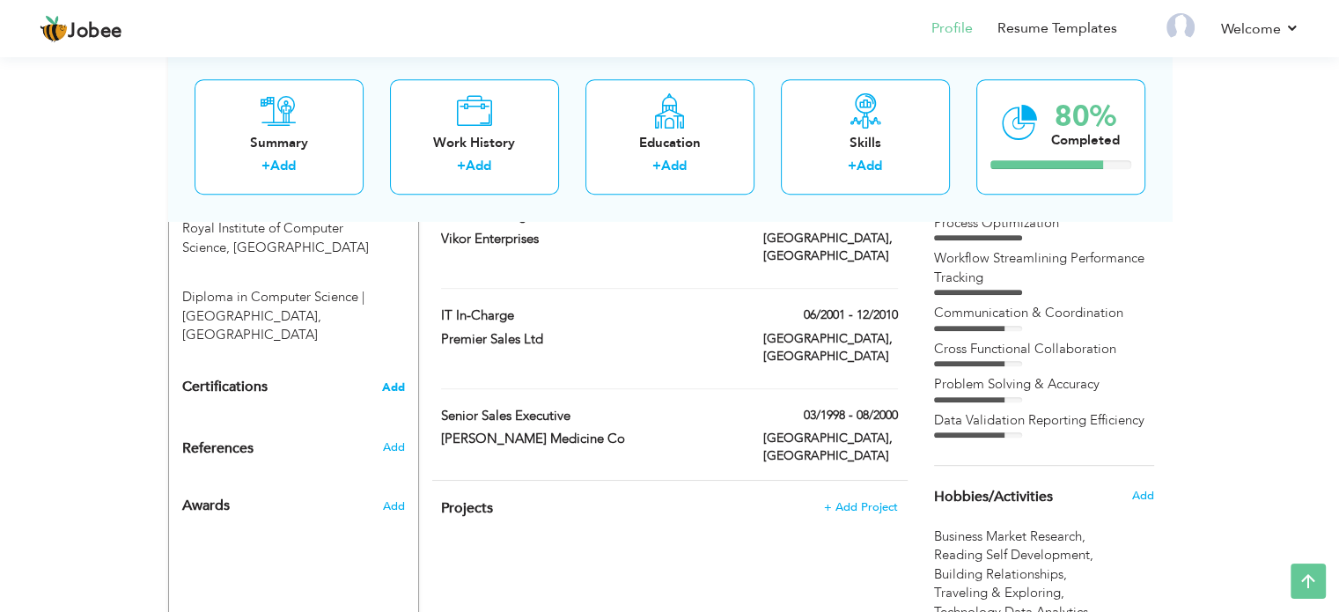
click at [399, 381] on span "Add" at bounding box center [393, 387] width 23 height 12
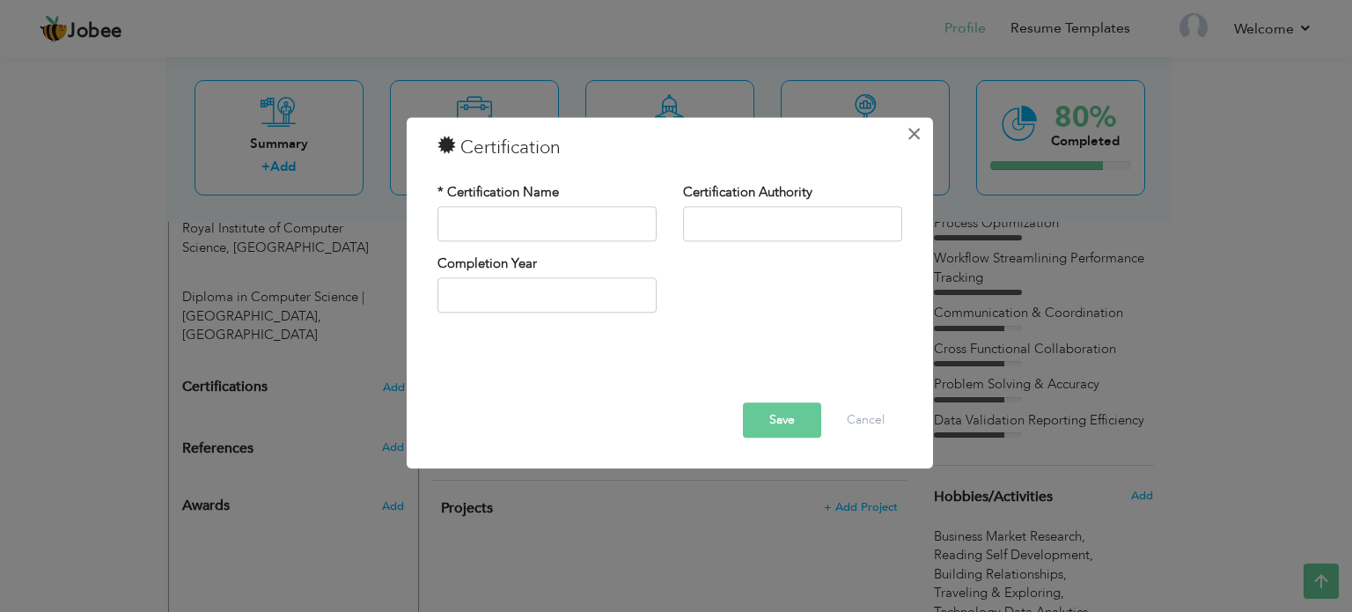
click at [917, 136] on span "×" at bounding box center [914, 134] width 15 height 32
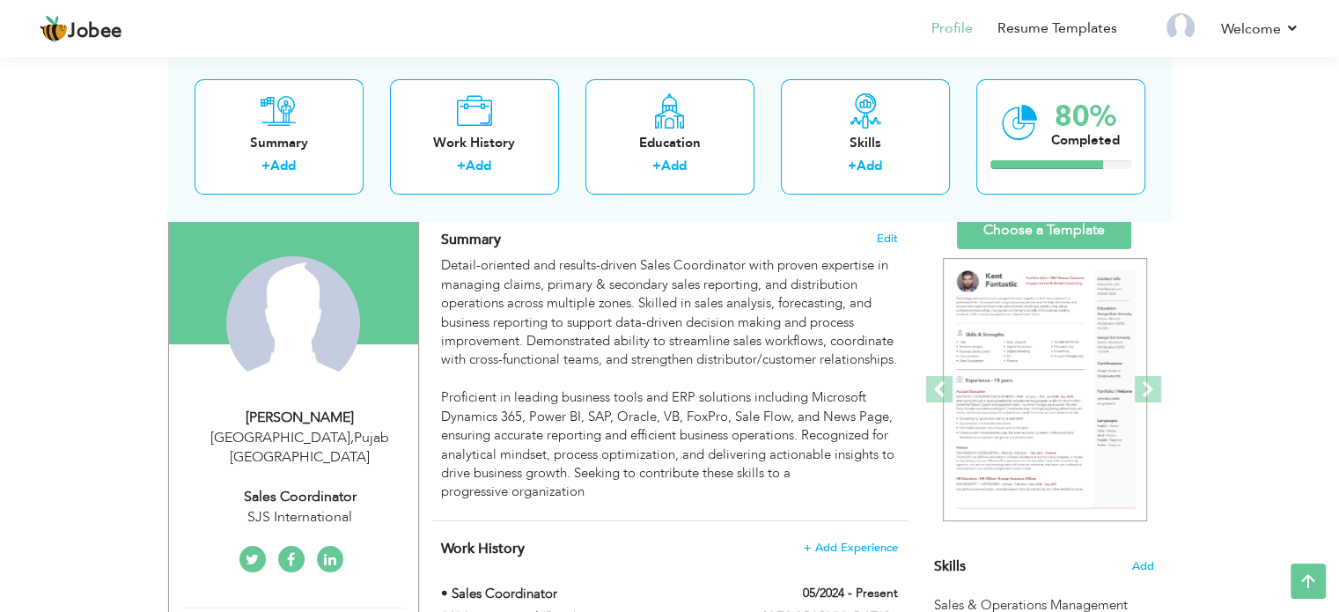
scroll to position [114, 0]
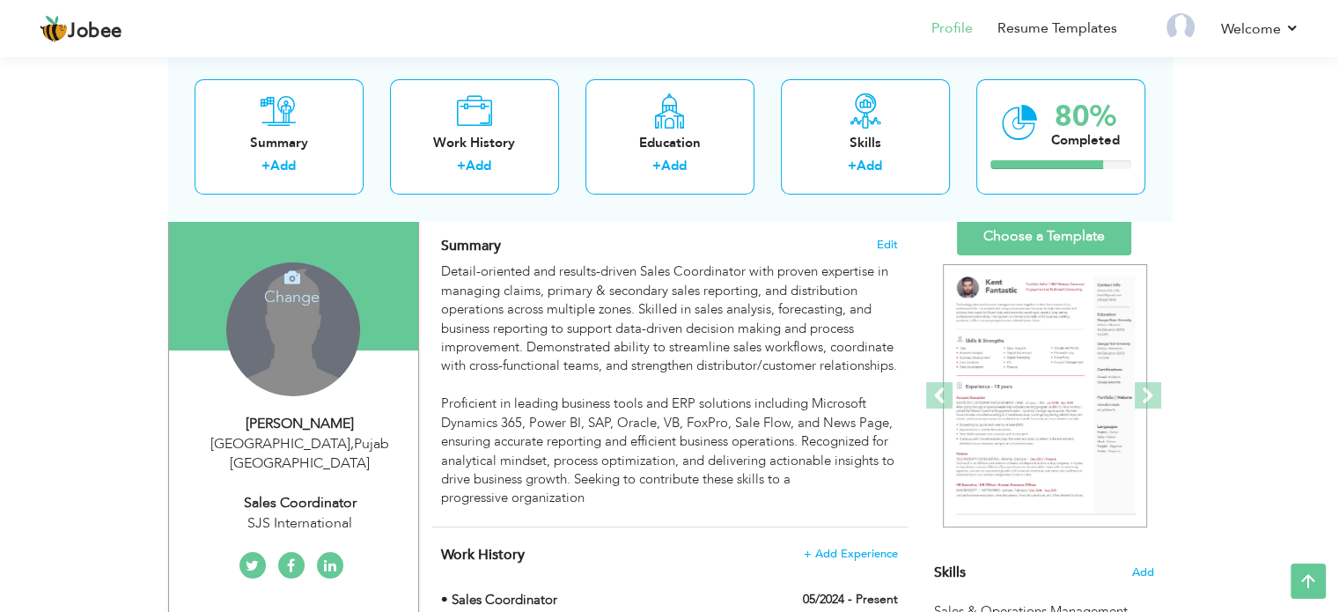
click at [318, 277] on h4 "Change" at bounding box center [292, 285] width 126 height 42
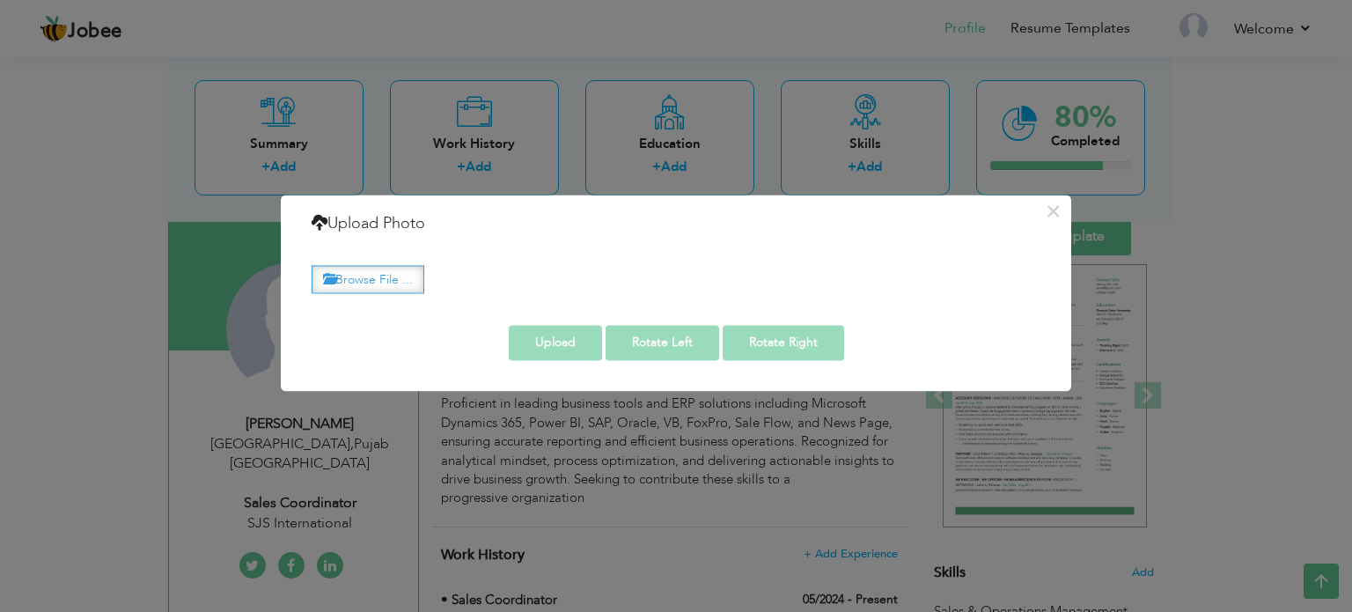
click at [390, 286] on label "Browse File ..." at bounding box center [368, 279] width 113 height 27
click at [0, 0] on input "Browse File ..." at bounding box center [0, 0] width 0 height 0
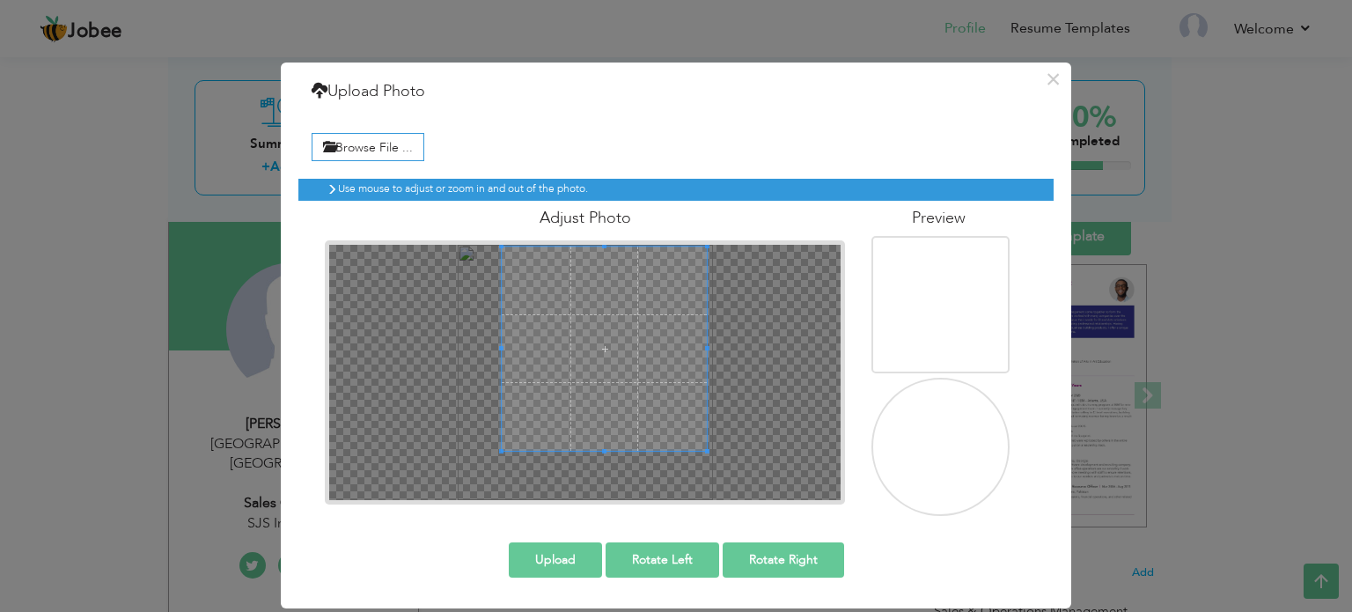
click at [662, 274] on span at bounding box center [604, 348] width 204 height 204
click at [565, 557] on button "Upload" at bounding box center [555, 559] width 93 height 35
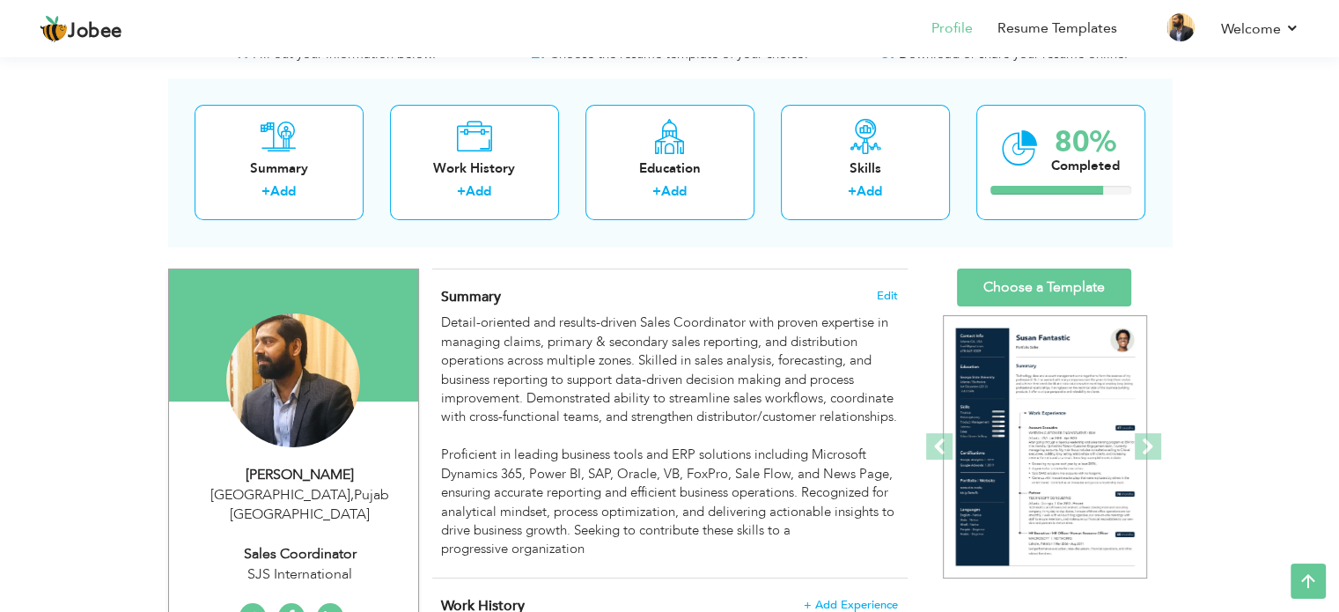
scroll to position [0, 0]
